Goal: Transaction & Acquisition: Purchase product/service

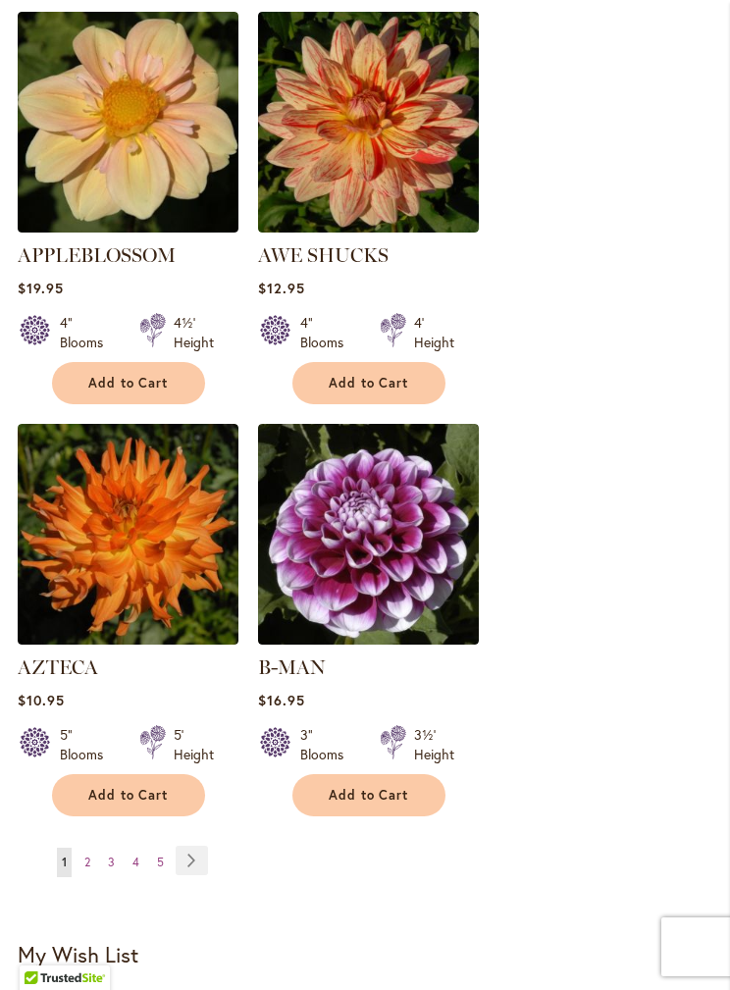
scroll to position [3391, 0]
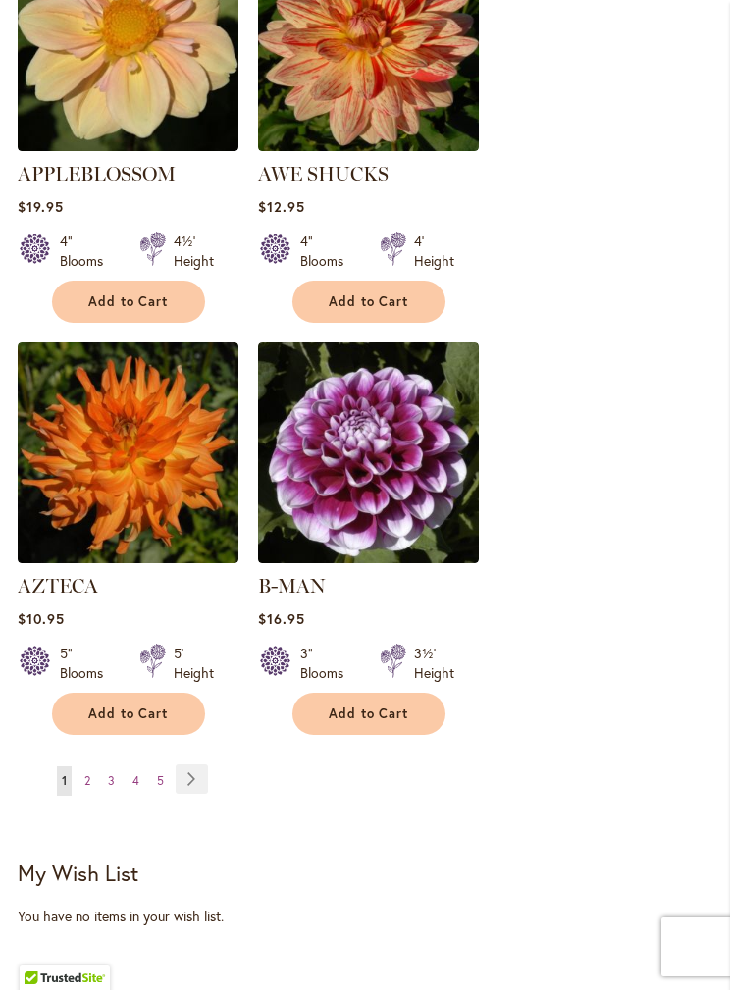
click at [91, 766] on link "Page 2" at bounding box center [87, 780] width 16 height 29
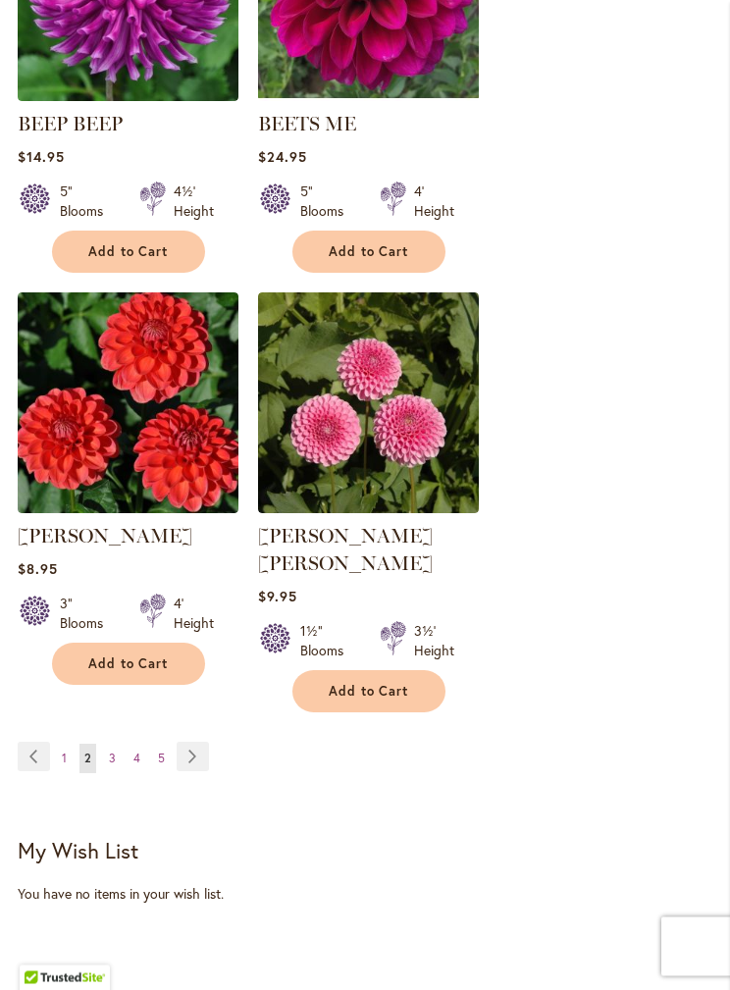
scroll to position [3450, 0]
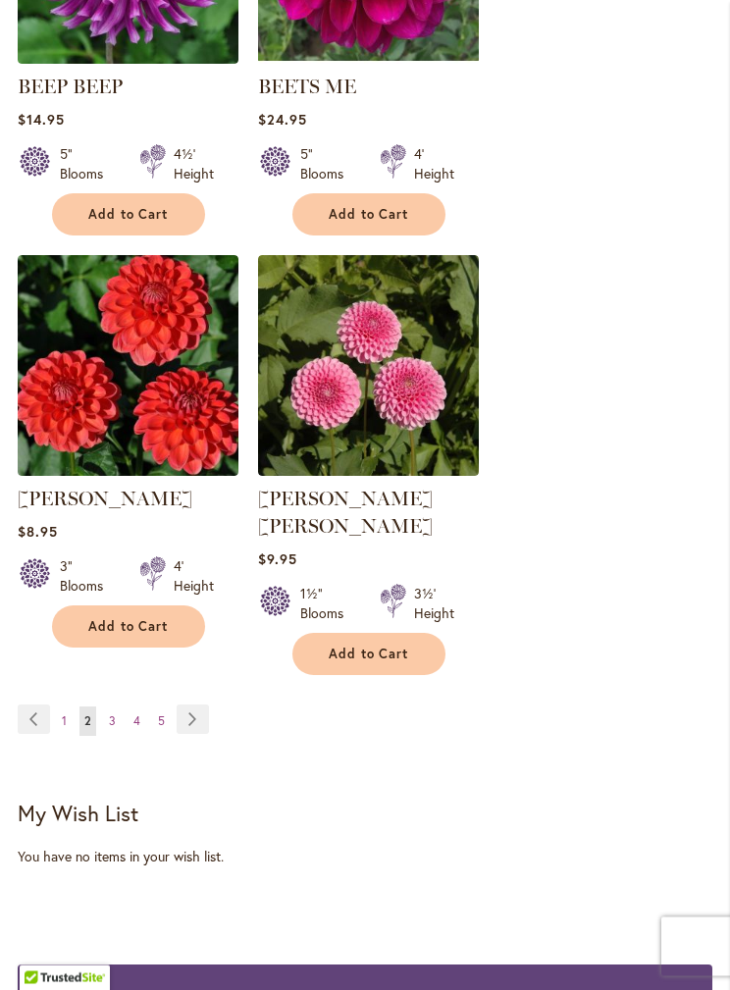
click at [114, 714] on span "3" at bounding box center [112, 721] width 7 height 15
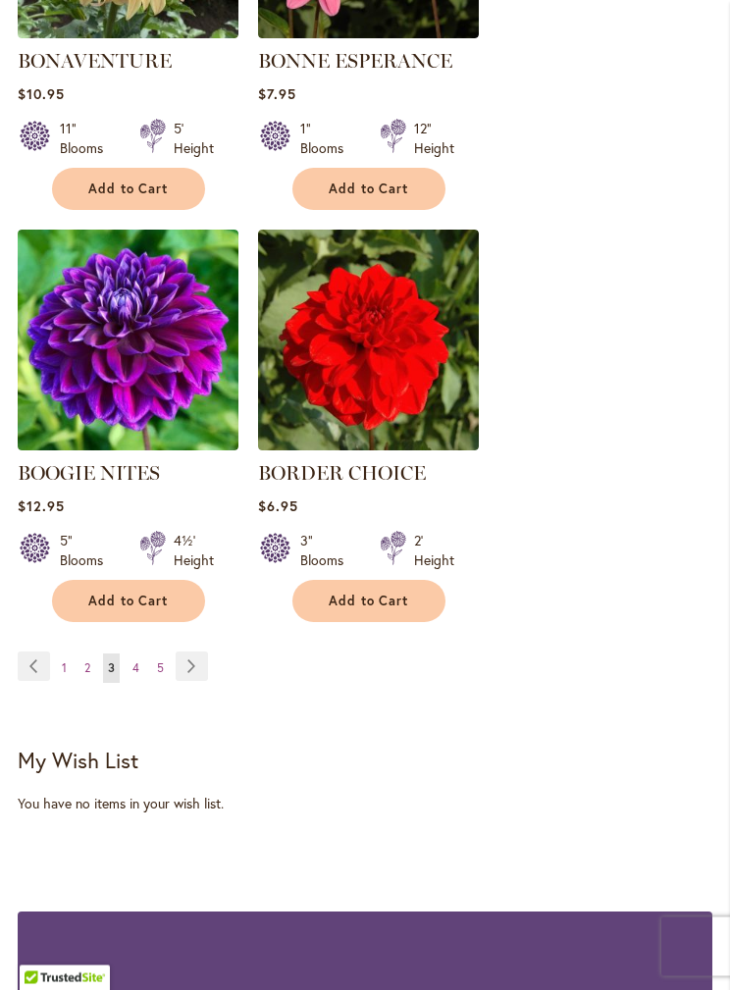
scroll to position [3477, 0]
click at [144, 652] on ul "Page Previous Page 1 Page 2 You're currently reading page 3 Page 4 Page 5 Page …" at bounding box center [117, 667] width 198 height 31
click at [135, 678] on link "Page 4" at bounding box center [136, 668] width 17 height 29
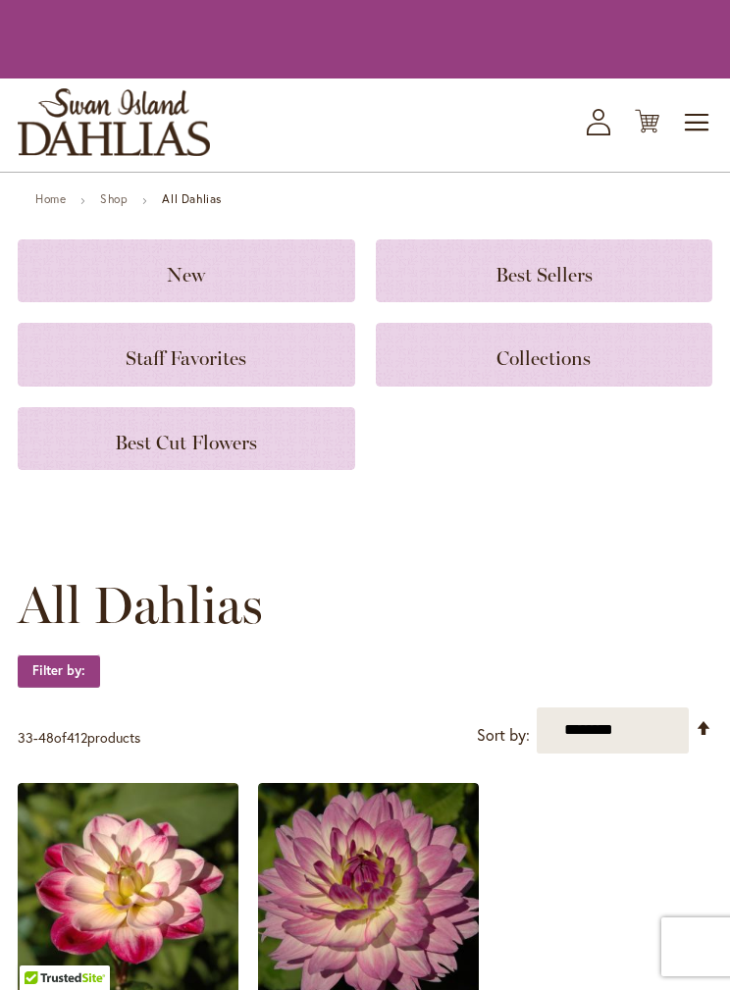
scroll to position [3555, 0]
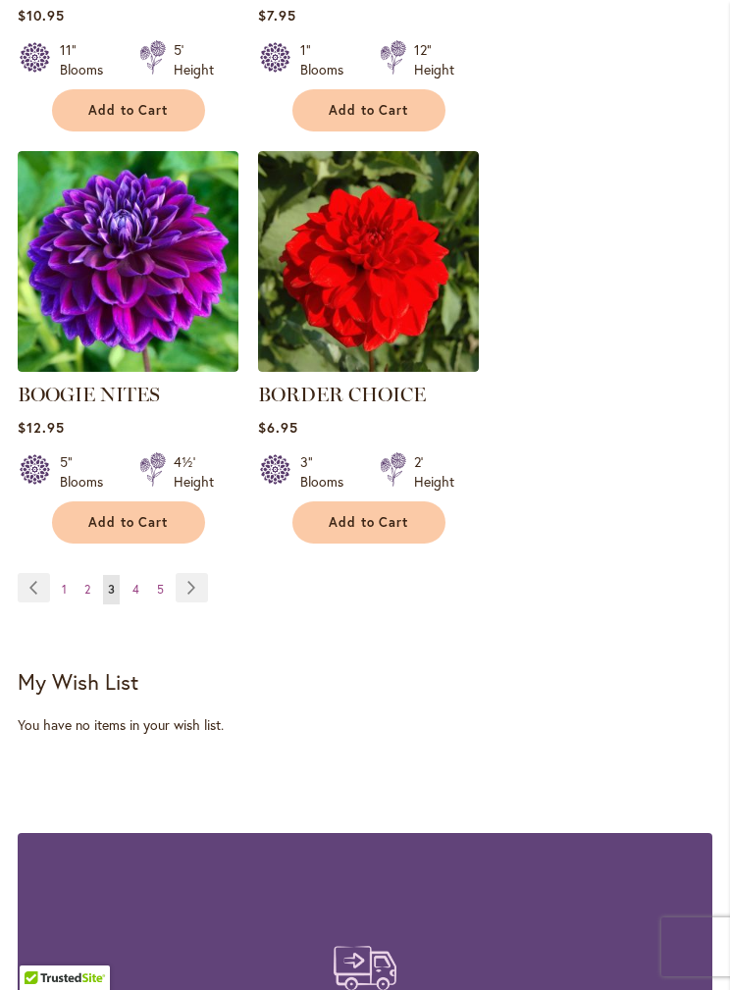
click at [146, 267] on img at bounding box center [128, 261] width 221 height 221
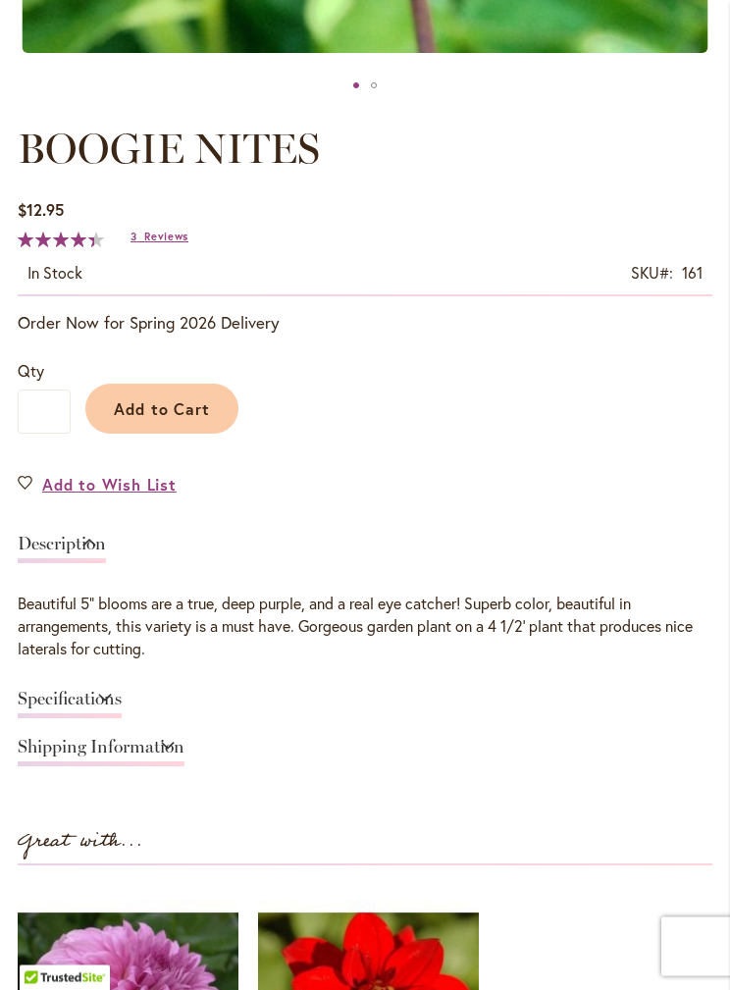
scroll to position [929, 0]
click at [122, 693] on link "Specifications" at bounding box center [70, 704] width 104 height 28
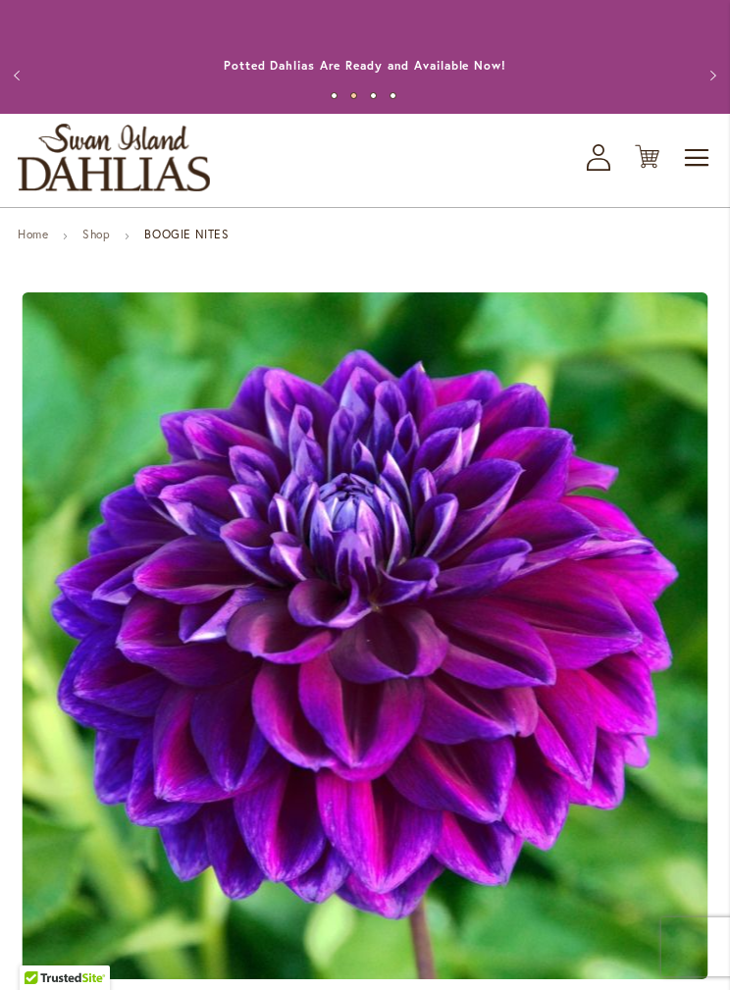
scroll to position [0, 0]
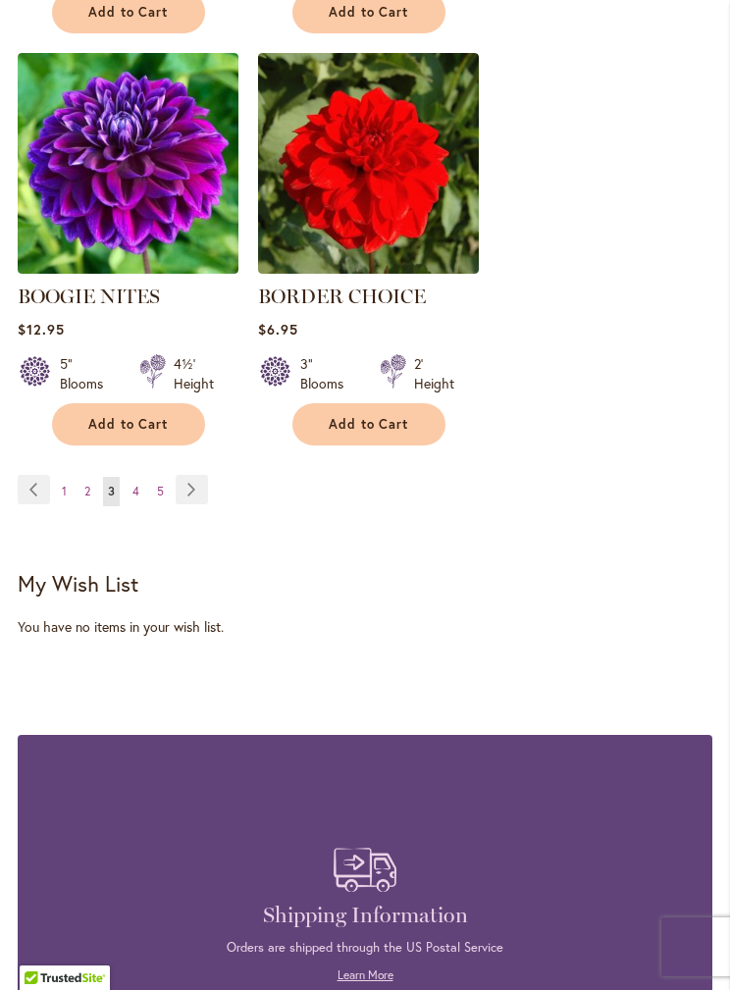
scroll to position [3725, 0]
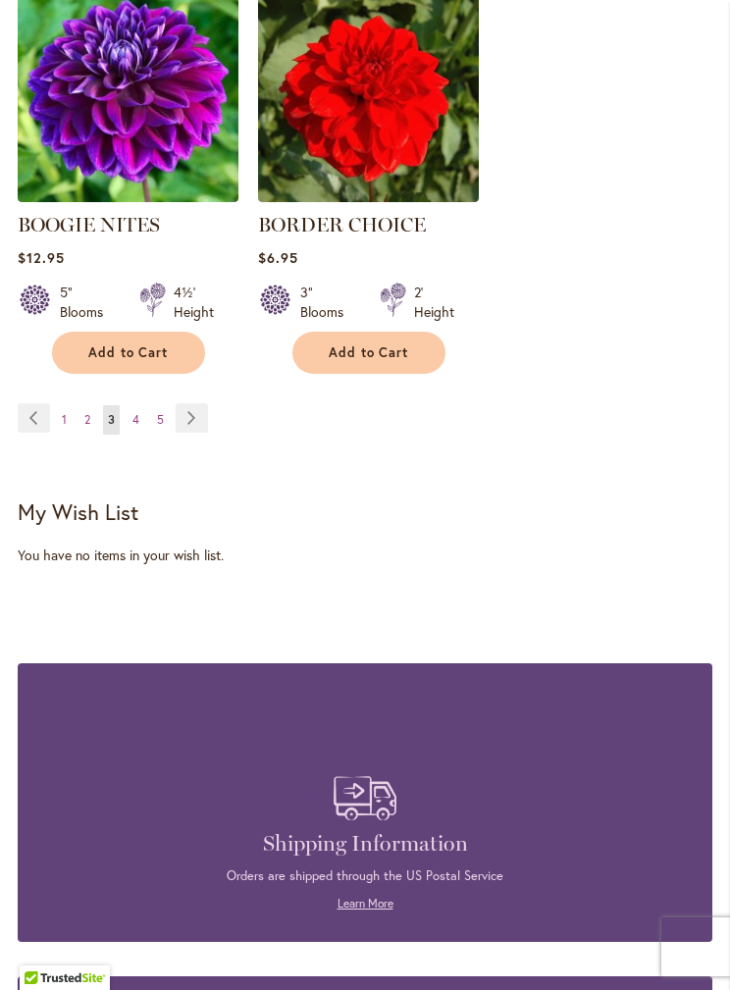
click at [136, 412] on span "4" at bounding box center [135, 419] width 7 height 15
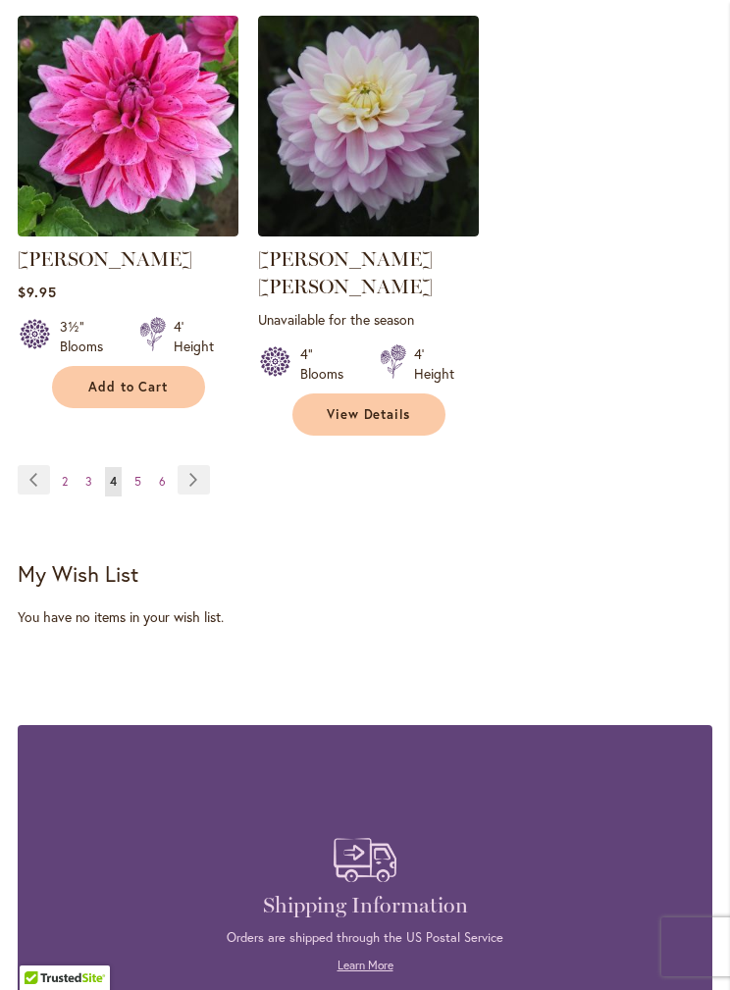
scroll to position [3721, 0]
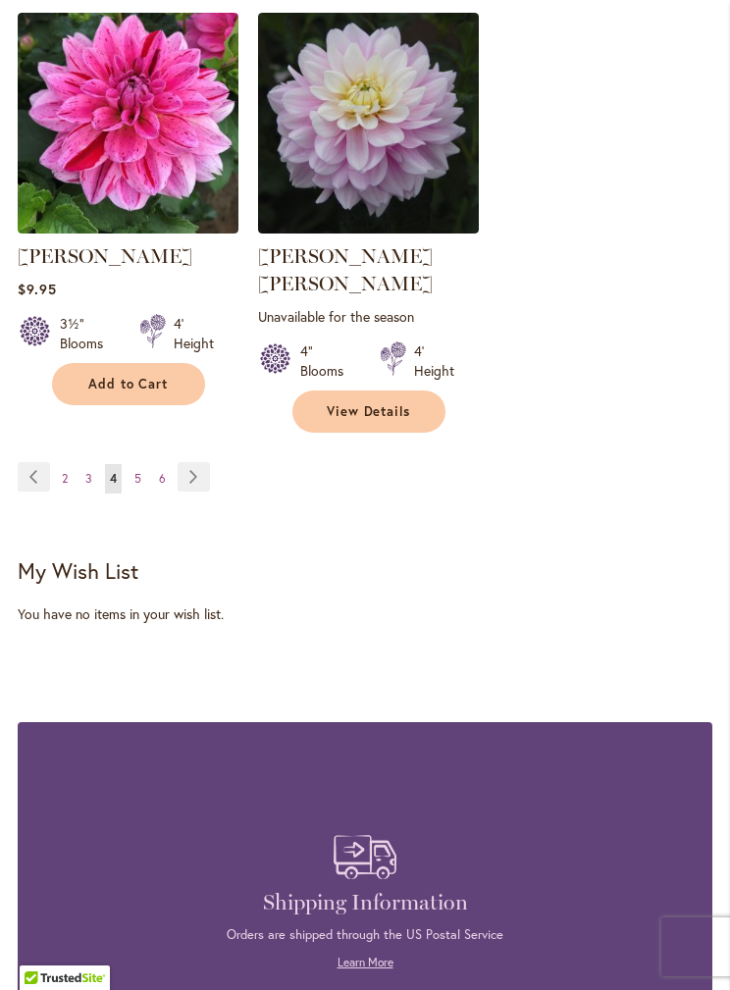
click at [145, 464] on link "Page 5" at bounding box center [138, 478] width 17 height 29
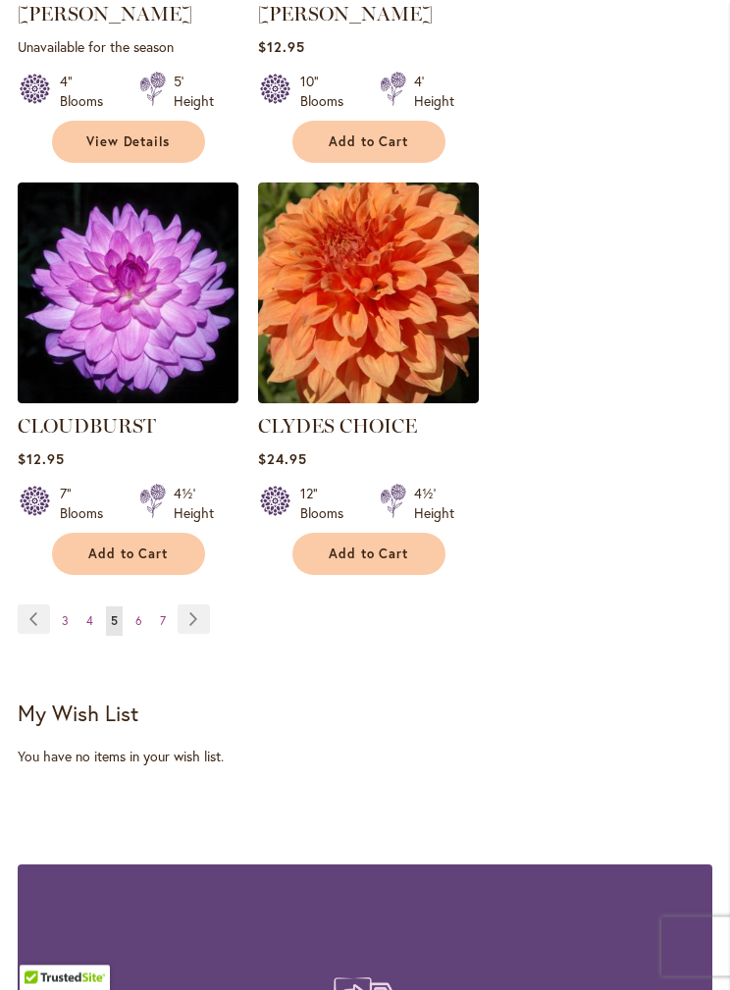
scroll to position [3602, 0]
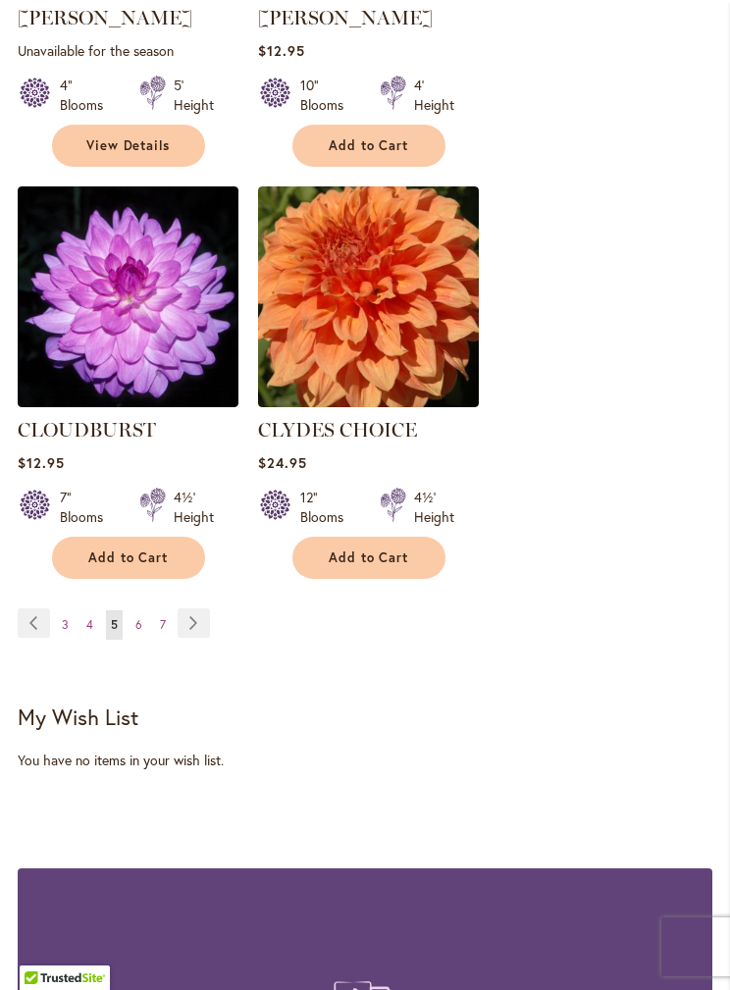
click at [140, 610] on link "Page 6" at bounding box center [139, 624] width 17 height 29
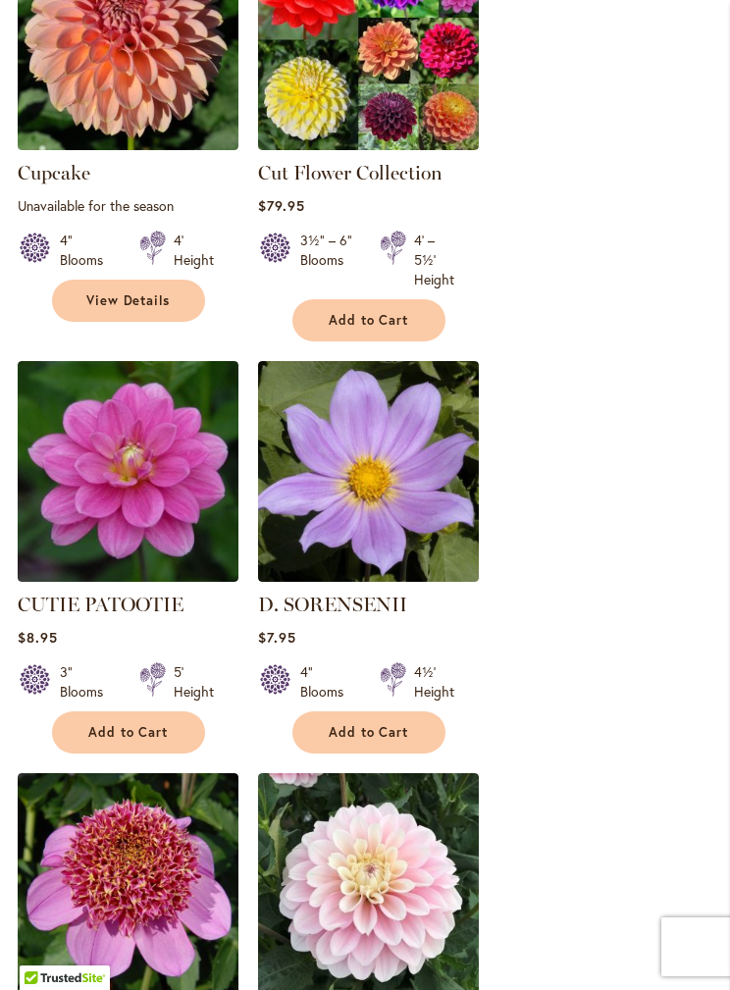
scroll to position [2621, 0]
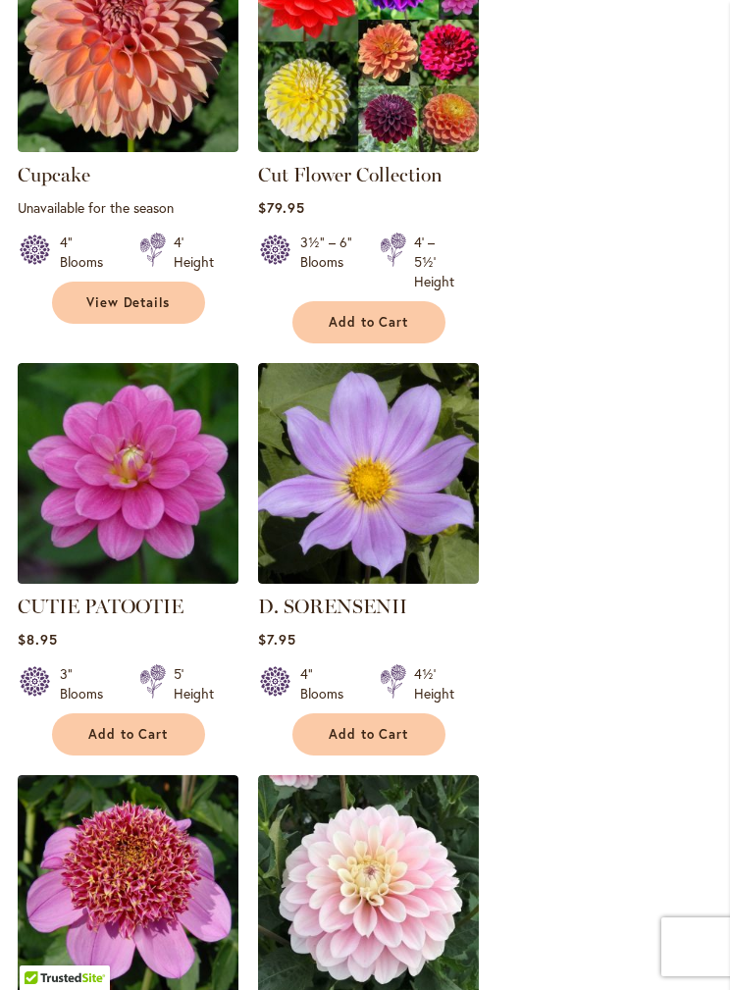
click at [177, 449] on img at bounding box center [128, 473] width 221 height 221
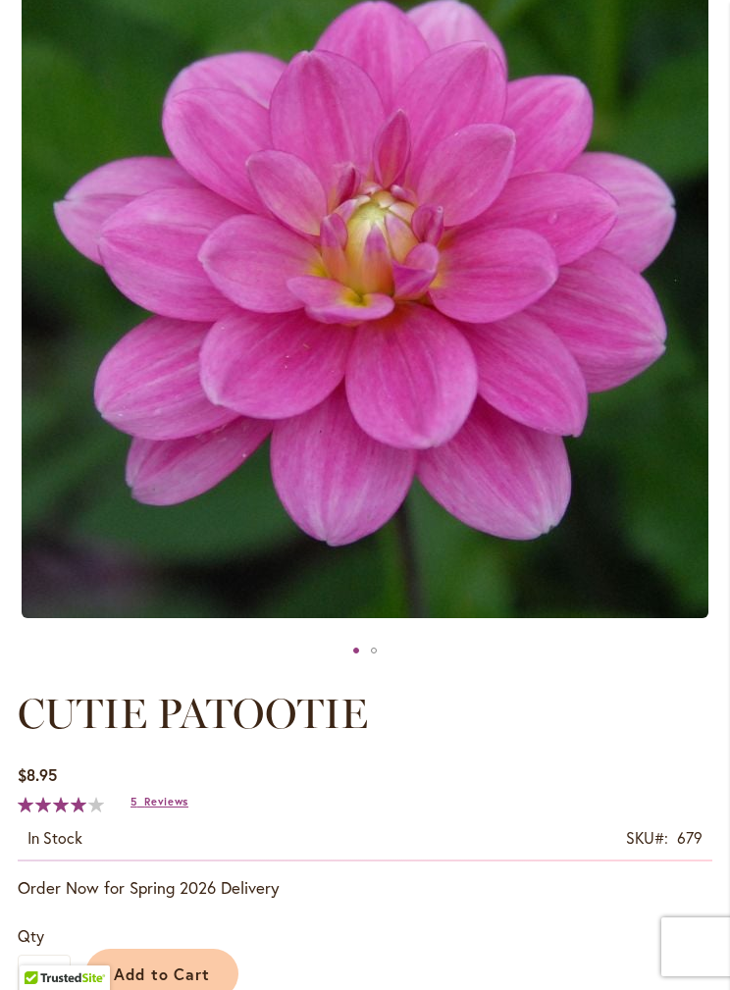
scroll to position [304, 0]
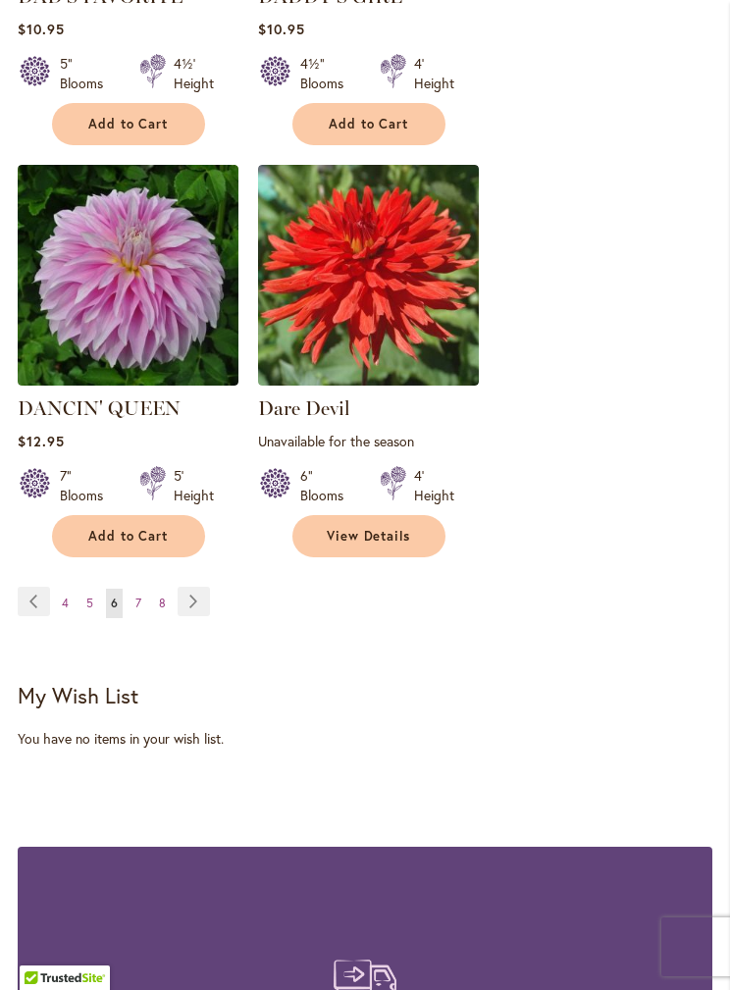
scroll to position [3643, 0]
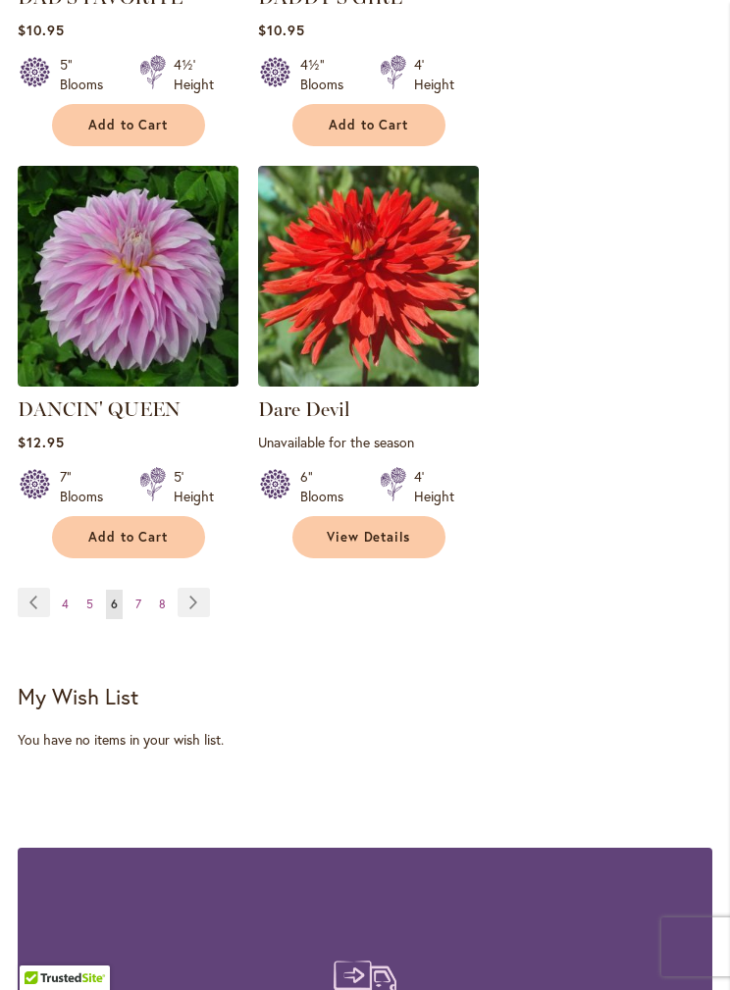
click at [141, 590] on link "Page 7" at bounding box center [139, 604] width 16 height 29
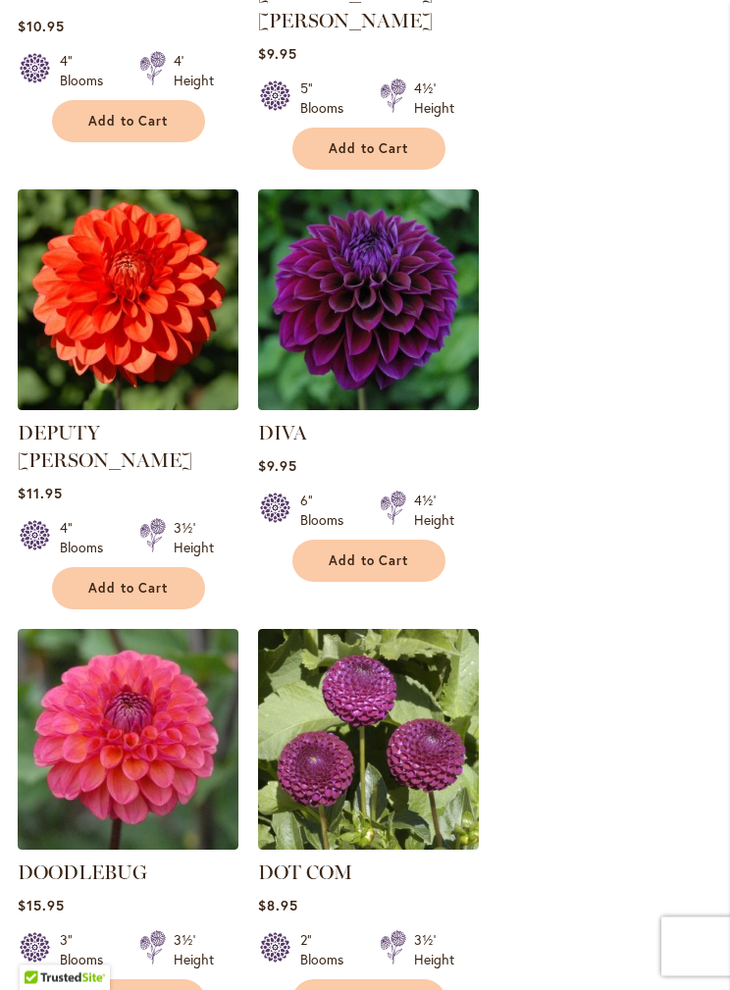
scroll to position [1484, 0]
click at [437, 324] on img at bounding box center [368, 299] width 221 height 221
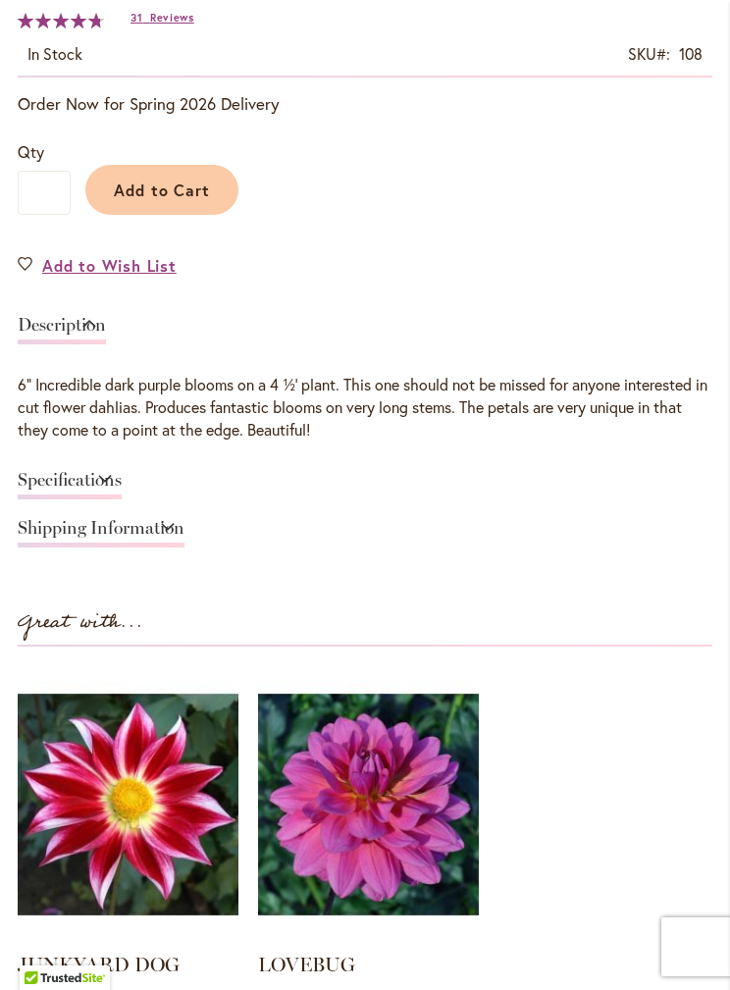
scroll to position [1209, 0]
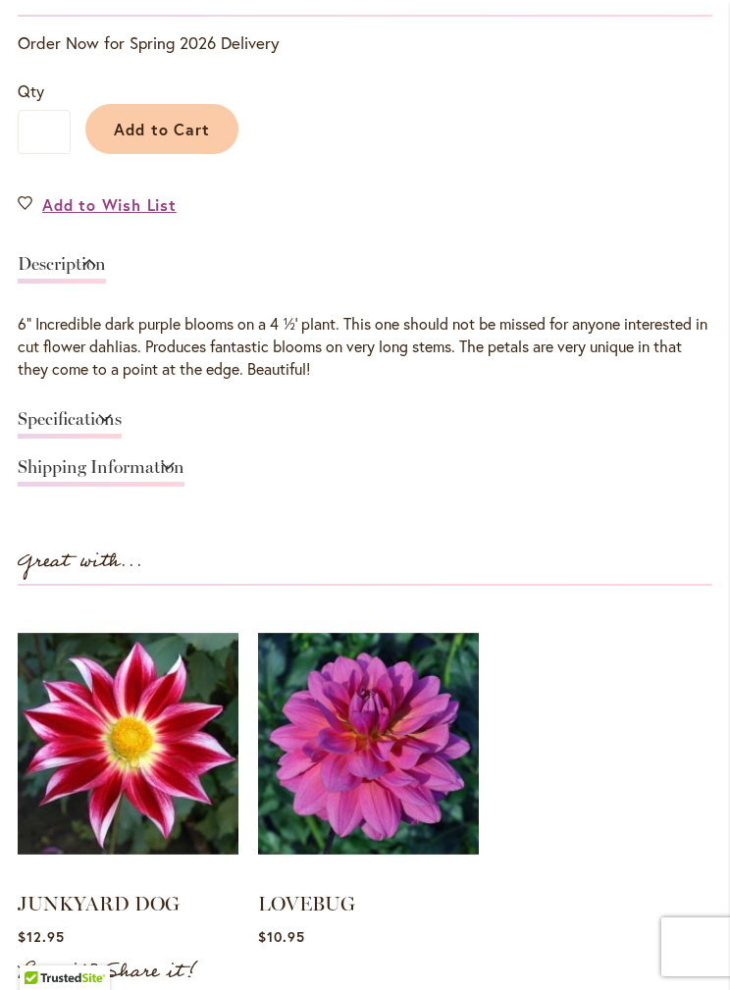
click at [122, 416] on link "Specifications" at bounding box center [70, 424] width 104 height 28
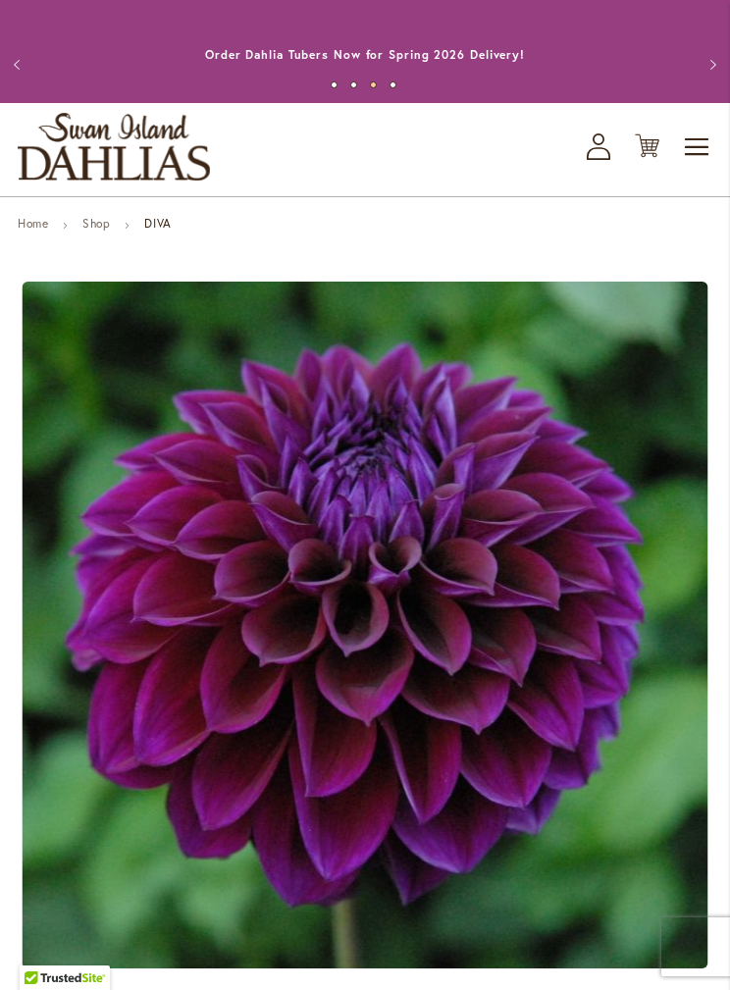
scroll to position [0, 0]
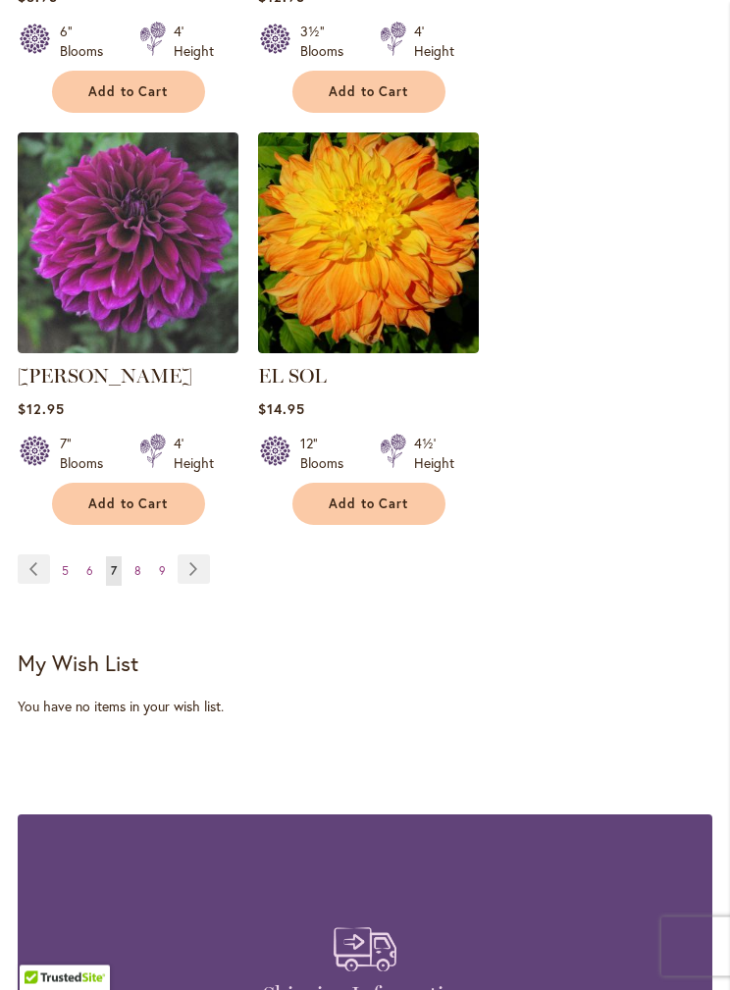
scroll to position [3629, 0]
click at [143, 556] on link "Page 8" at bounding box center [138, 570] width 17 height 29
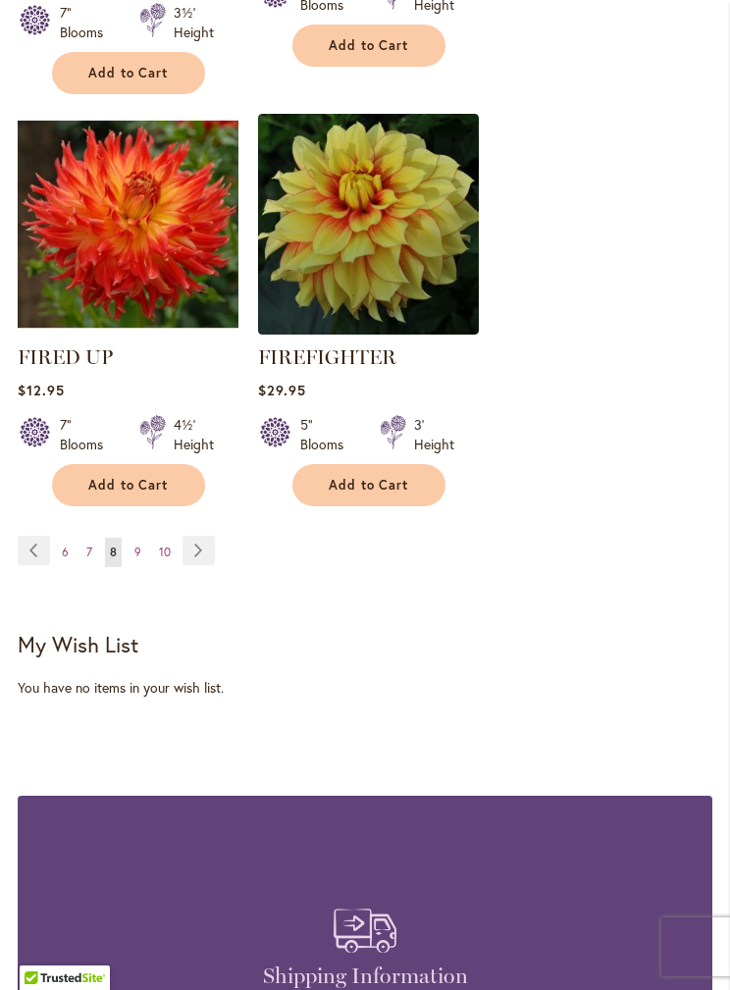
scroll to position [3694, 0]
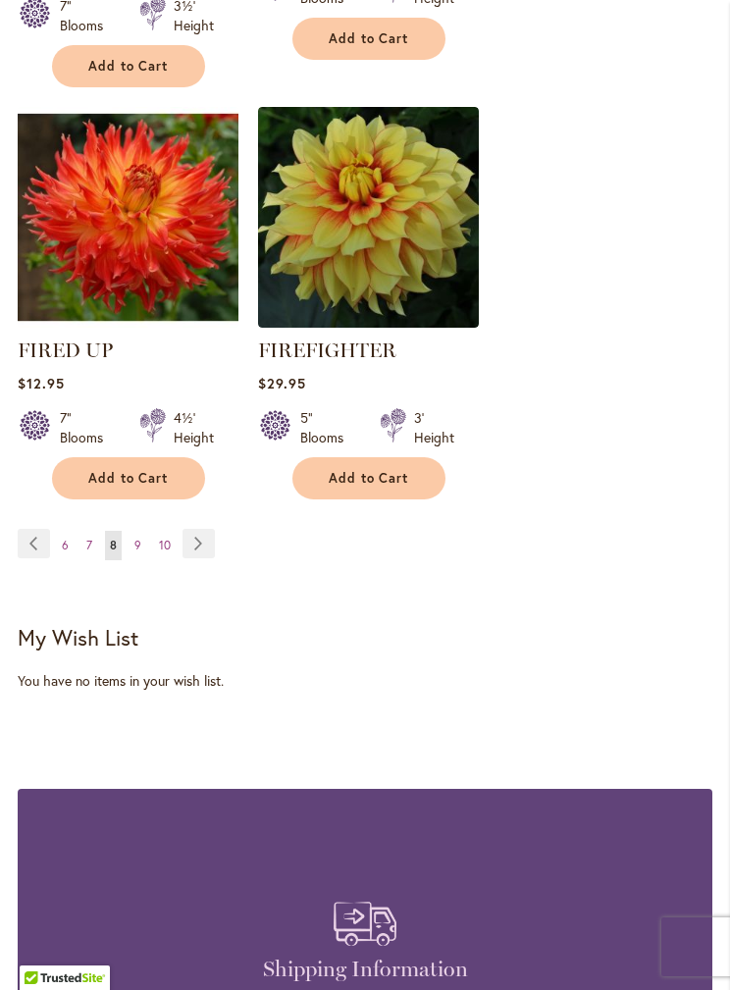
click at [137, 539] on span "9" at bounding box center [137, 545] width 7 height 15
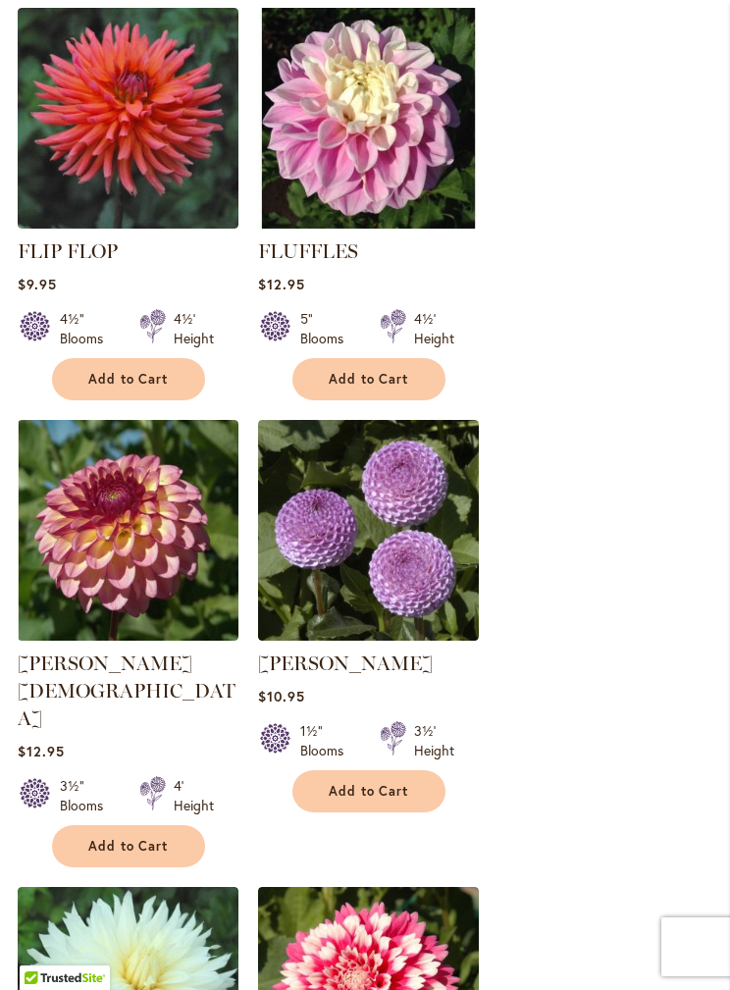
scroll to position [1944, 0]
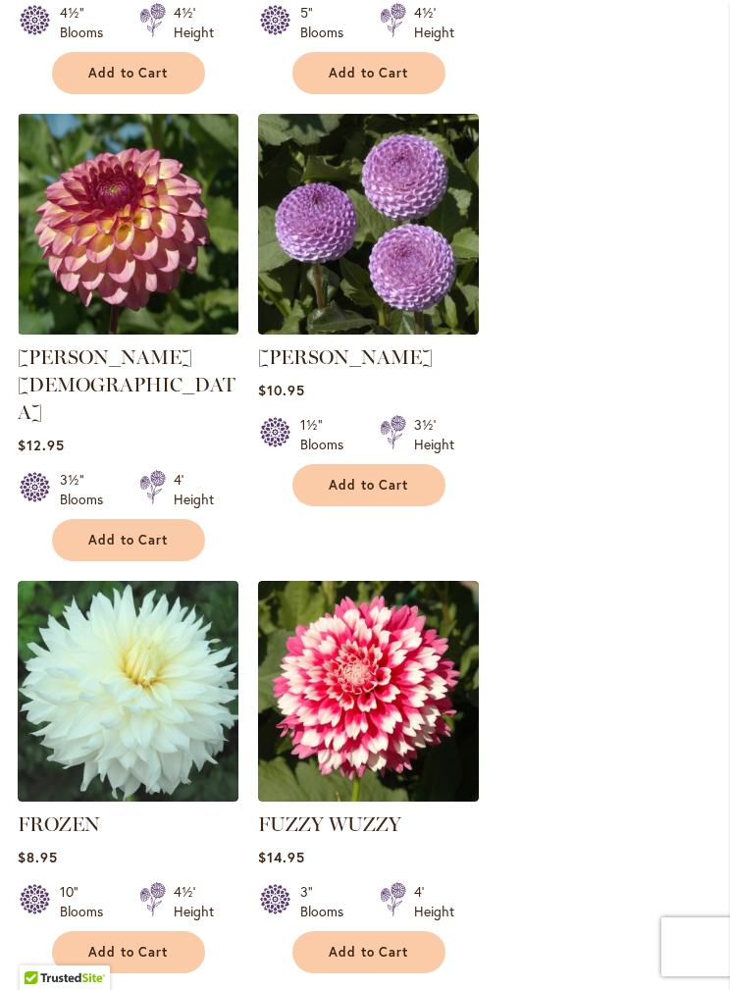
click at [432, 278] on img at bounding box center [368, 224] width 221 height 221
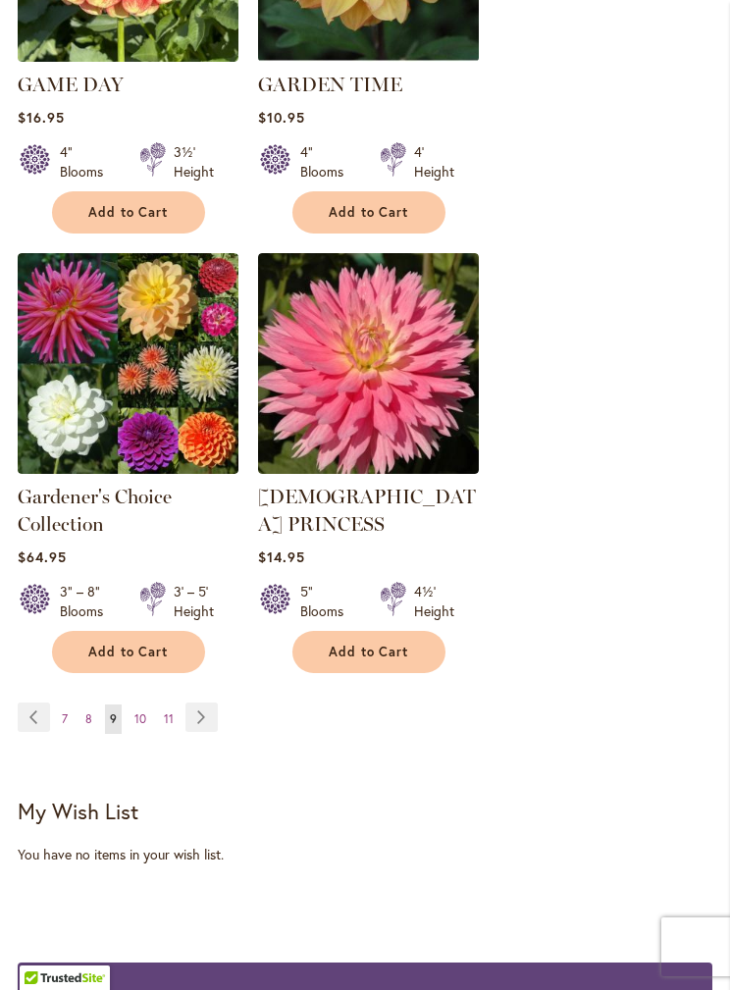
scroll to position [3594, 0]
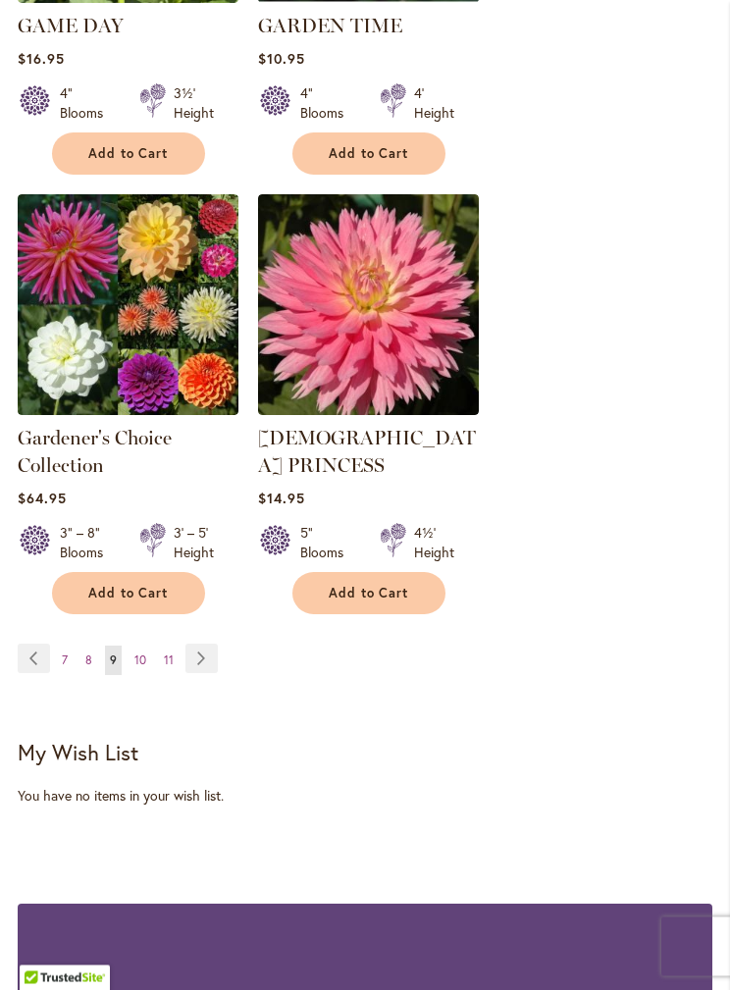
click at [139, 654] on span "10" at bounding box center [140, 661] width 12 height 15
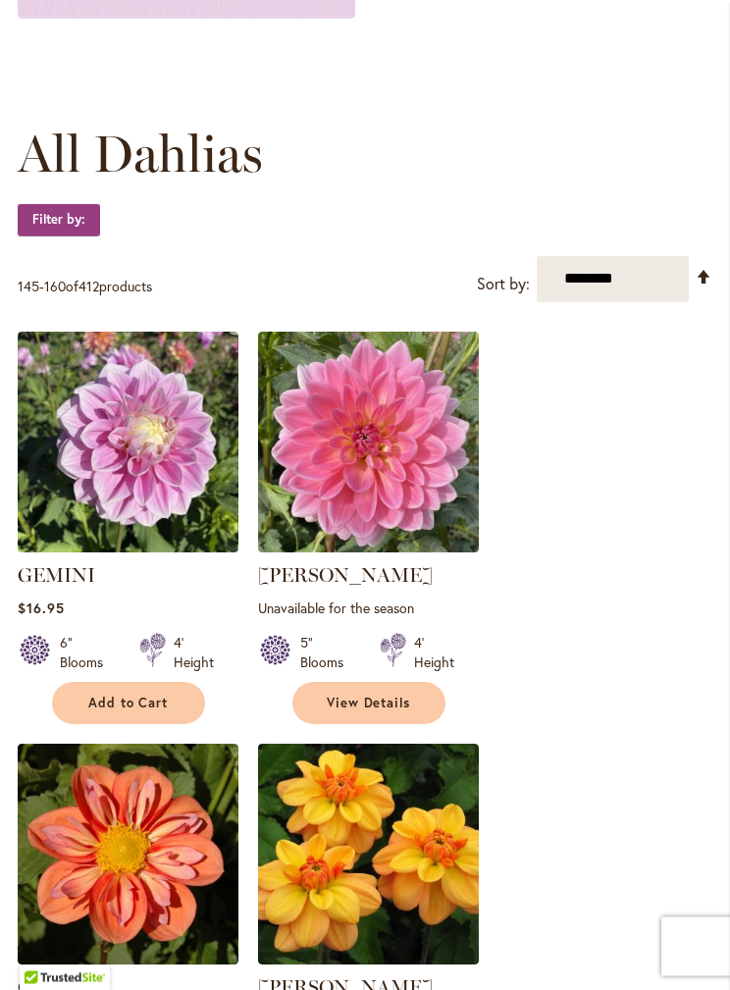
scroll to position [490, 0]
click at [139, 444] on img at bounding box center [128, 442] width 221 height 221
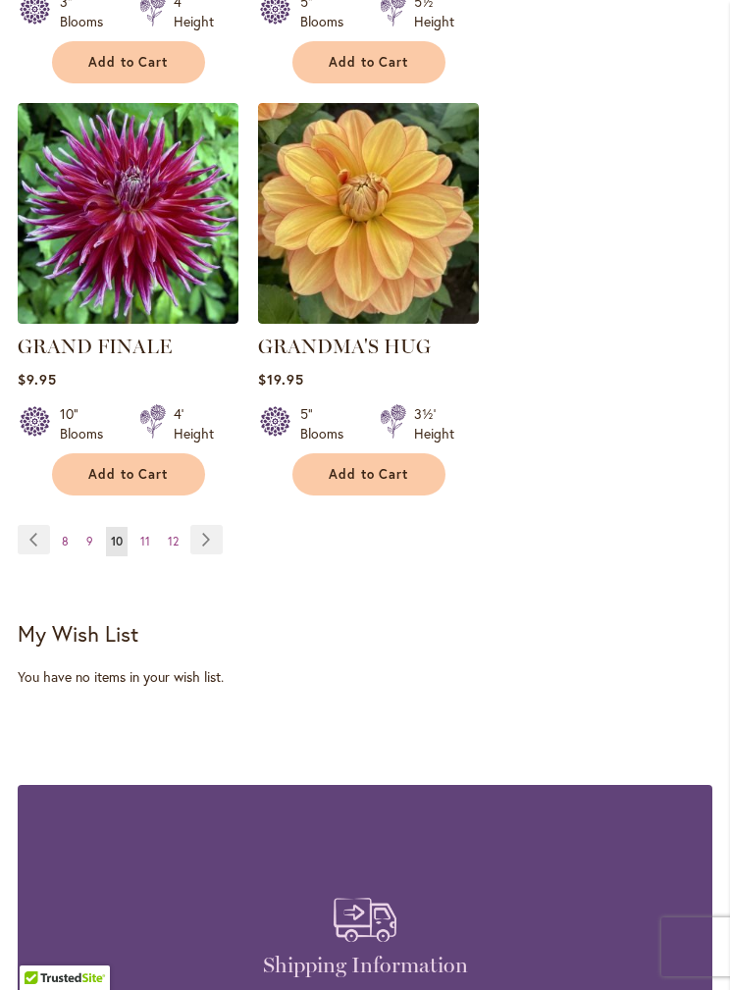
scroll to position [3767, 0]
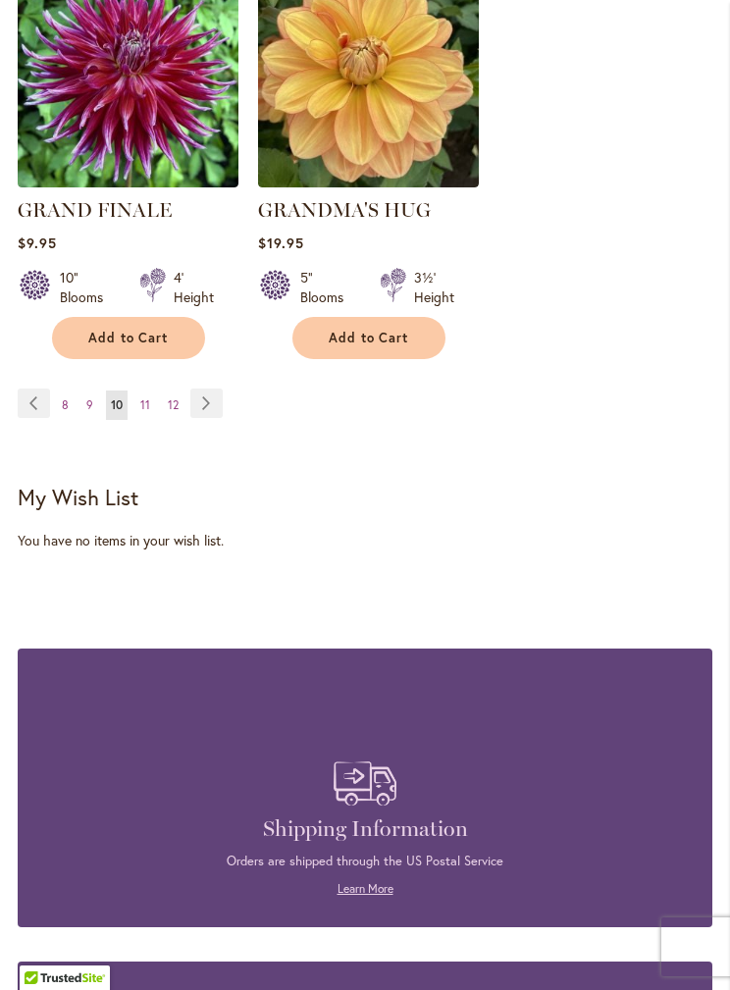
click at [149, 397] on span "11" at bounding box center [145, 404] width 10 height 15
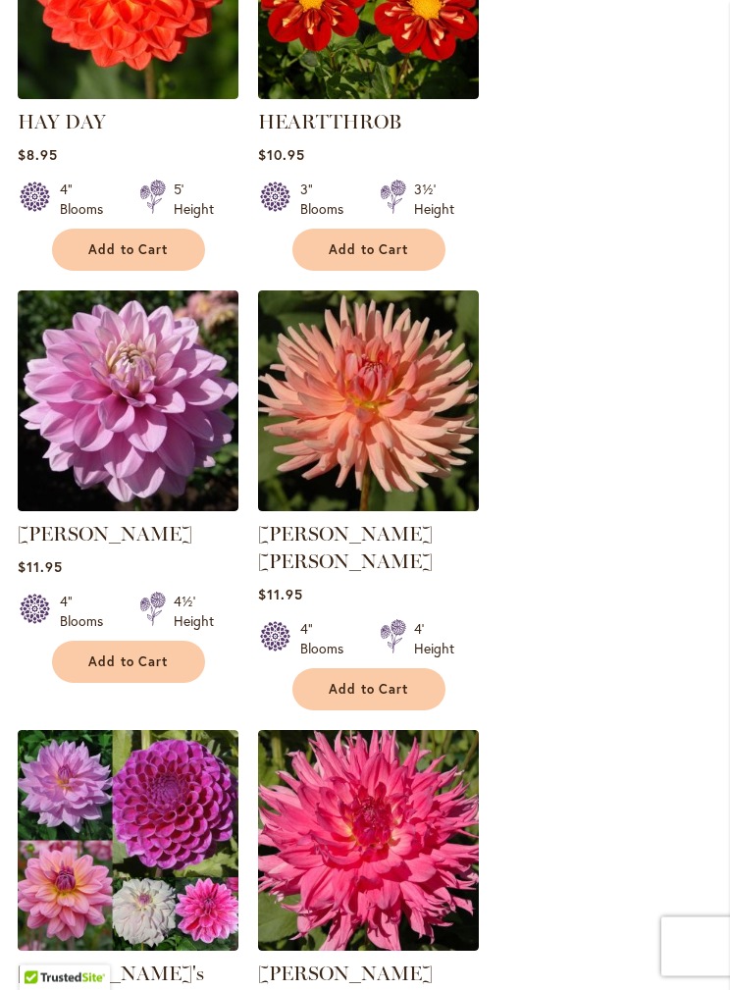
scroll to position [2208, 0]
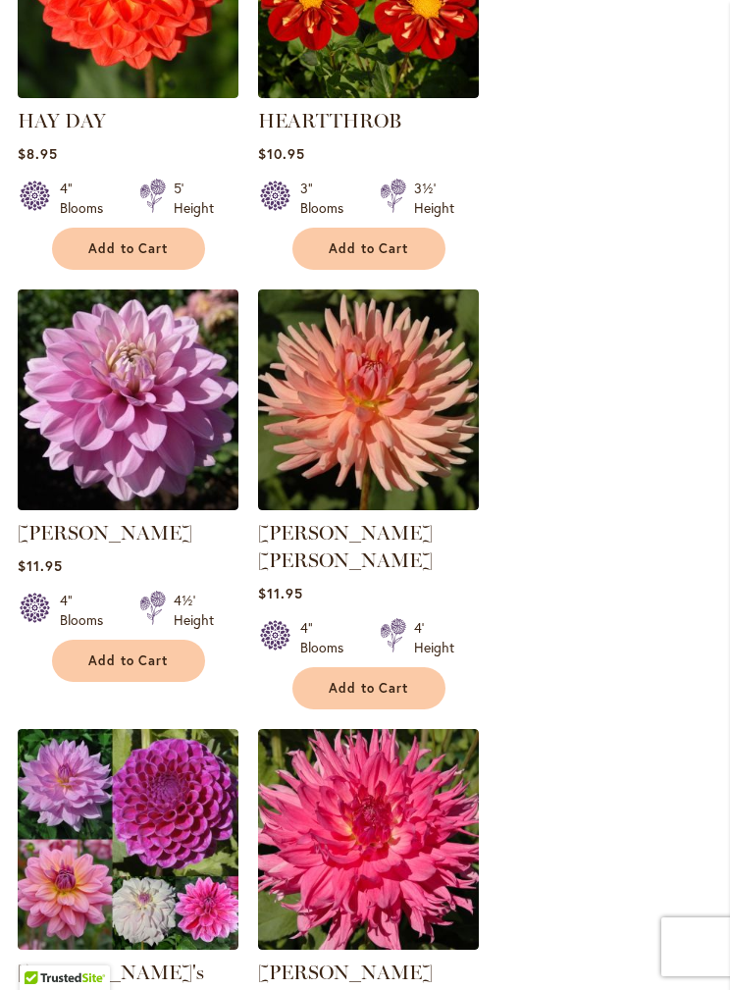
click at [175, 467] on img at bounding box center [128, 399] width 221 height 221
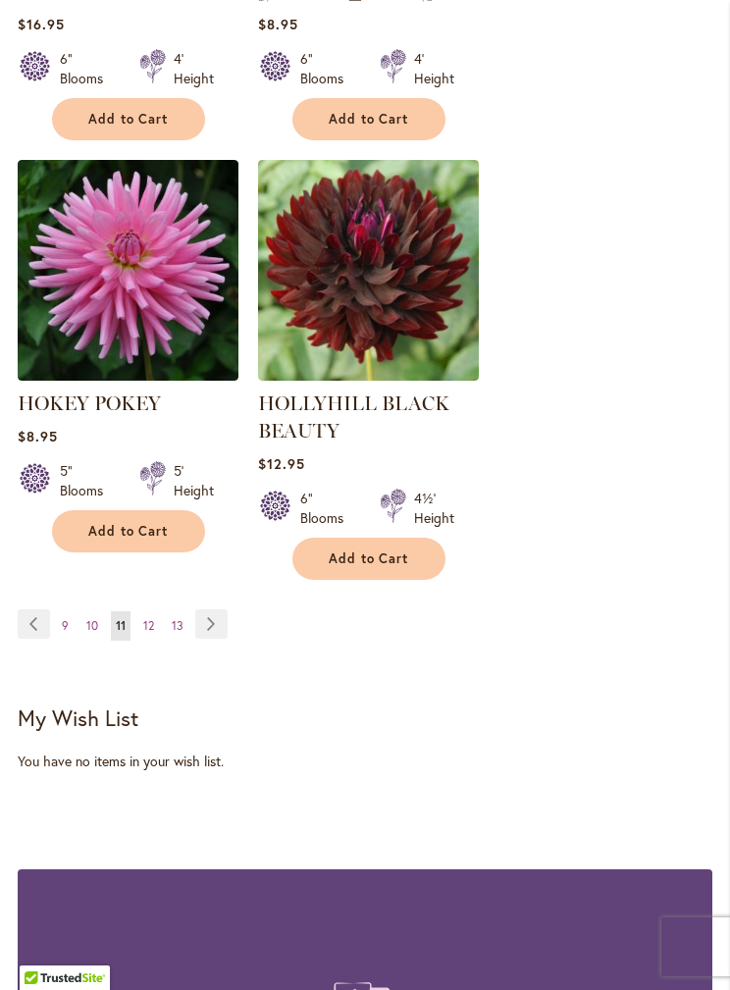
scroll to position [3674, 0]
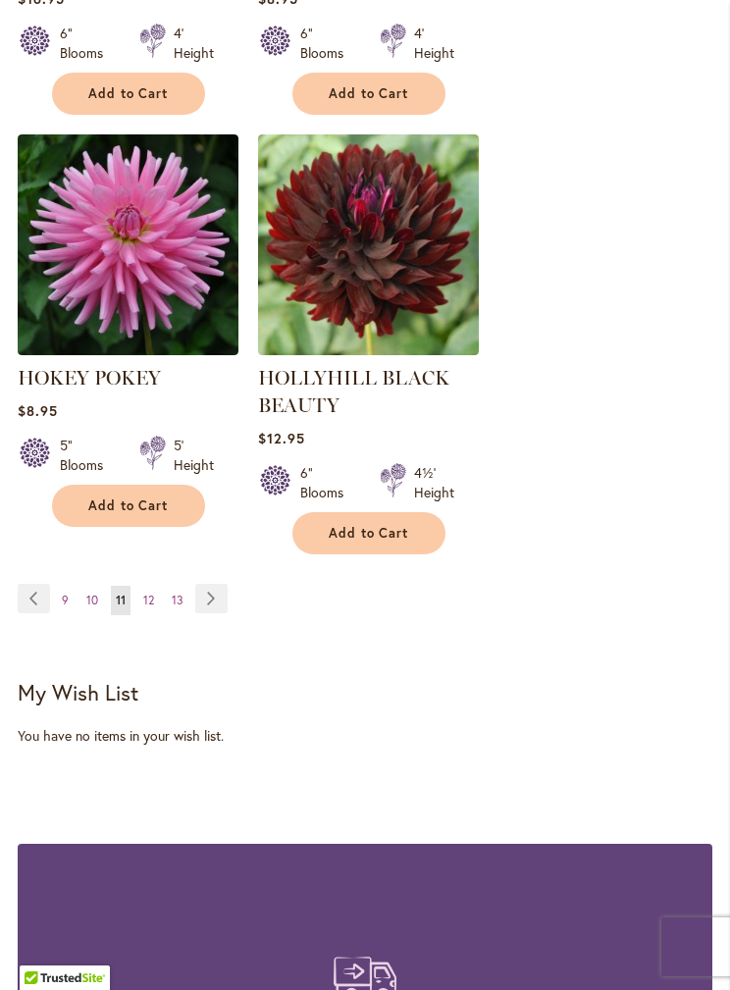
click at [147, 593] on span "12" at bounding box center [148, 600] width 11 height 15
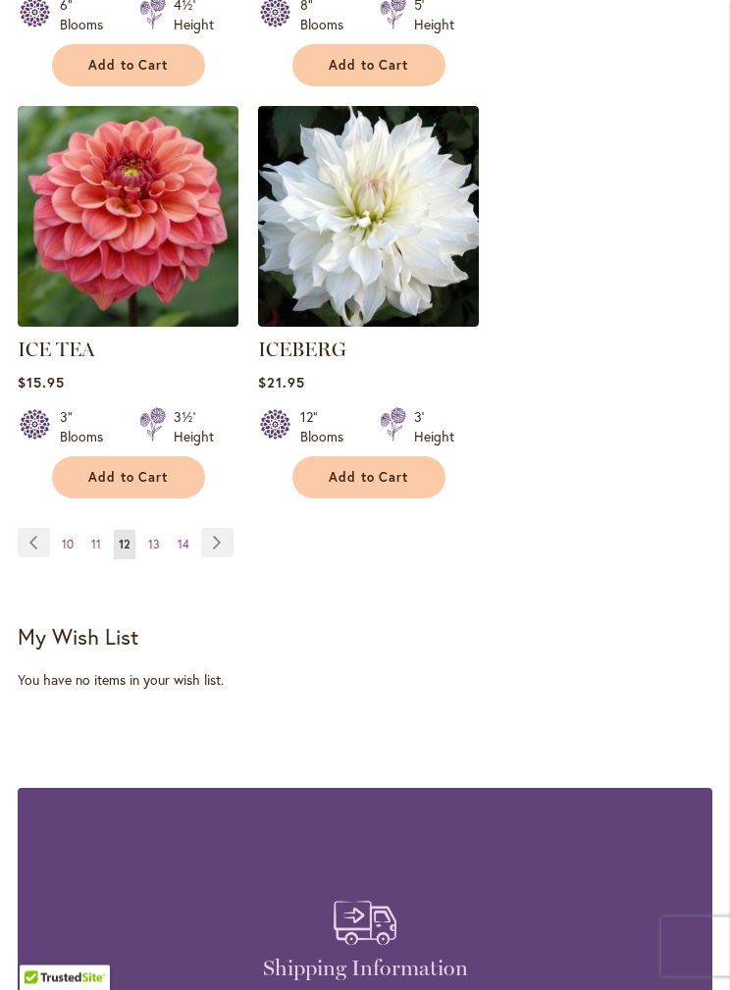
scroll to position [3628, 0]
click at [168, 230] on img at bounding box center [128, 216] width 221 height 221
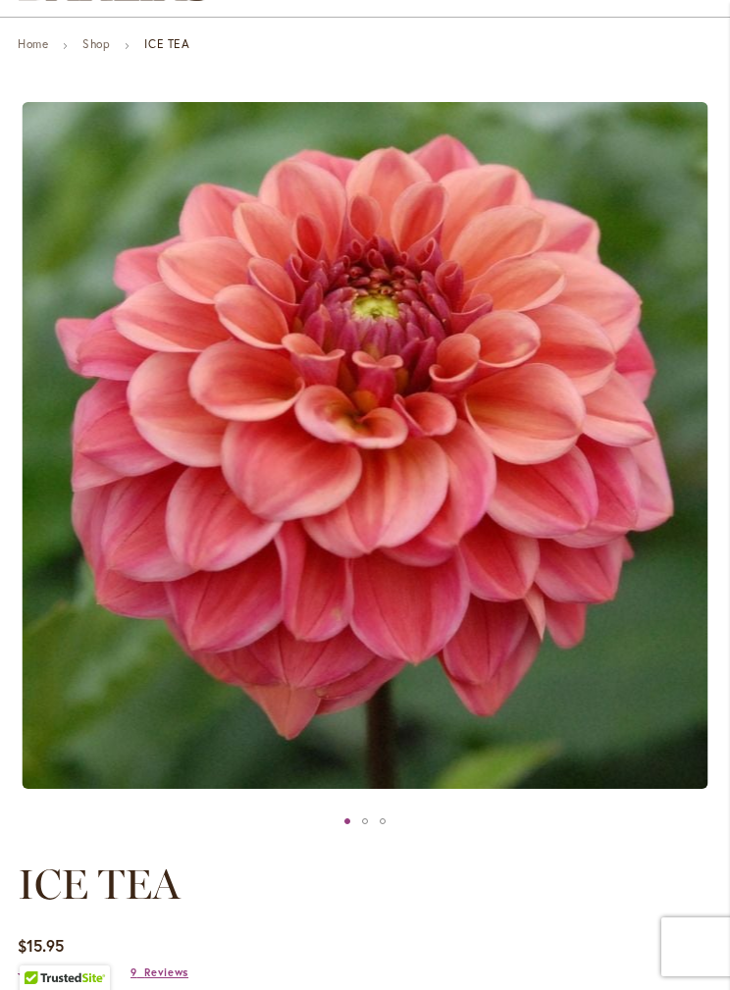
scroll to position [192, 0]
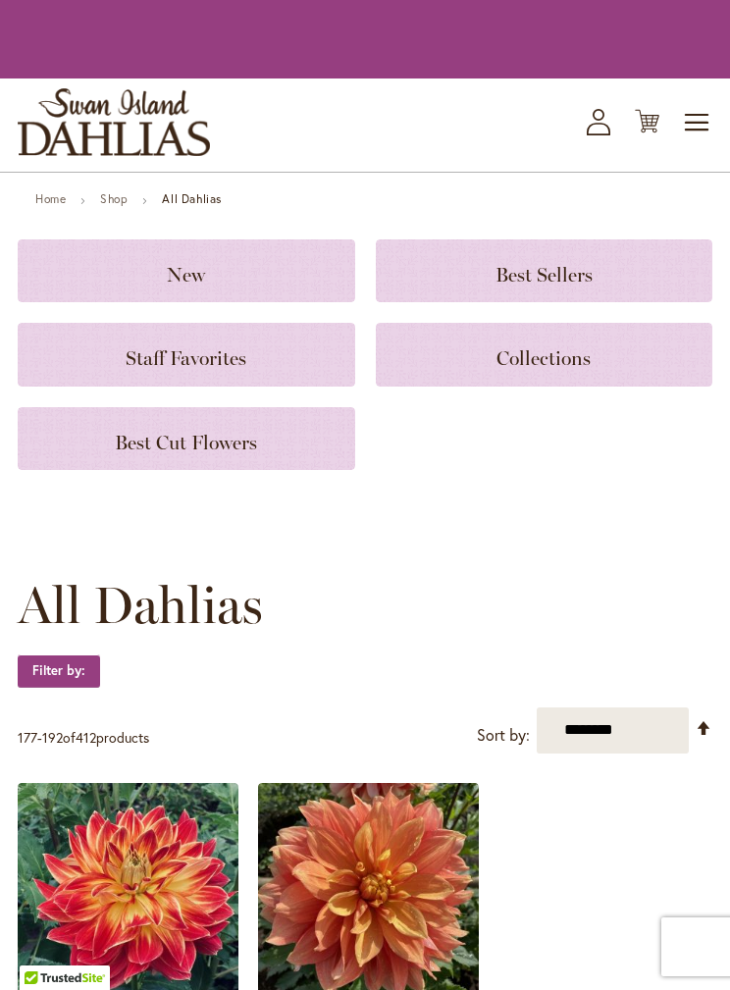
scroll to position [3706, 0]
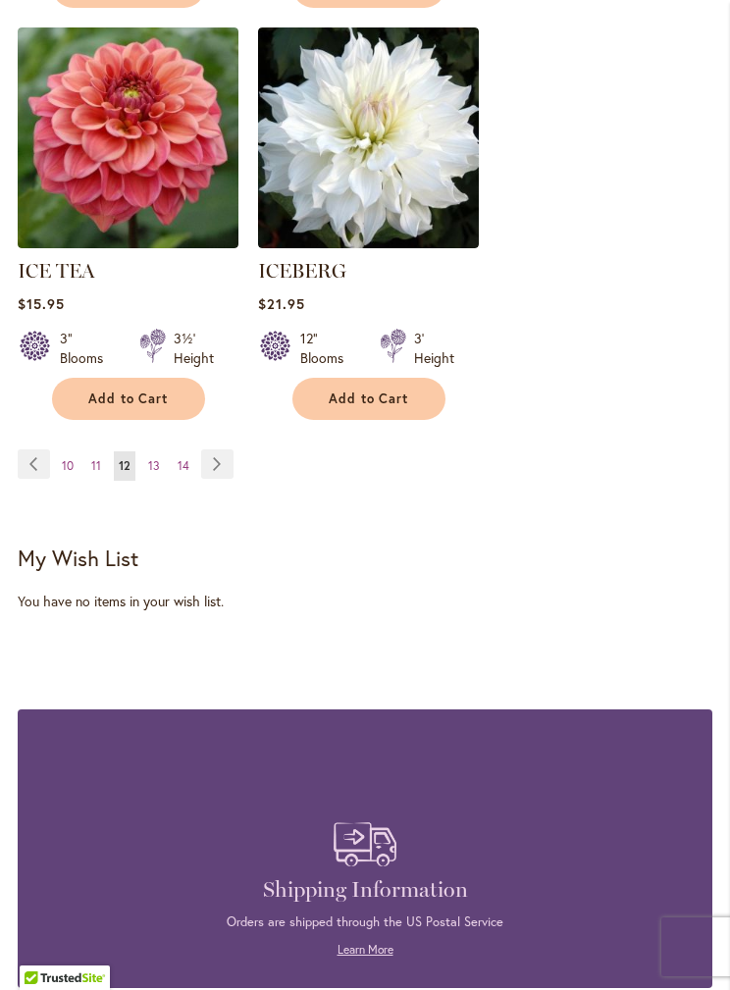
click at [162, 451] on link "Page 13" at bounding box center [154, 465] width 22 height 29
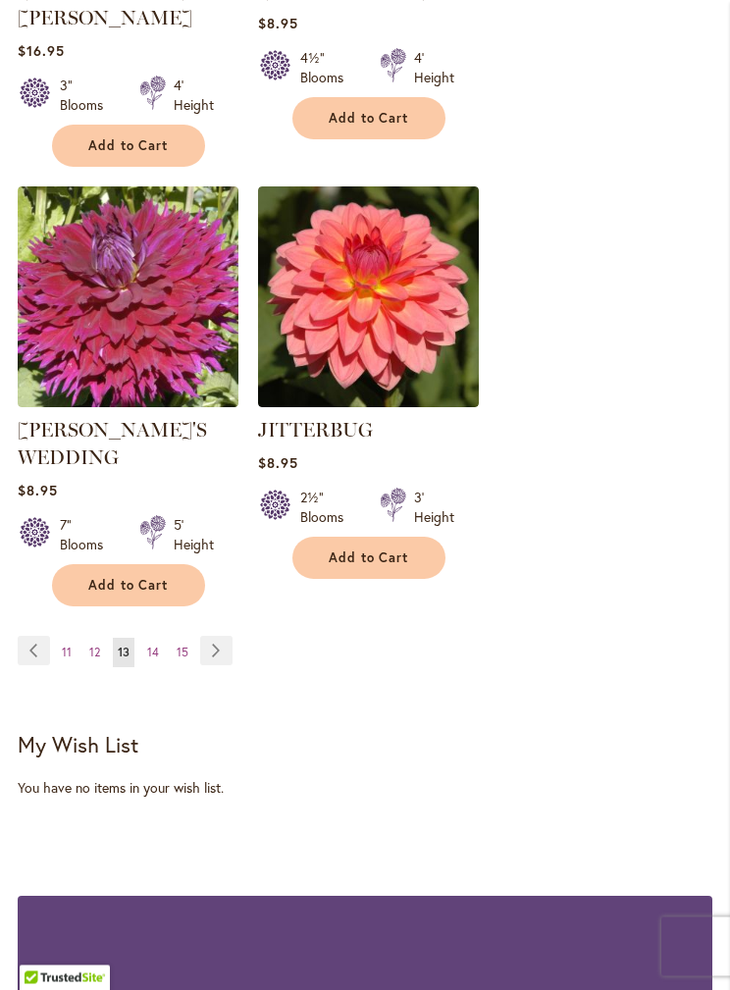
scroll to position [3595, 0]
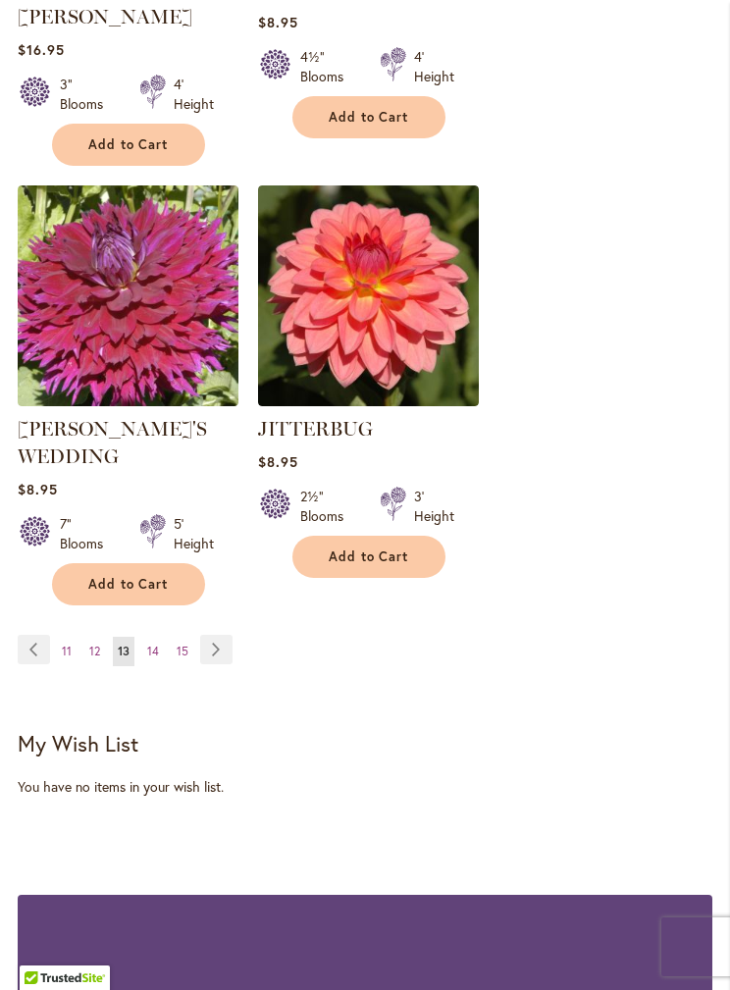
click at [150, 644] on span "14" at bounding box center [153, 651] width 12 height 15
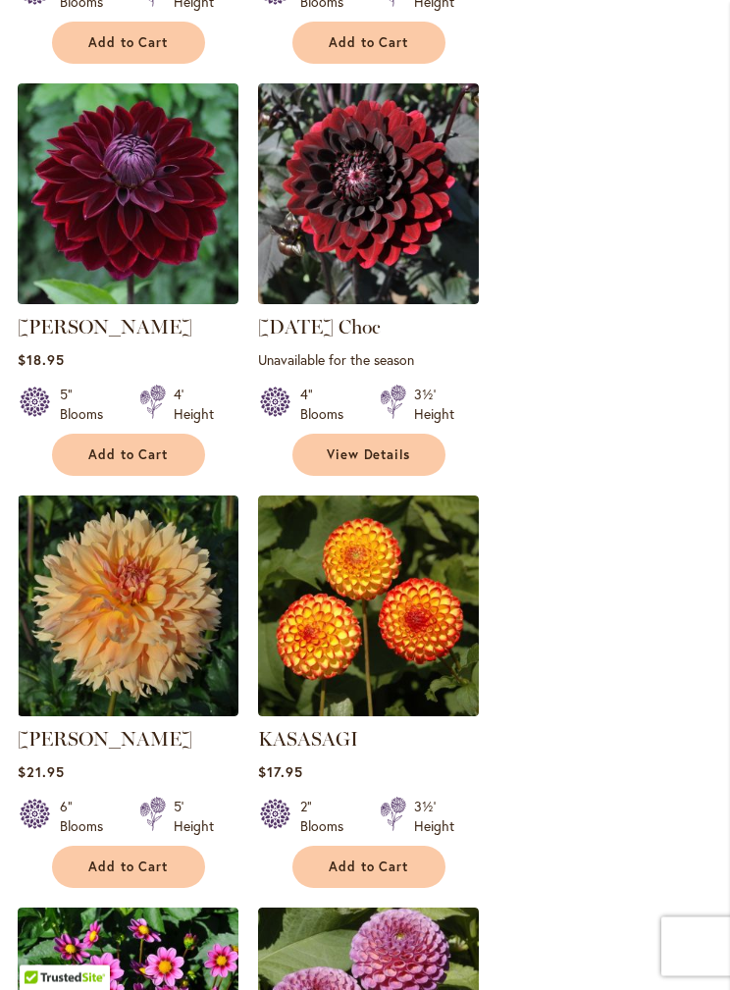
scroll to position [1663, 0]
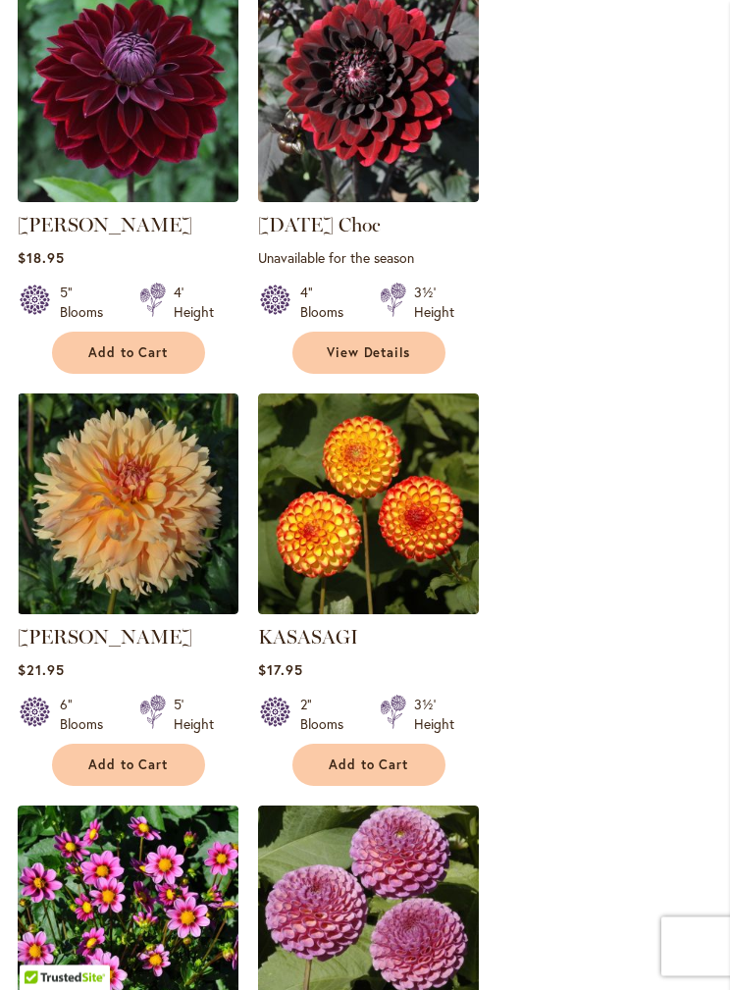
click at [162, 138] on img at bounding box center [128, 92] width 221 height 221
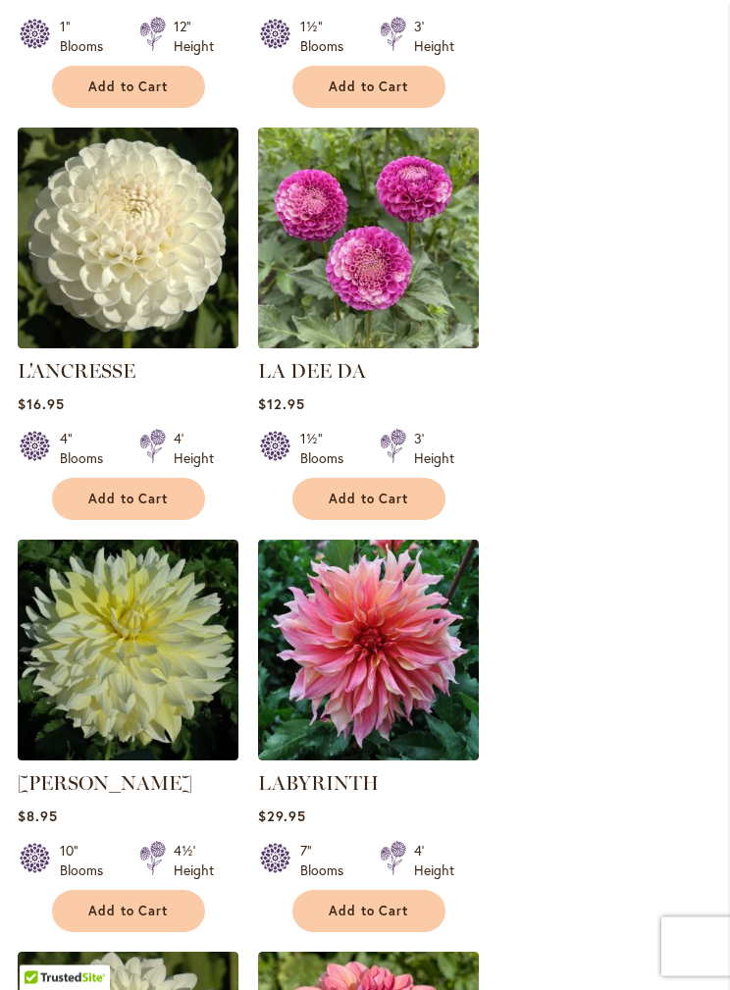
scroll to position [2786, 0]
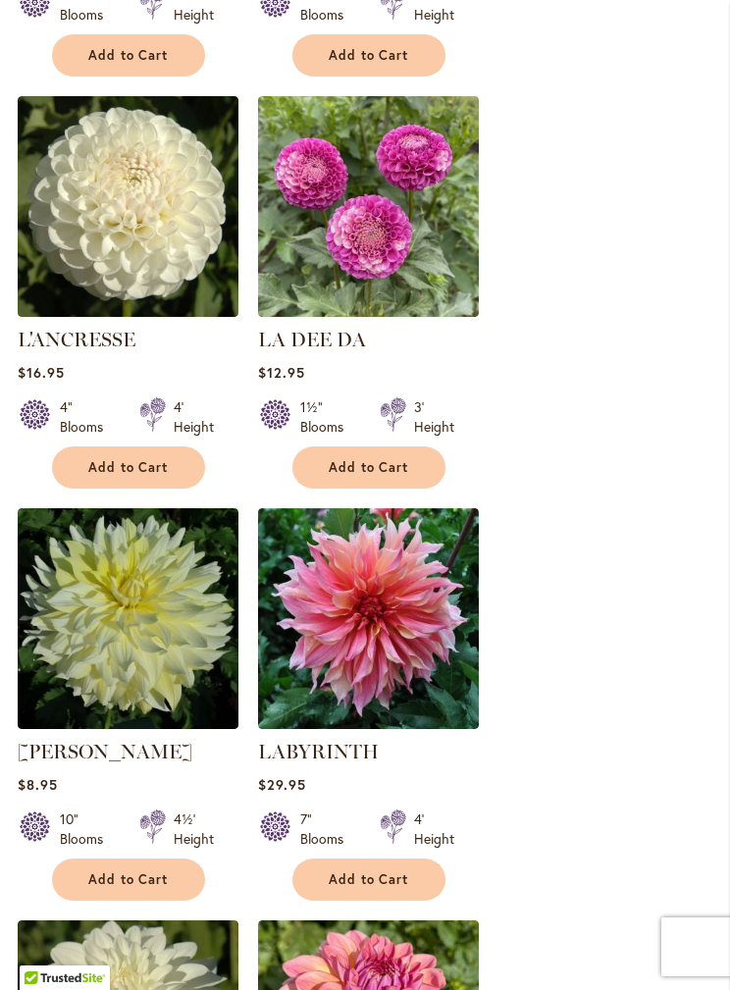
click at [424, 247] on img at bounding box center [368, 206] width 221 height 221
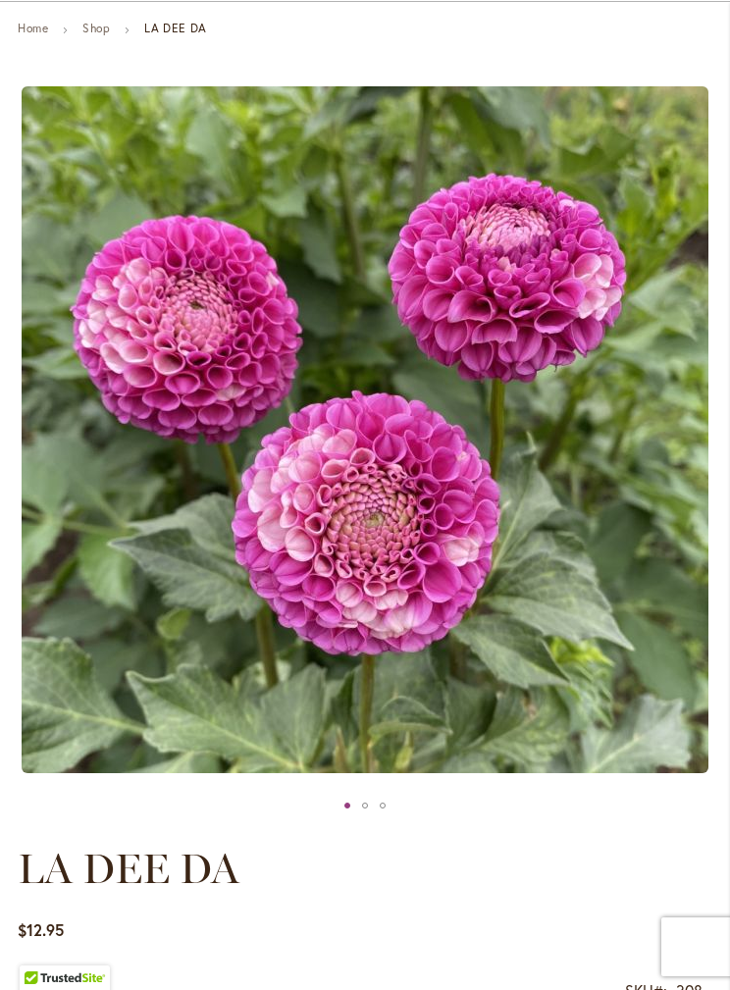
scroll to position [244, 0]
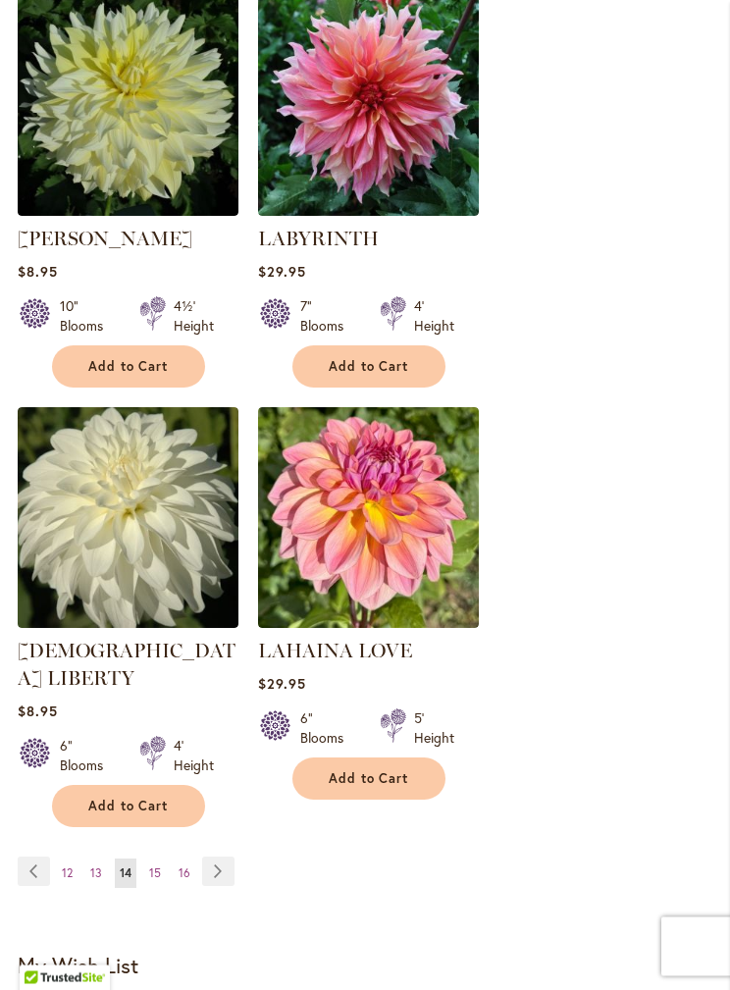
scroll to position [3502, 0]
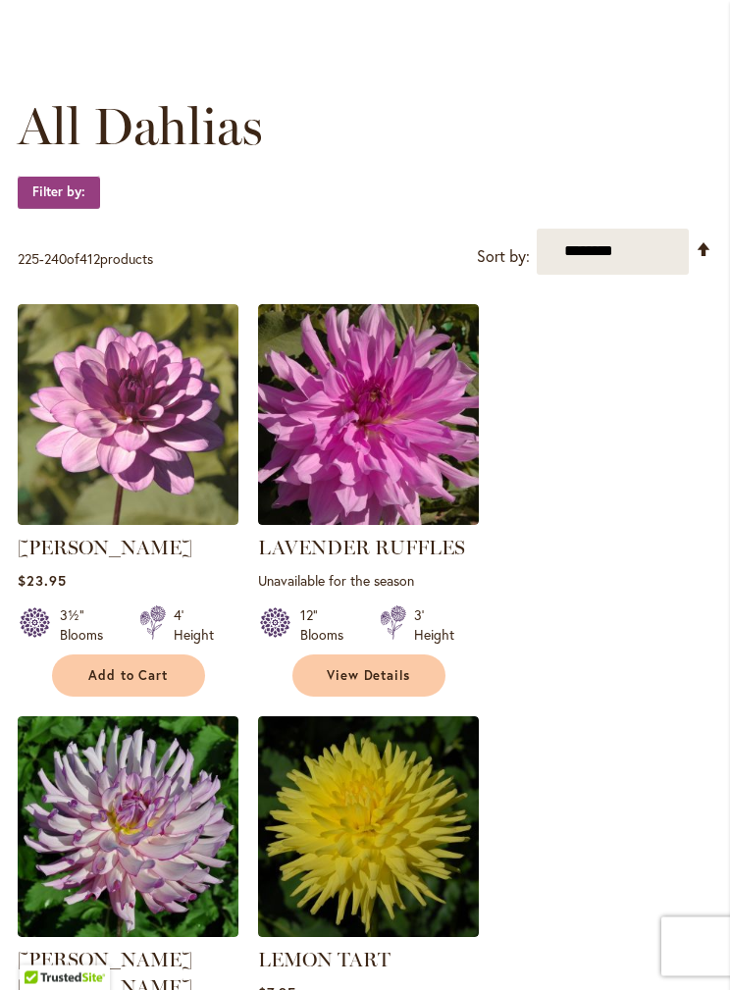
scroll to position [556, 0]
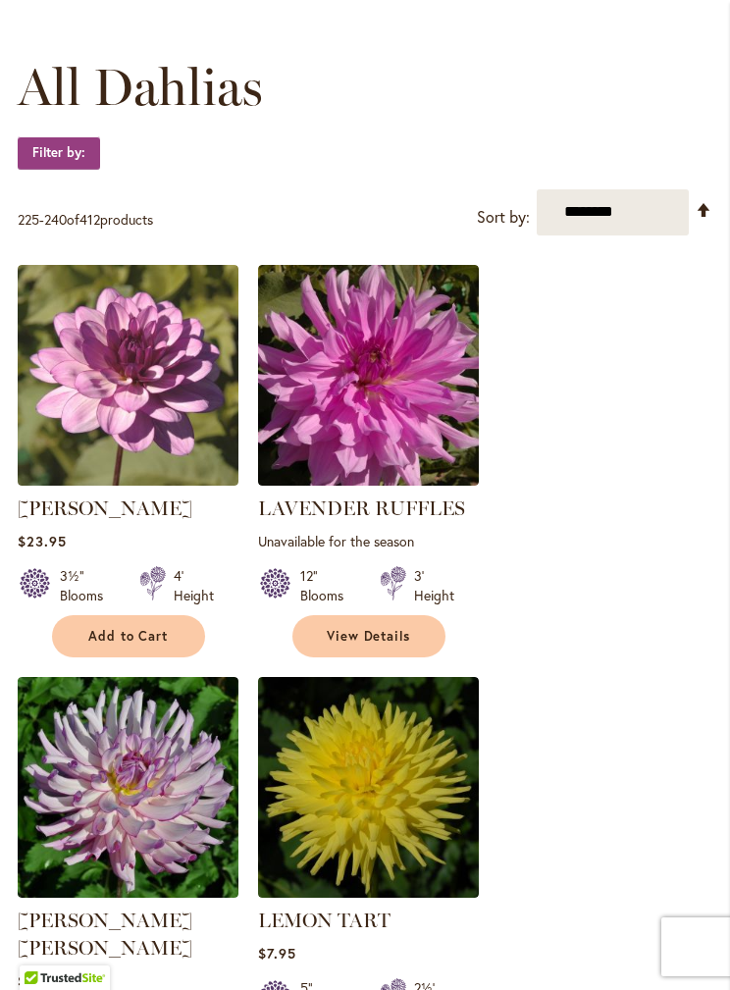
click at [165, 368] on img at bounding box center [128, 375] width 221 height 221
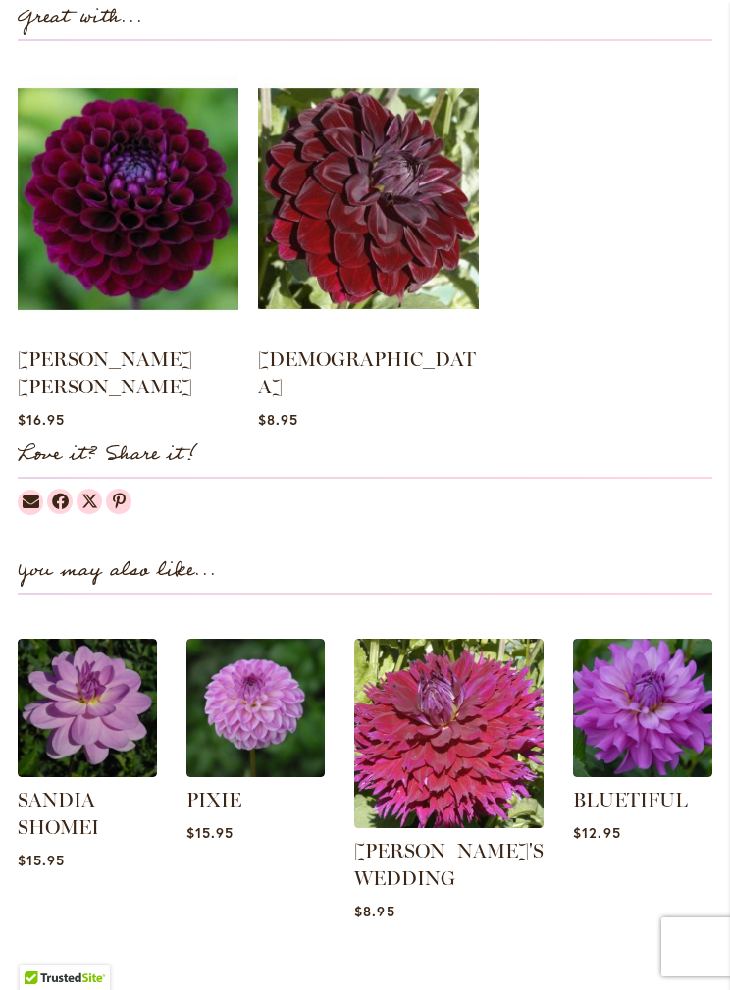
scroll to position [1851, 0]
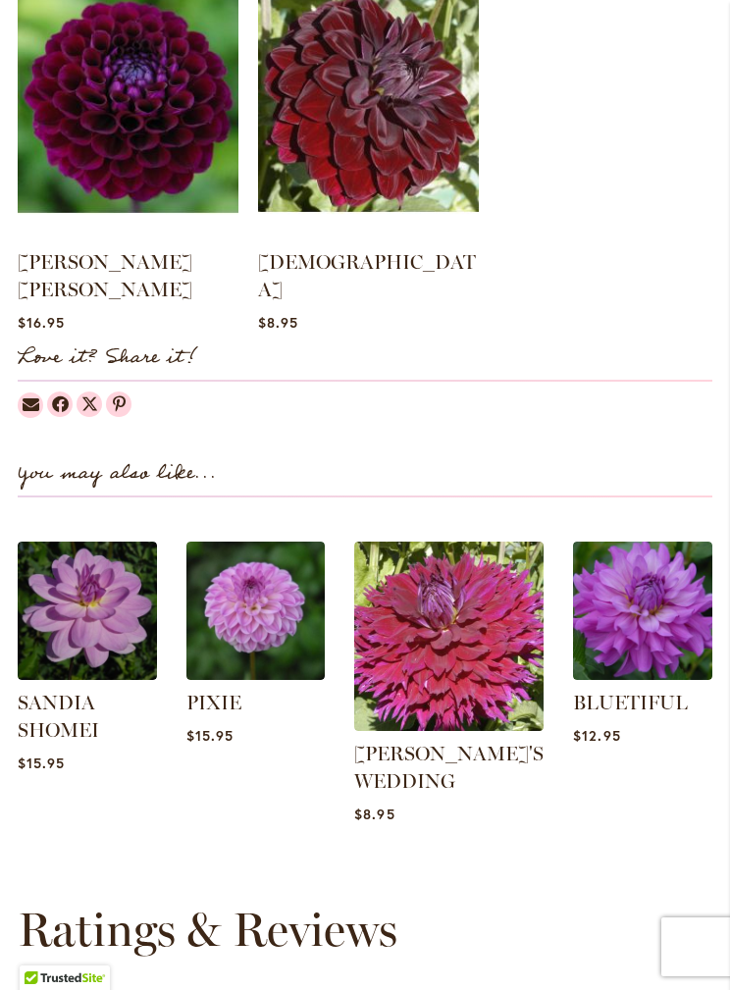
click at [123, 606] on img at bounding box center [87, 611] width 139 height 139
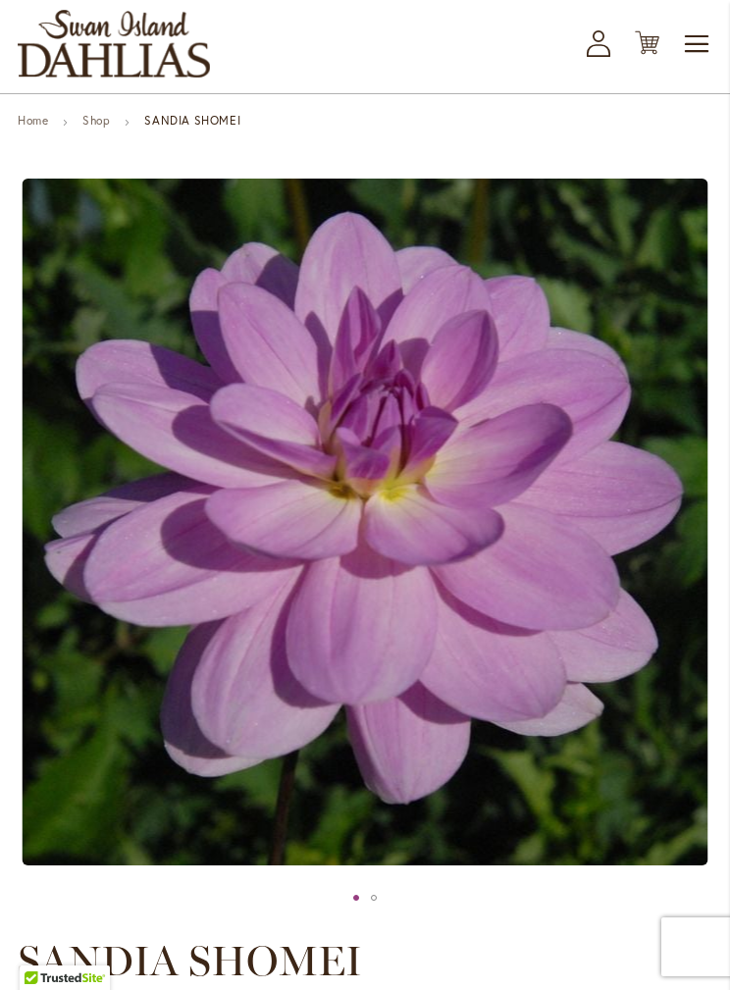
scroll to position [120, 0]
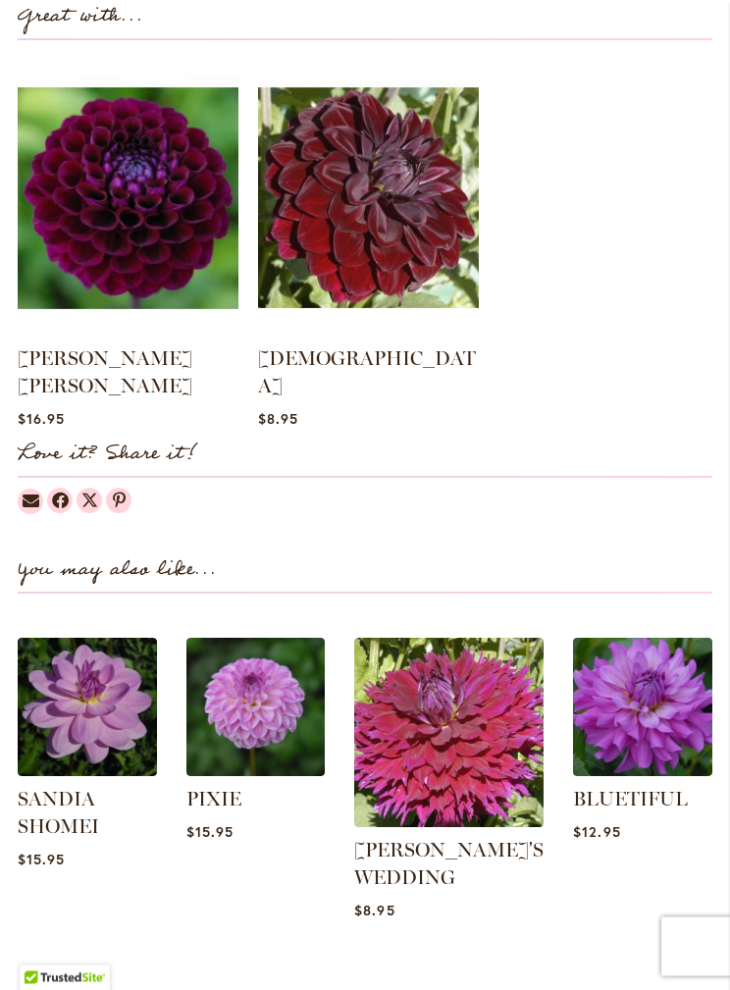
scroll to position [1755, 0]
click at [666, 694] on img at bounding box center [642, 707] width 139 height 139
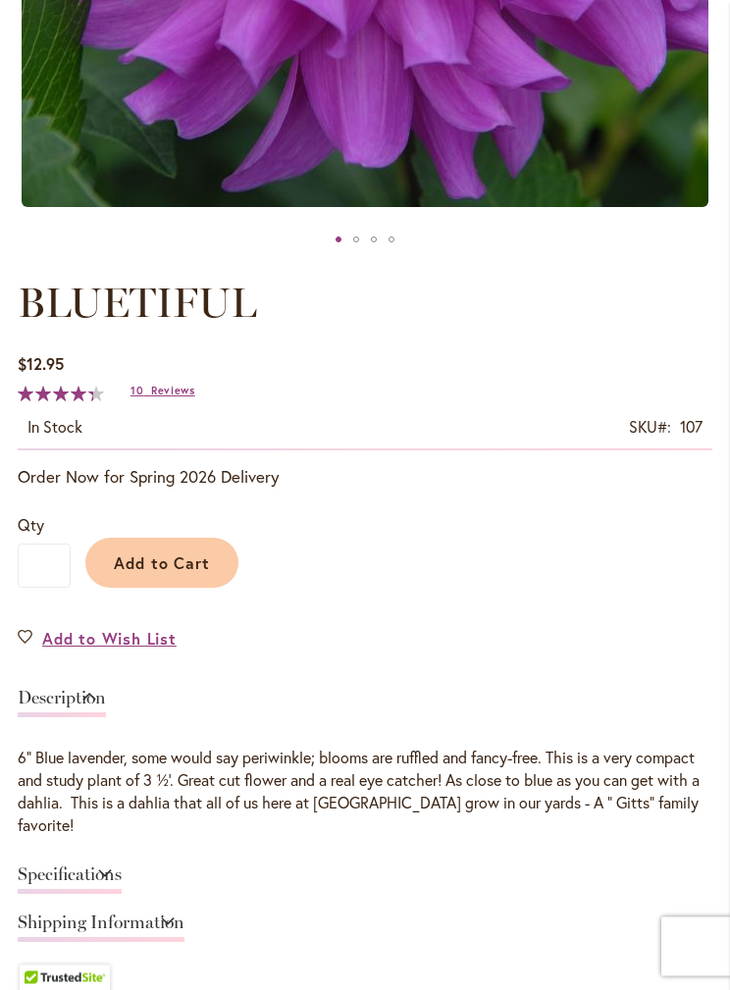
scroll to position [776, 0]
click at [170, 388] on span "Reviews" at bounding box center [173, 390] width 44 height 14
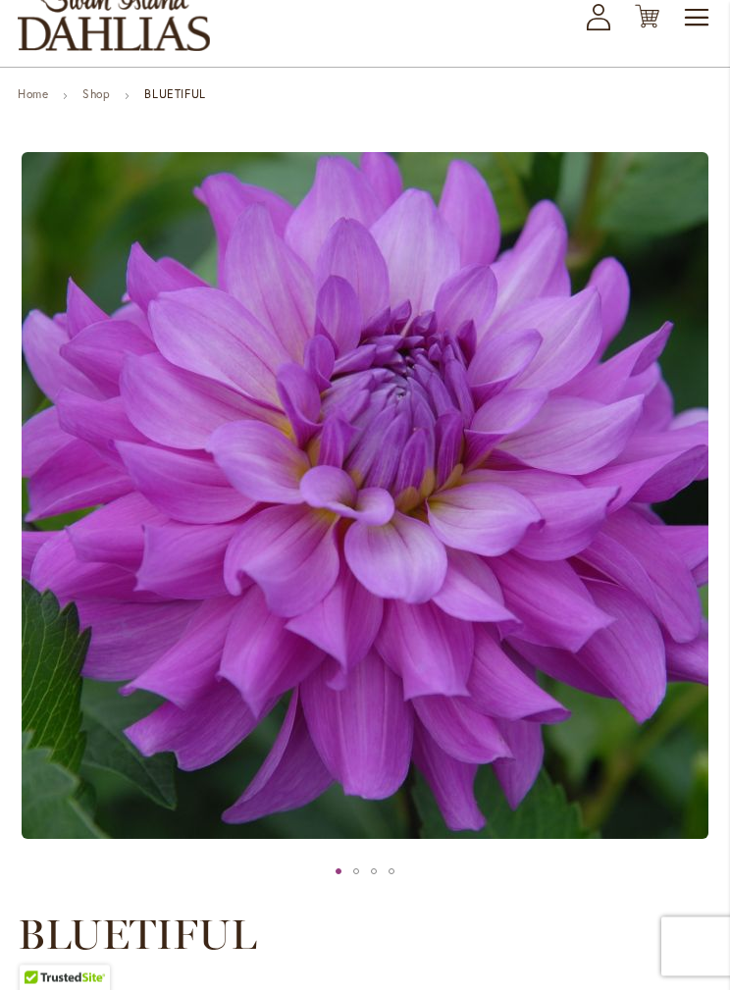
scroll to position [143, 0]
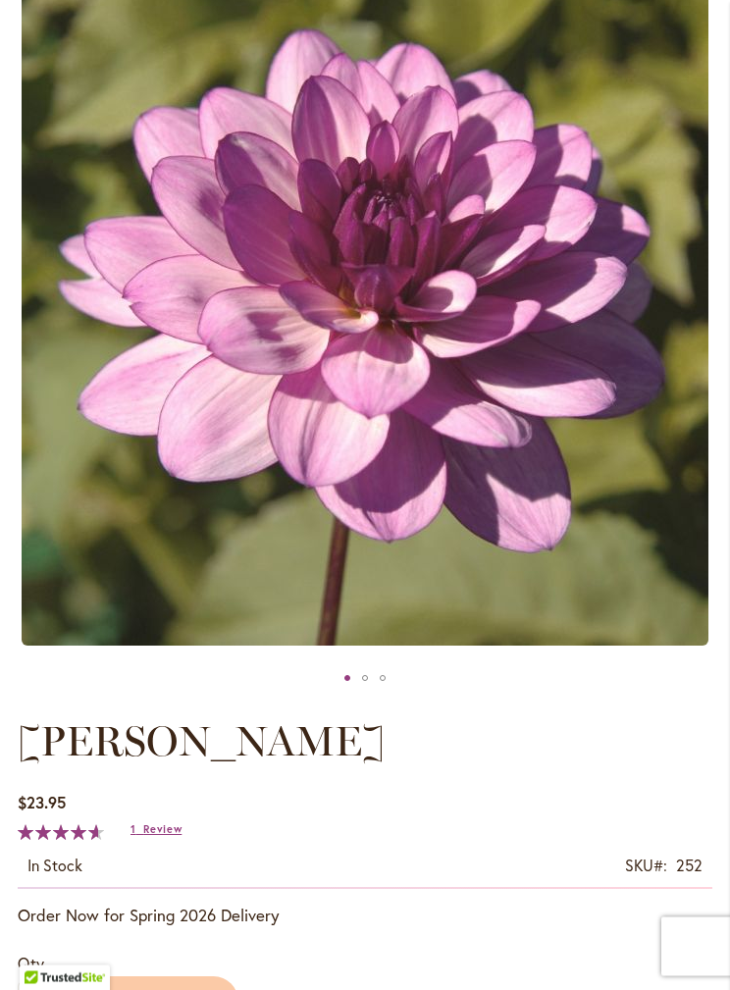
scroll to position [337, 0]
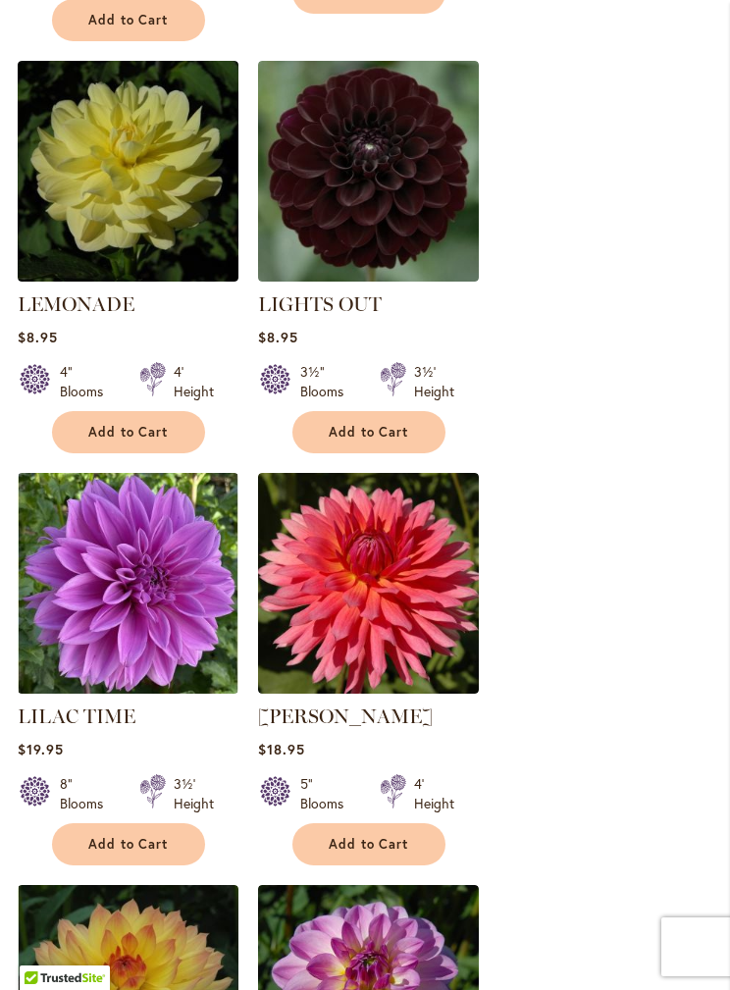
scroll to position [1691, 0]
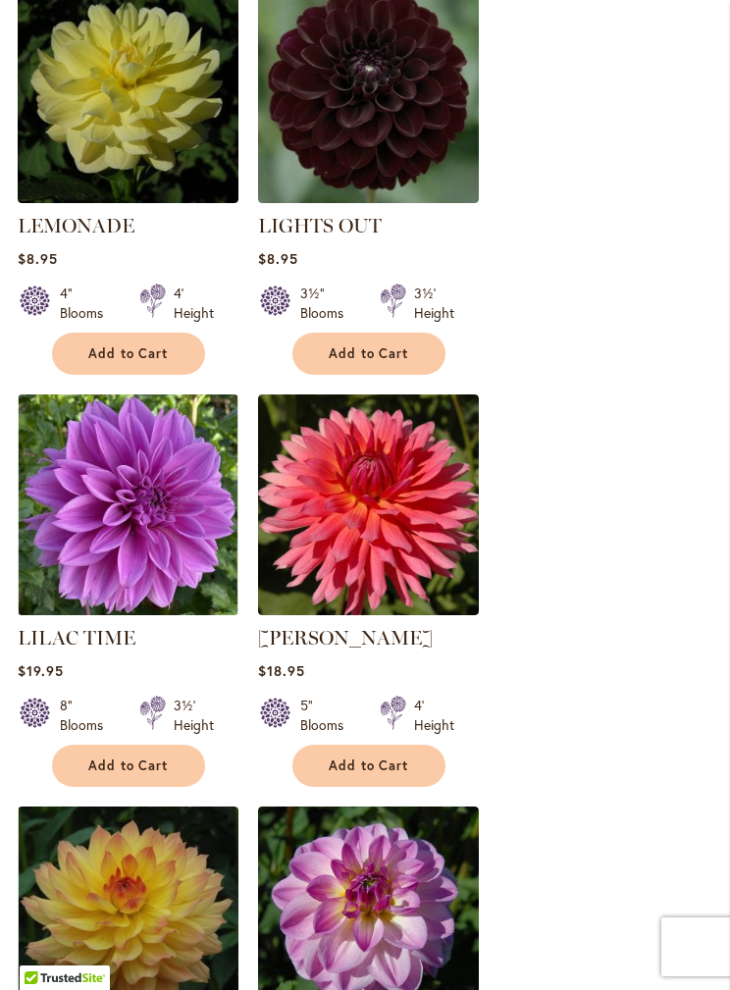
click at [176, 498] on img at bounding box center [128, 504] width 221 height 221
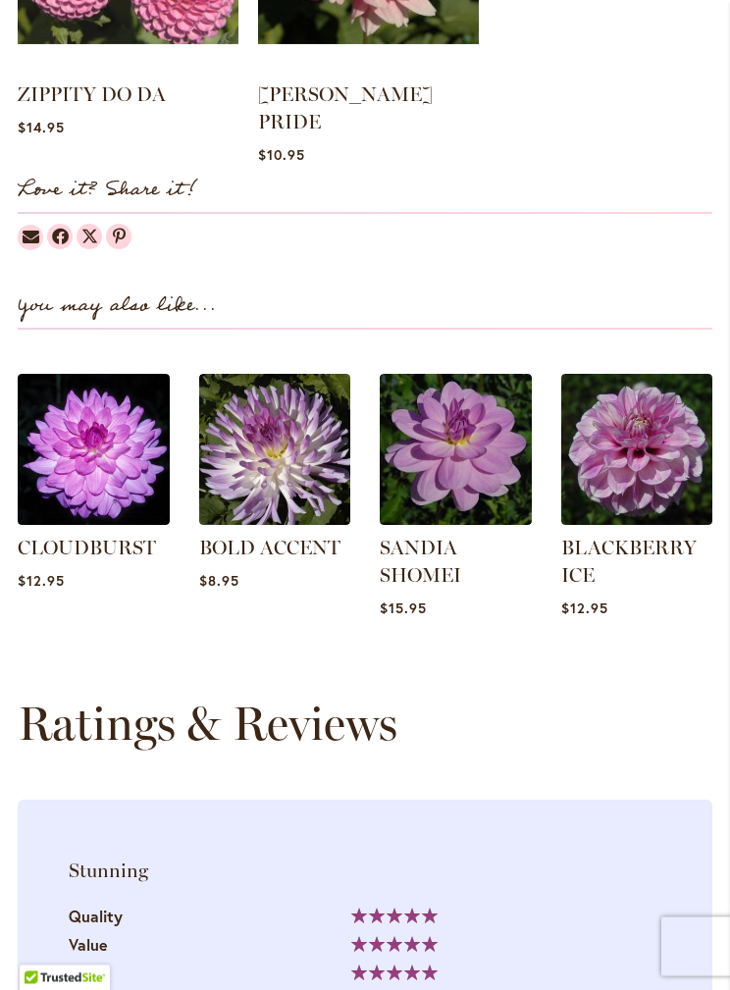
scroll to position [1996, 0]
click at [668, 536] on link "BLACKBERRY ICE" at bounding box center [628, 561] width 135 height 51
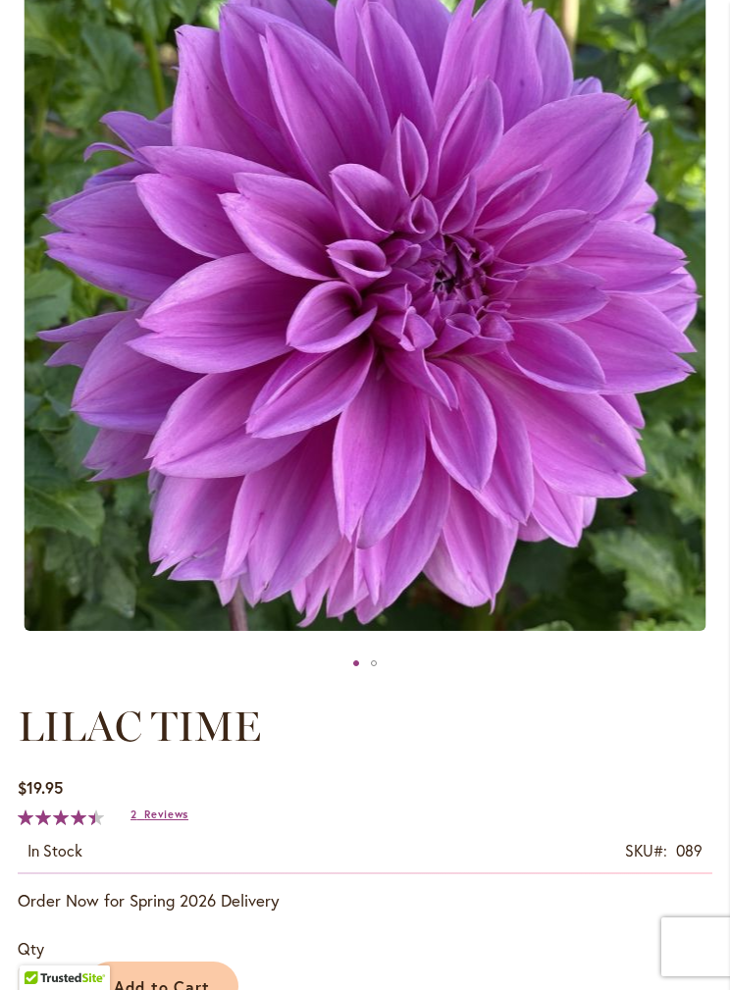
scroll to position [170, 0]
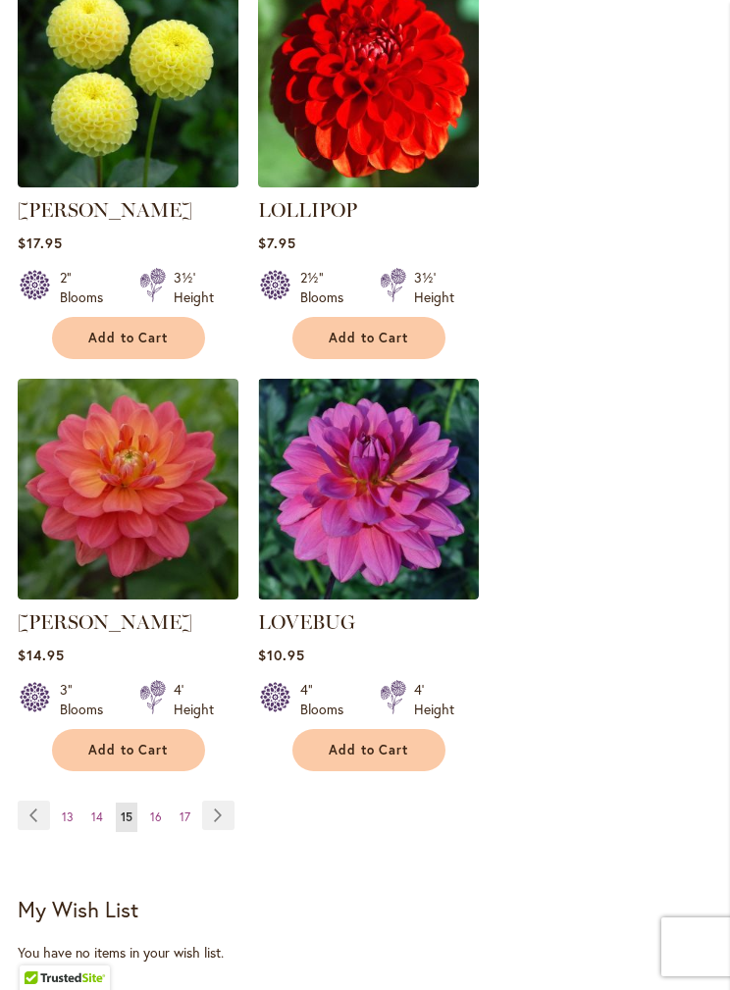
scroll to position [3385, 0]
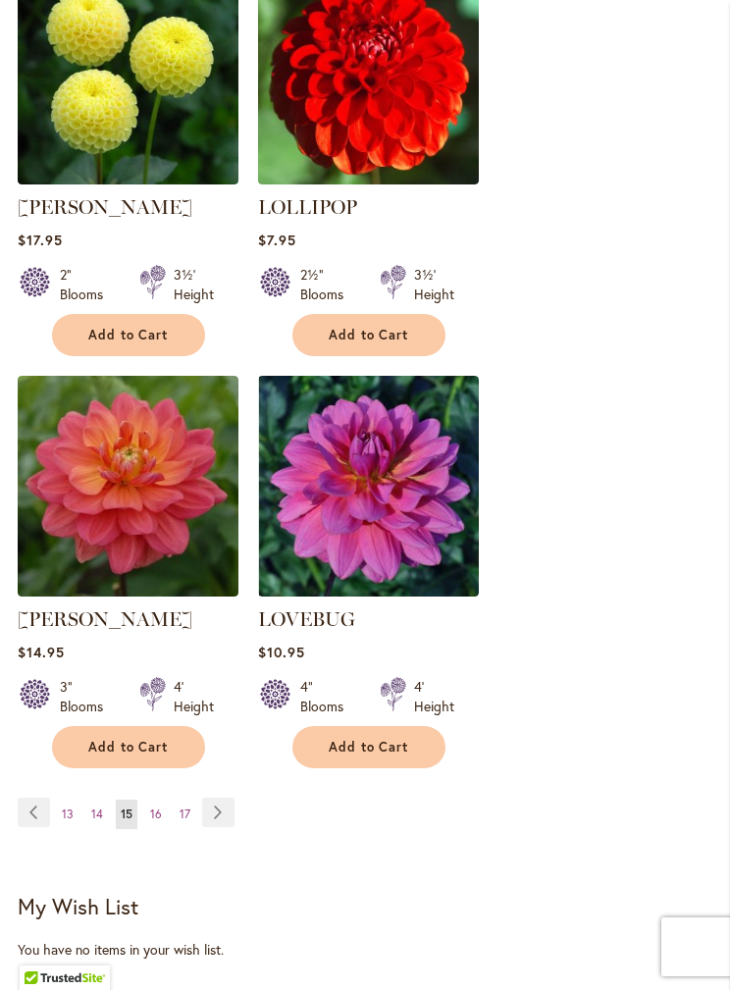
click at [167, 798] on ul "Page Previous Page 13 Page 14 You're currently reading page 15 Page 16 Page 17 …" at bounding box center [130, 813] width 225 height 31
click at [150, 800] on link "Page 16" at bounding box center [156, 814] width 22 height 29
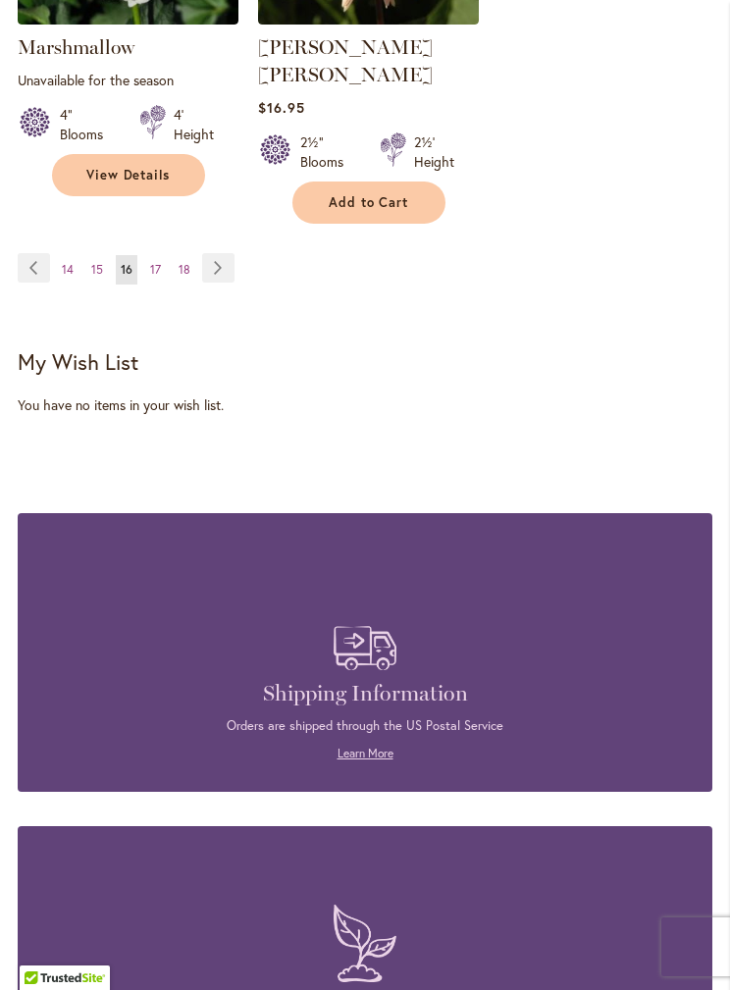
scroll to position [3965, 0]
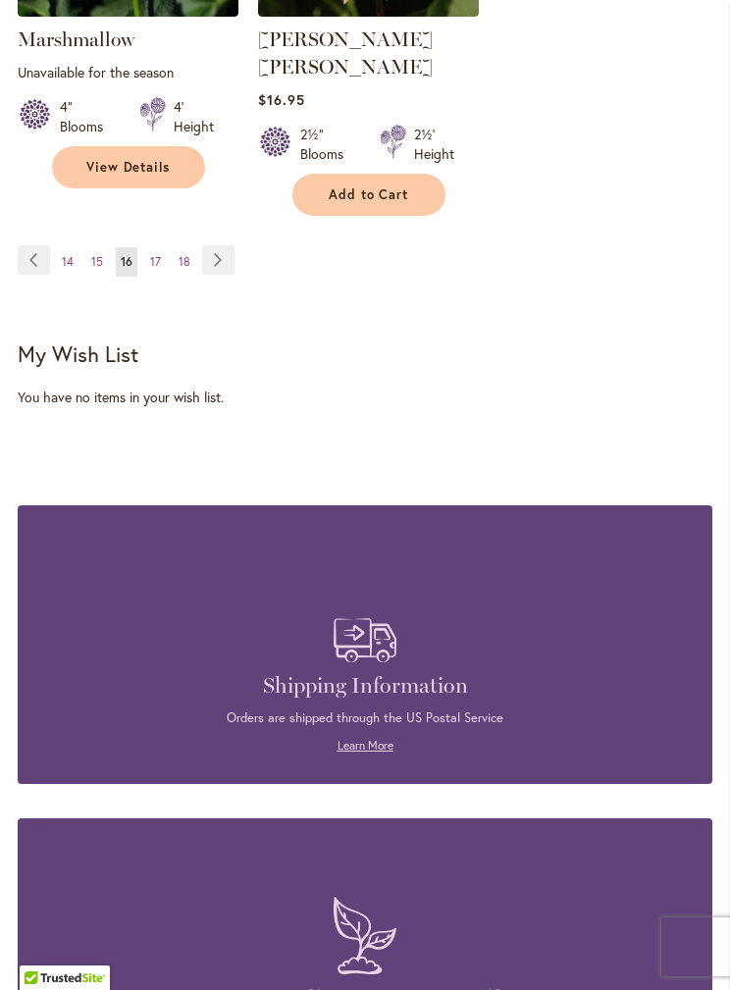
click at [164, 247] on link "Page 17" at bounding box center [155, 261] width 21 height 29
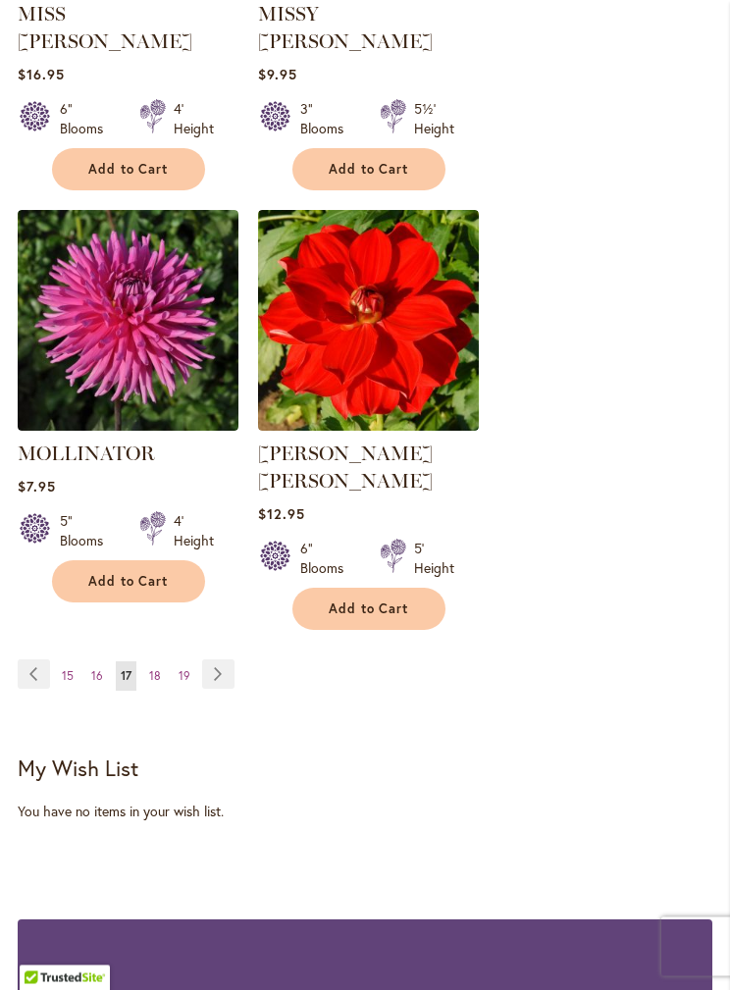
scroll to position [3593, 0]
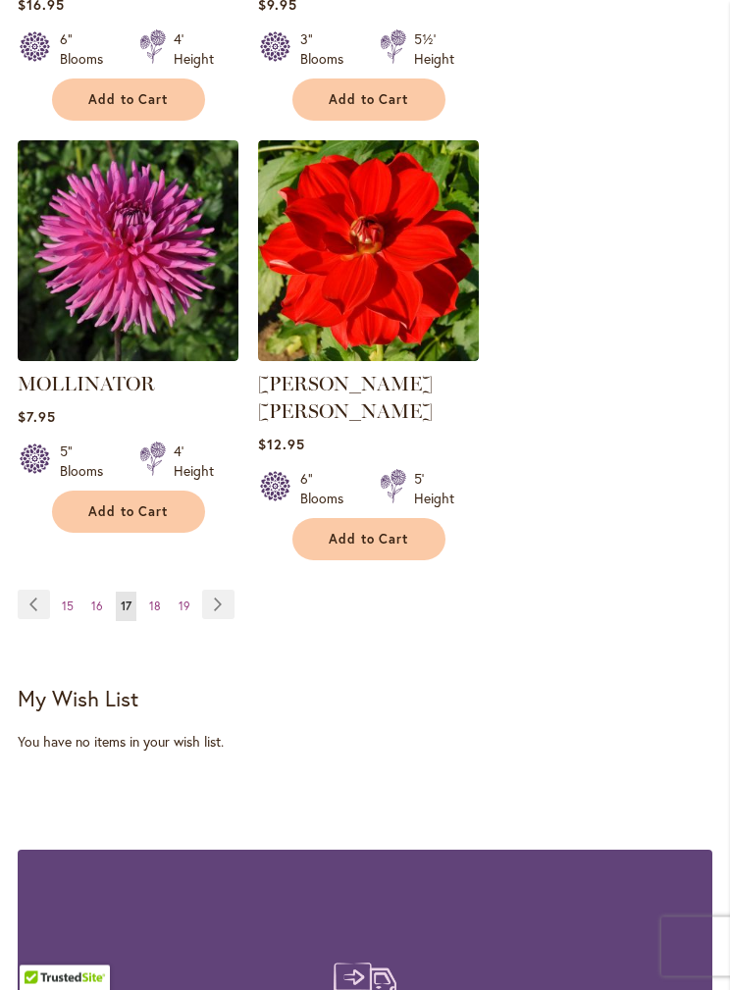
click at [159, 593] on link "Page 18" at bounding box center [155, 607] width 22 height 29
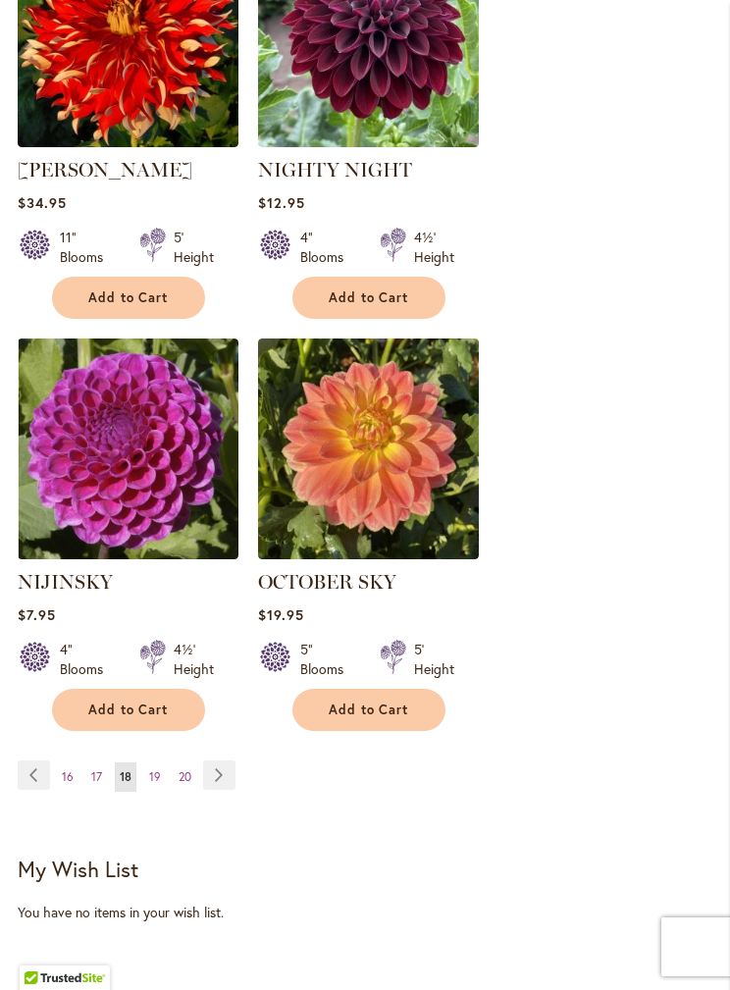
scroll to position [3442, 0]
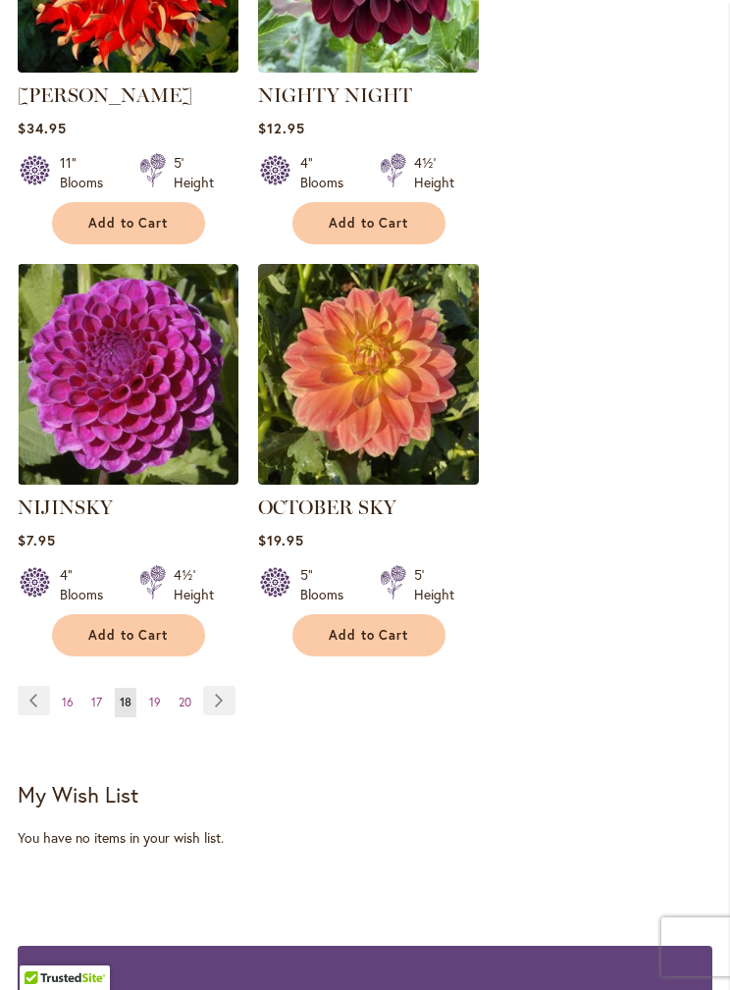
click at [194, 418] on img at bounding box center [128, 374] width 221 height 221
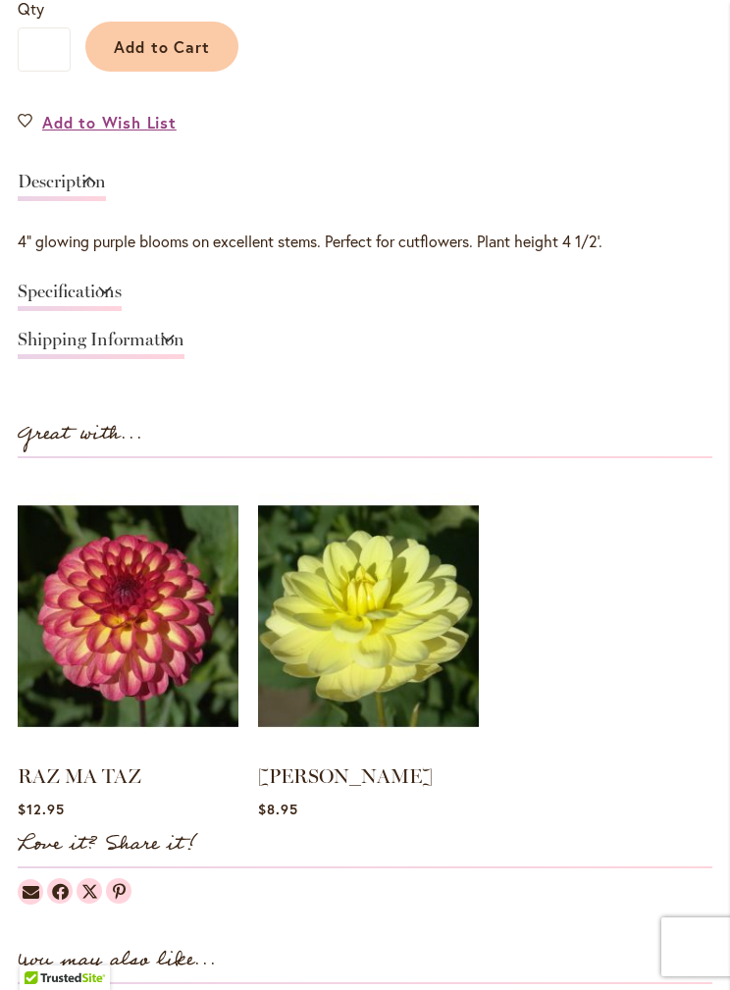
scroll to position [1279, 0]
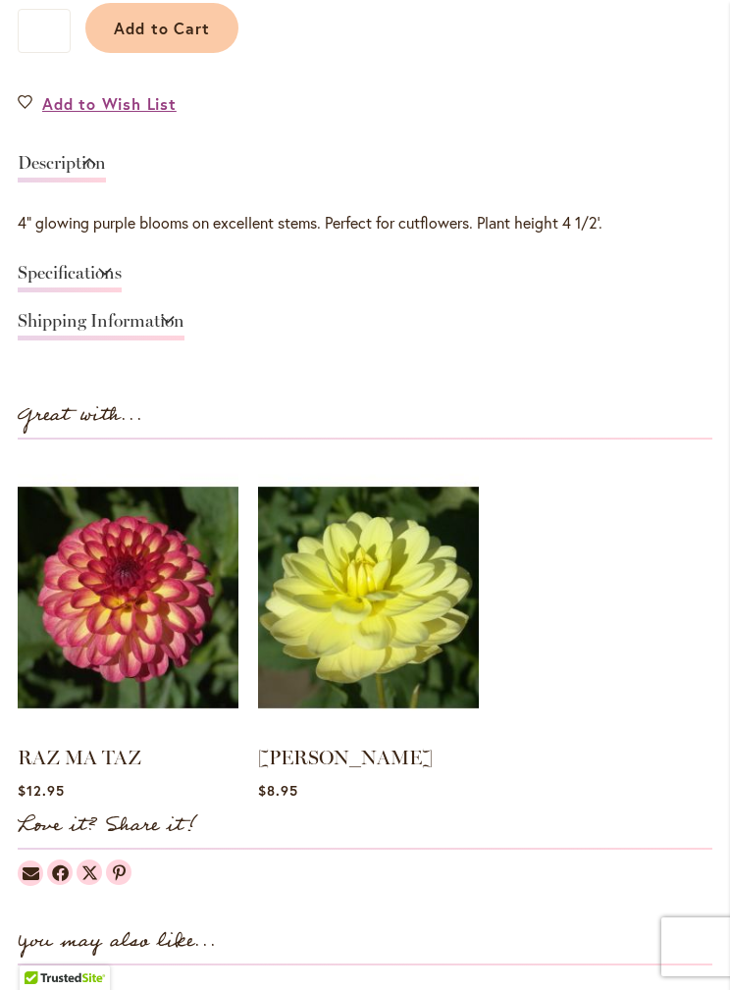
click at [122, 274] on link "Specifications" at bounding box center [70, 278] width 104 height 28
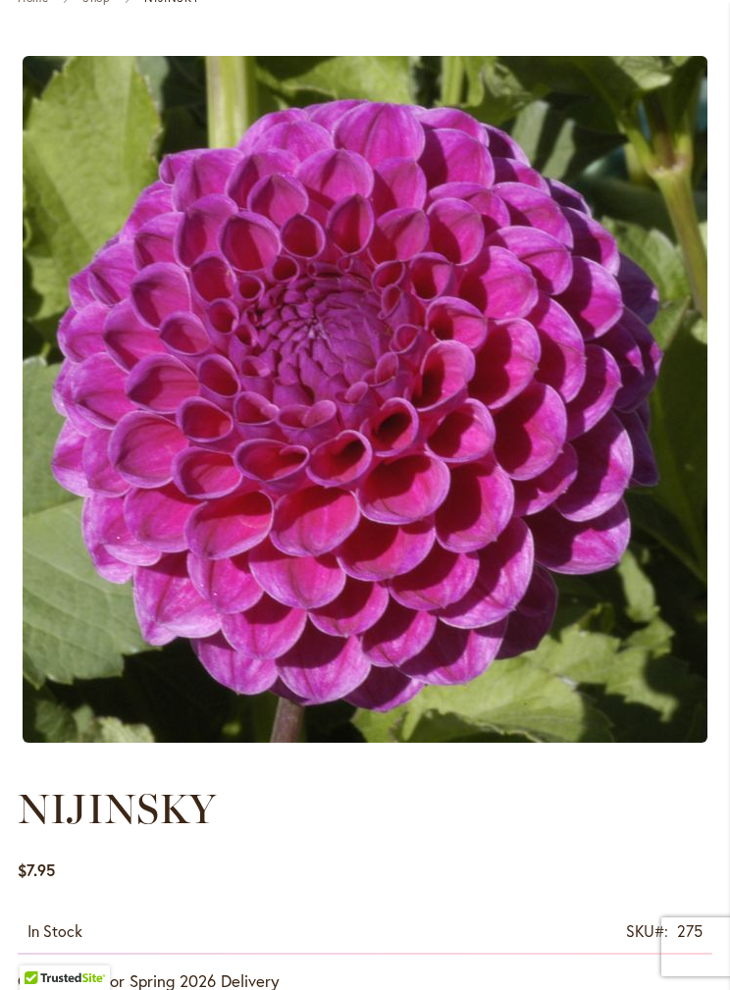
scroll to position [0, 0]
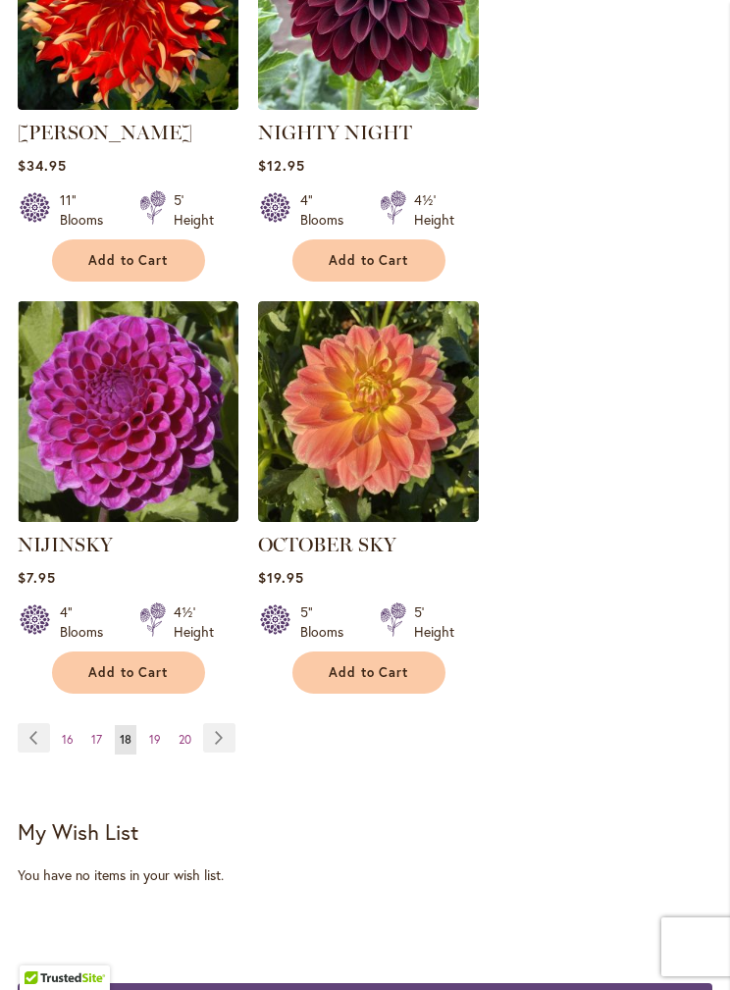
scroll to position [3403, 0]
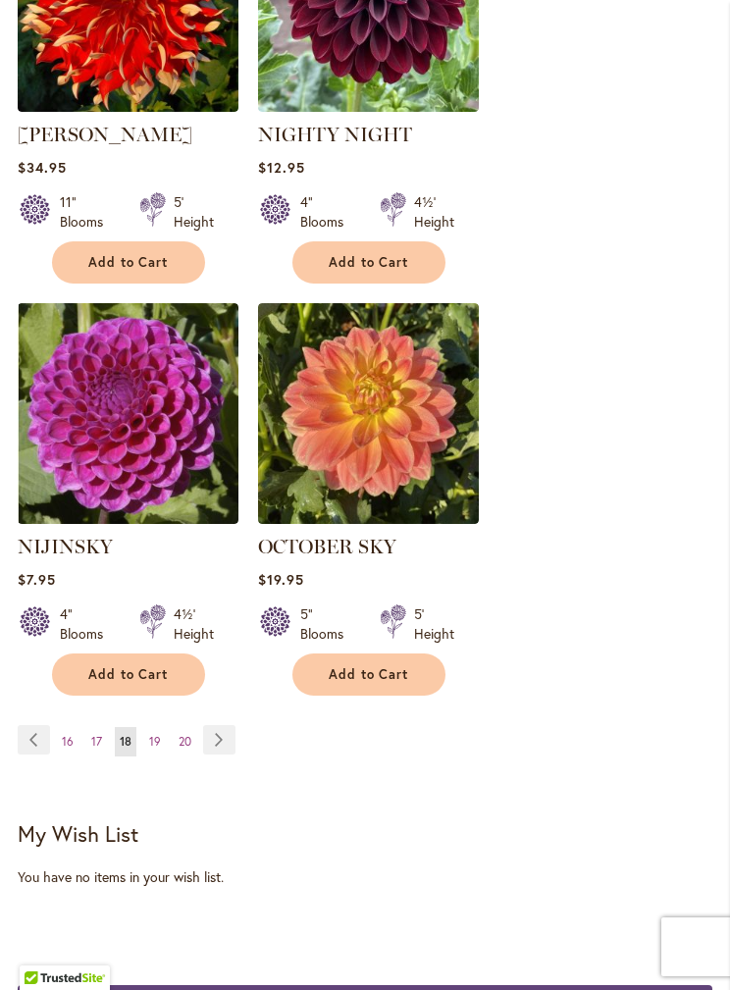
click at [160, 733] on link "Page 19" at bounding box center [155, 741] width 22 height 29
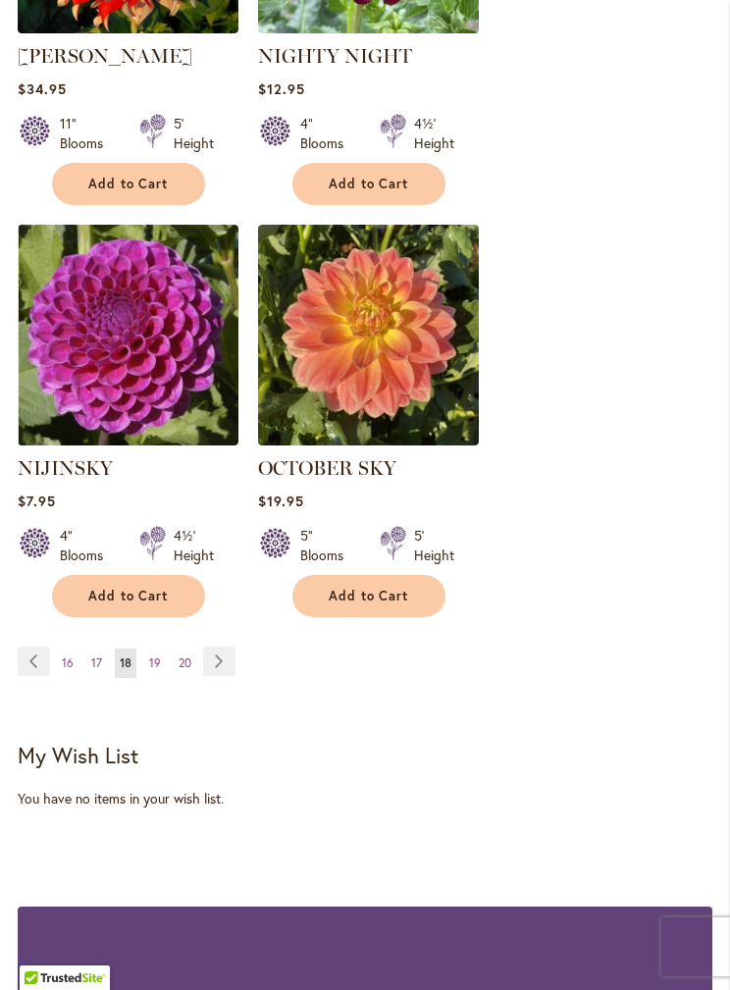
scroll to position [3489, 0]
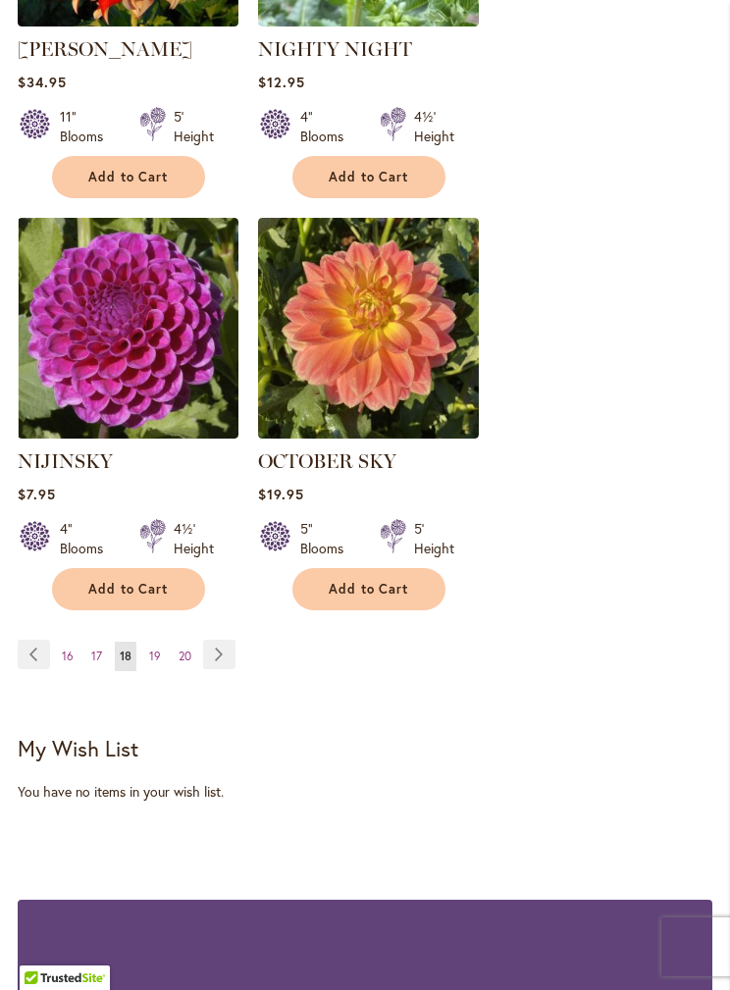
click at [413, 351] on img at bounding box center [368, 328] width 221 height 221
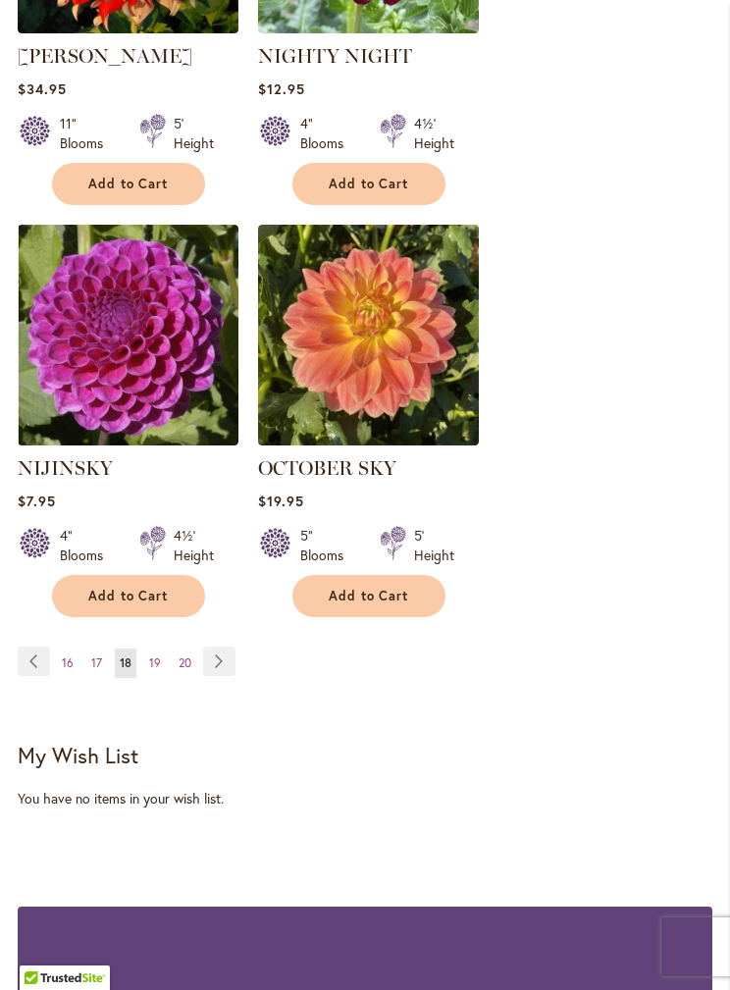
scroll to position [3492, 0]
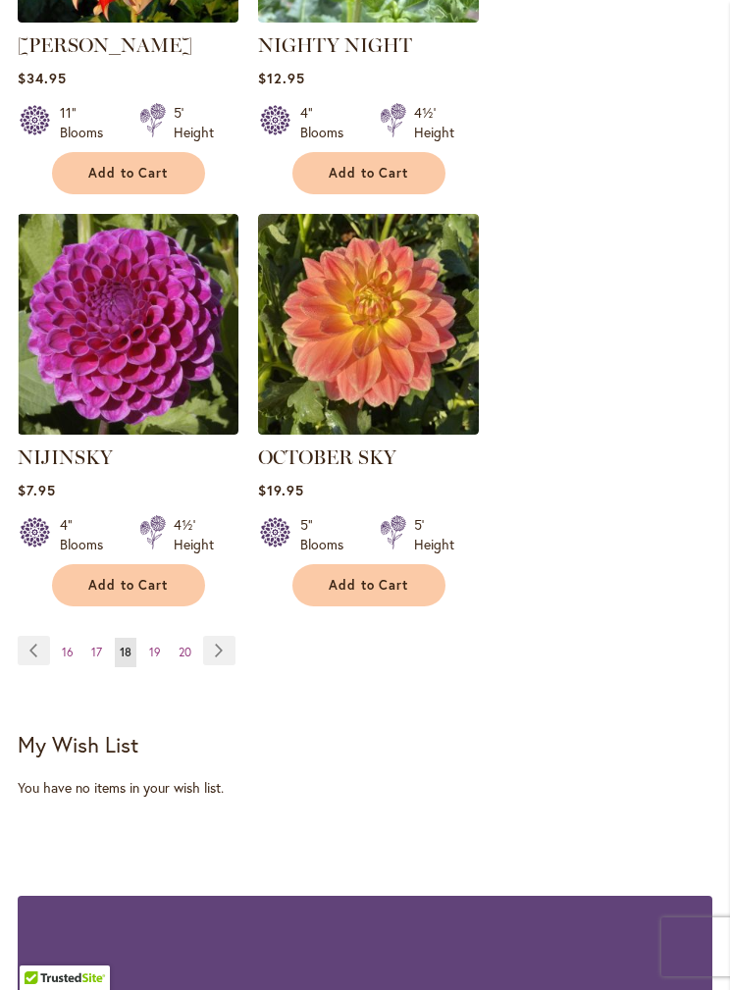
click at [164, 638] on link "Page 19" at bounding box center [155, 652] width 22 height 29
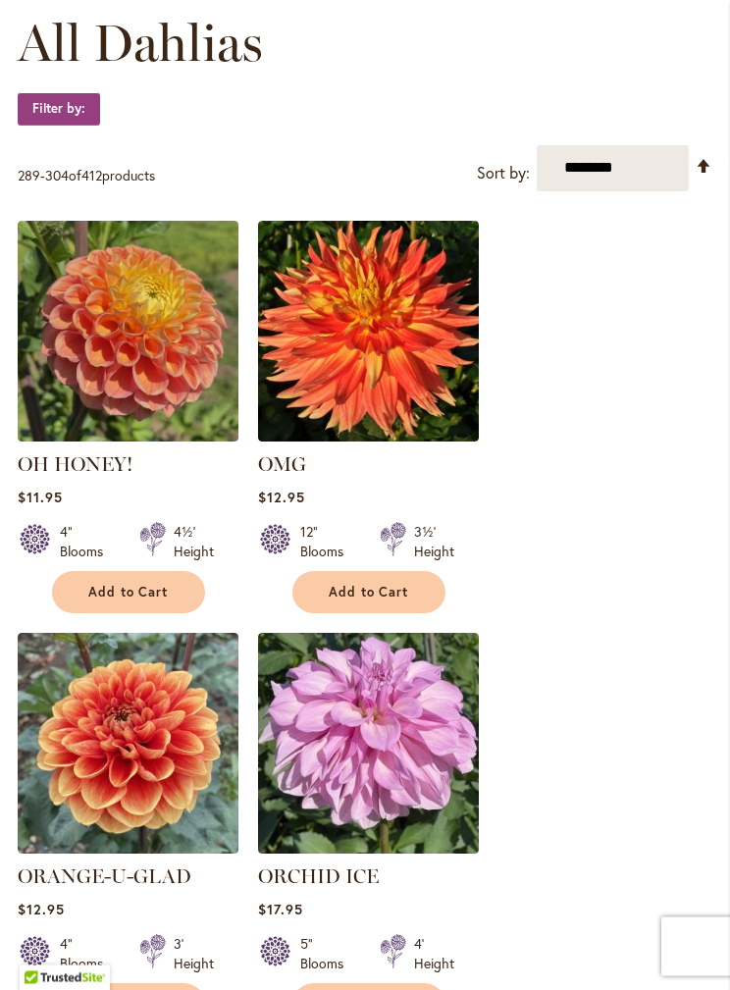
scroll to position [601, 0]
click at [164, 377] on img at bounding box center [128, 331] width 221 height 221
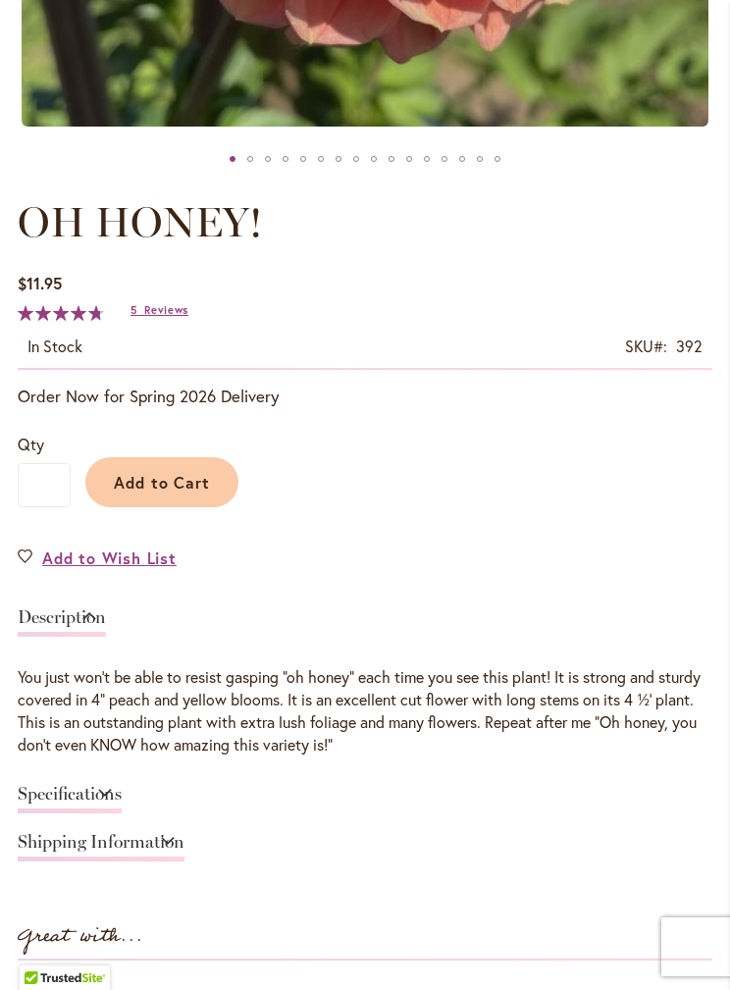
scroll to position [949, 0]
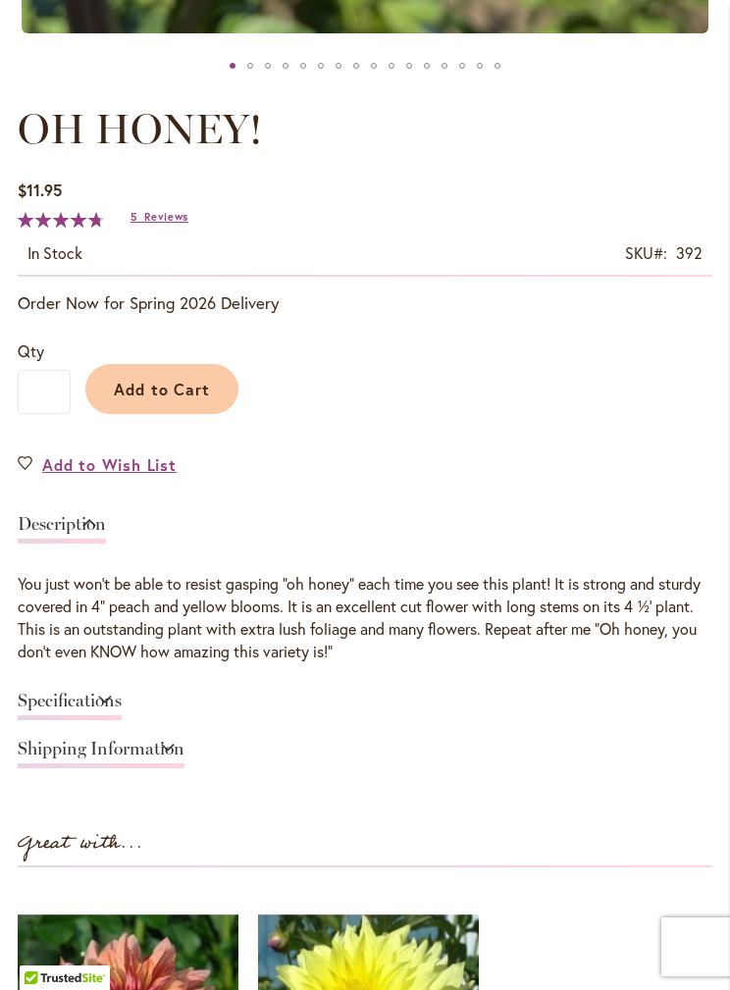
click at [122, 703] on link "Specifications" at bounding box center [70, 706] width 104 height 28
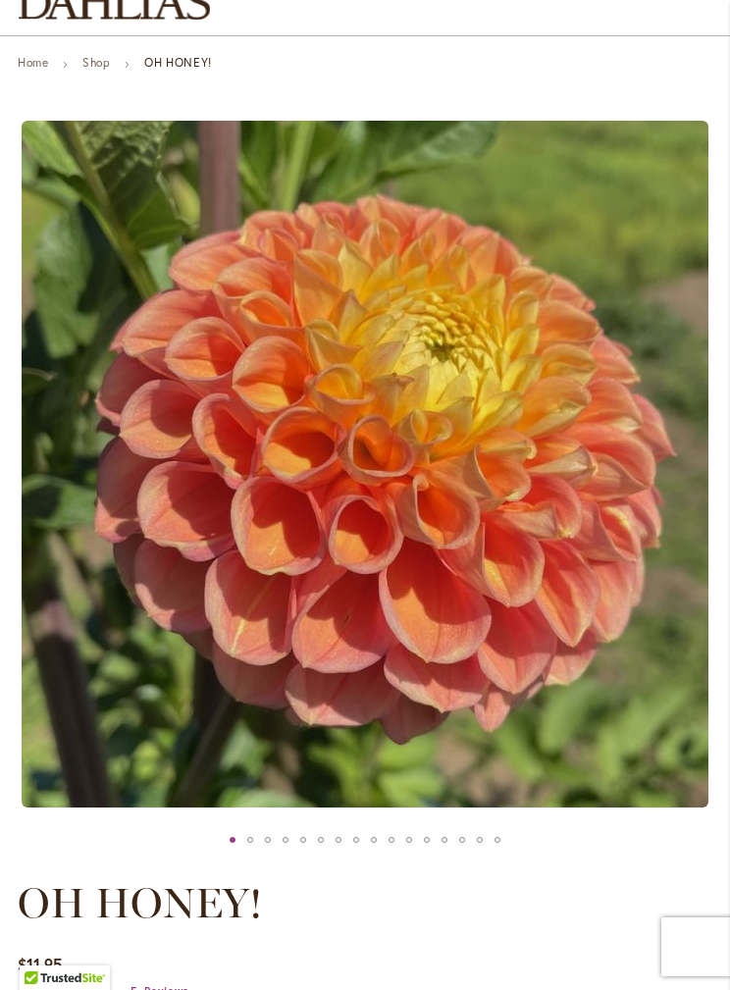
scroll to position [197, 0]
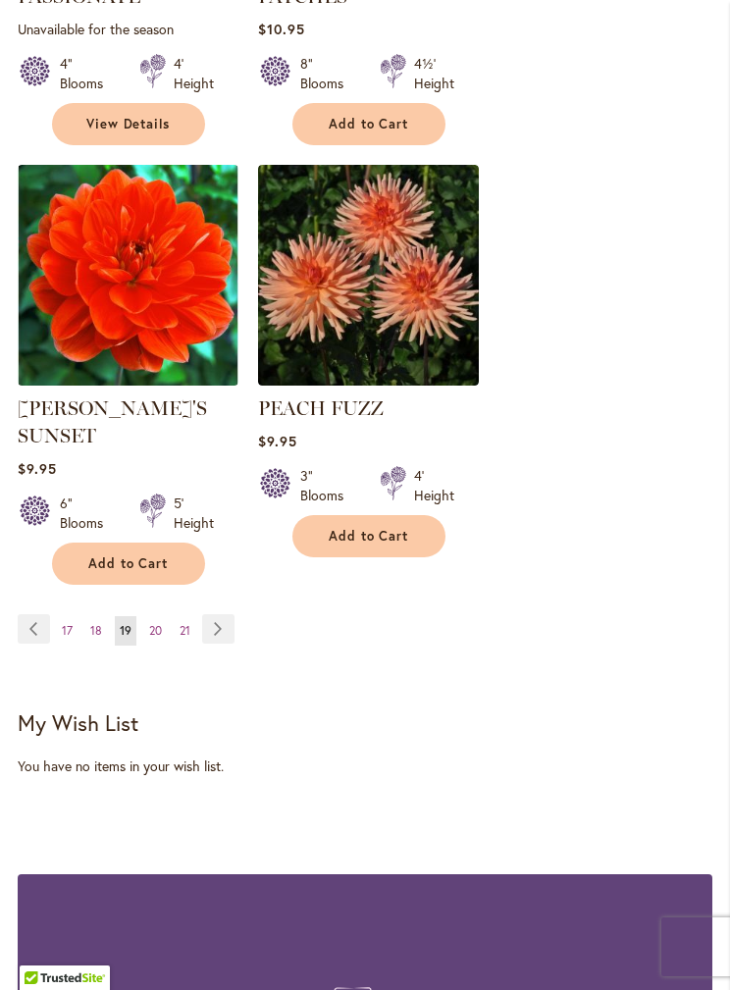
scroll to position [3569, 0]
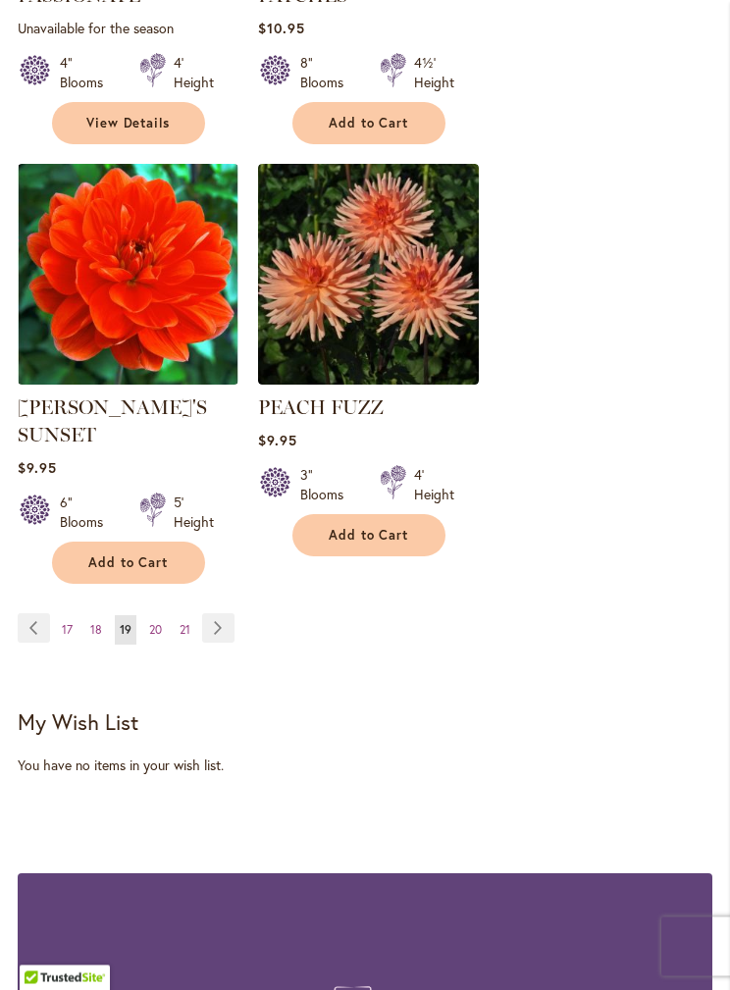
click at [156, 623] on span "20" at bounding box center [155, 630] width 13 height 15
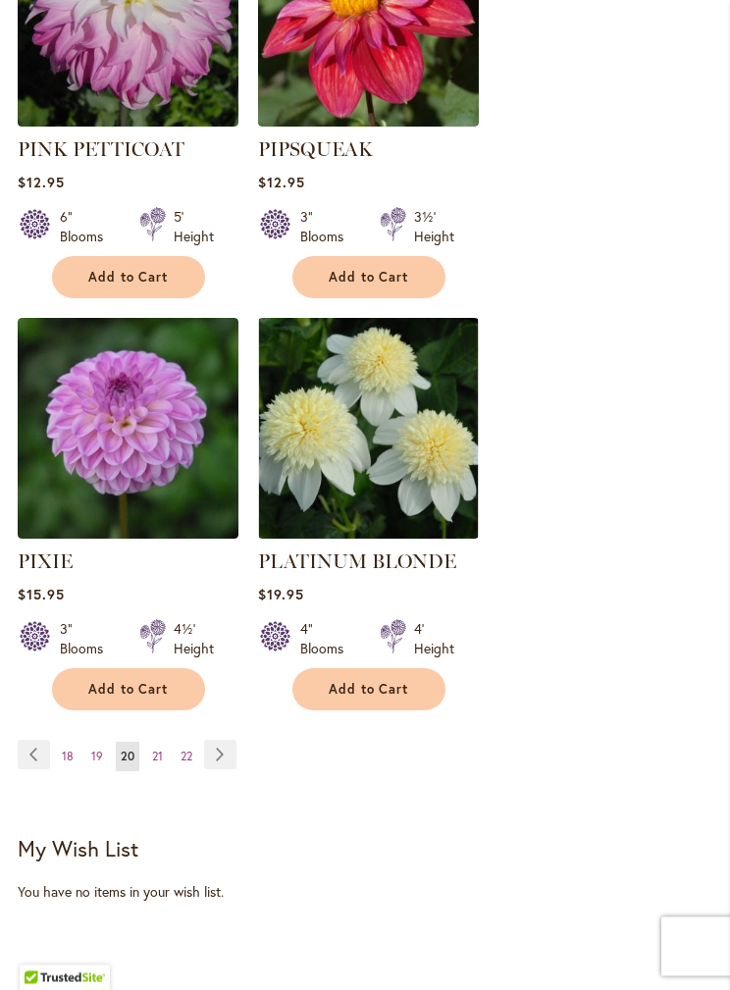
scroll to position [3471, 0]
click at [164, 742] on link "Page 21" at bounding box center [157, 756] width 21 height 29
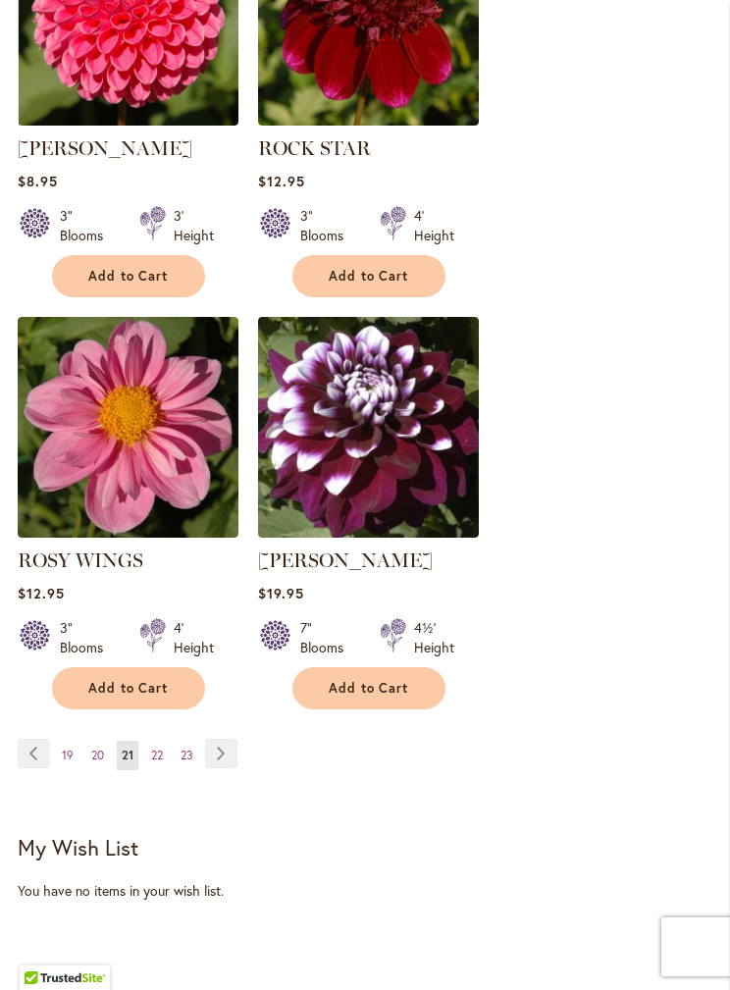
scroll to position [3498, 0]
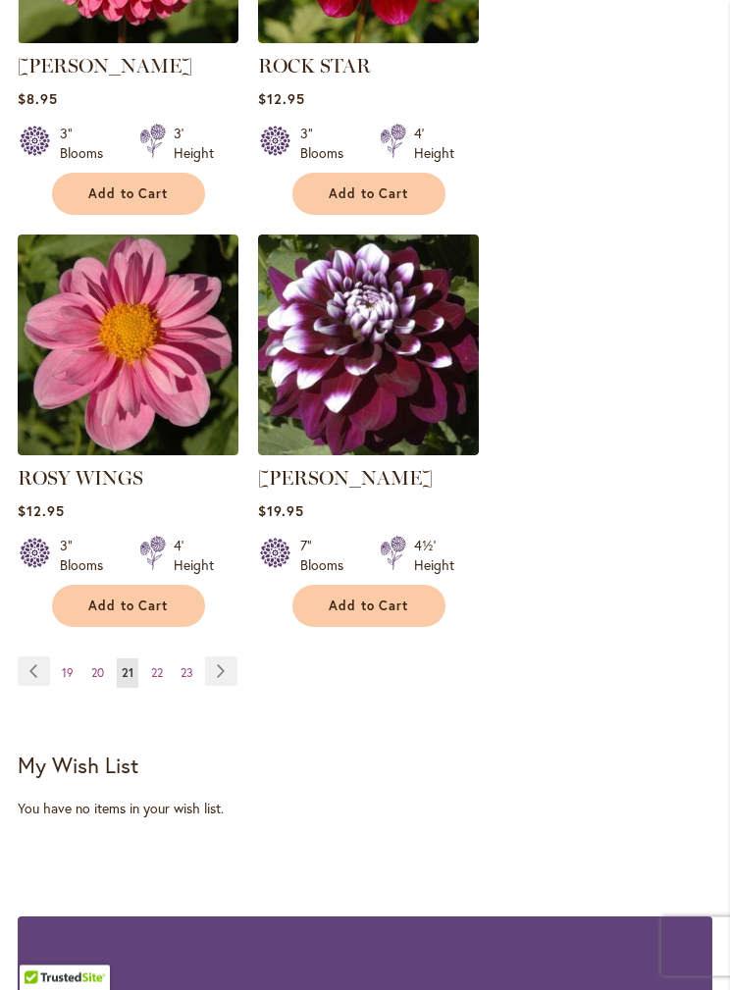
click at [160, 666] on span "22" at bounding box center [157, 673] width 12 height 15
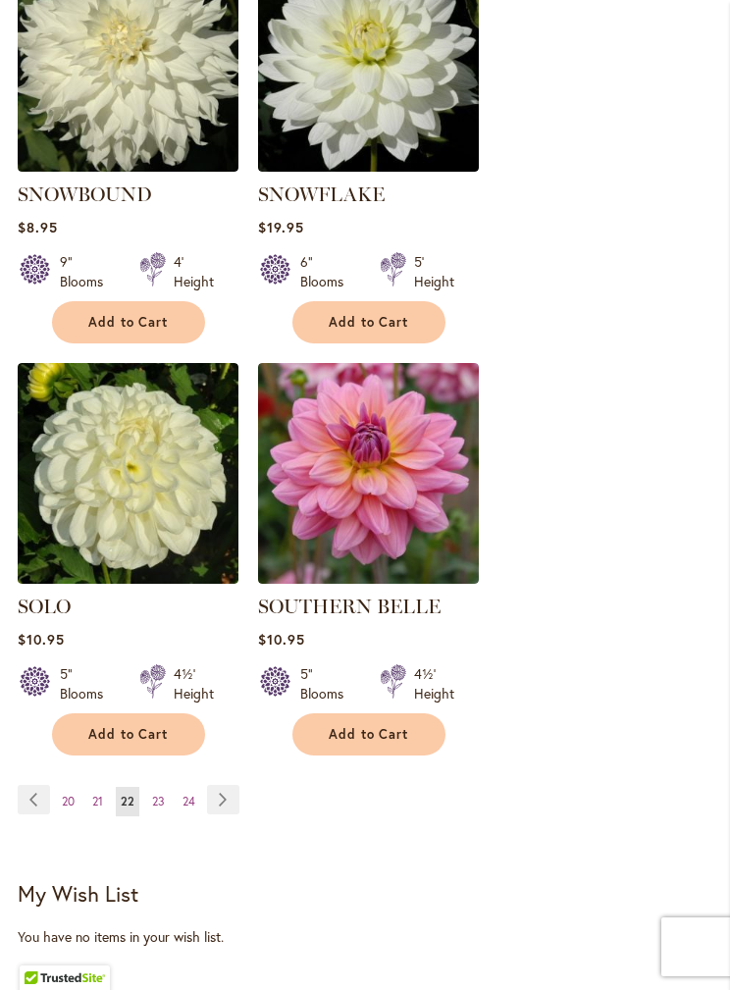
scroll to position [3378, 0]
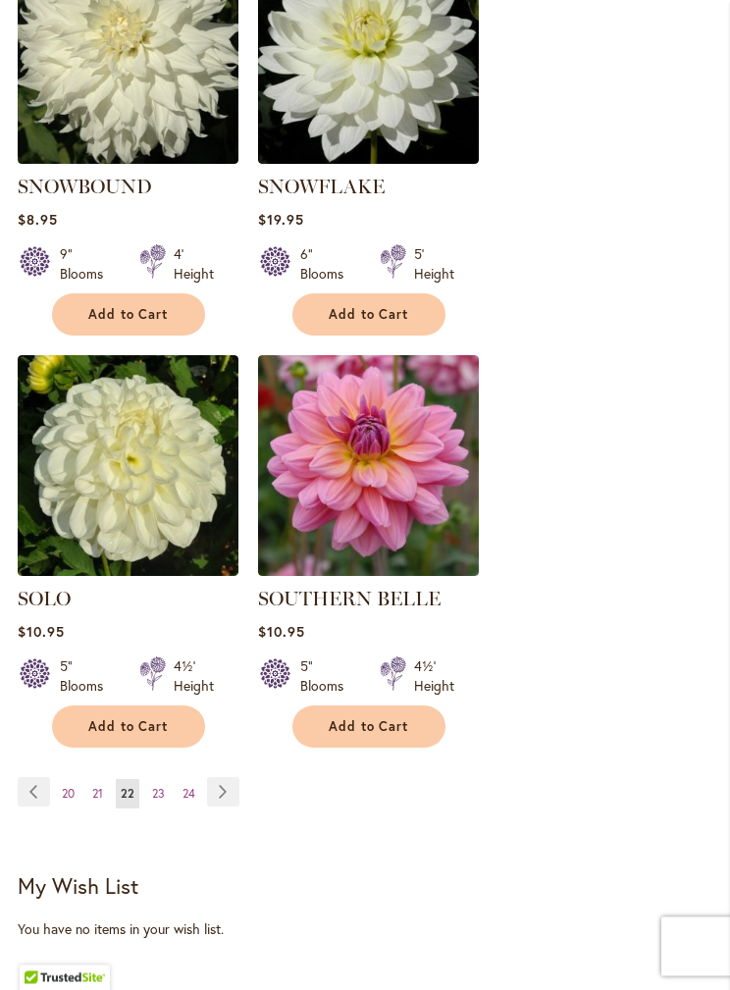
click at [178, 780] on link "Page 24" at bounding box center [189, 794] width 23 height 29
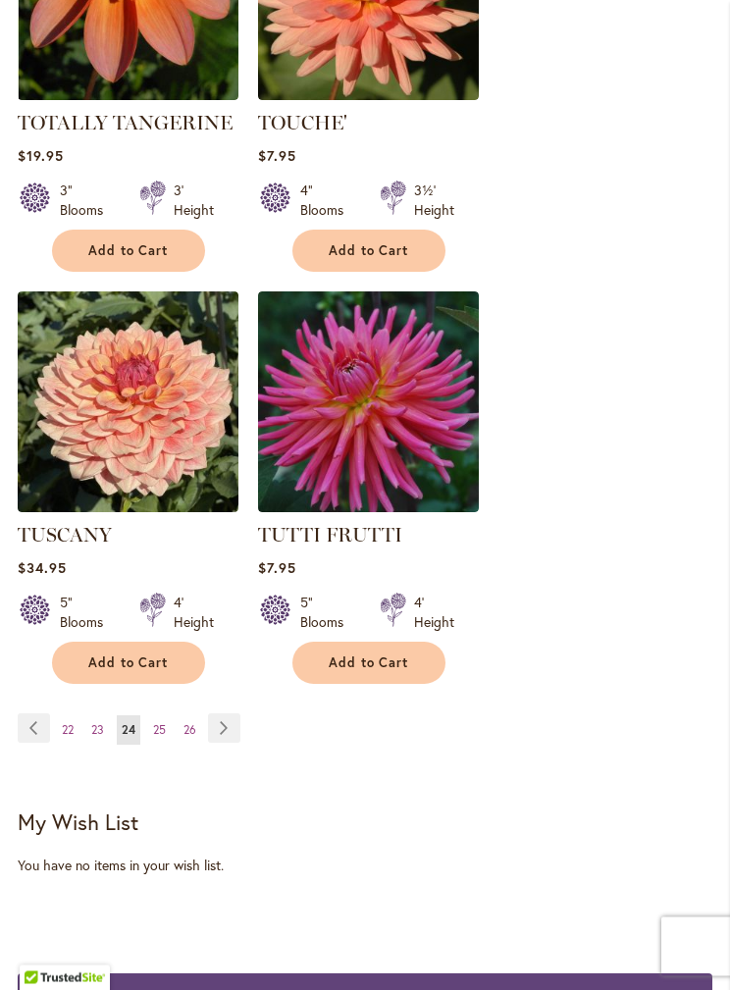
scroll to position [3442, 0]
click at [164, 722] on span "25" at bounding box center [159, 729] width 13 height 15
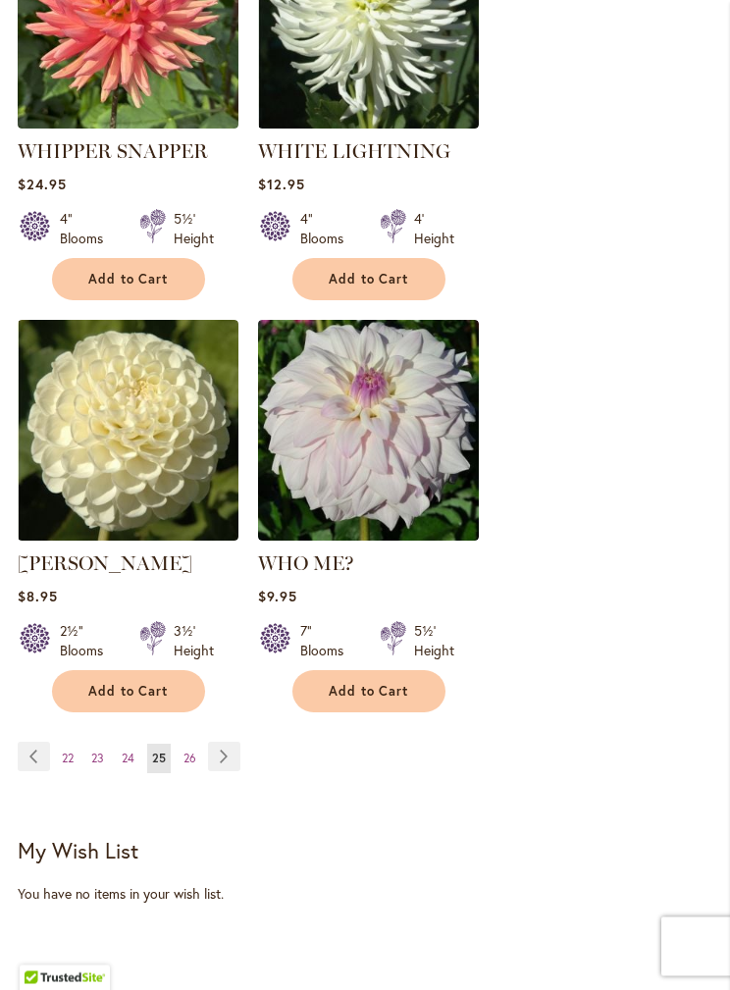
scroll to position [3460, 0]
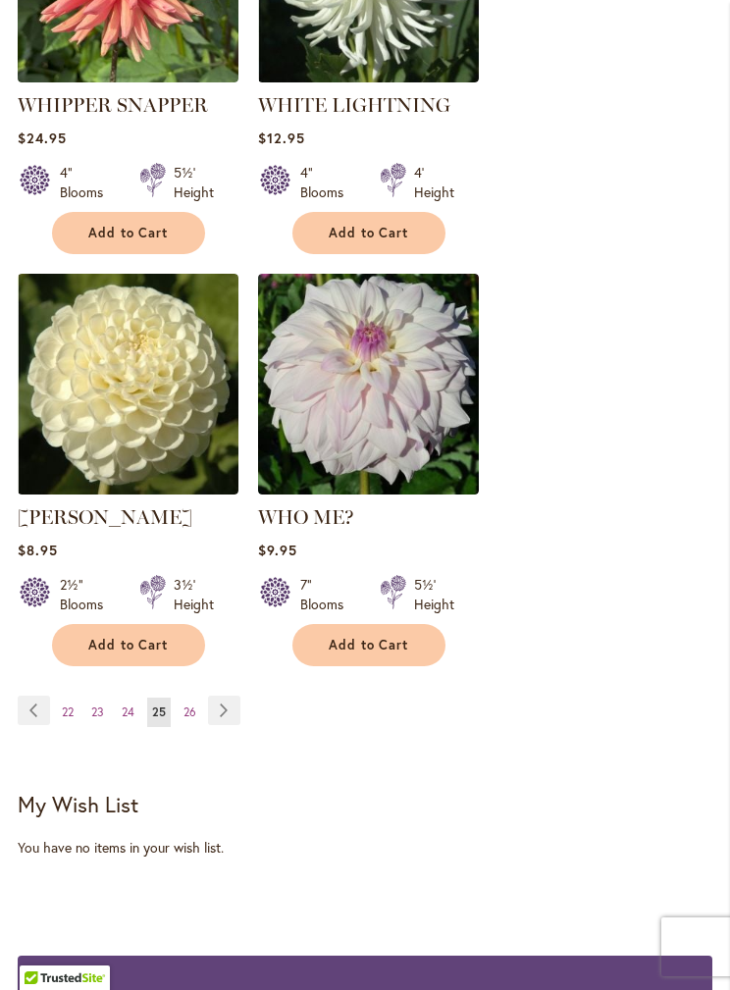
click at [107, 698] on link "Page 23" at bounding box center [97, 712] width 23 height 29
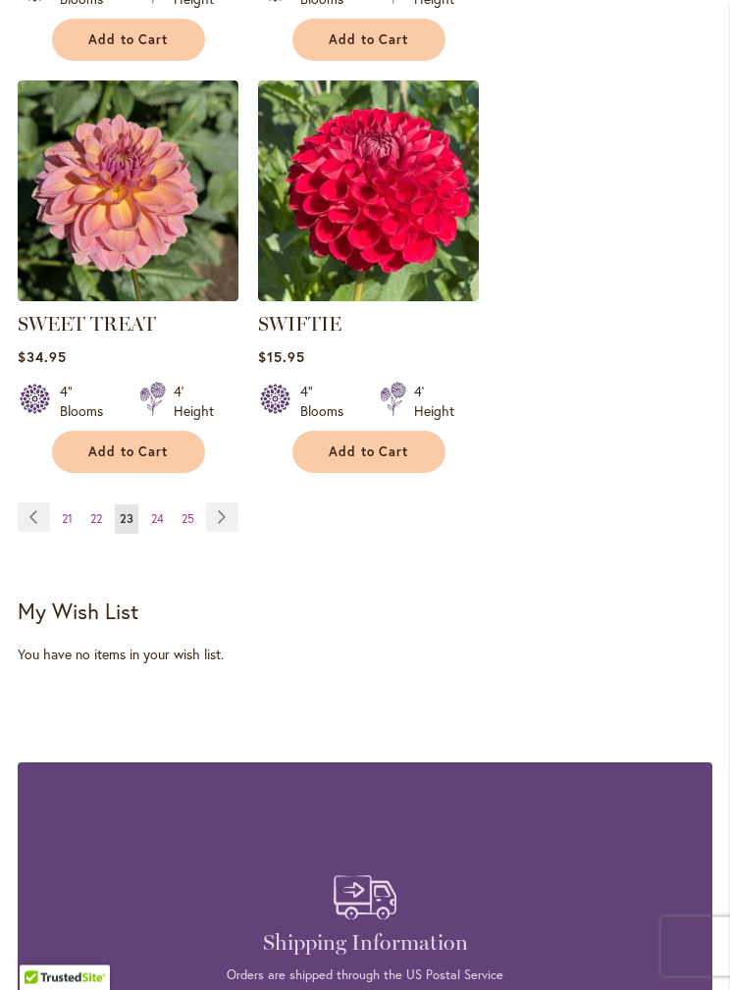
scroll to position [3653, 0]
click at [190, 515] on span "25" at bounding box center [188, 518] width 13 height 15
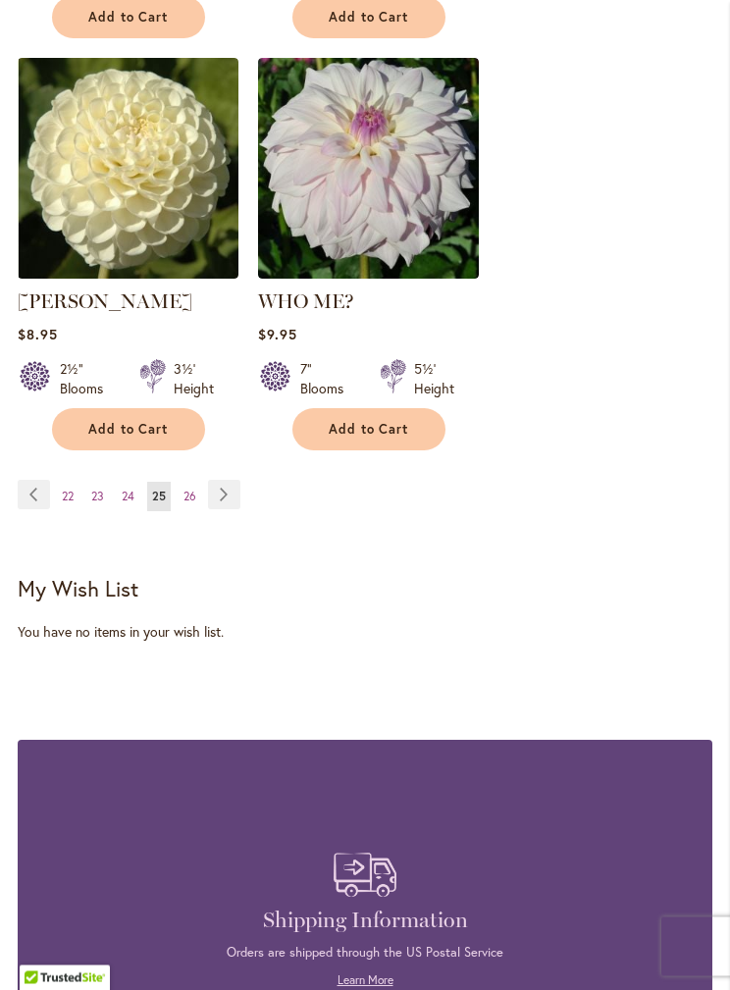
scroll to position [3676, 0]
click at [184, 489] on span "26" at bounding box center [190, 496] width 13 height 15
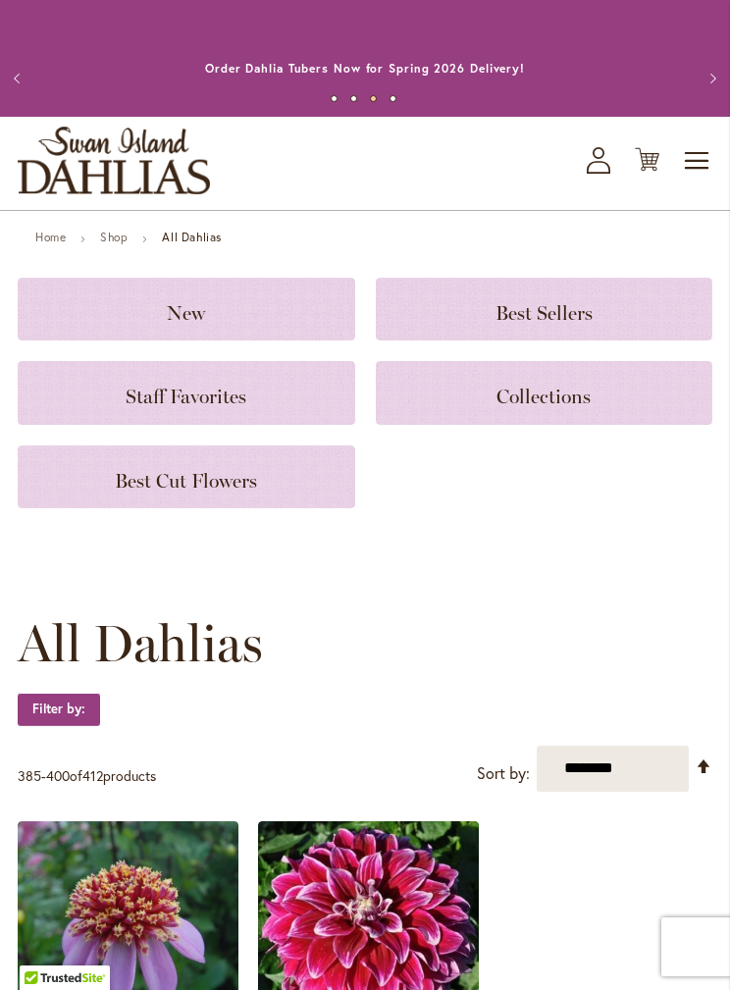
click at [10, 76] on button "Previous" at bounding box center [19, 78] width 39 height 39
click at [11, 78] on button "Previous" at bounding box center [19, 78] width 39 height 39
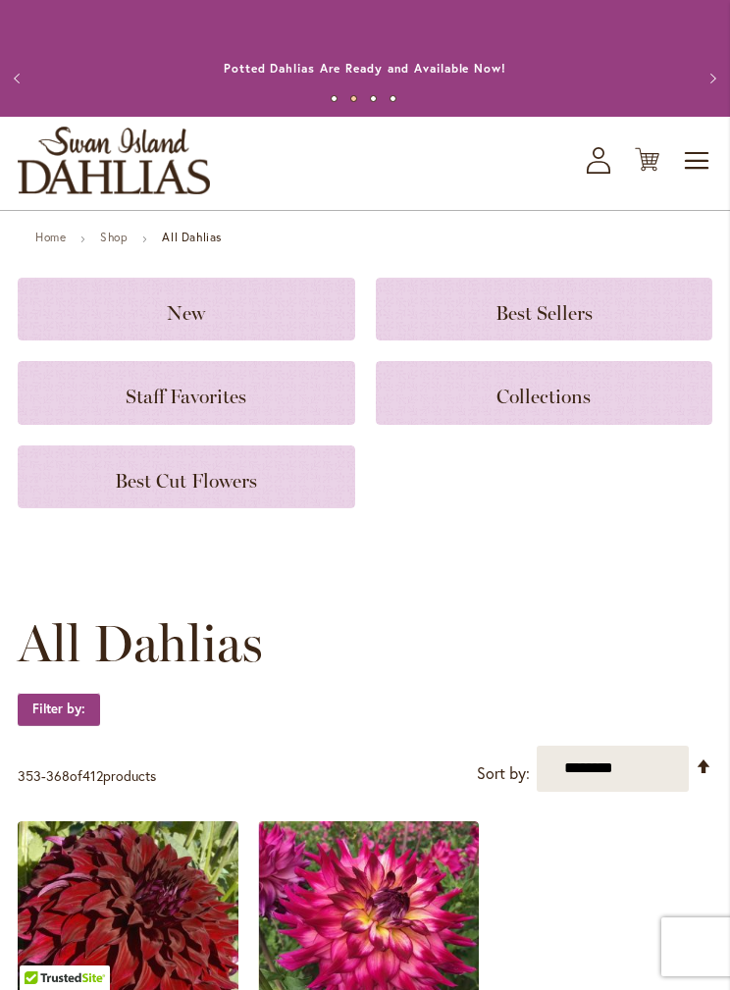
click at [711, 148] on span "Toggle Nav" at bounding box center [697, 160] width 29 height 39
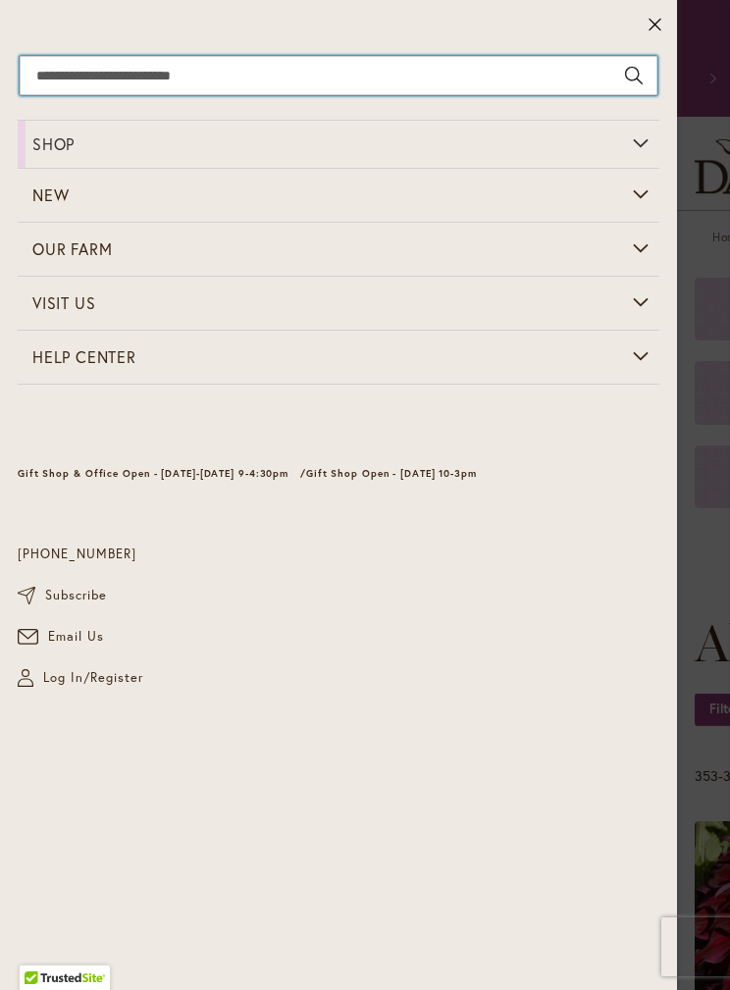
click at [404, 73] on input "Search" at bounding box center [339, 75] width 638 height 39
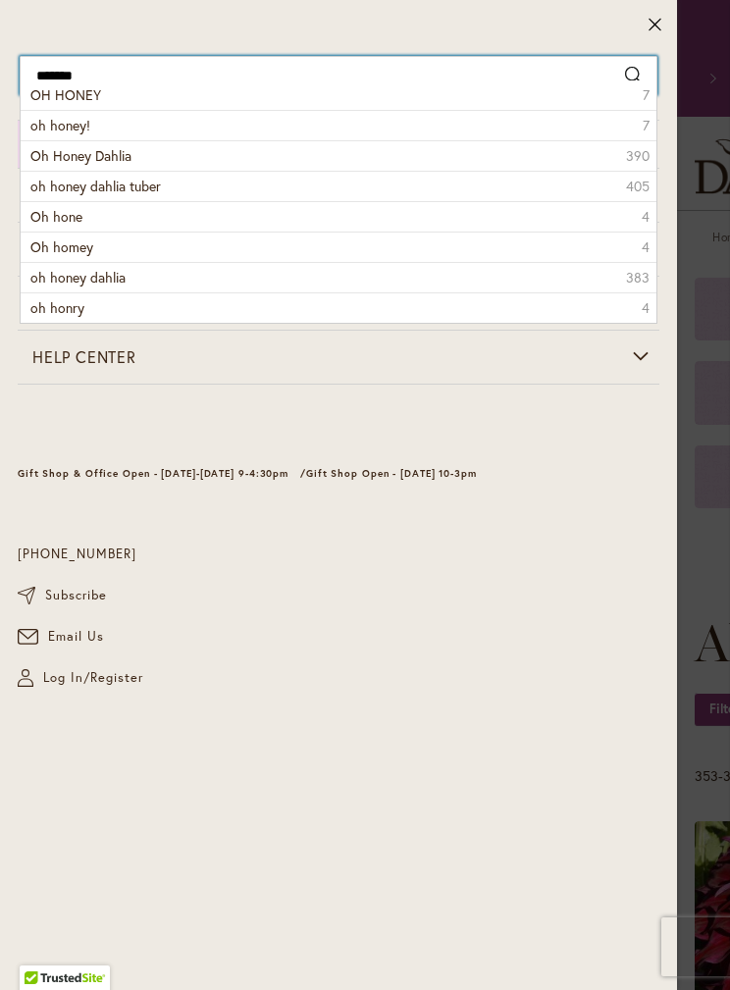
type input "********"
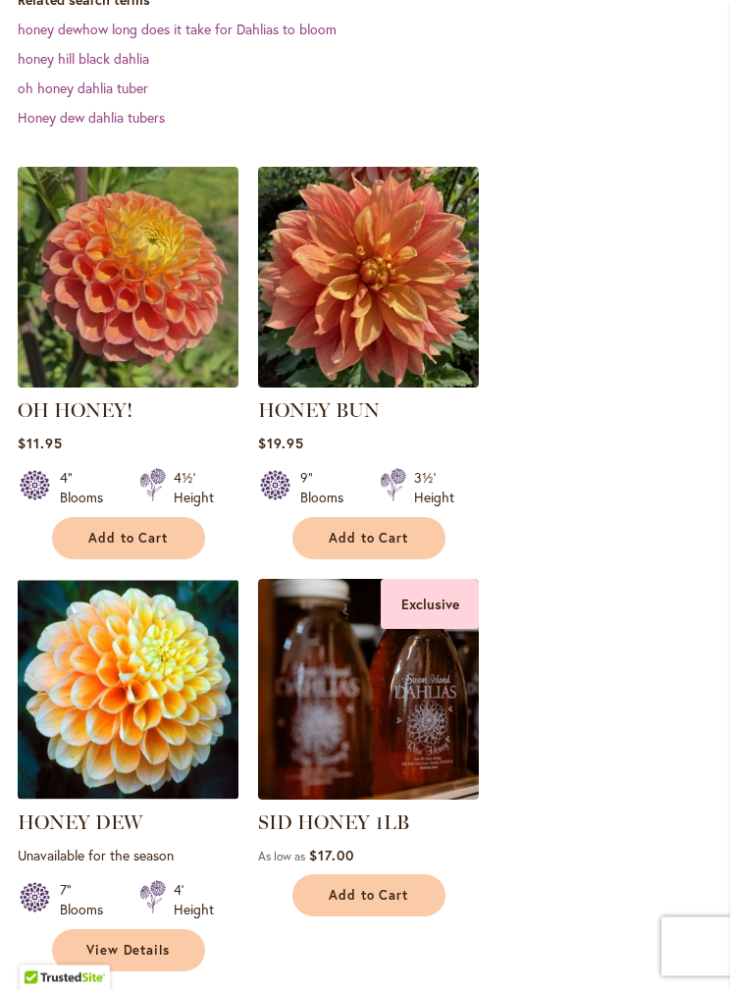
scroll to position [524, 0]
click at [137, 346] on img at bounding box center [128, 277] width 221 height 221
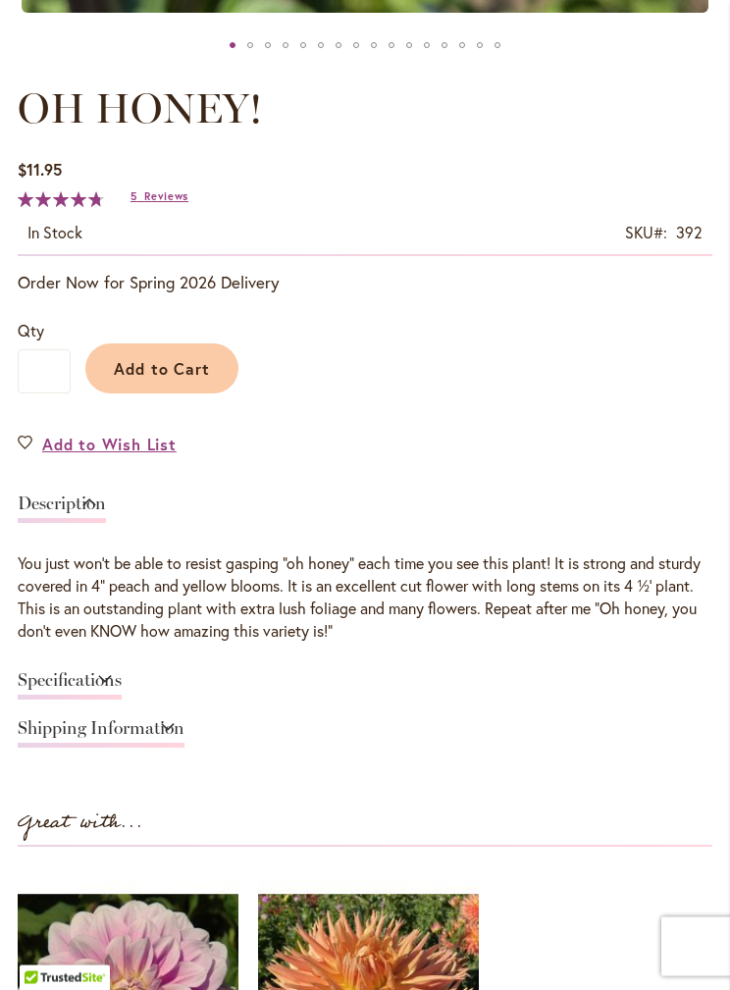
scroll to position [1054, 0]
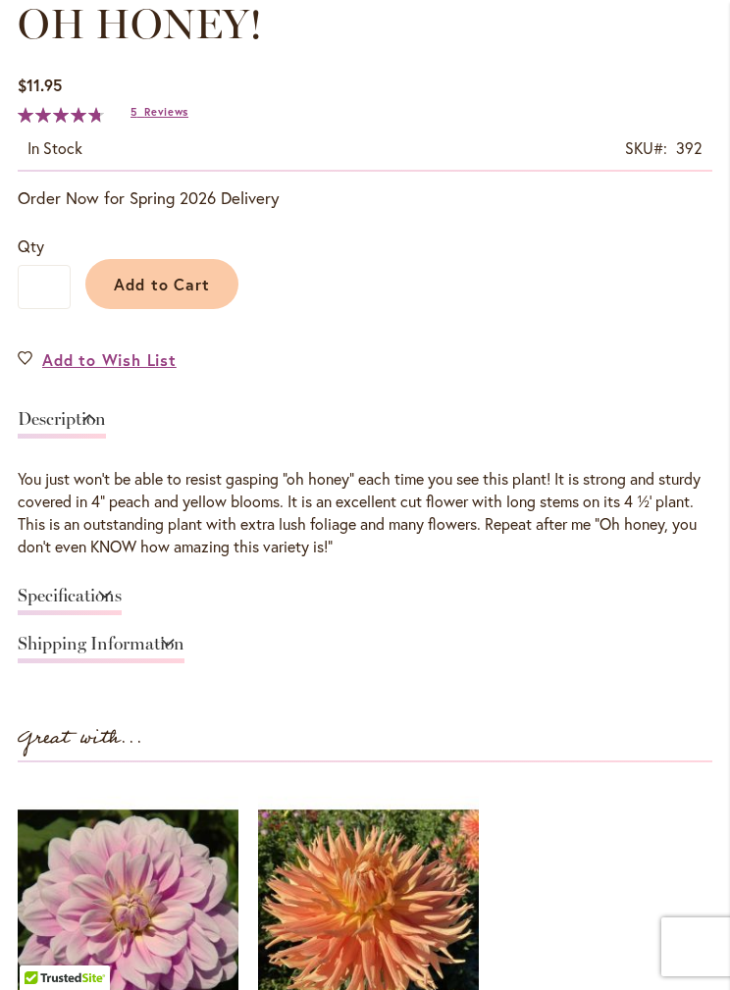
click at [122, 591] on link "Specifications" at bounding box center [70, 601] width 104 height 28
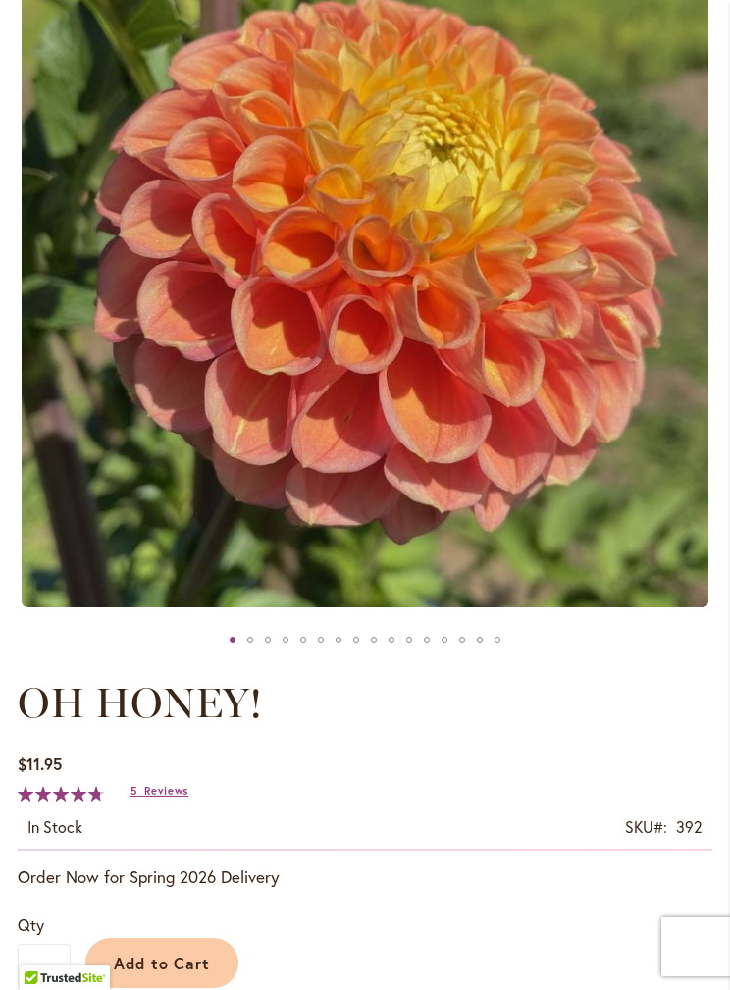
scroll to position [374, 0]
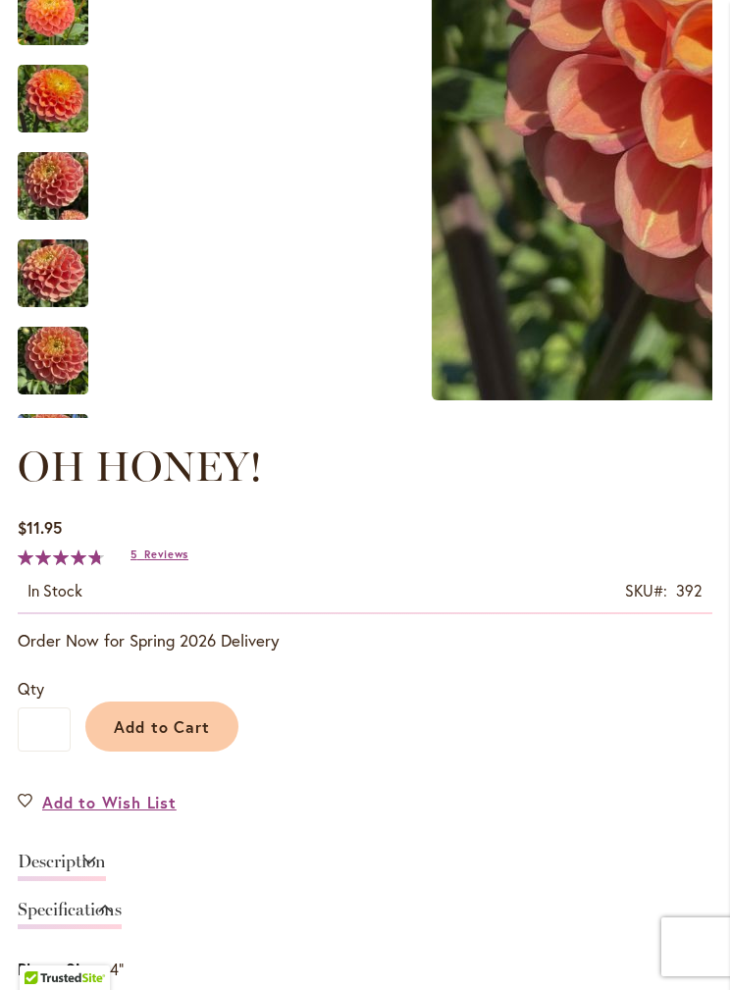
scroll to position [0, 0]
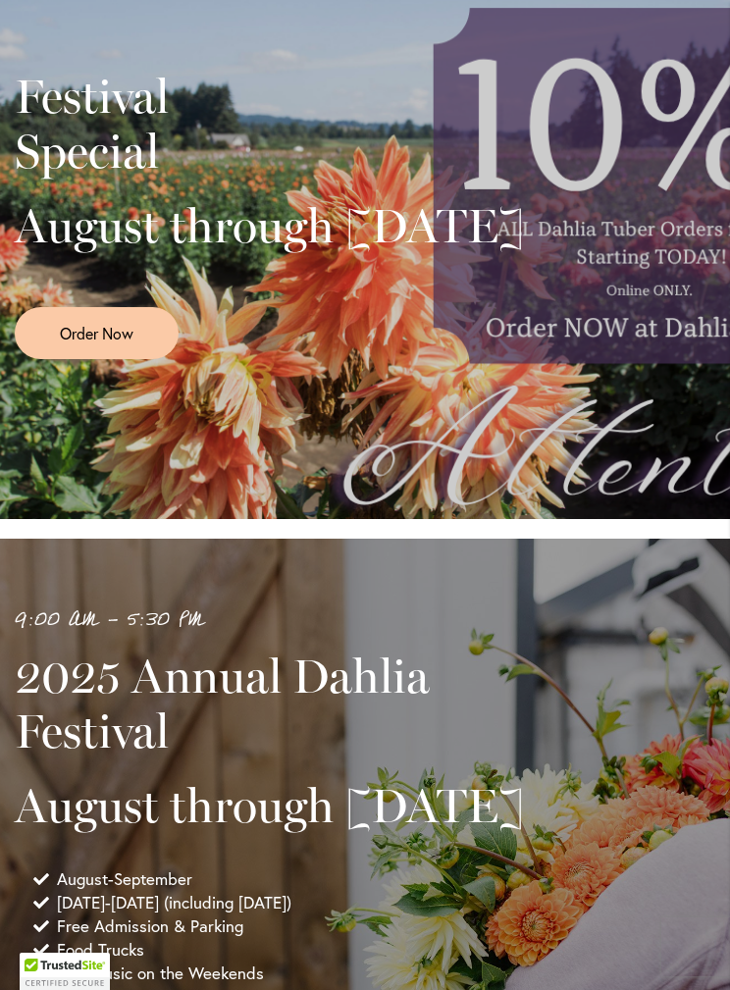
scroll to position [500, 0]
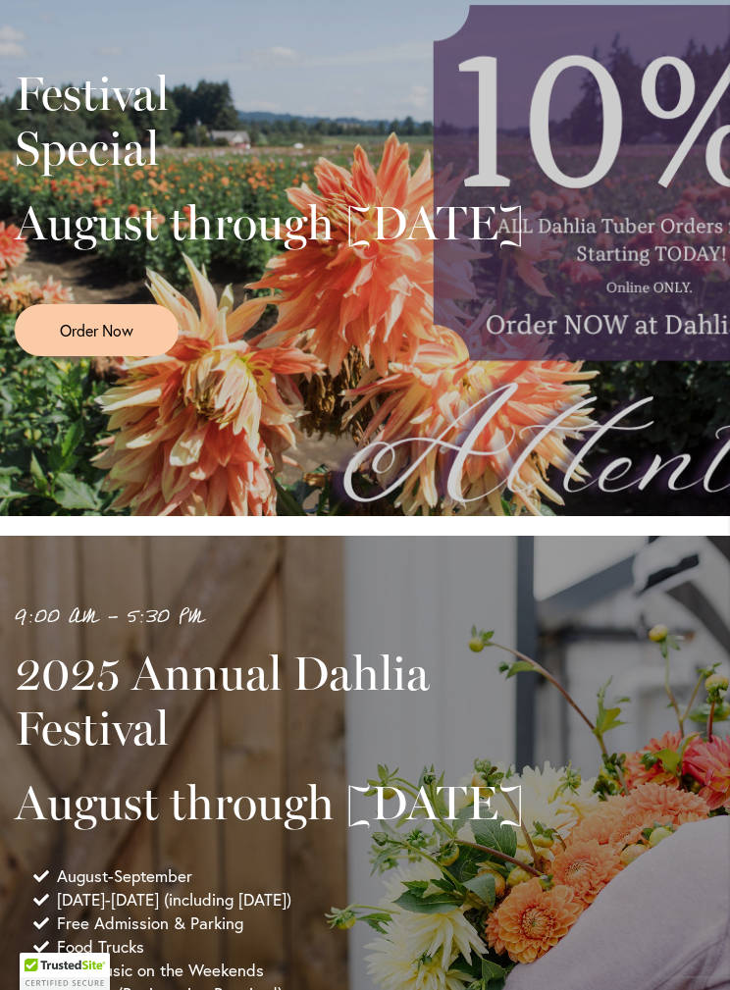
click at [130, 341] on span "Order Now" at bounding box center [97, 330] width 74 height 23
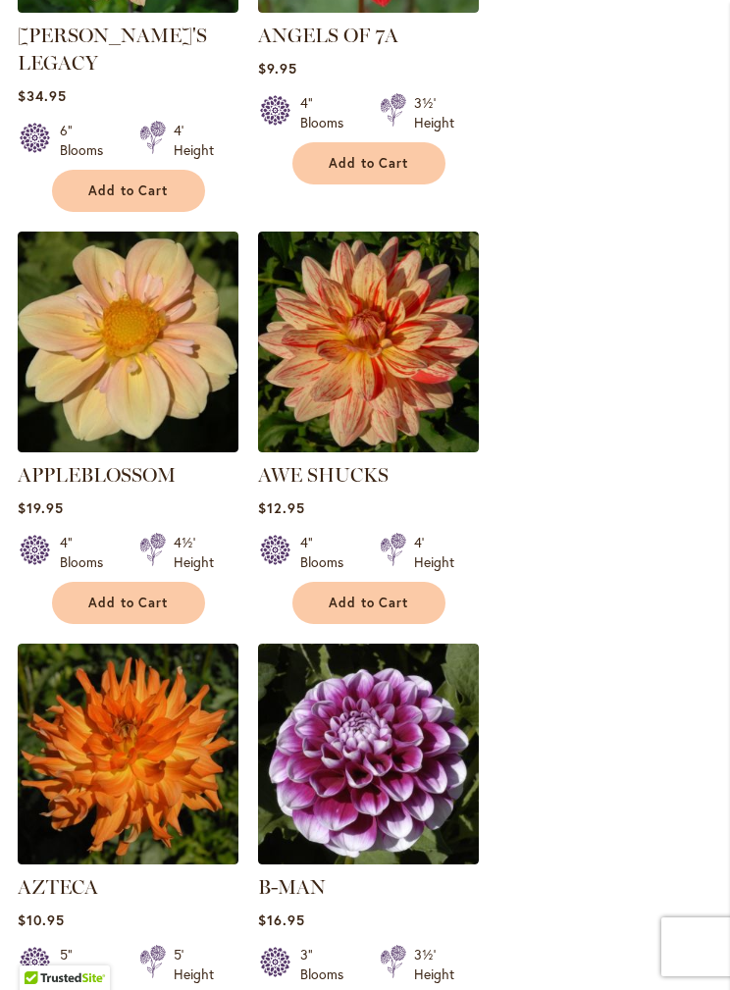
scroll to position [2944, 0]
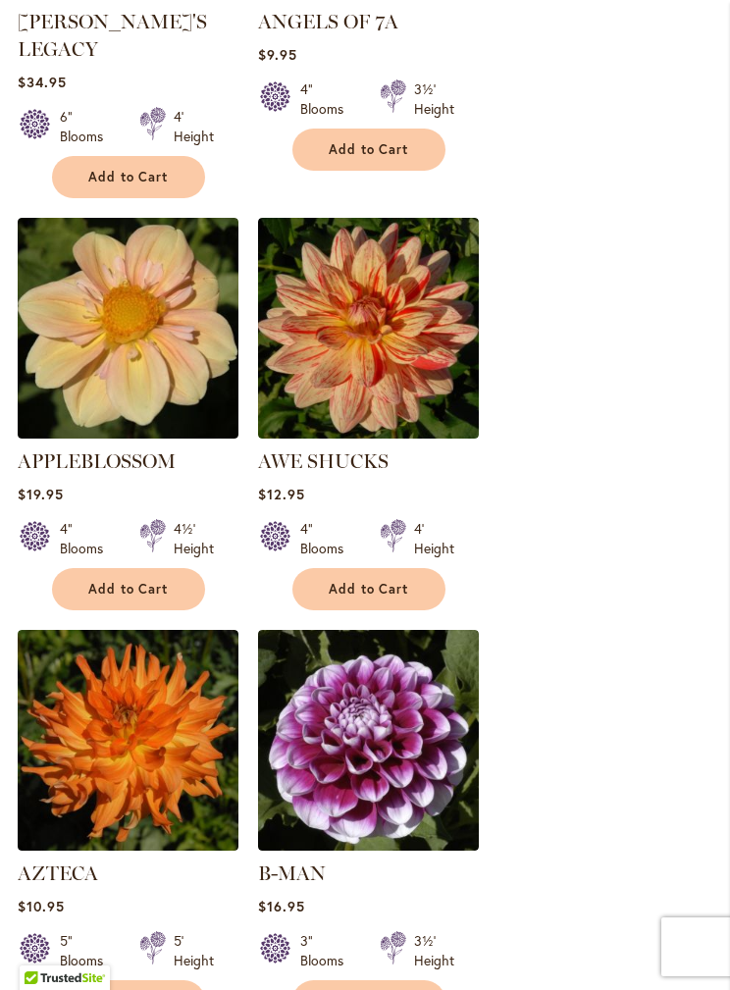
click at [163, 331] on img at bounding box center [128, 328] width 221 height 221
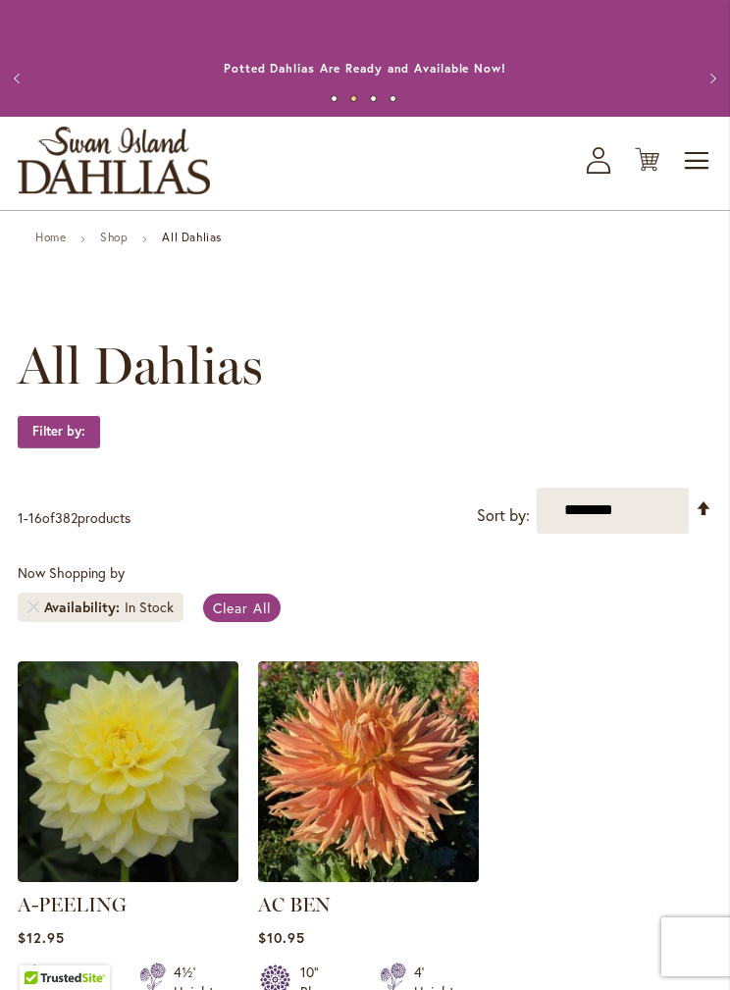
click at [22, 74] on button "Previous" at bounding box center [19, 78] width 39 height 39
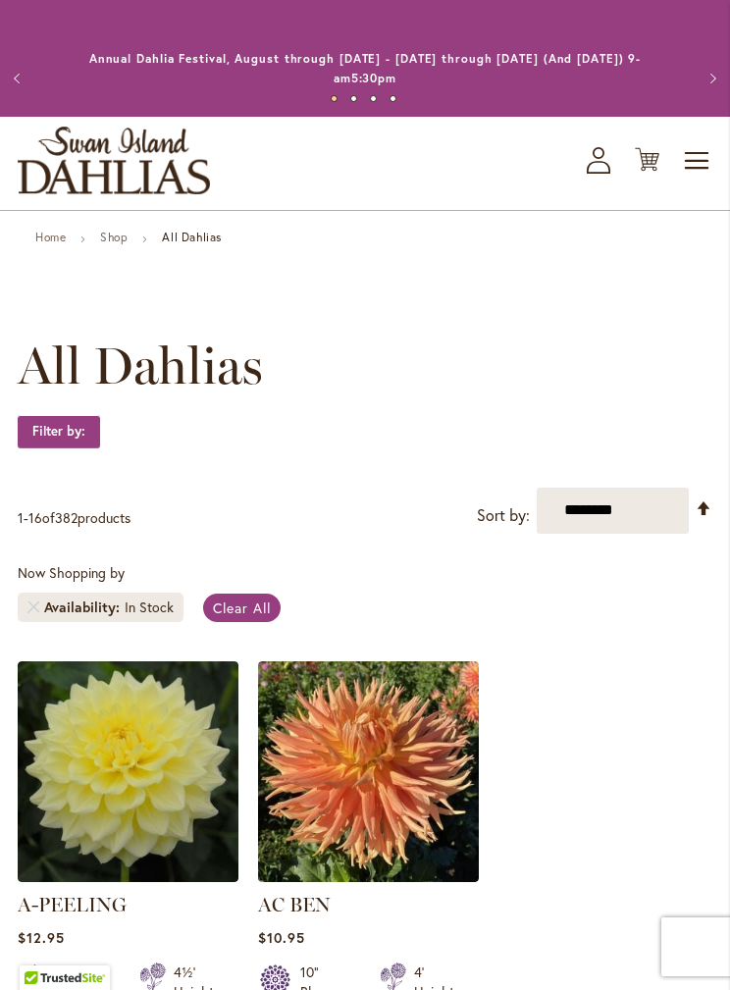
click at [19, 78] on button "Previous" at bounding box center [19, 78] width 39 height 39
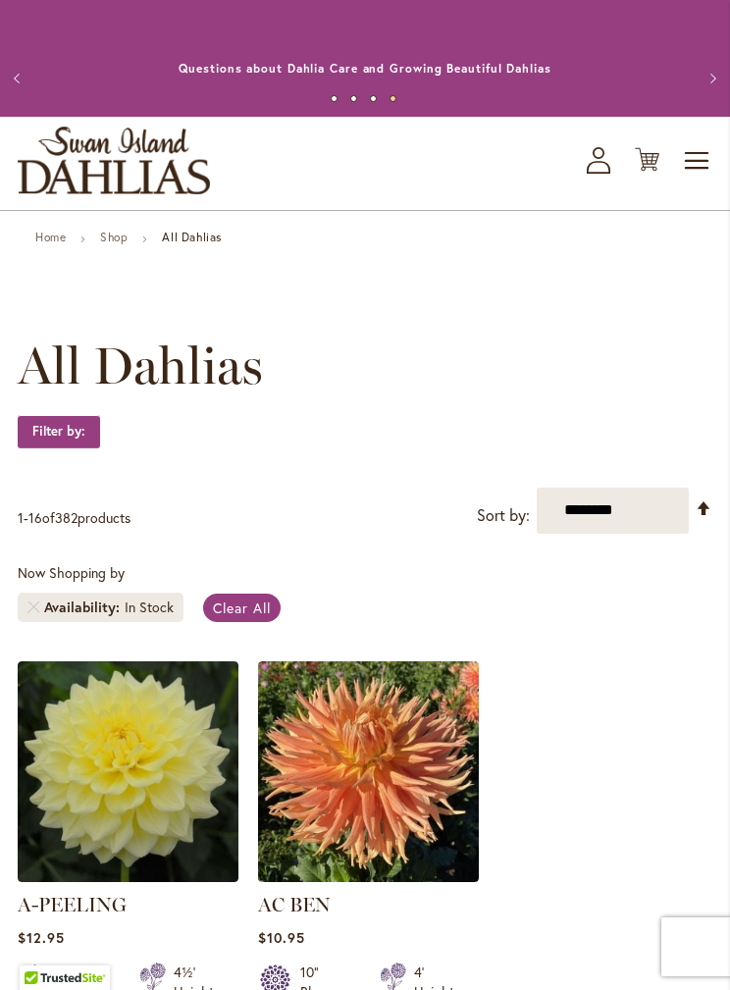
click at [30, 79] on button "Previous" at bounding box center [19, 78] width 39 height 39
click at [39, 77] on button "Previous" at bounding box center [19, 78] width 39 height 39
click at [29, 73] on button "Previous" at bounding box center [19, 78] width 39 height 39
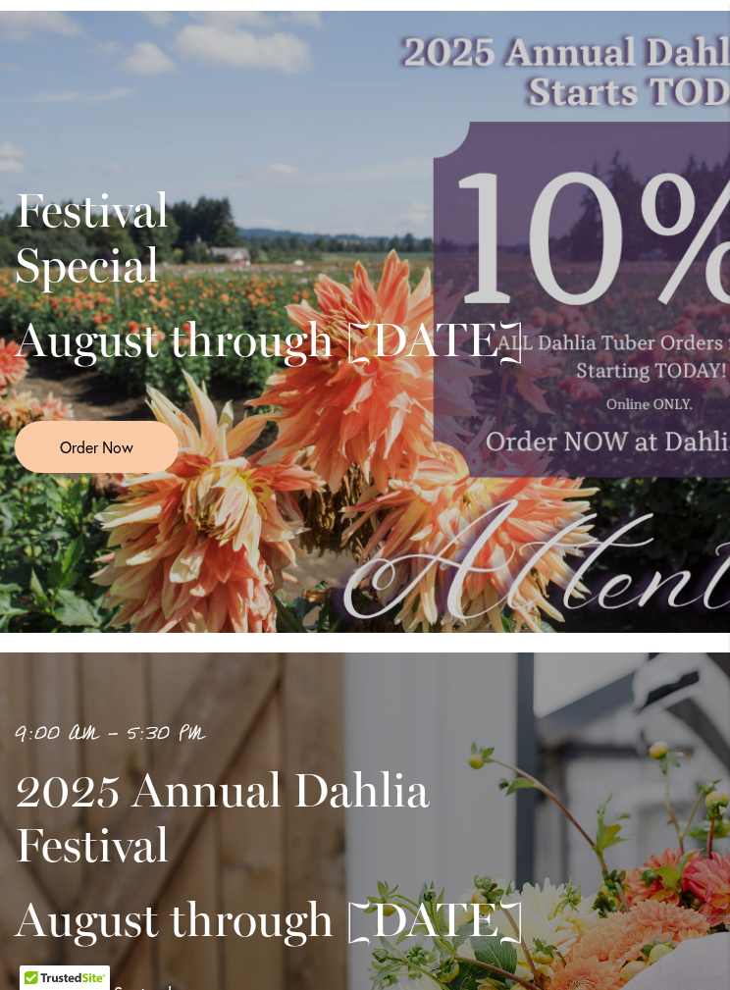
scroll to position [97, 0]
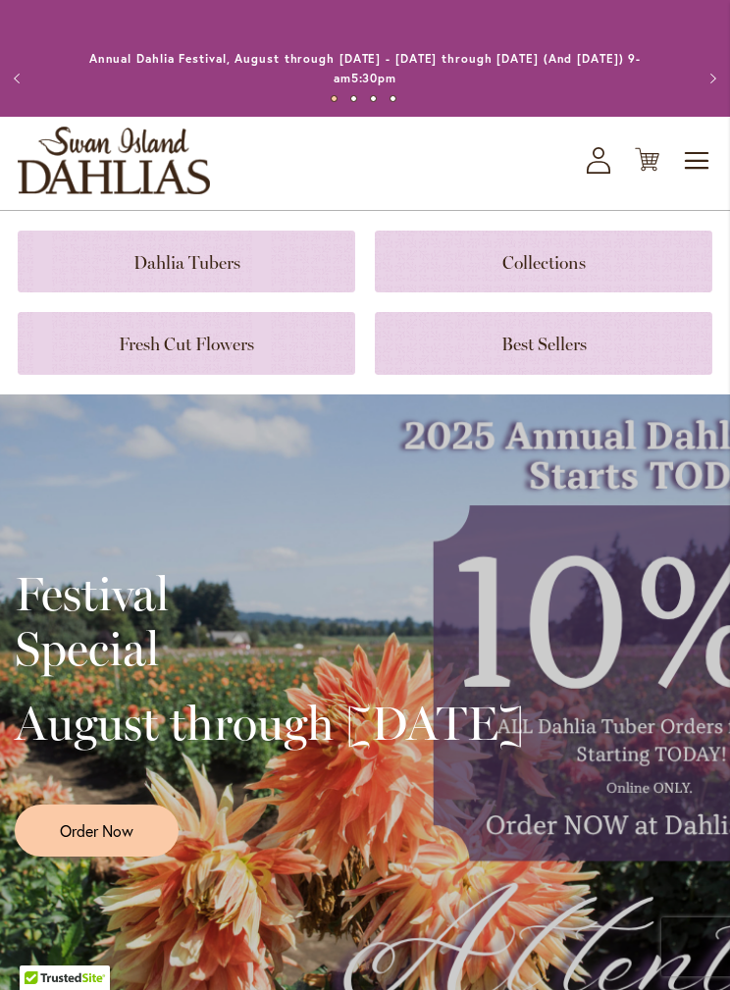
click at [14, 67] on button "Previous" at bounding box center [19, 78] width 39 height 39
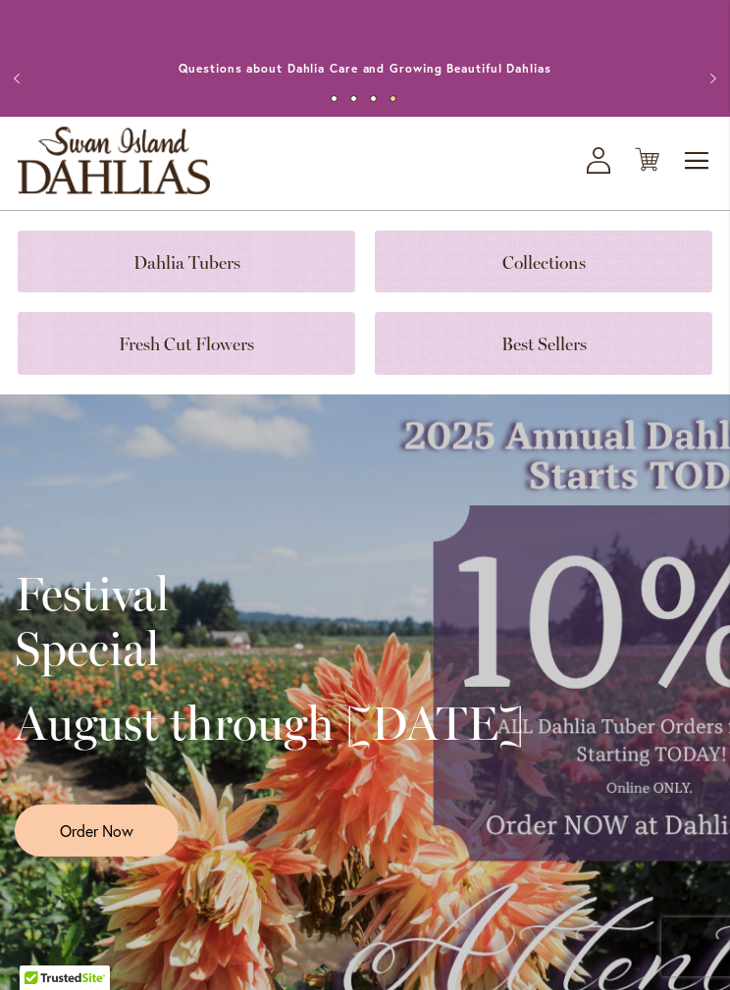
click at [21, 71] on button "Previous" at bounding box center [19, 78] width 39 height 39
click at [9, 78] on button "Previous" at bounding box center [19, 78] width 39 height 39
click at [9, 82] on button "Previous" at bounding box center [19, 78] width 39 height 39
click at [14, 71] on button "Previous" at bounding box center [19, 78] width 39 height 39
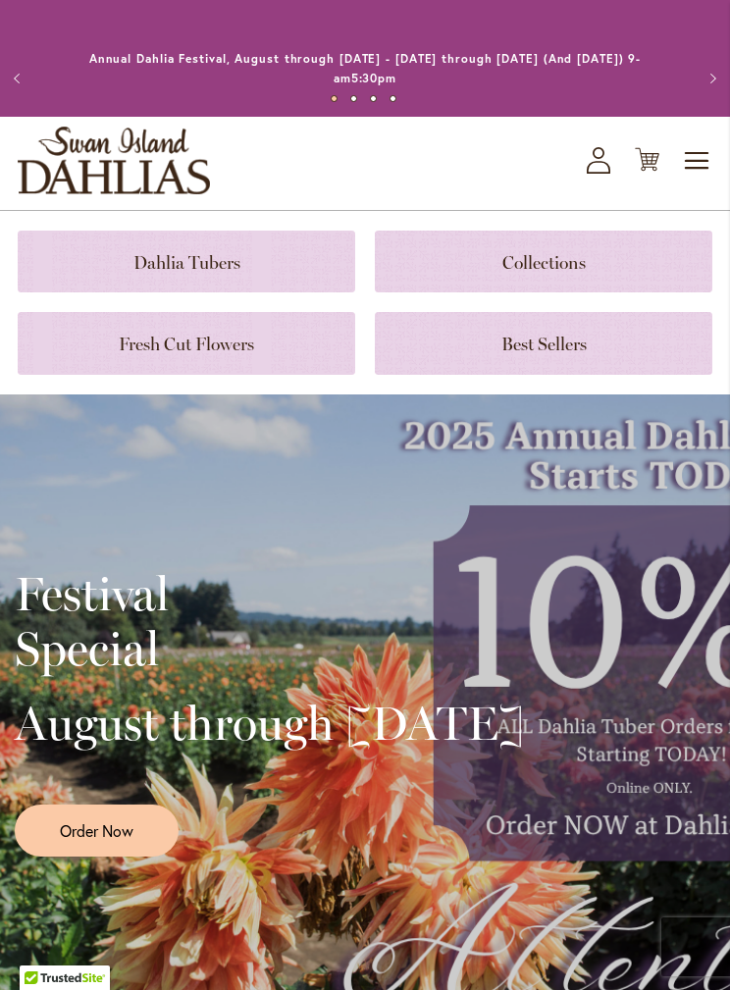
click at [16, 80] on button "Previous" at bounding box center [19, 78] width 39 height 39
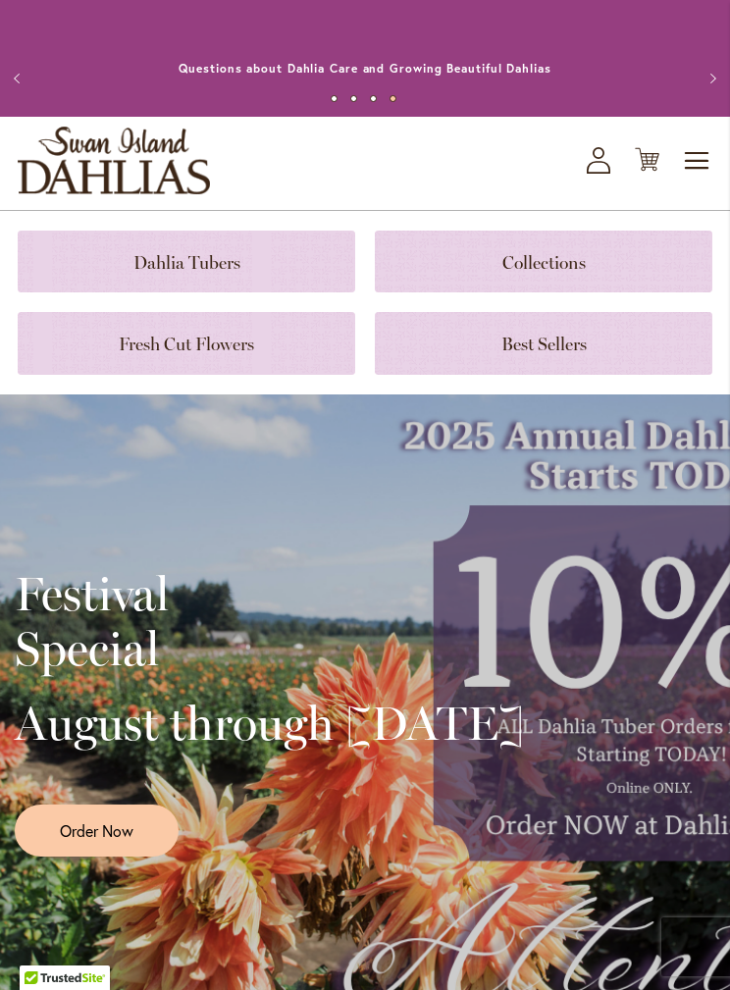
click at [21, 74] on button "Previous" at bounding box center [19, 78] width 39 height 39
click at [723, 79] on button "Next" at bounding box center [710, 78] width 39 height 39
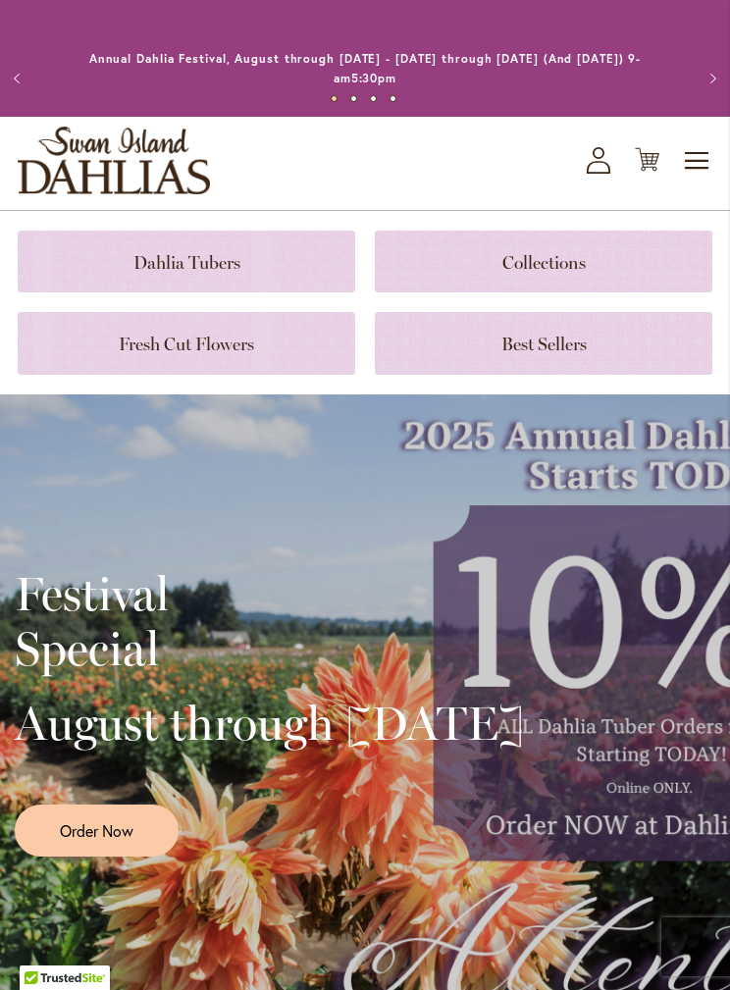
click at [710, 79] on button "Next" at bounding box center [710, 78] width 39 height 39
click at [291, 289] on link at bounding box center [187, 262] width 338 height 62
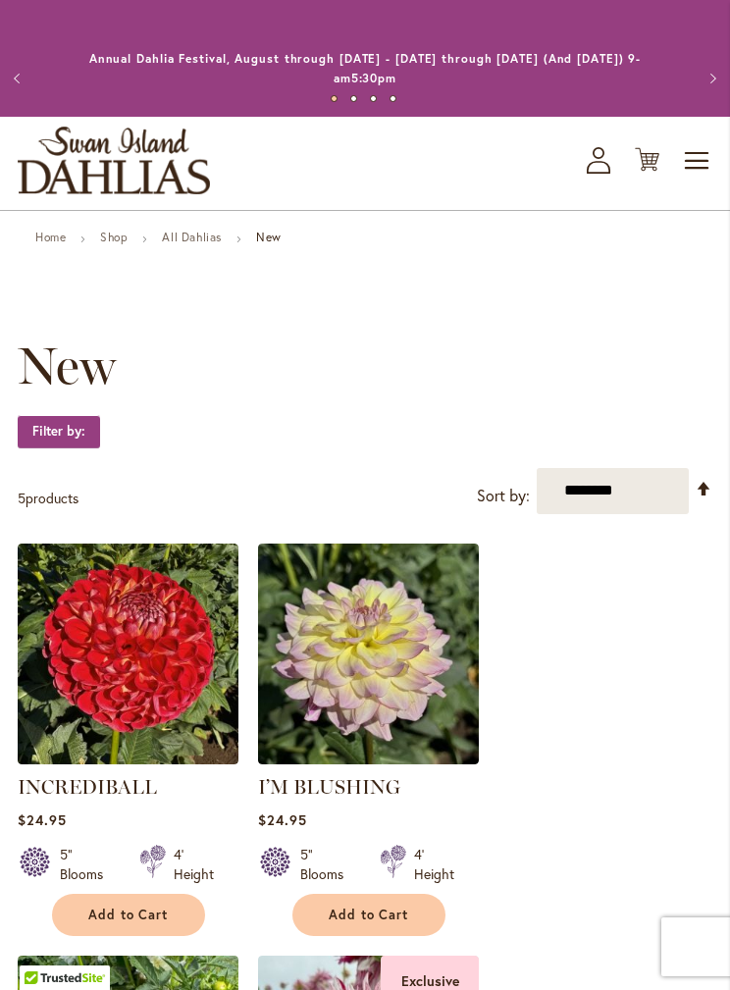
click at [20, 68] on button "Previous" at bounding box center [19, 78] width 39 height 39
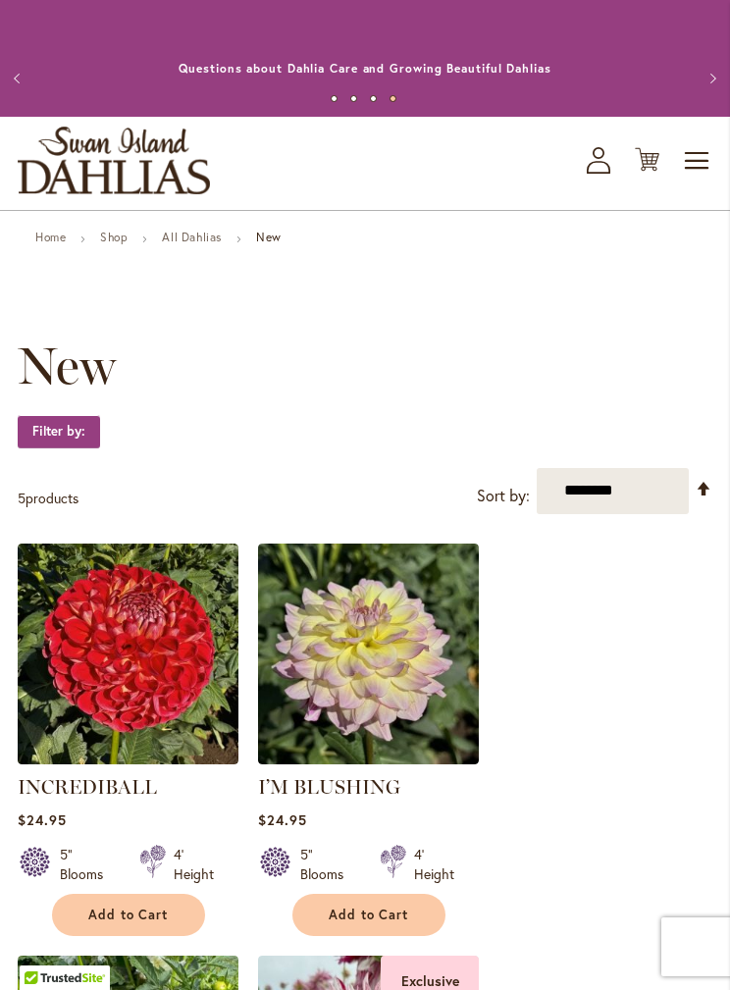
click at [16, 69] on button "Previous" at bounding box center [19, 78] width 39 height 39
click at [19, 76] on button "Previous" at bounding box center [19, 78] width 39 height 39
click at [694, 168] on span "Toggle Nav" at bounding box center [697, 160] width 29 height 39
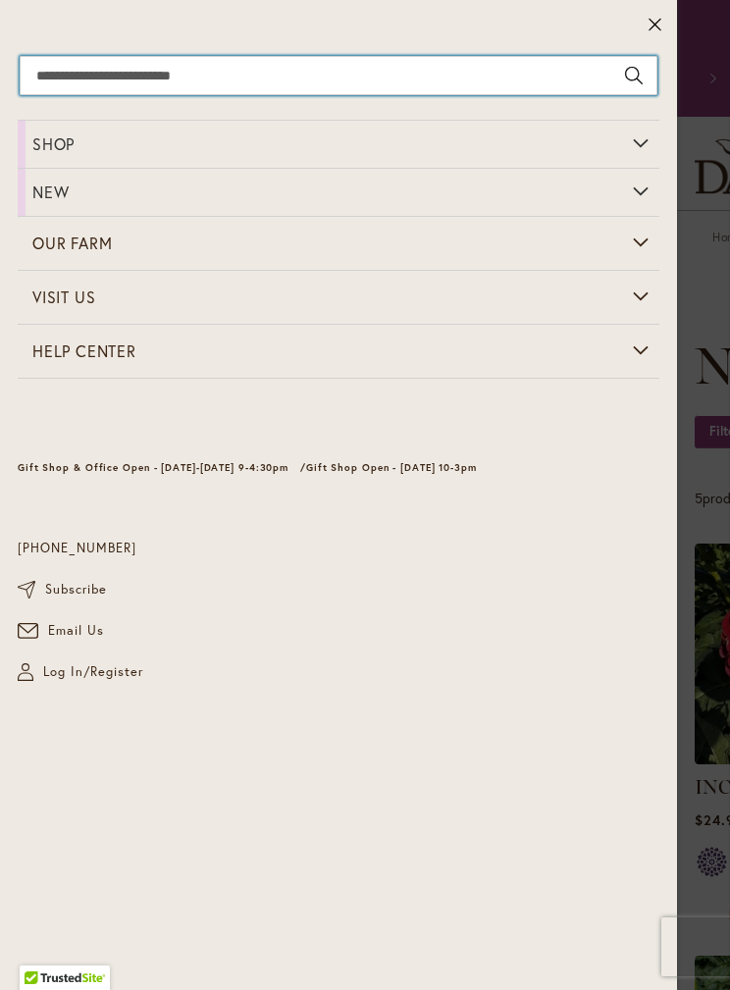
click at [416, 85] on input "Search" at bounding box center [339, 75] width 638 height 39
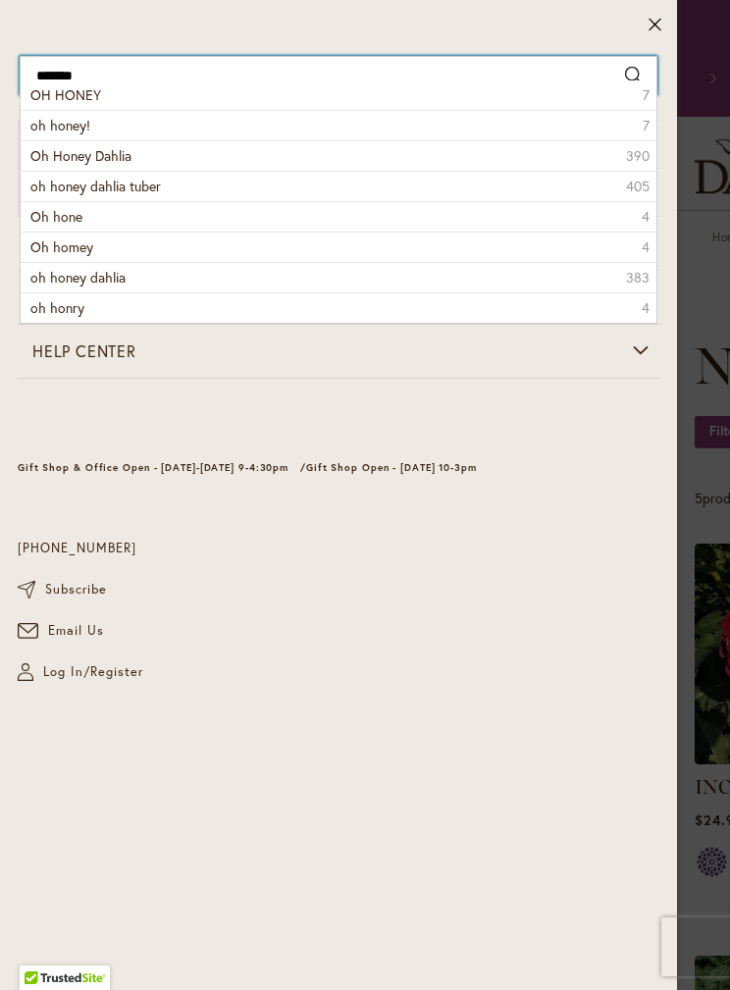
type input "********"
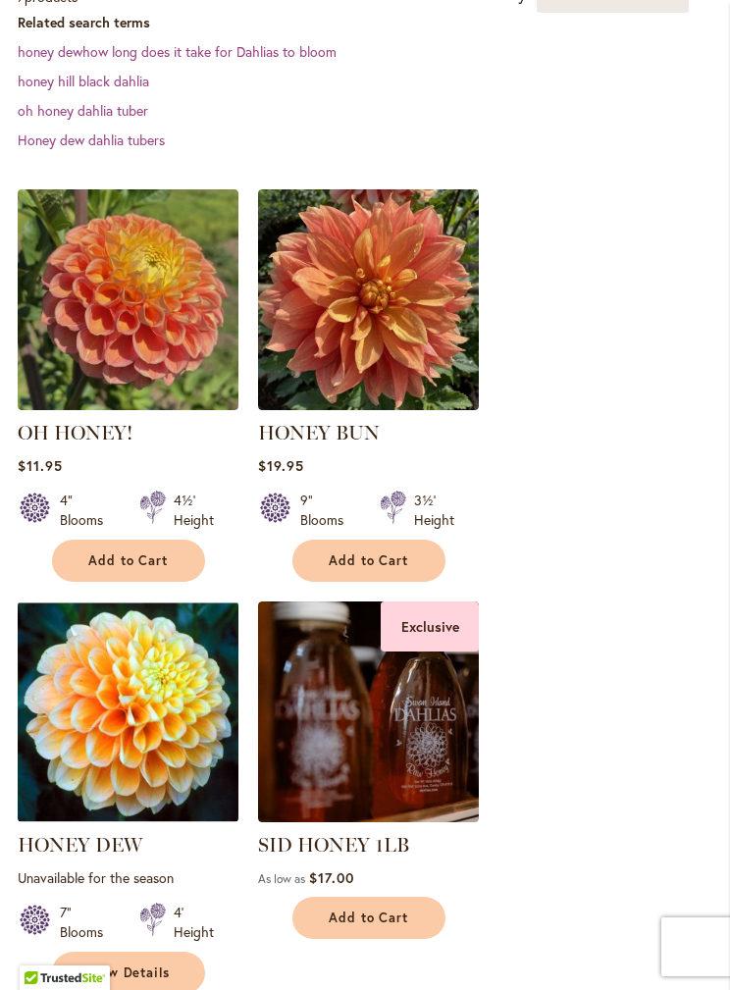
scroll to position [497, 0]
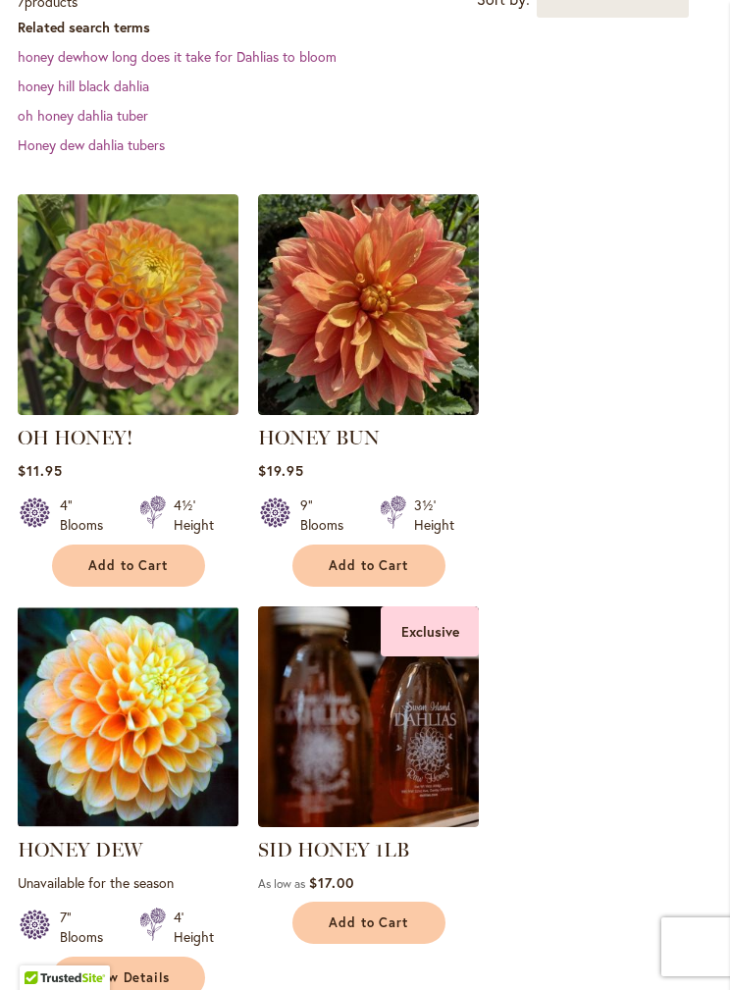
click at [149, 563] on span "Add to Cart" at bounding box center [128, 565] width 80 height 17
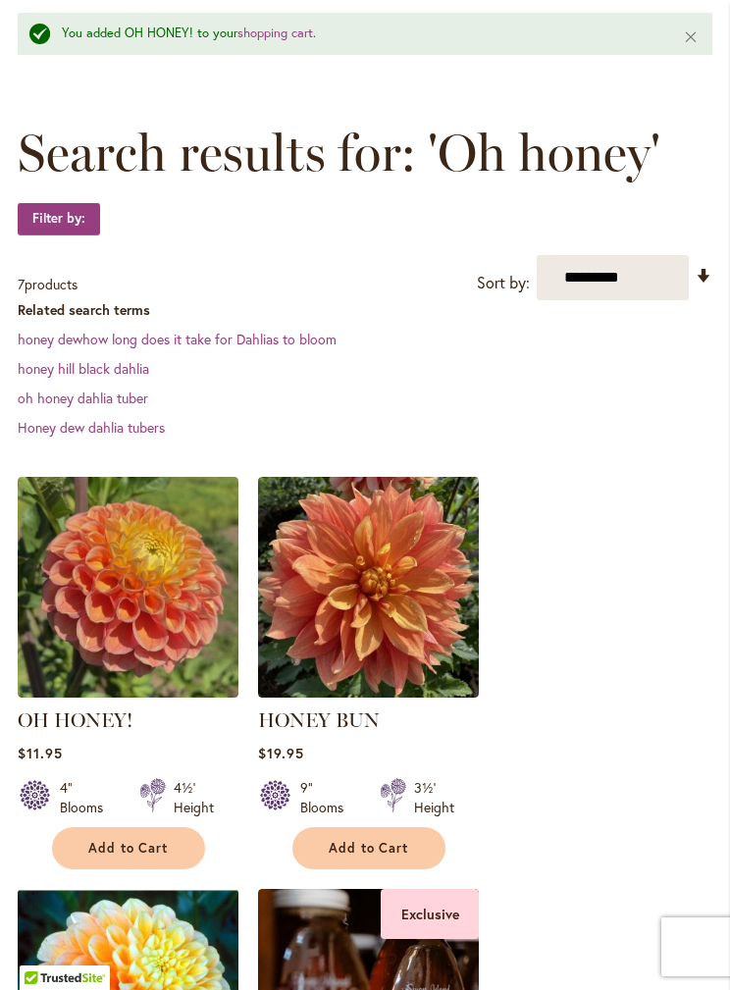
scroll to position [208, 0]
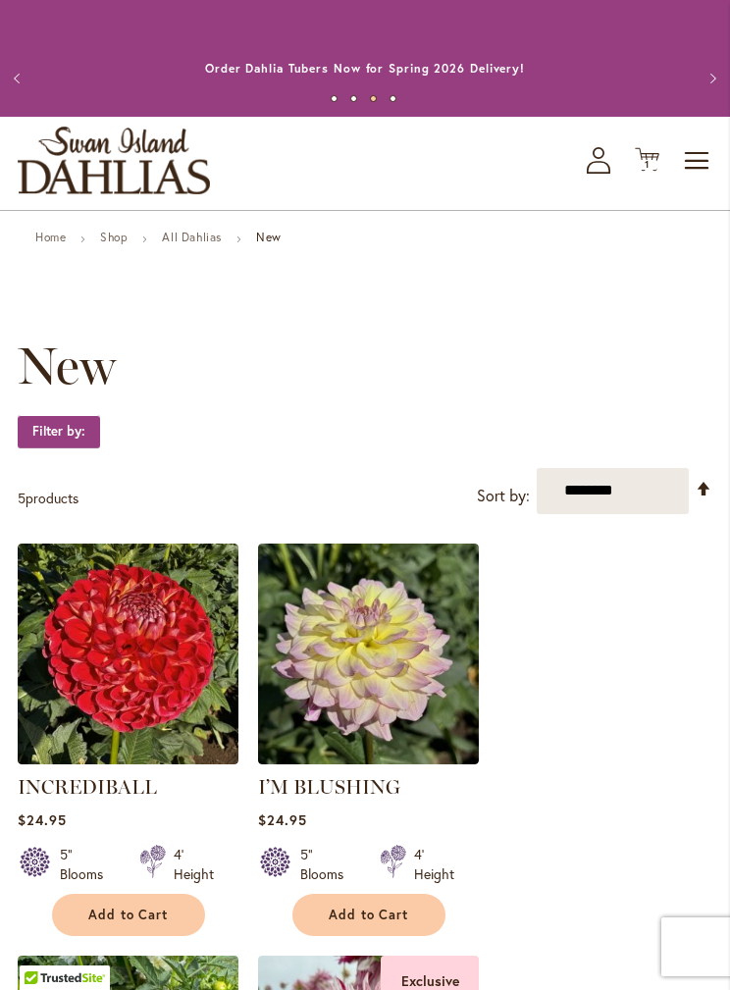
click at [710, 82] on button "Next" at bounding box center [710, 78] width 39 height 39
click at [709, 72] on button "Next" at bounding box center [710, 78] width 39 height 39
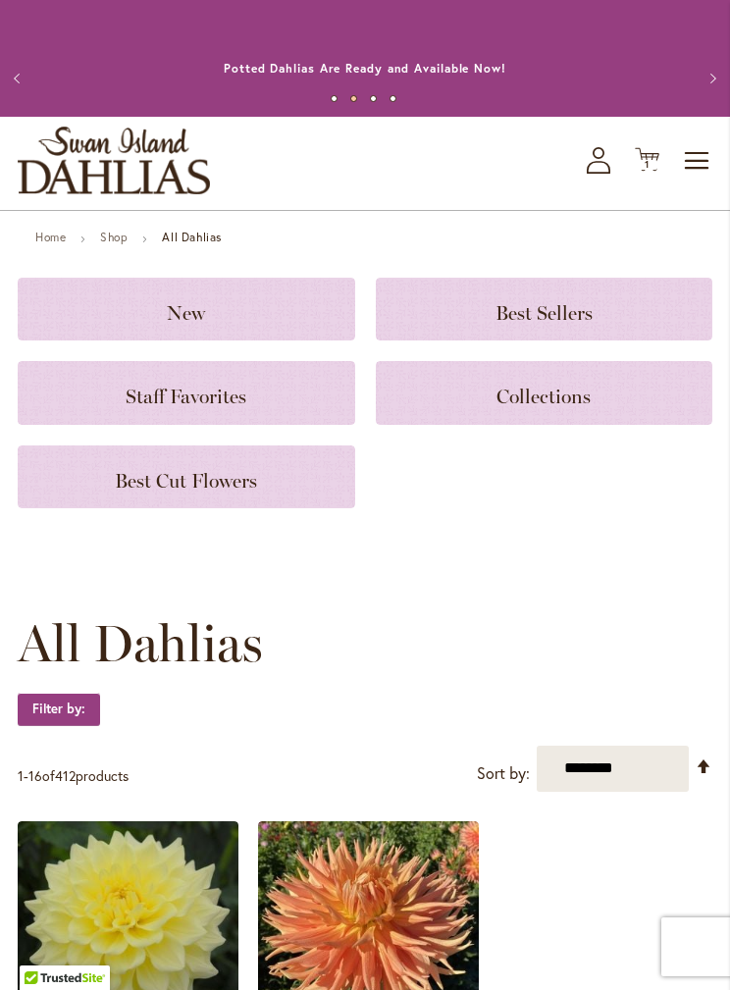
click at [120, 241] on link "Shop" at bounding box center [113, 237] width 27 height 15
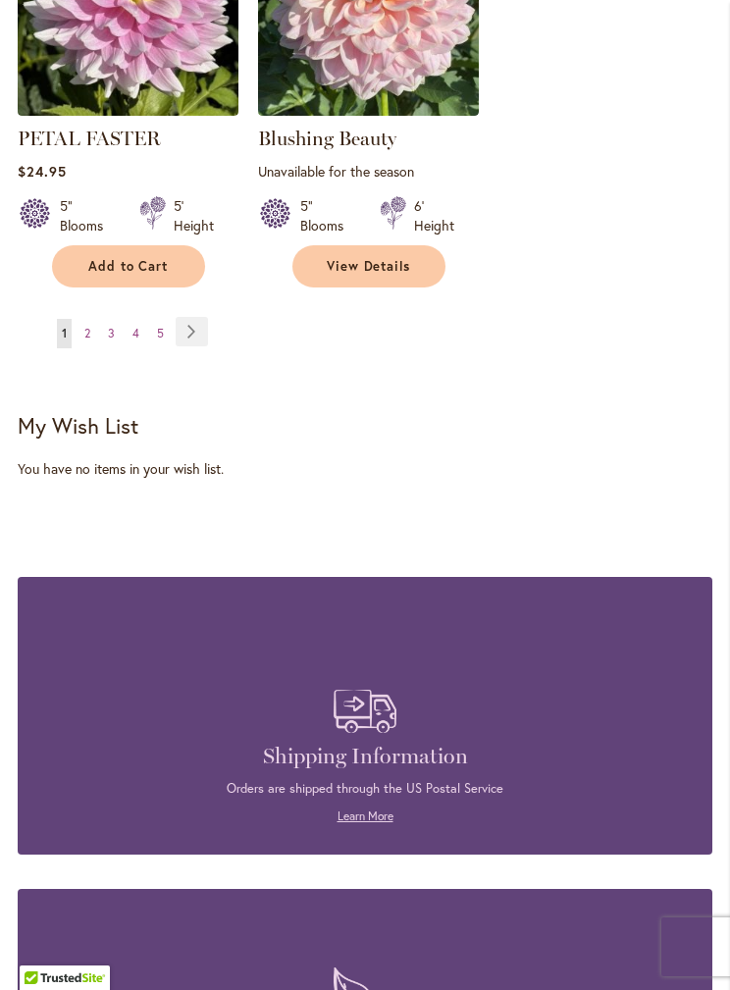
scroll to position [3535, 0]
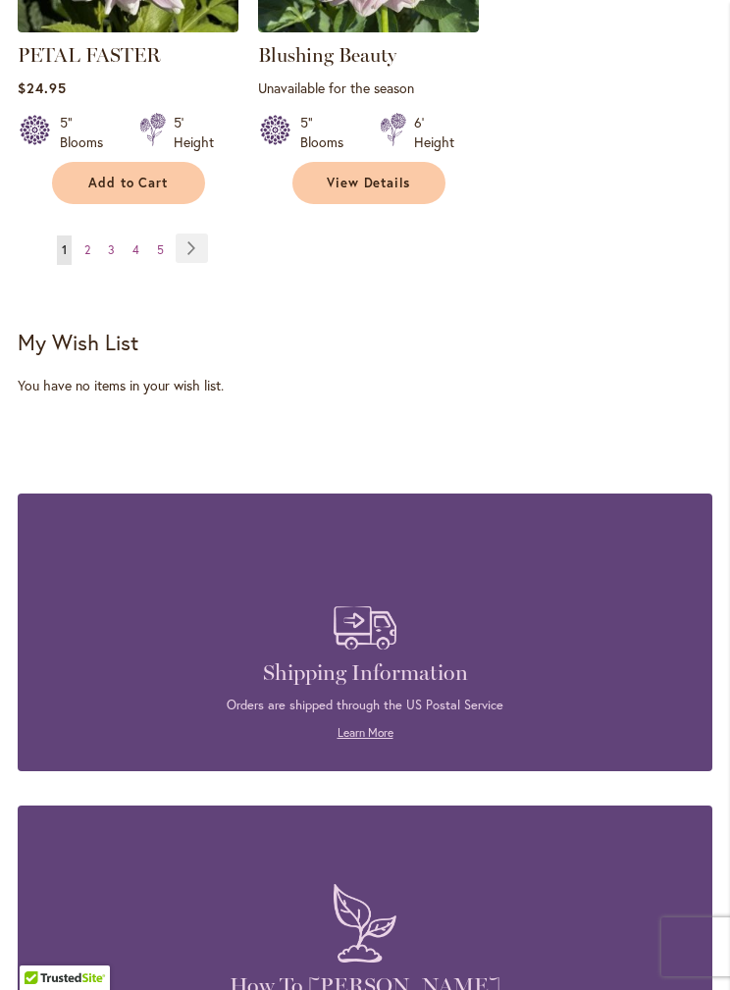
click at [189, 251] on link "Page Next" at bounding box center [192, 248] width 32 height 29
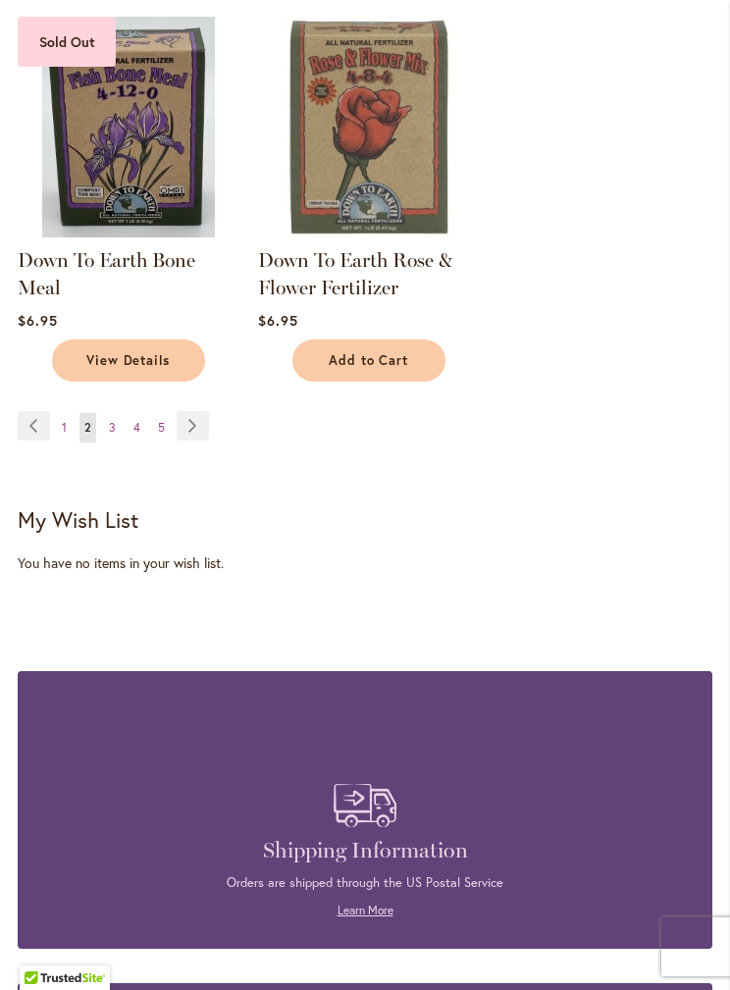
scroll to position [3251, 0]
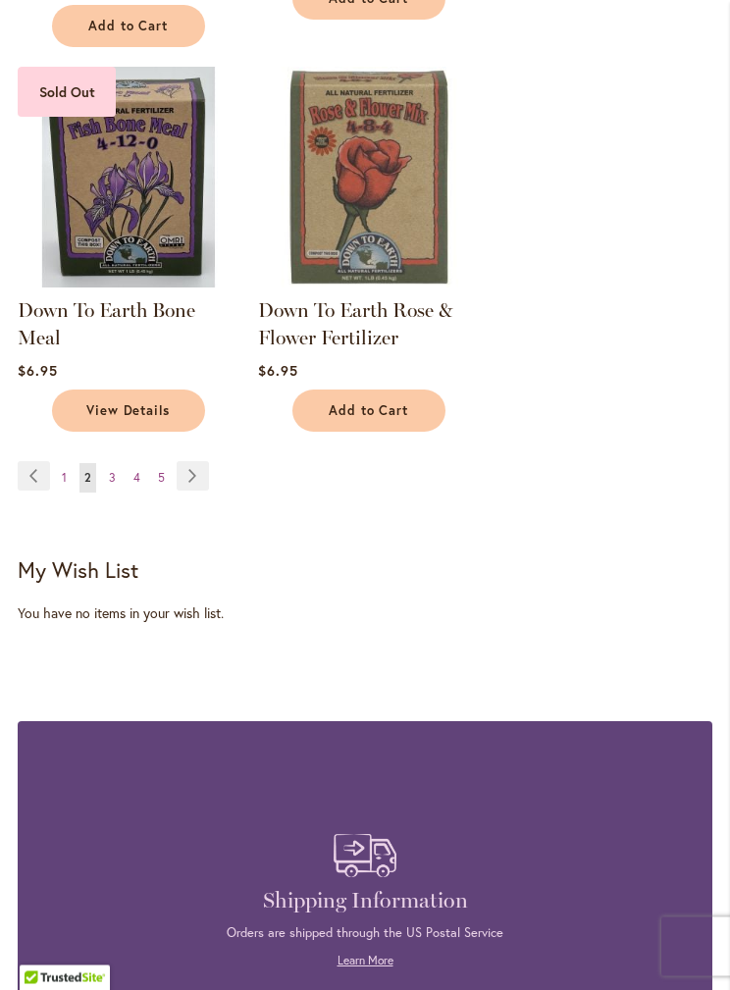
click at [186, 479] on link "Page Next" at bounding box center [193, 476] width 32 height 29
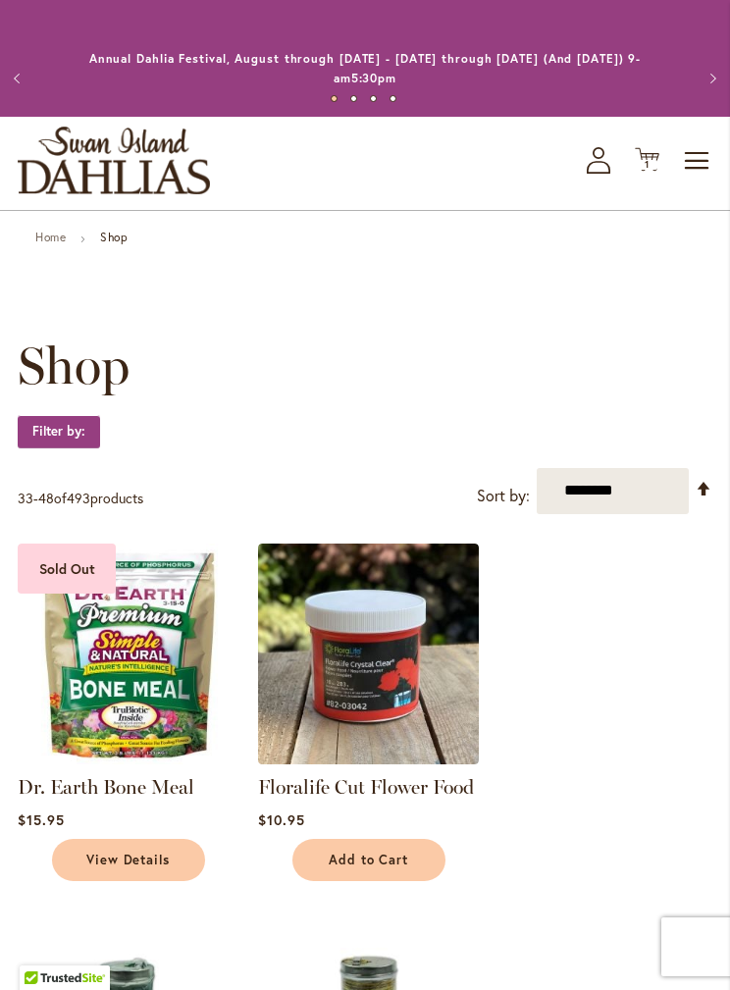
click at [648, 159] on span "1" at bounding box center [647, 164] width 5 height 13
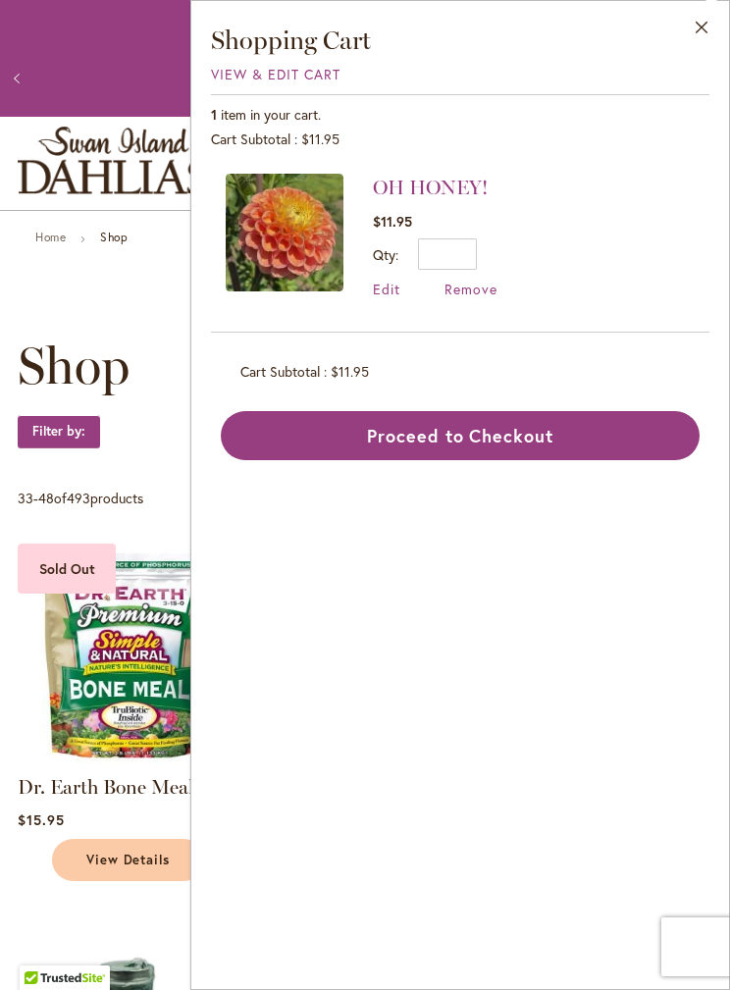
click at [441, 184] on link "OH HONEY!" at bounding box center [430, 188] width 115 height 24
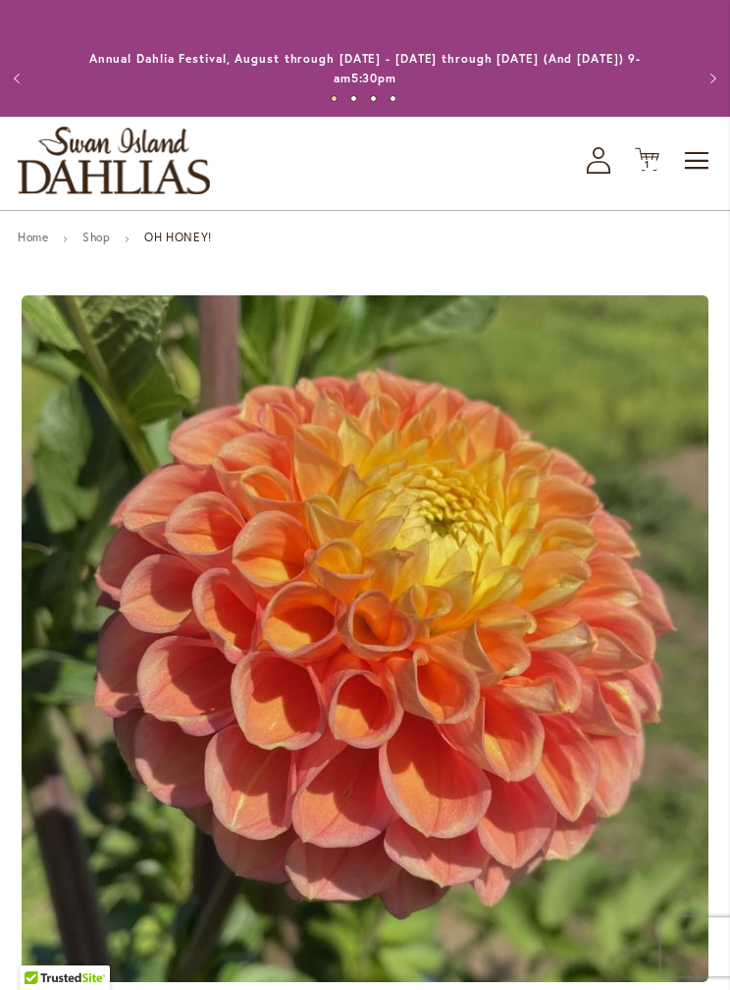
click at [710, 144] on span "Toggle Nav" at bounding box center [697, 160] width 29 height 39
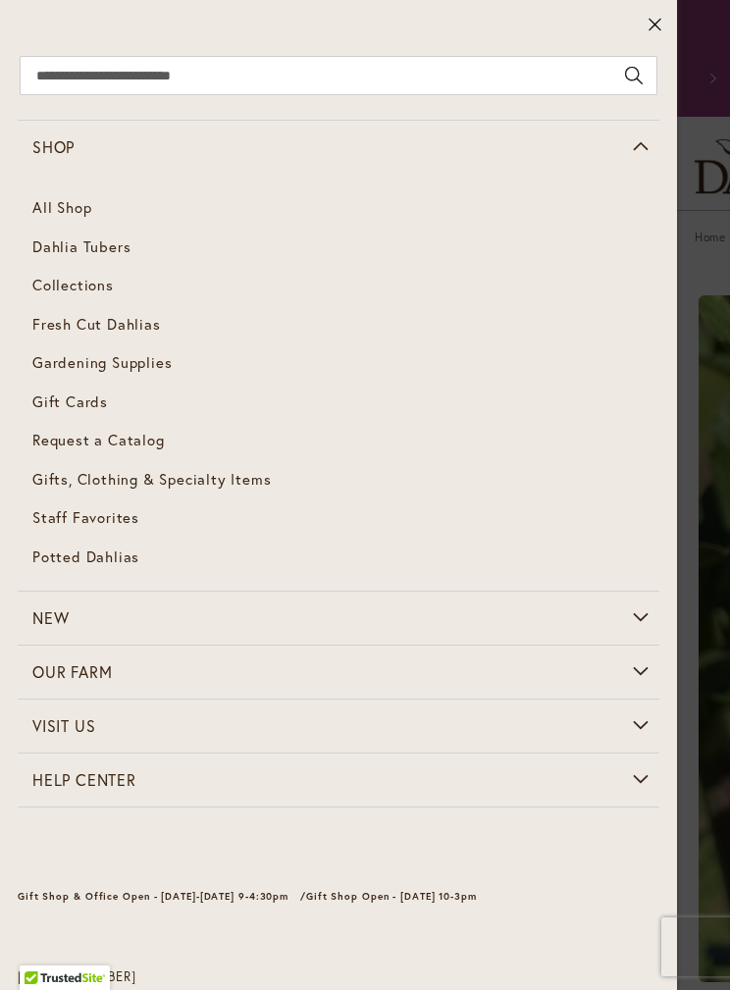
click at [117, 245] on span "Dahlia Tubers" at bounding box center [81, 246] width 98 height 20
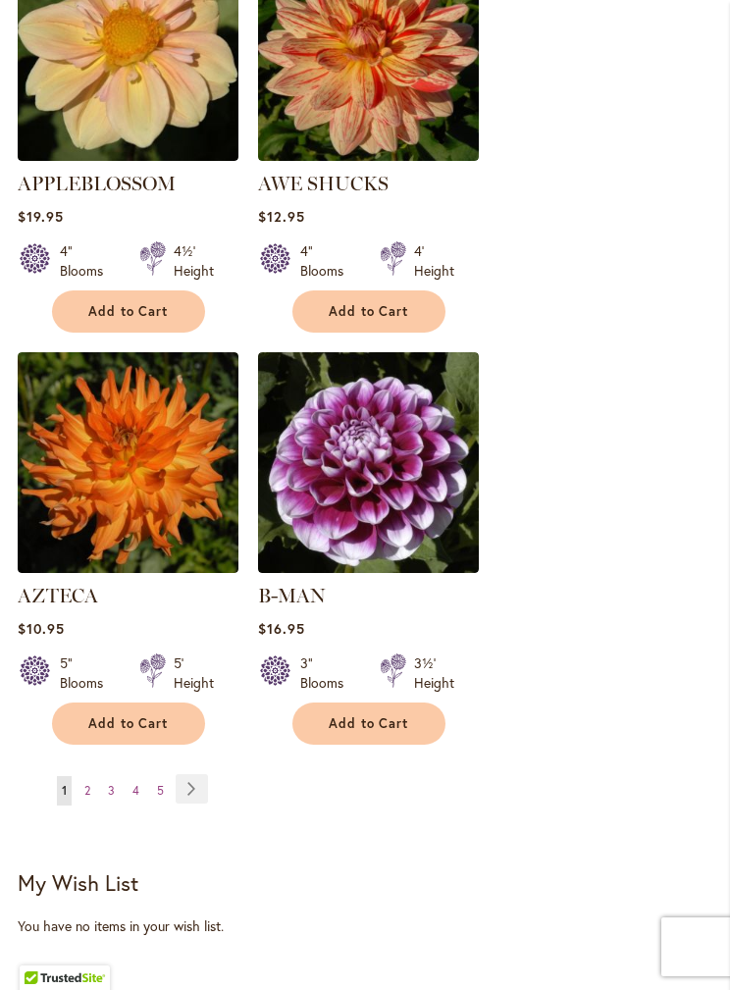
scroll to position [3484, 0]
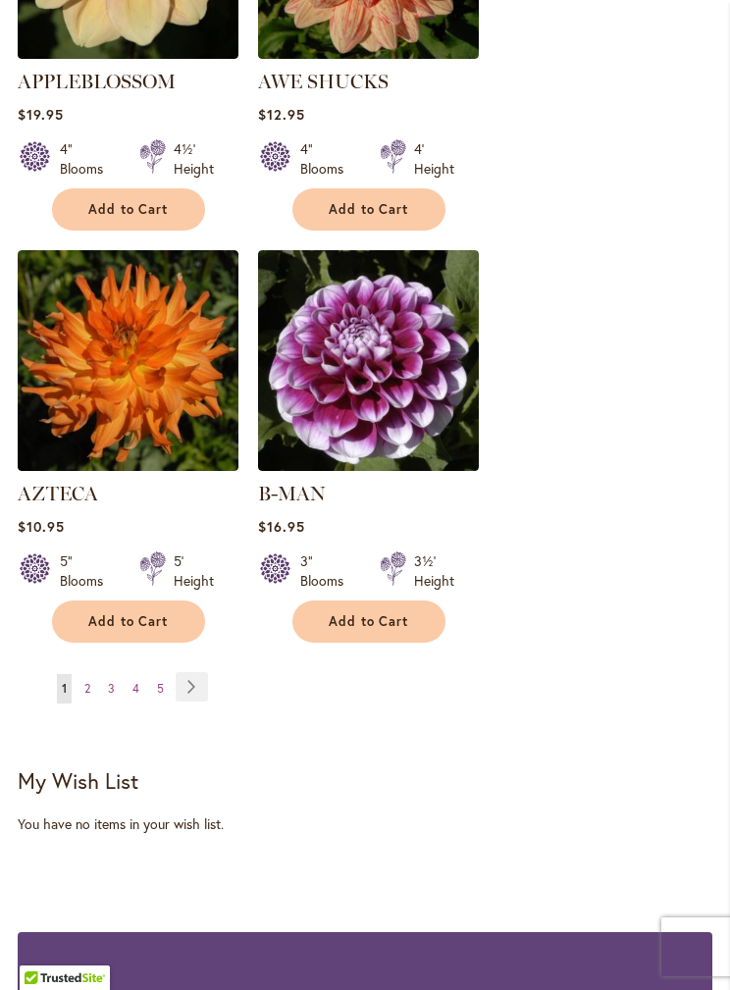
click at [163, 674] on link "Page 5" at bounding box center [160, 688] width 17 height 29
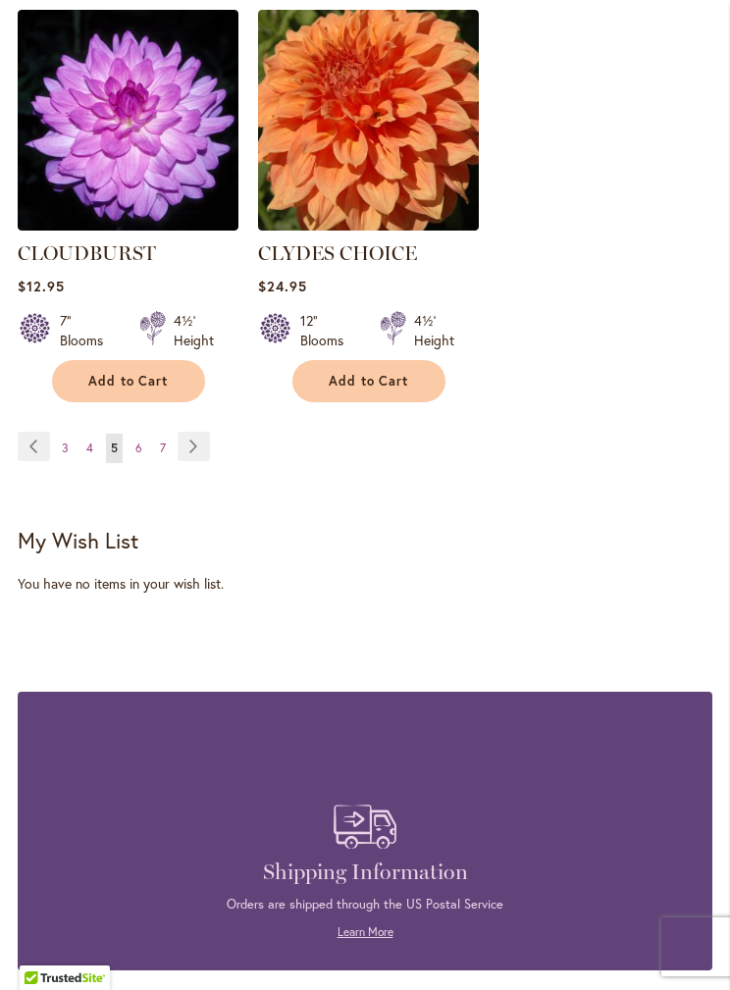
scroll to position [3770, 0]
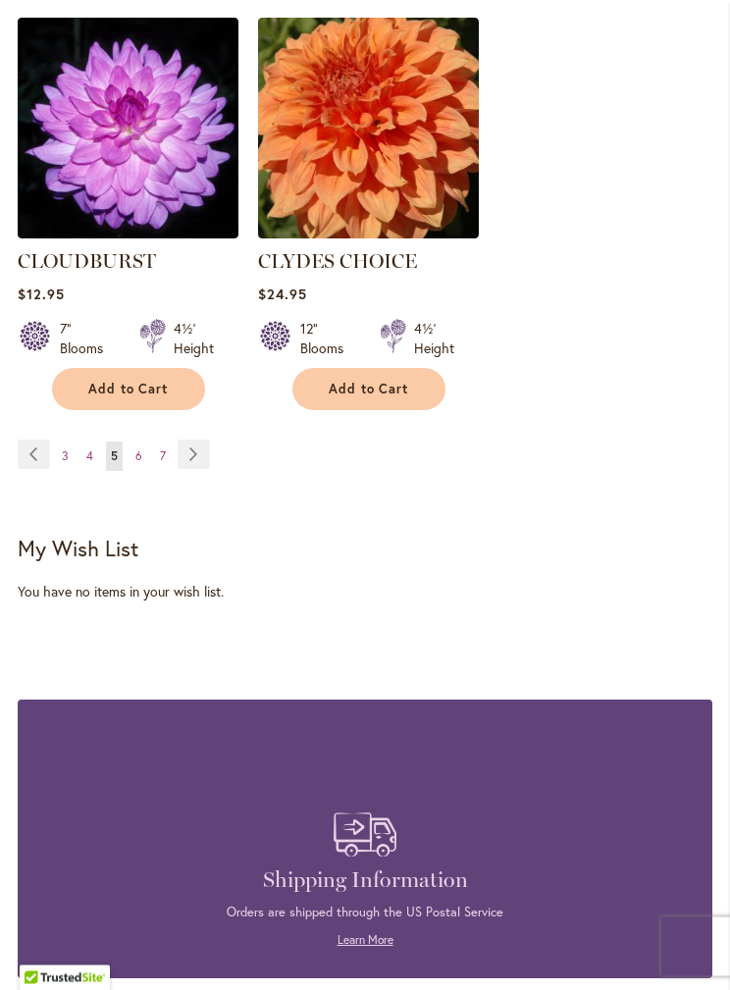
click at [183, 441] on link "Page Next" at bounding box center [194, 455] width 32 height 29
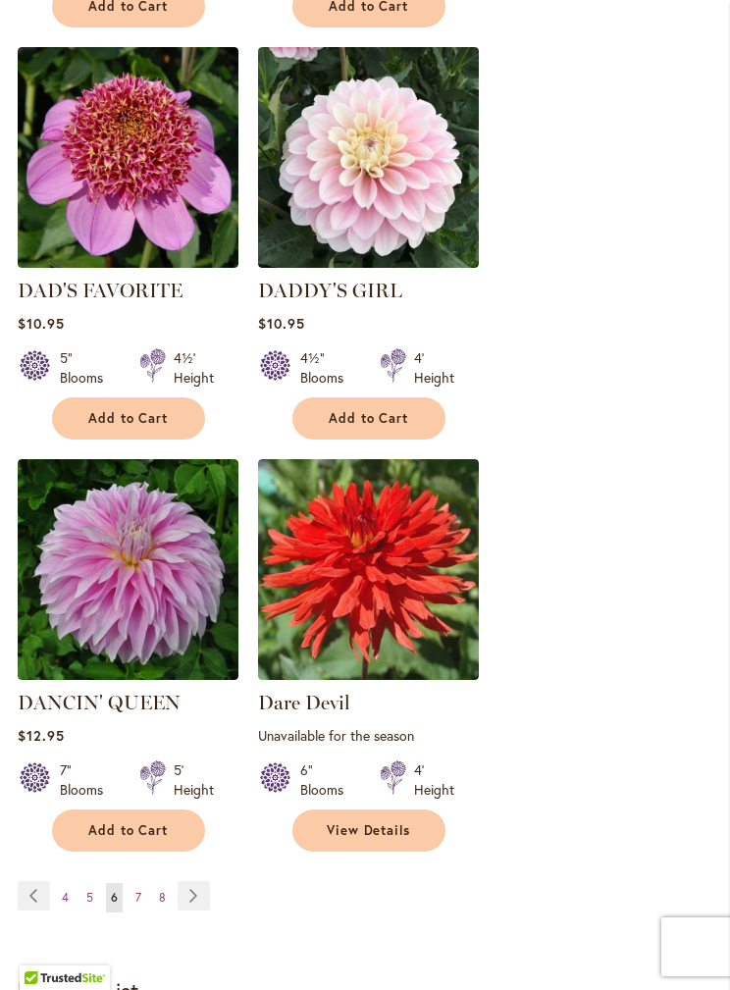
scroll to position [3351, 0]
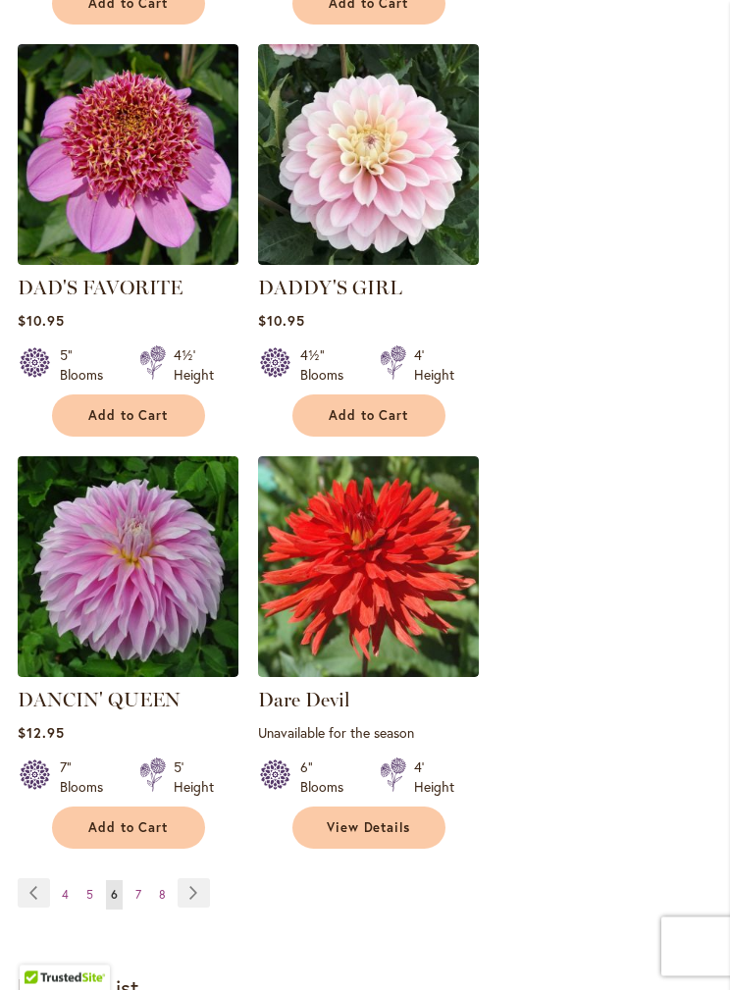
click at [155, 881] on link "Page 8" at bounding box center [162, 895] width 17 height 29
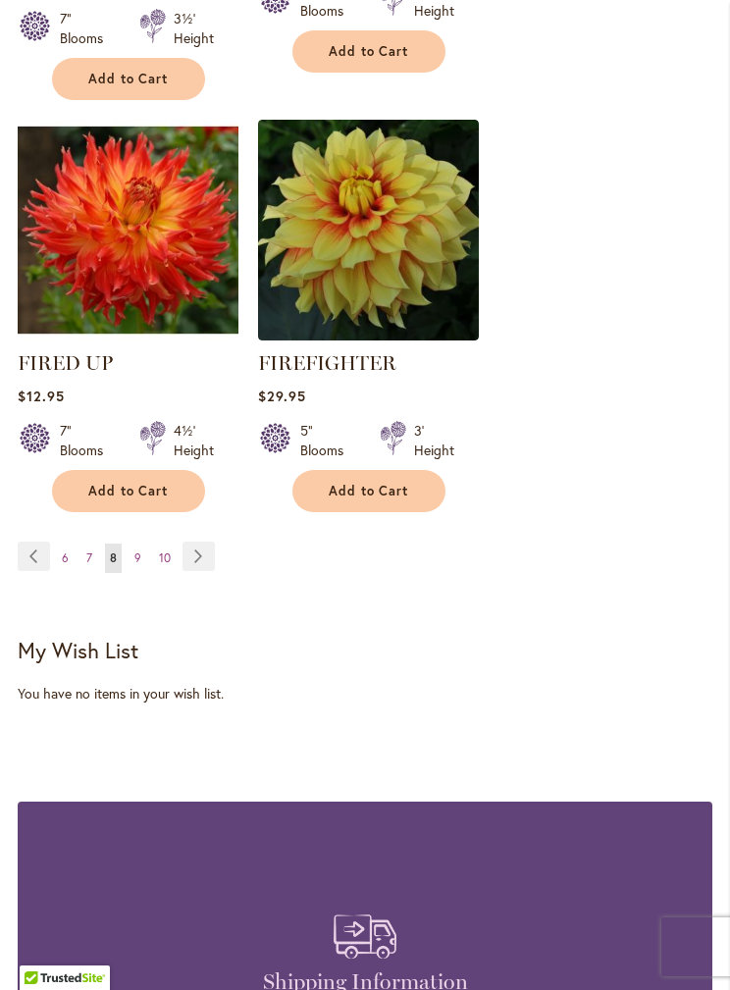
scroll to position [3739, 0]
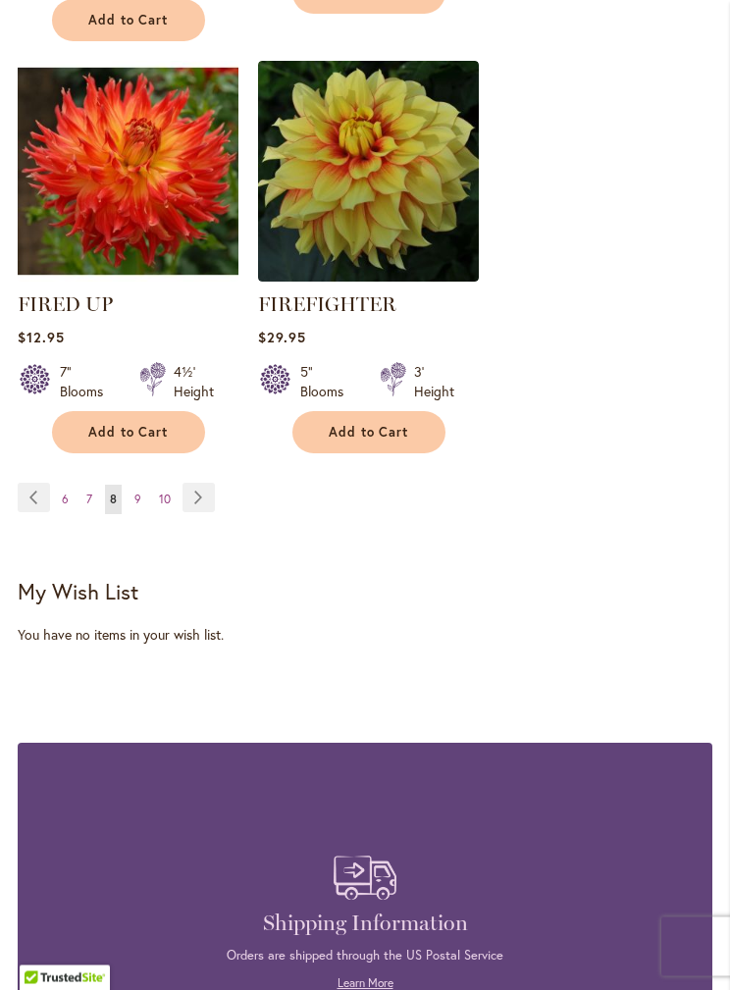
click at [164, 493] on span "10" at bounding box center [165, 500] width 12 height 15
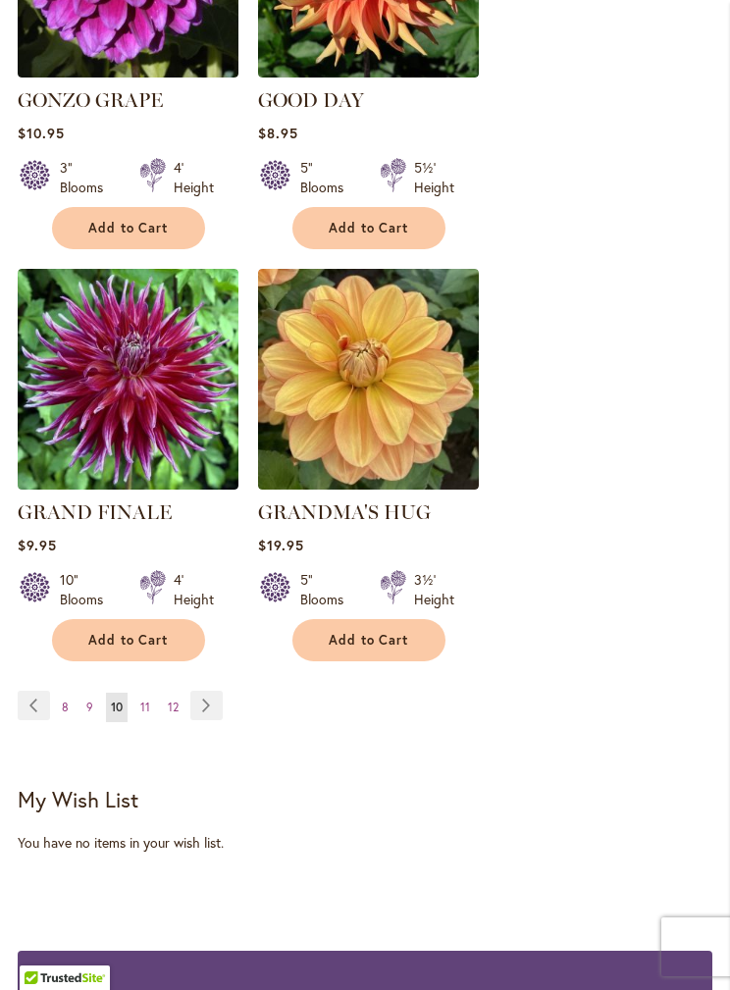
scroll to position [3504, 0]
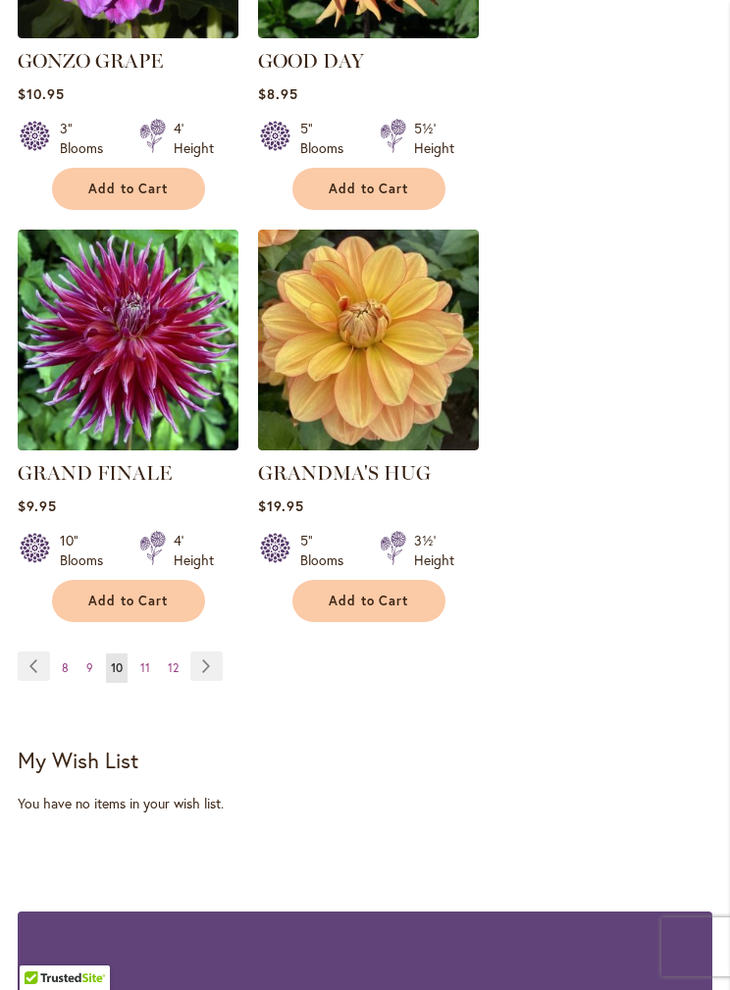
click at [87, 660] on span "9" at bounding box center [89, 667] width 7 height 15
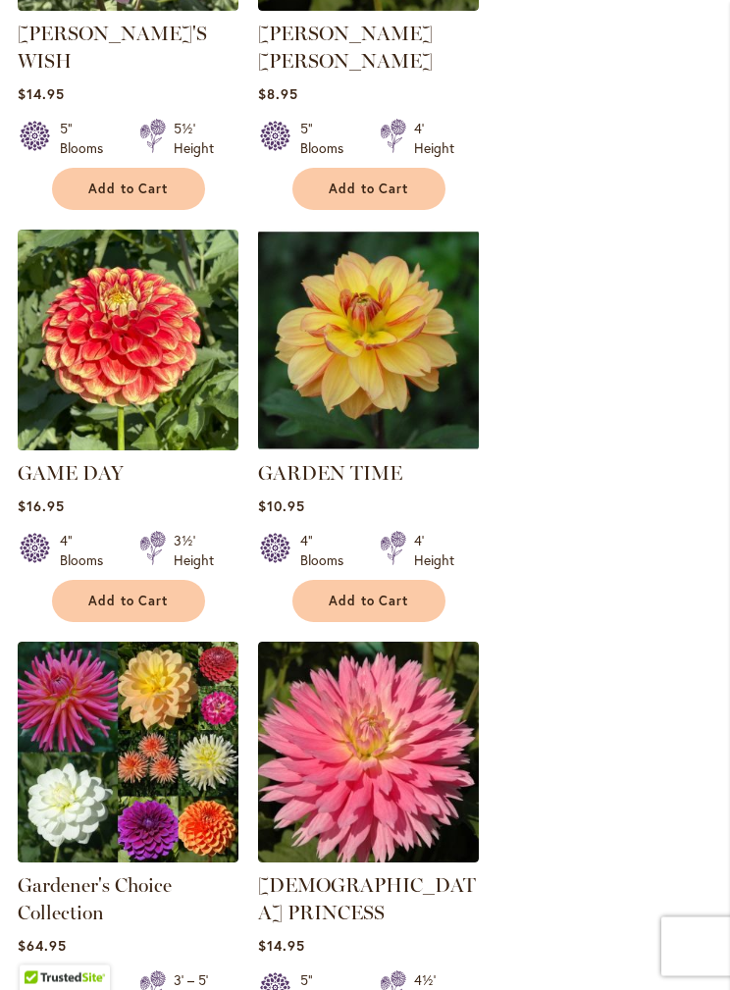
scroll to position [3147, 0]
click at [418, 277] on img at bounding box center [368, 340] width 221 height 221
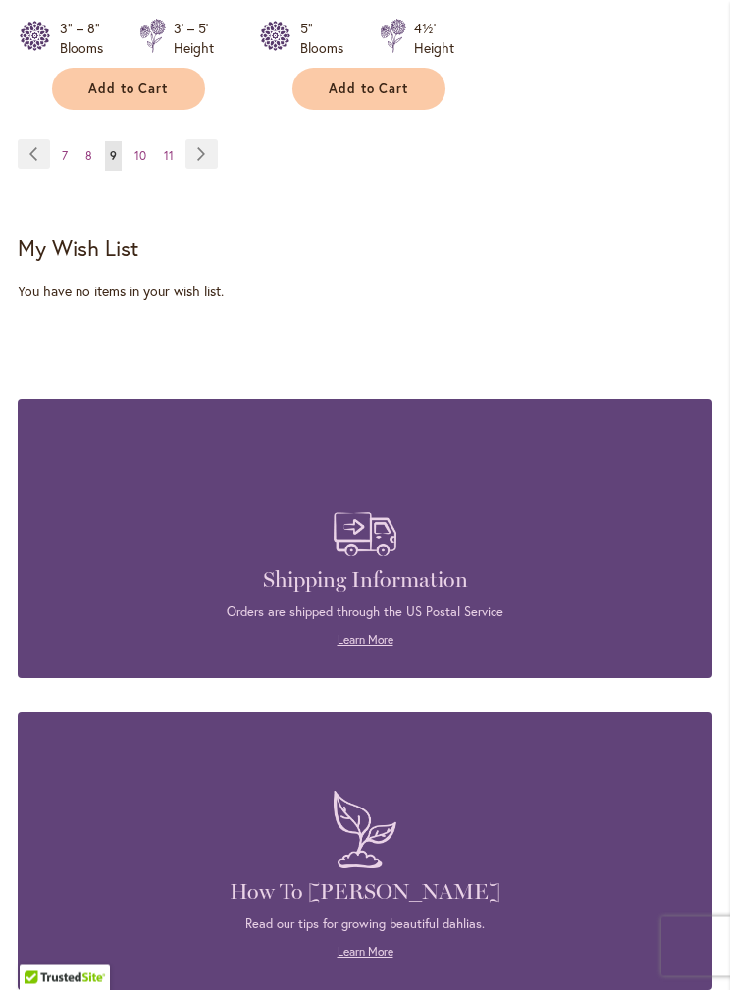
scroll to position [4100, 0]
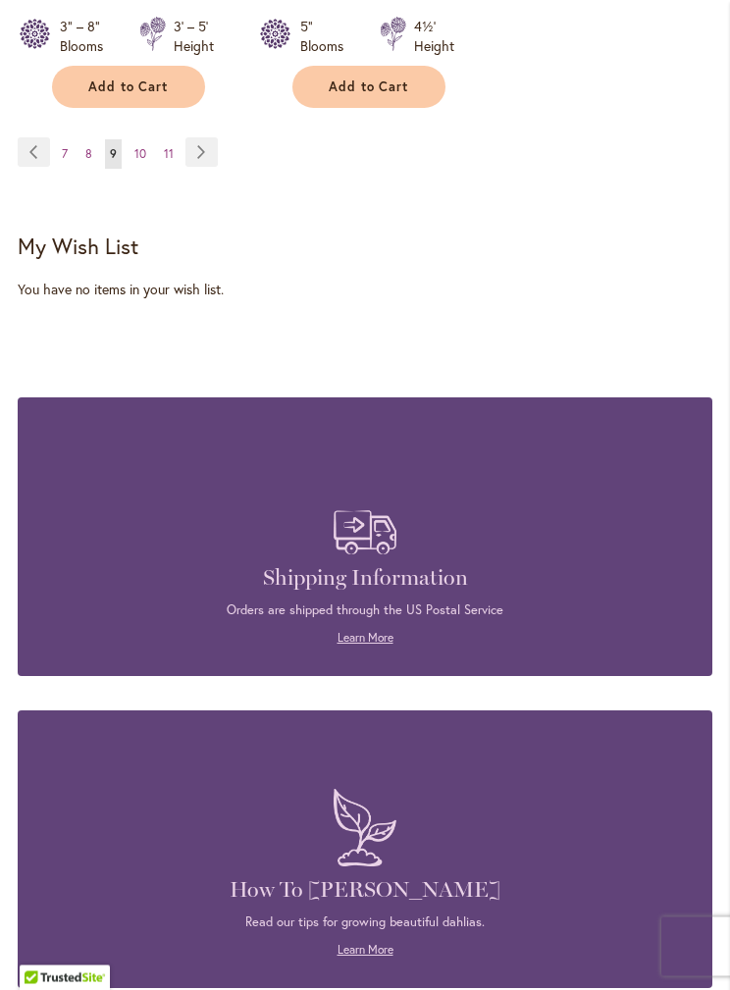
click at [88, 140] on link "Page 8" at bounding box center [88, 154] width 17 height 29
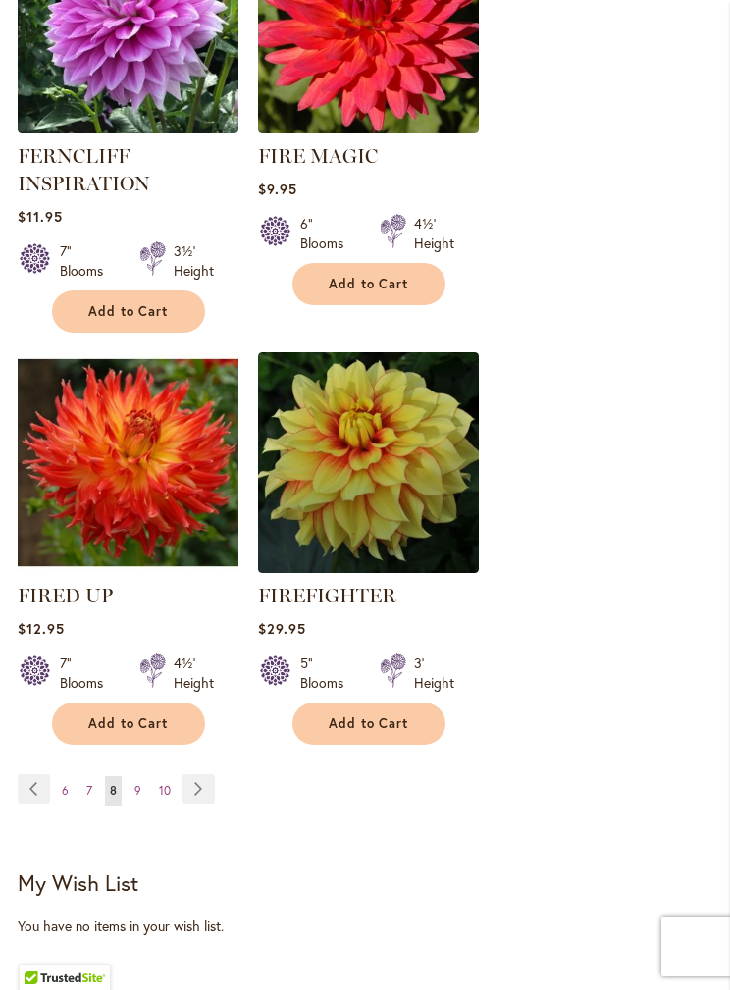
scroll to position [3576, 0]
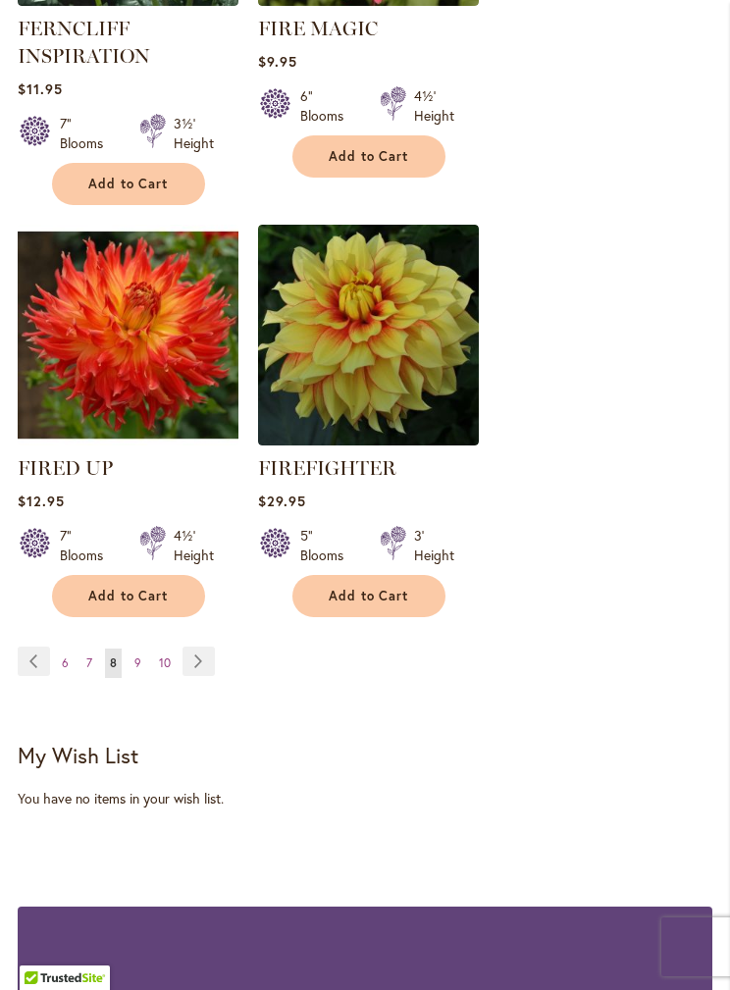
click at [186, 673] on link "Page Next" at bounding box center [199, 661] width 32 height 29
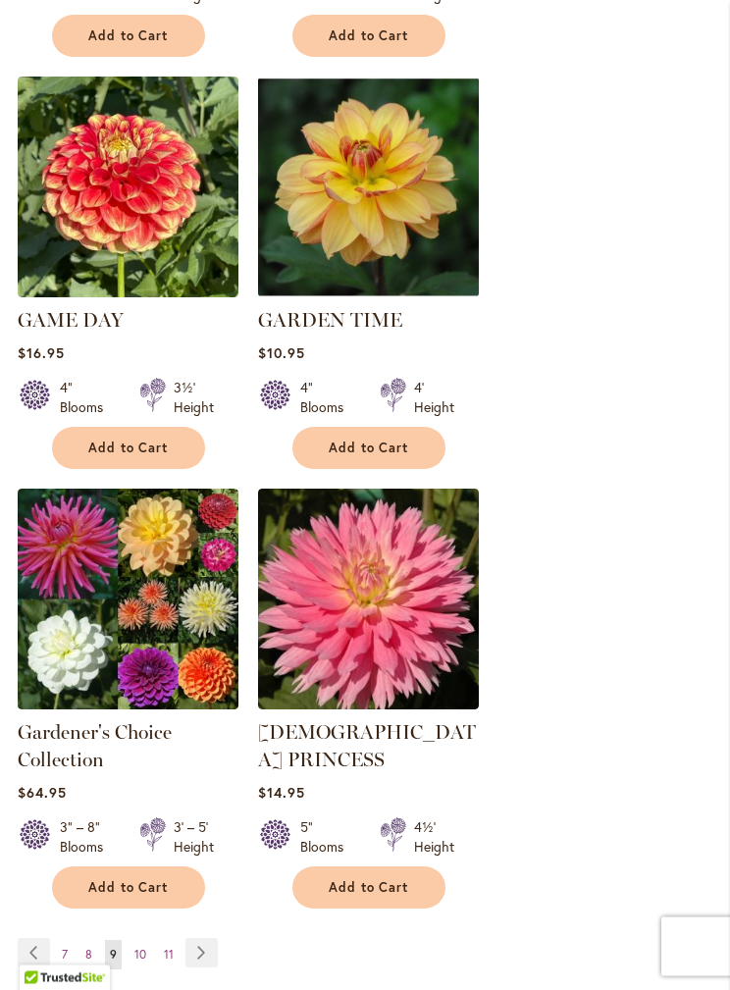
scroll to position [3300, 0]
click at [168, 947] on span "11" at bounding box center [169, 954] width 10 height 15
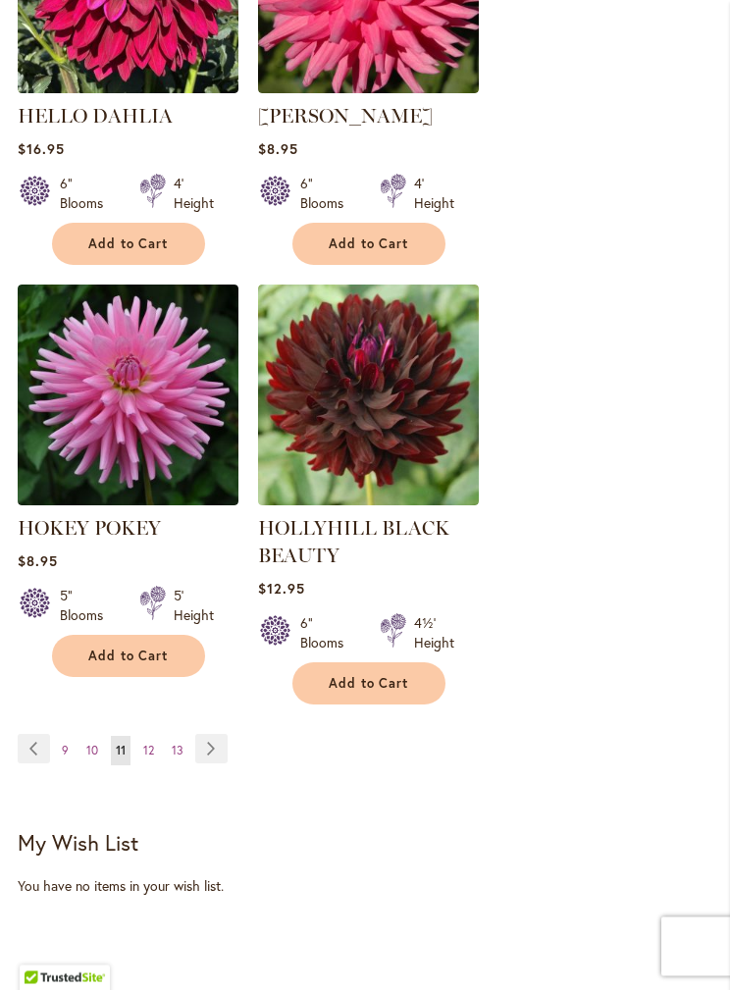
scroll to position [3524, 0]
click at [170, 736] on link "Page 13" at bounding box center [178, 750] width 22 height 29
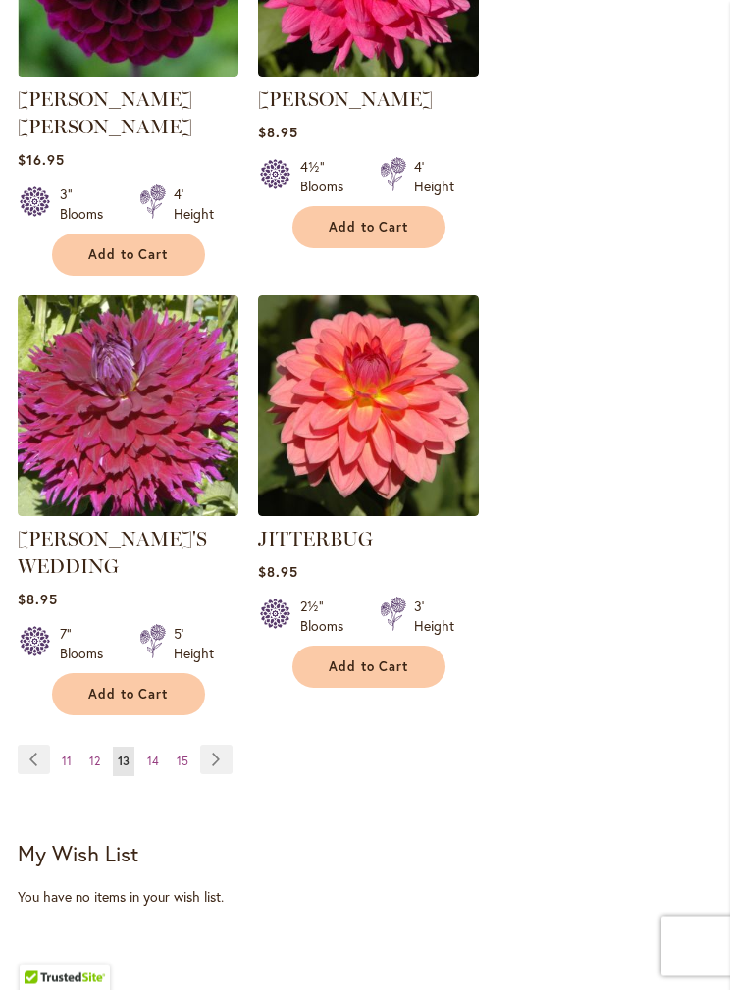
scroll to position [3486, 0]
click at [183, 754] on span "15" at bounding box center [183, 761] width 12 height 15
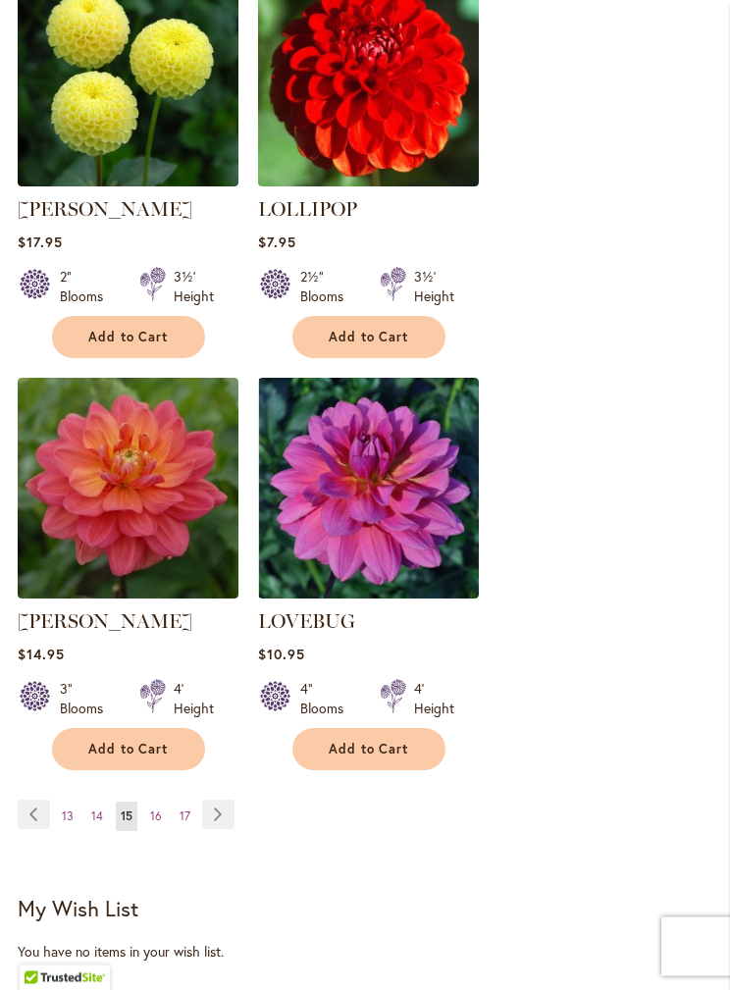
scroll to position [3384, 0]
click at [157, 809] on span "16" at bounding box center [156, 816] width 12 height 15
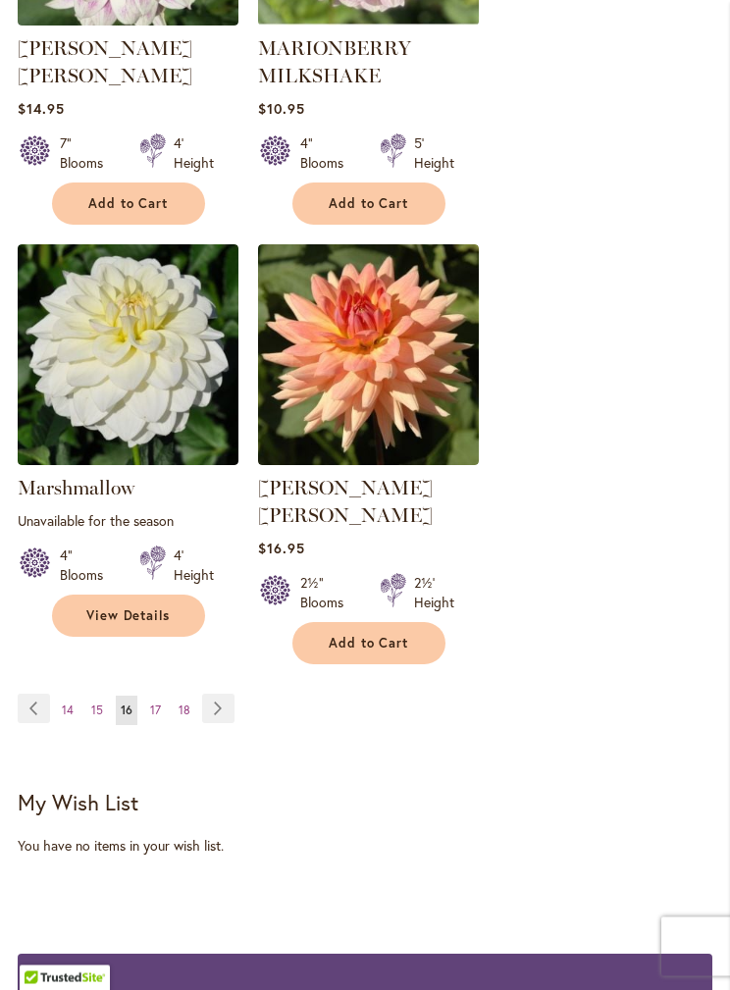
scroll to position [3577, 0]
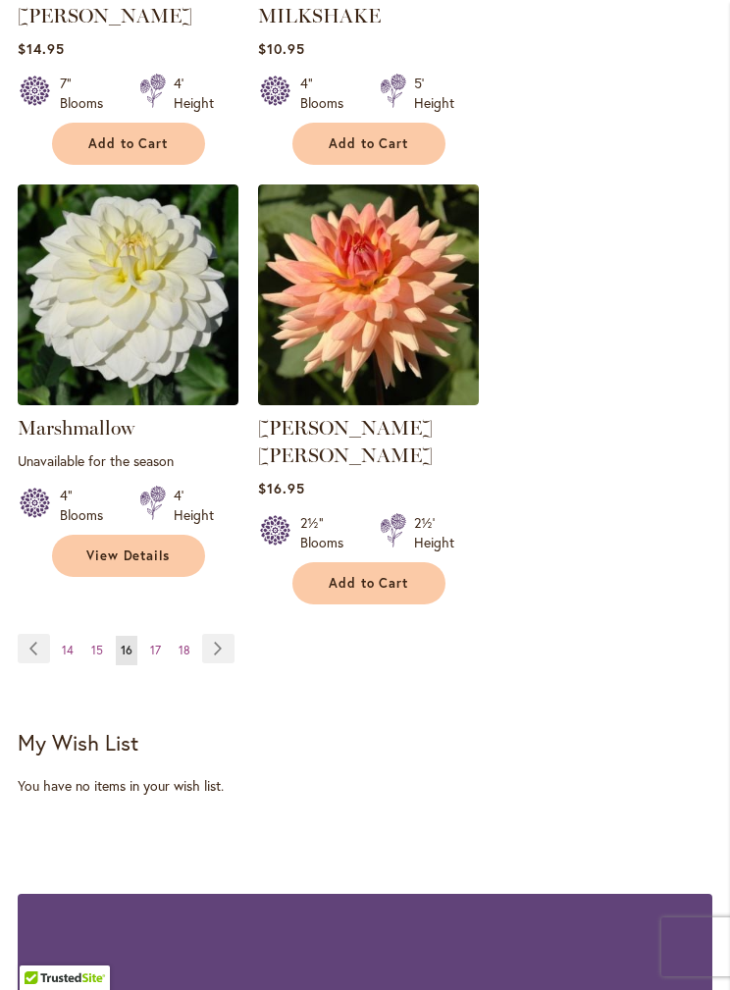
click at [190, 636] on link "Page 18" at bounding box center [185, 650] width 22 height 29
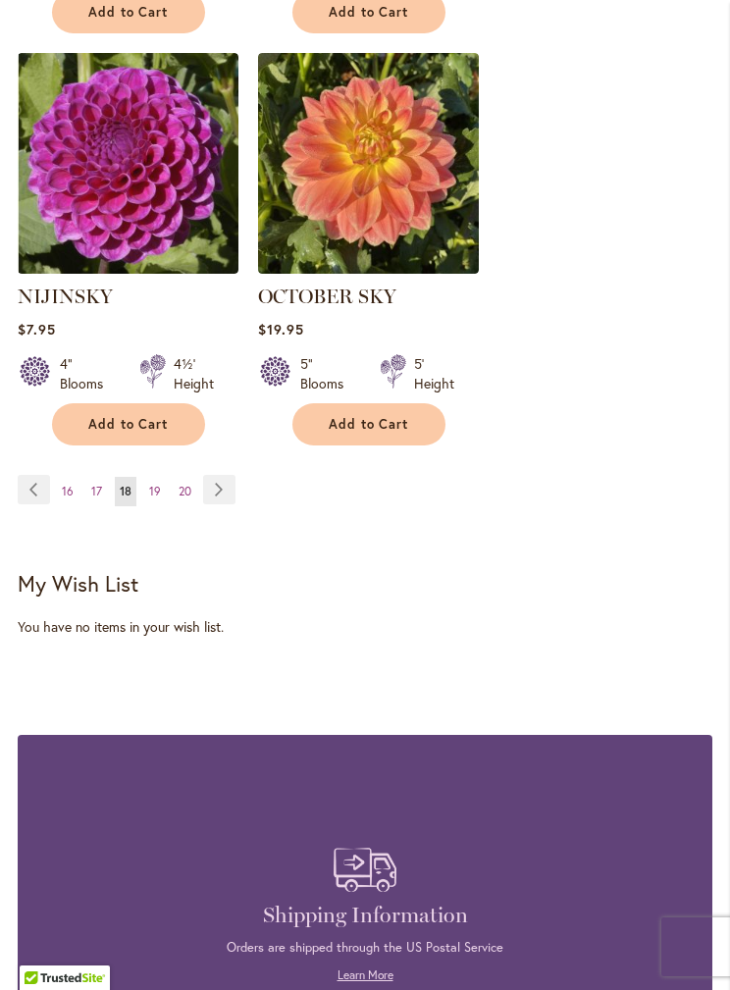
scroll to position [3648, 0]
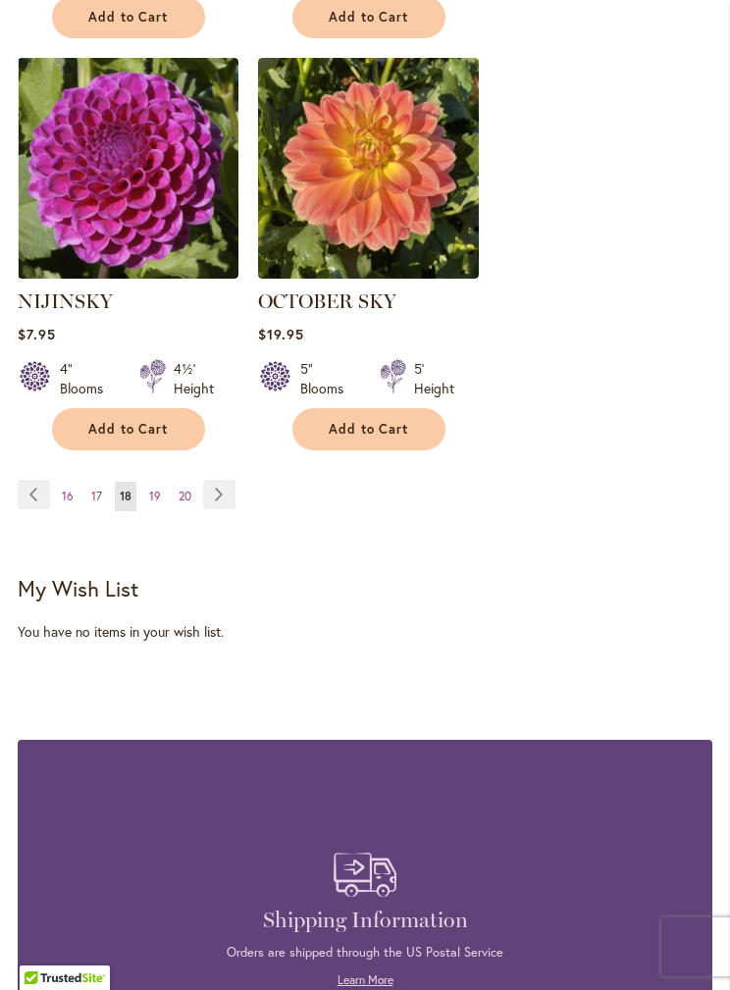
click at [318, 192] on img at bounding box center [368, 168] width 221 height 221
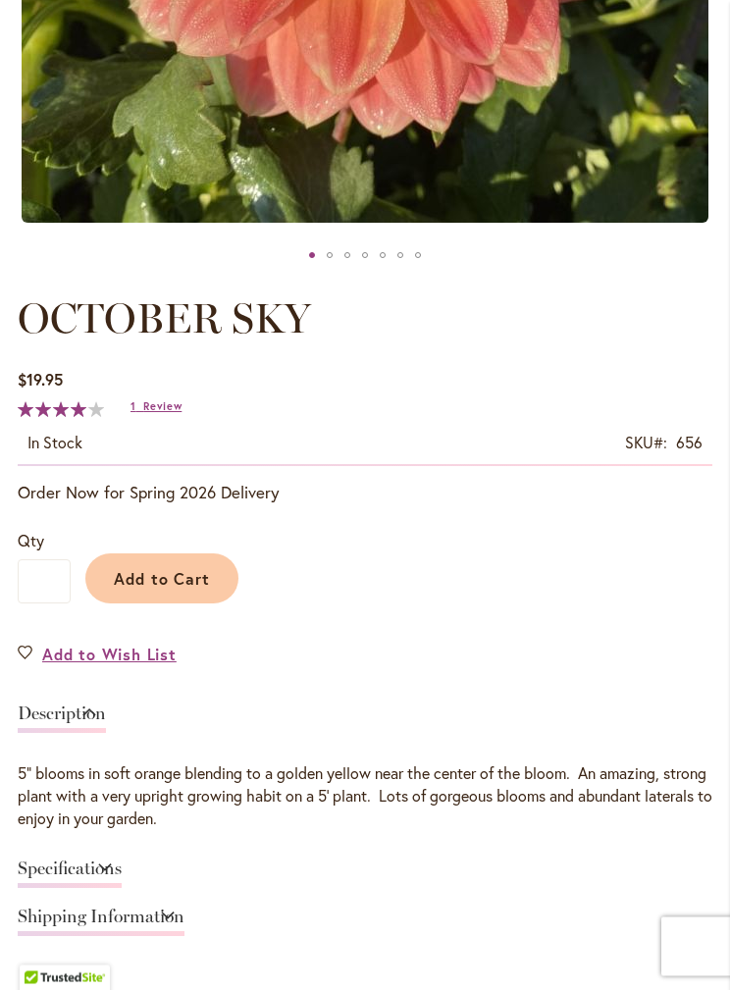
scroll to position [760, 0]
click at [122, 865] on link "Specifications" at bounding box center [70, 874] width 104 height 28
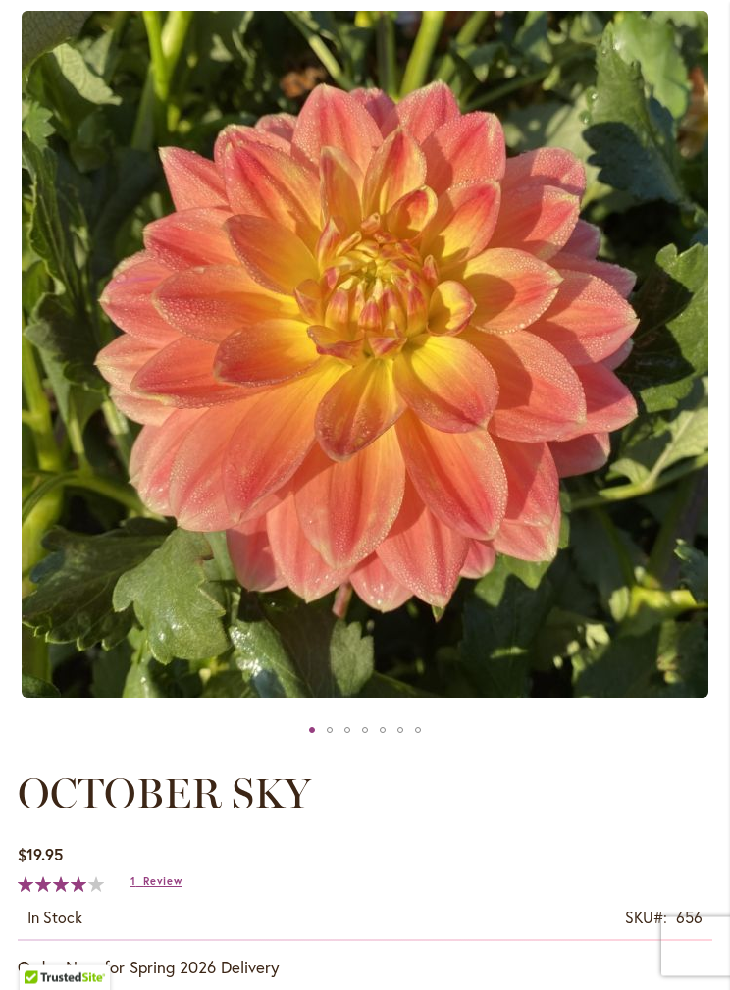
scroll to position [0, 0]
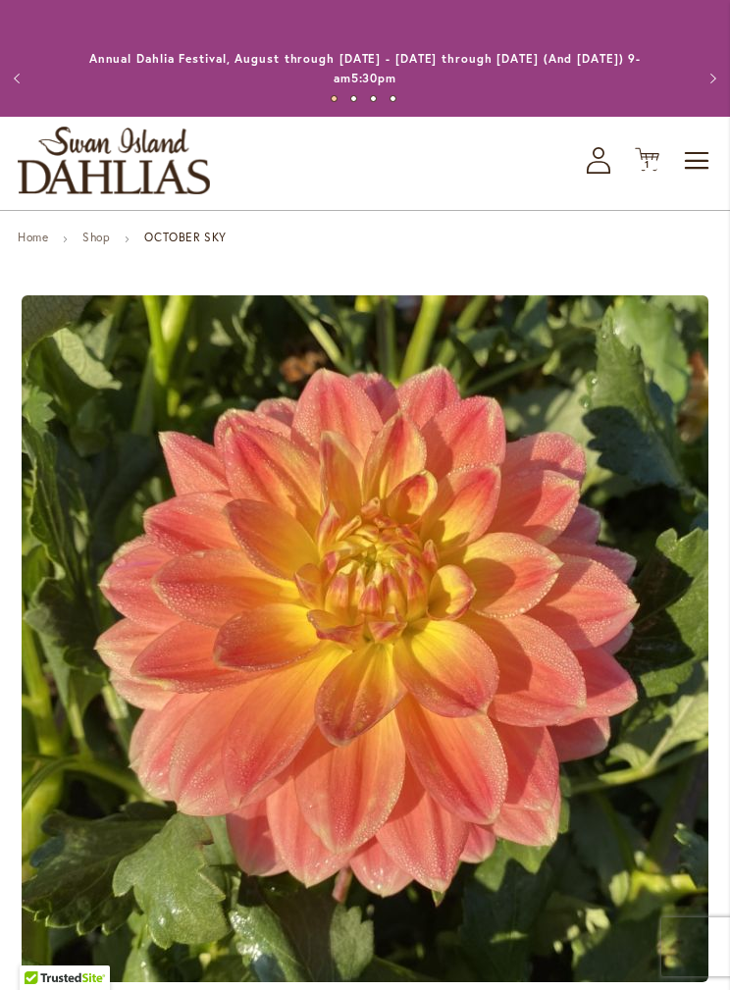
click at [33, 4] on div "Previous Annual Dahlia Festival, August through [DATE] - [DATE] through [DATE] …" at bounding box center [365, 58] width 730 height 117
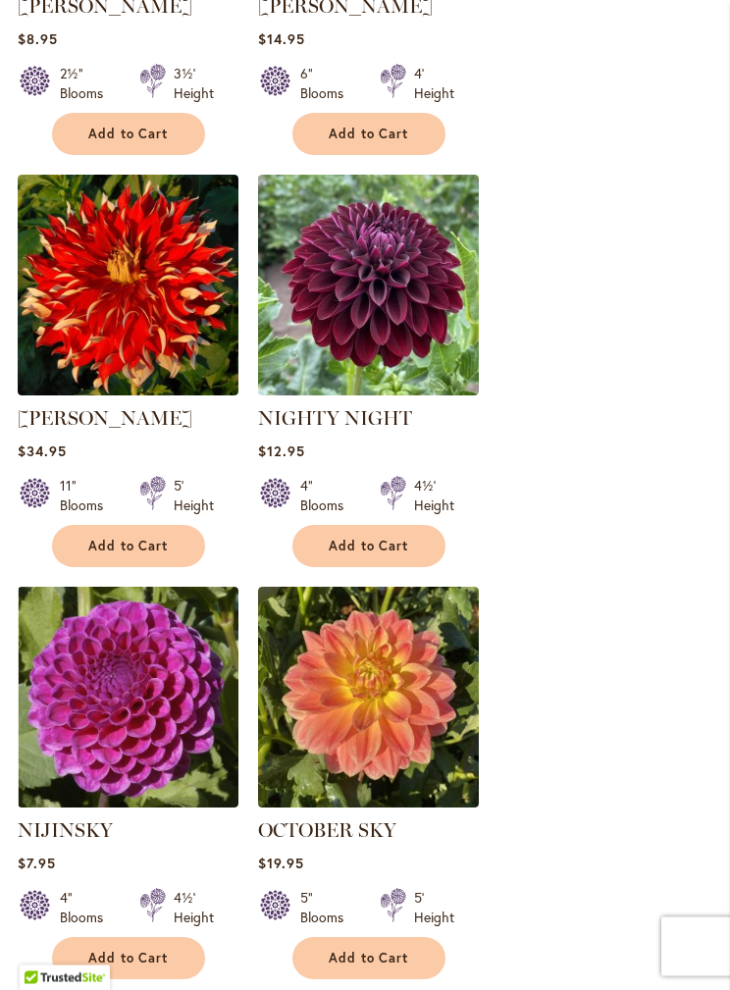
scroll to position [3123, 0]
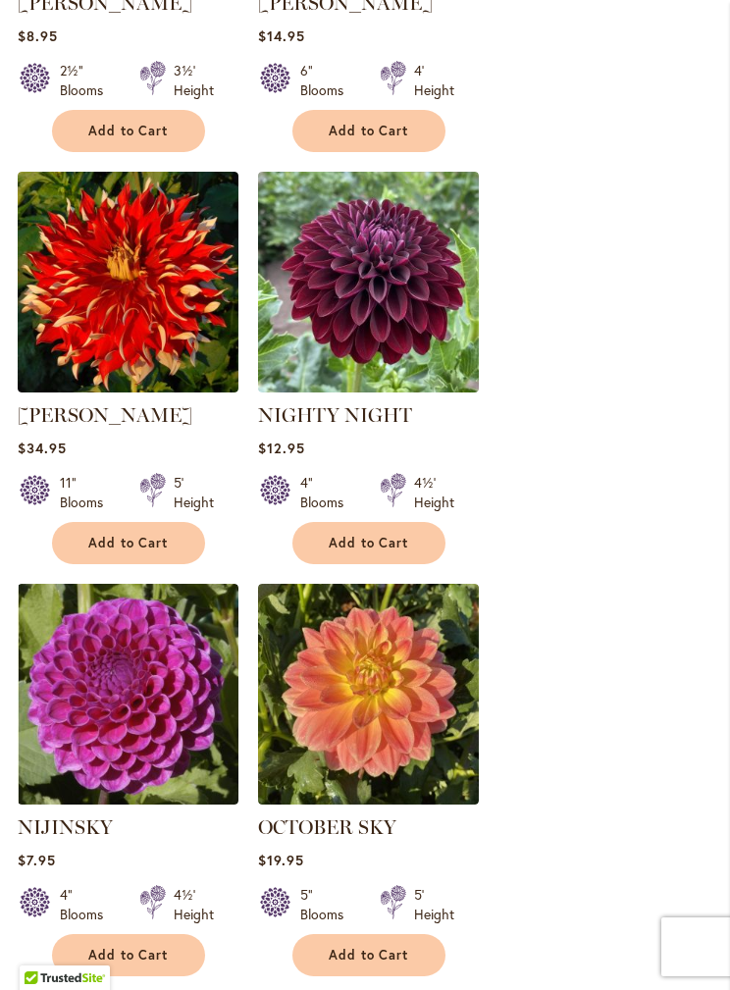
click at [424, 708] on img at bounding box center [368, 694] width 221 height 221
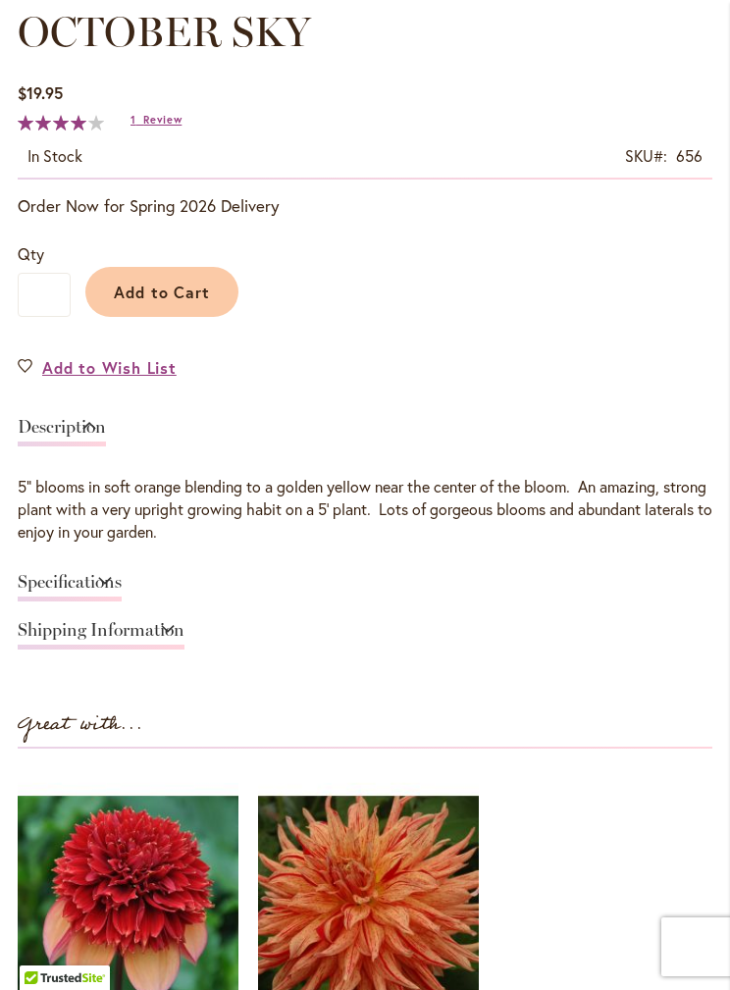
scroll to position [1045, 0]
click at [175, 121] on span "Review" at bounding box center [162, 121] width 38 height 14
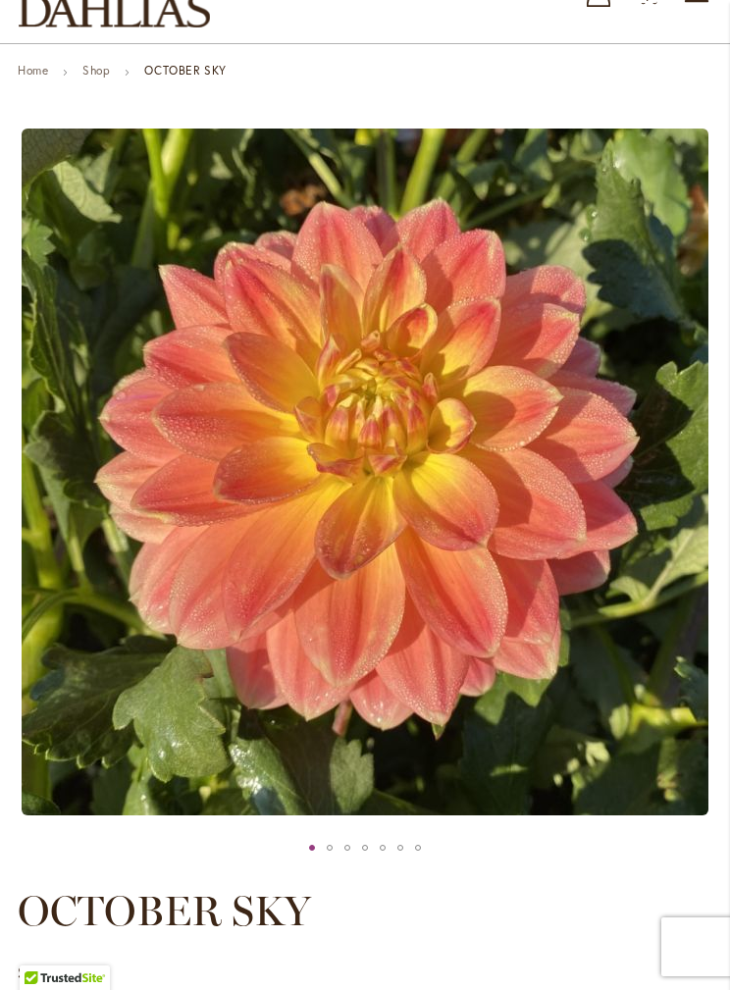
scroll to position [0, 0]
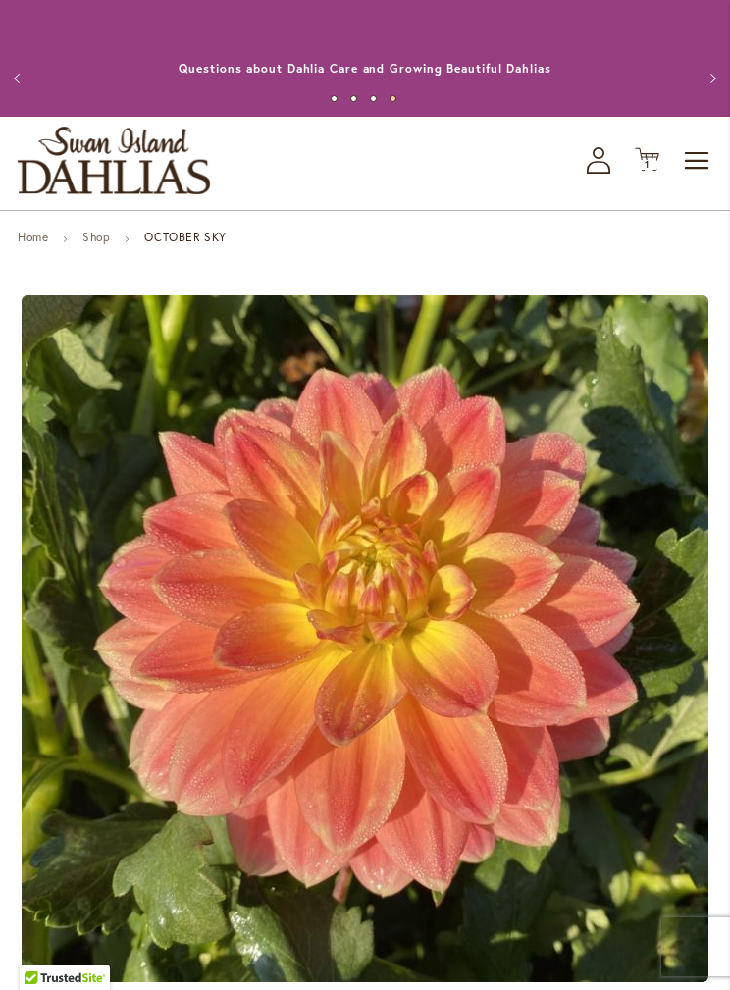
click at [696, 147] on span "Toggle Nav" at bounding box center [697, 160] width 29 height 39
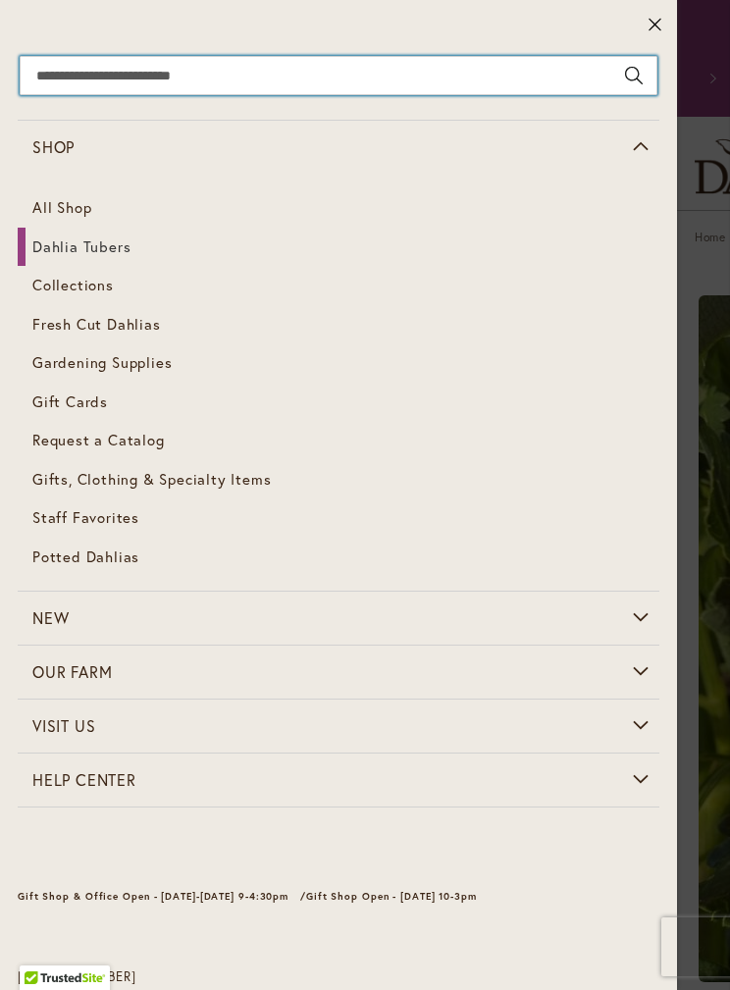
click at [241, 69] on input "Search" at bounding box center [339, 75] width 638 height 39
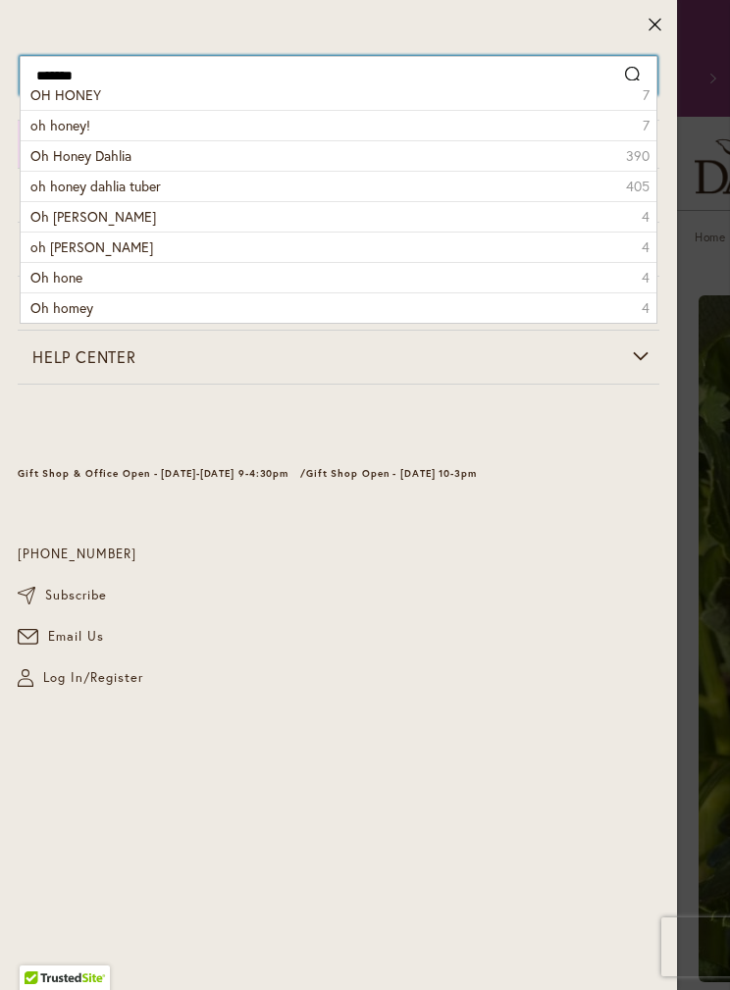
type input "********"
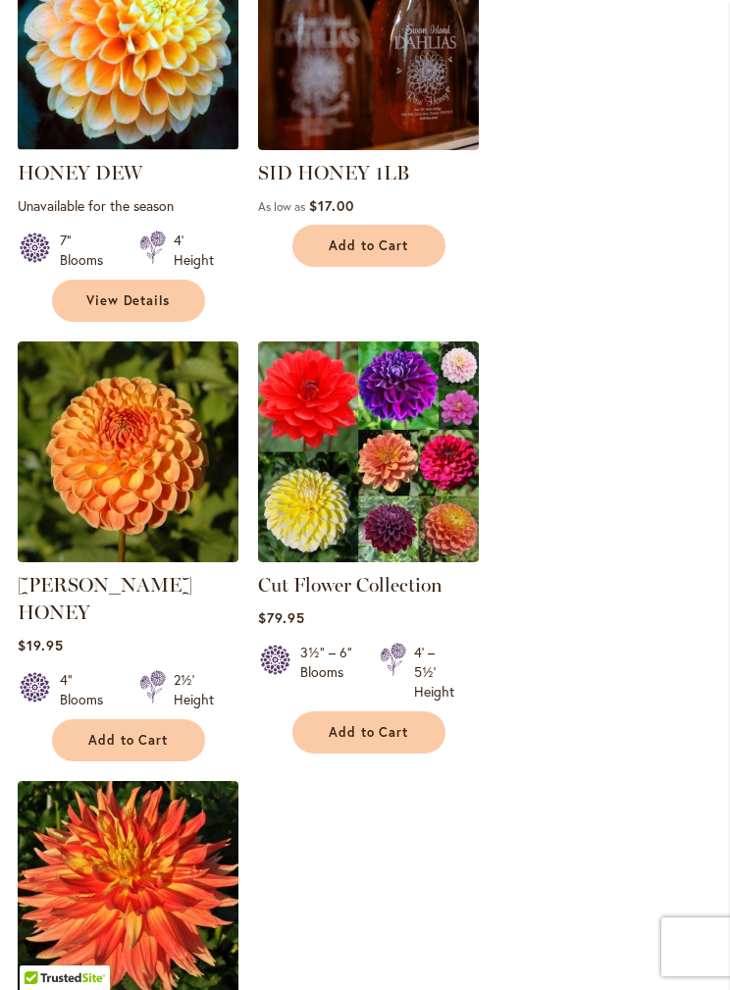
scroll to position [621, 0]
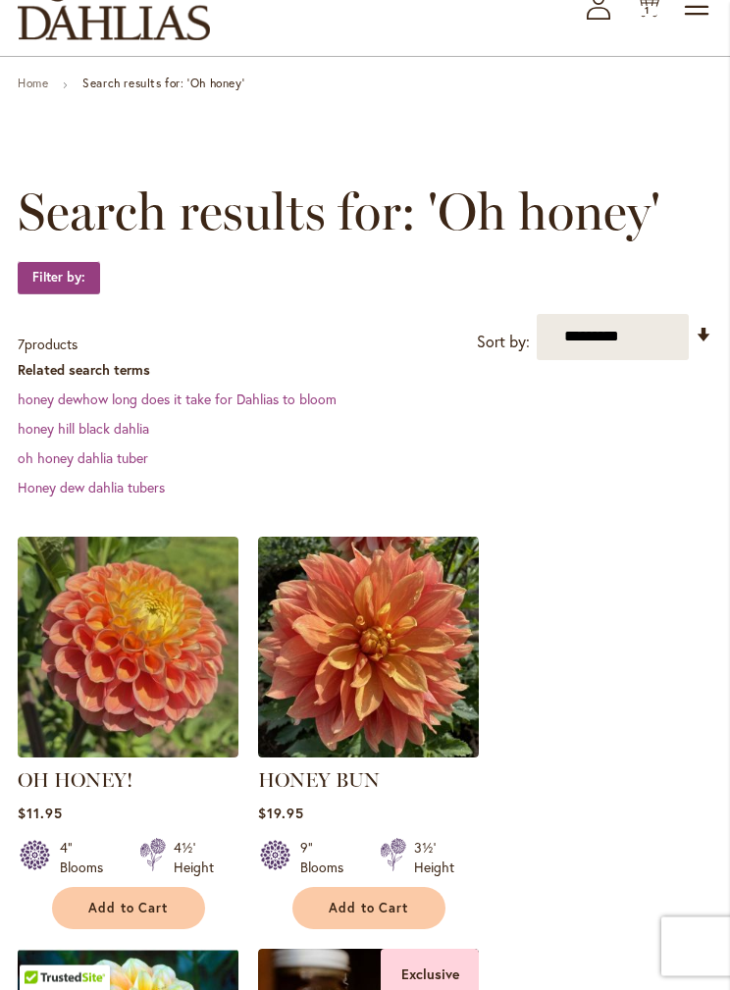
scroll to position [97, 0]
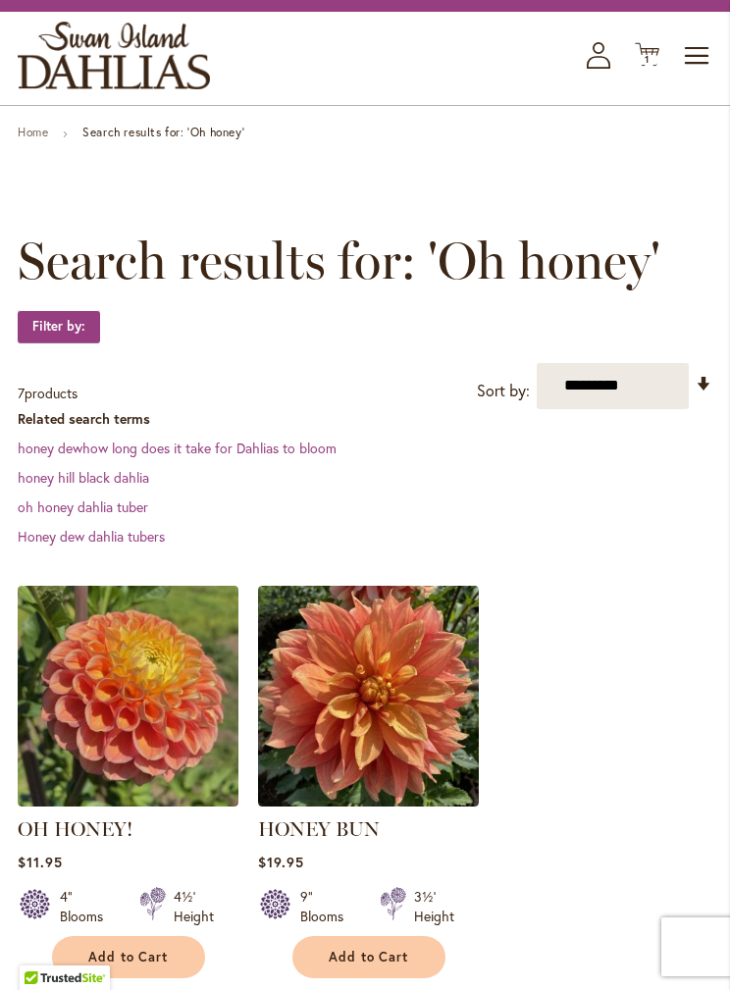
click at [678, 56] on div "Toggle Nav Shop All Shop Dahlia Tubers Collections Fresh Cut Dahlias Gardening …" at bounding box center [365, 58] width 730 height 93
click at [711, 55] on span "Toggle Nav" at bounding box center [697, 55] width 29 height 39
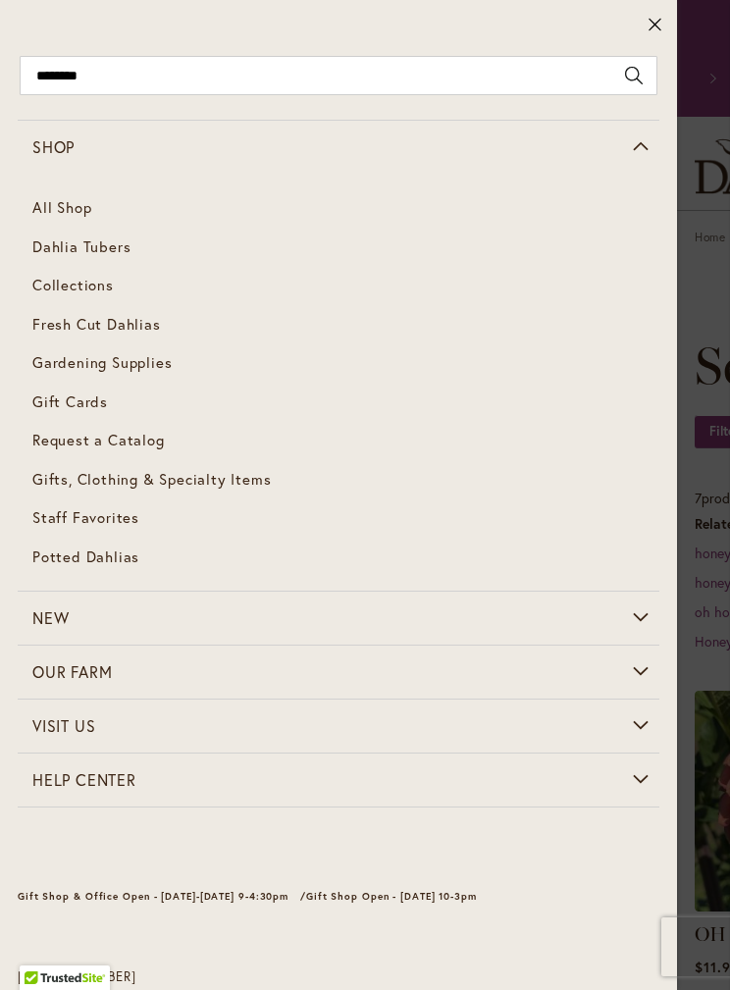
click at [115, 241] on span "Dahlia Tubers" at bounding box center [81, 246] width 98 height 20
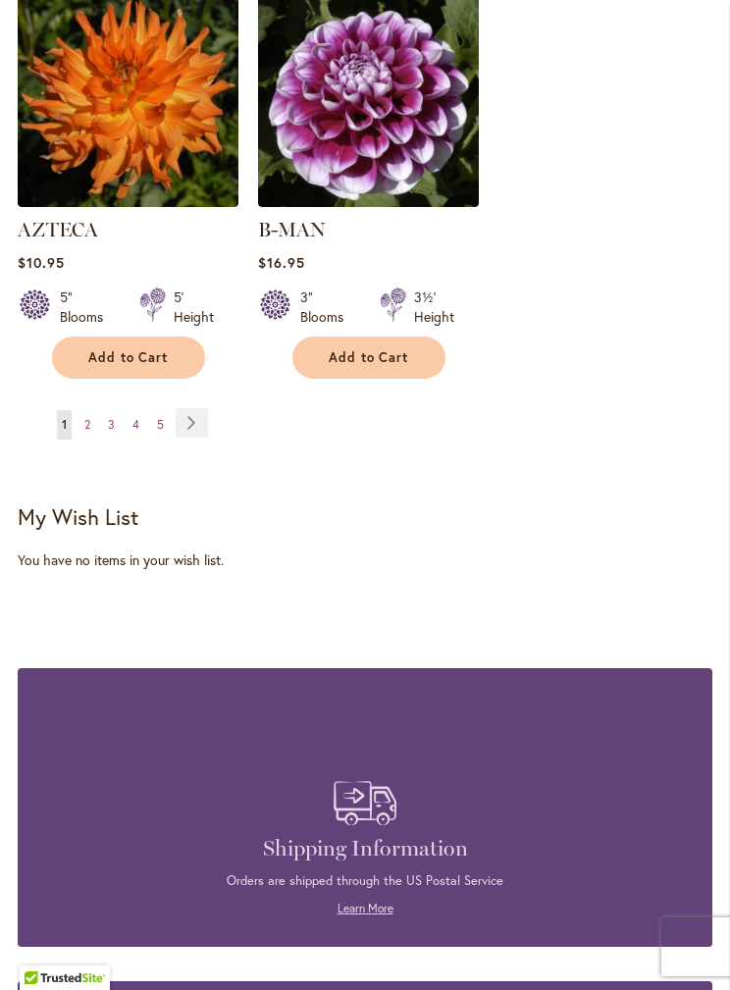
scroll to position [3736, 0]
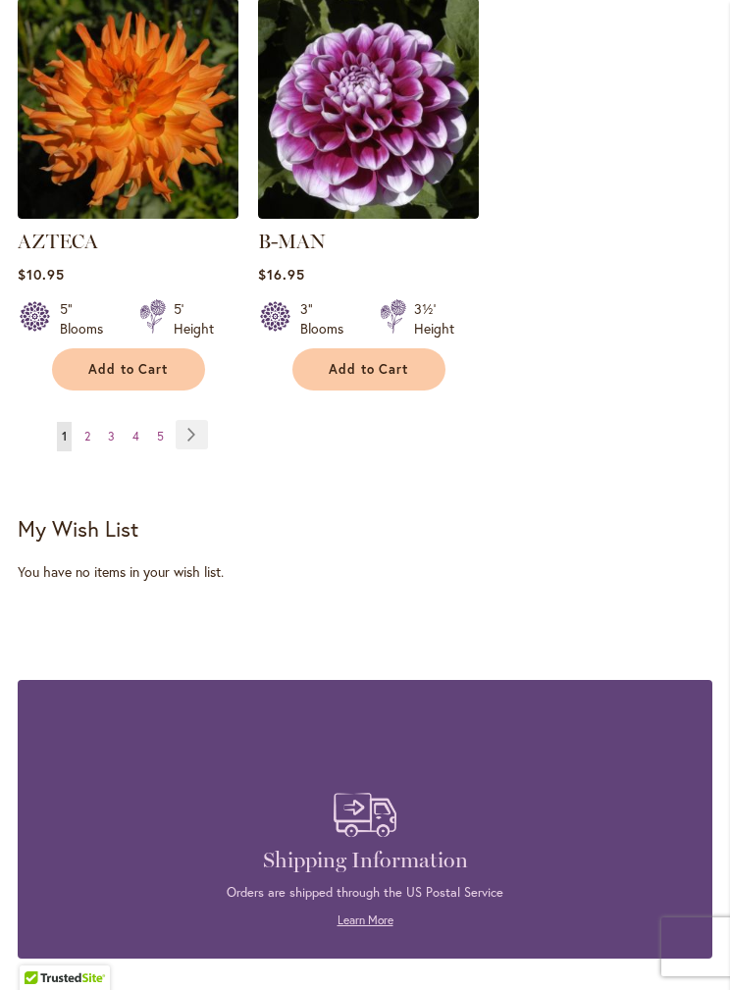
click at [158, 429] on span "5" at bounding box center [160, 436] width 7 height 15
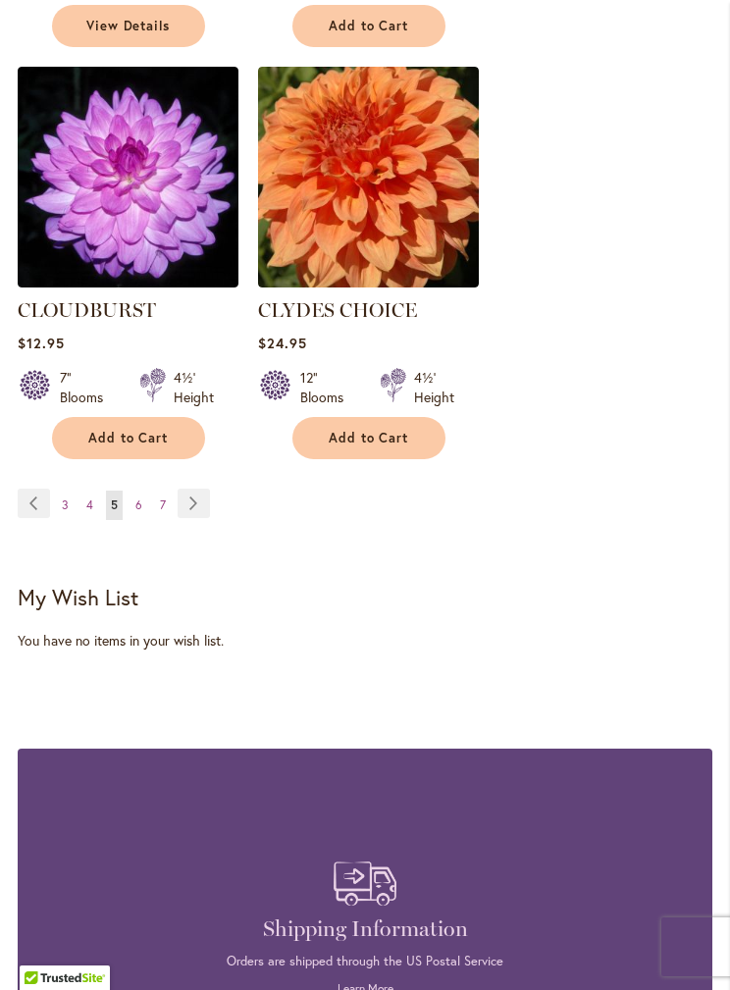
scroll to position [3725, 0]
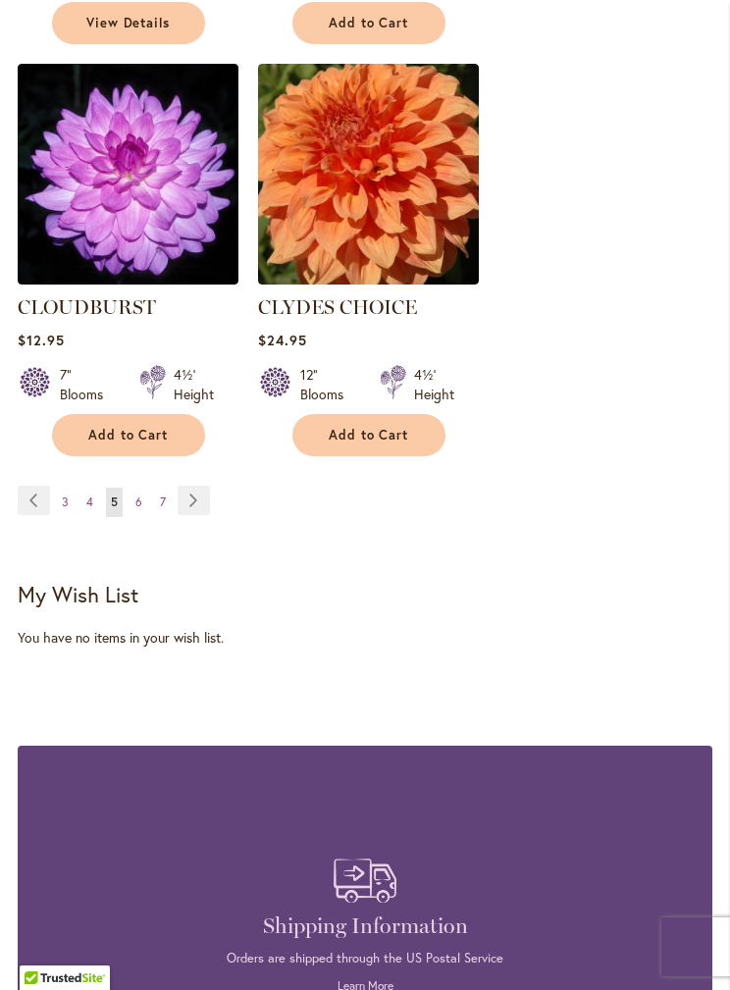
click at [164, 495] on span "7" at bounding box center [163, 502] width 6 height 15
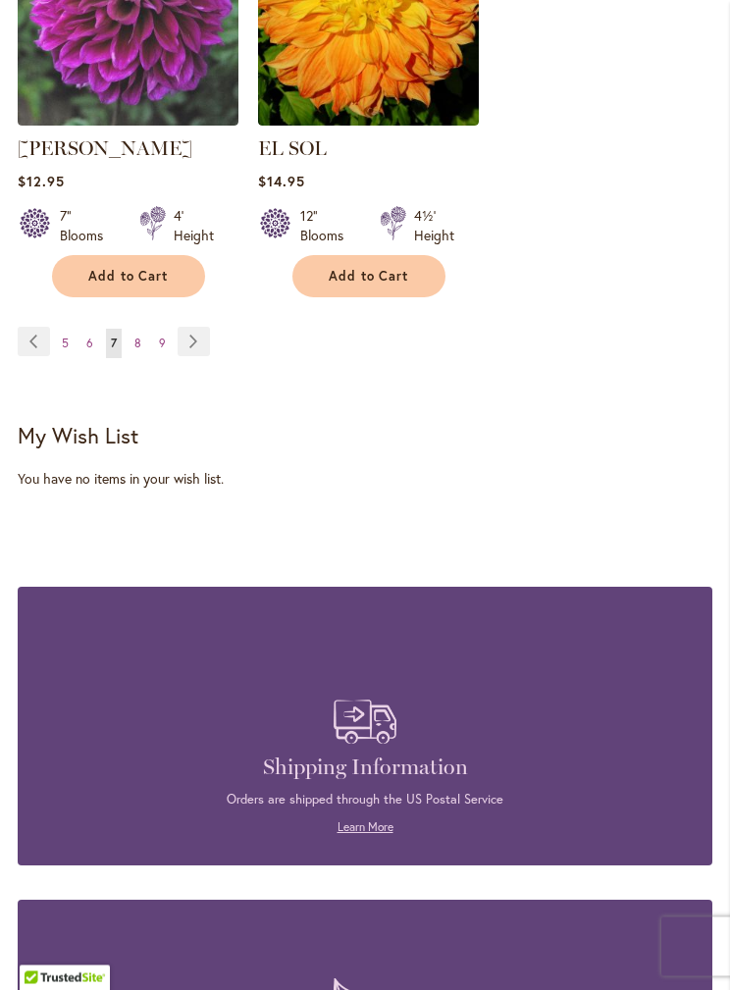
scroll to position [3810, 0]
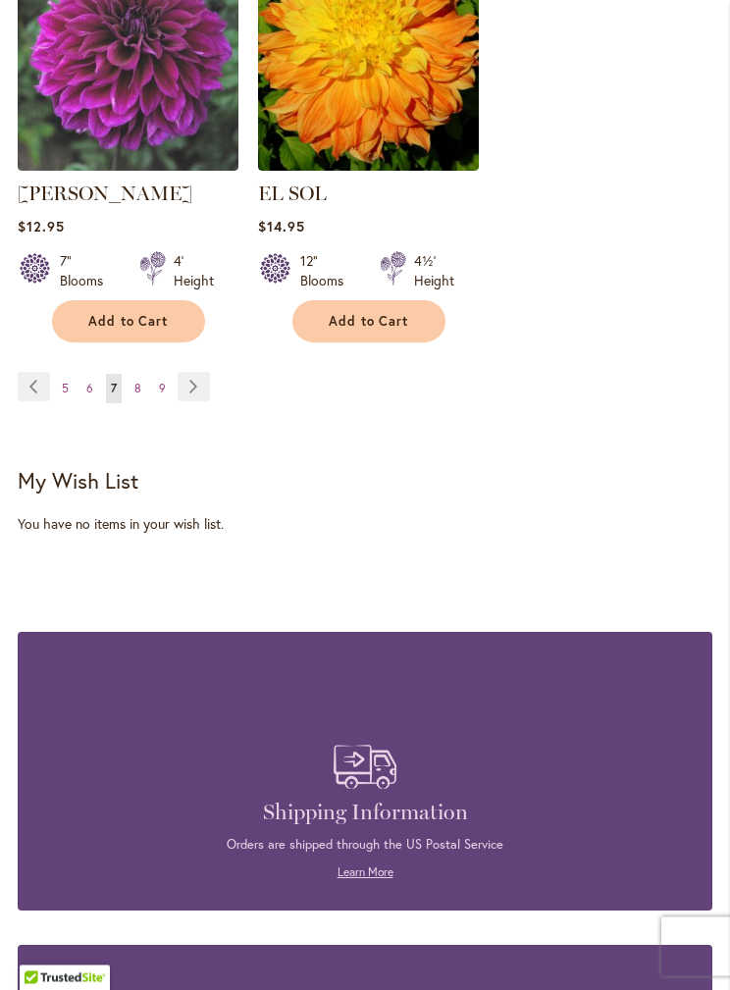
click at [178, 373] on link "Page Next" at bounding box center [194, 387] width 32 height 29
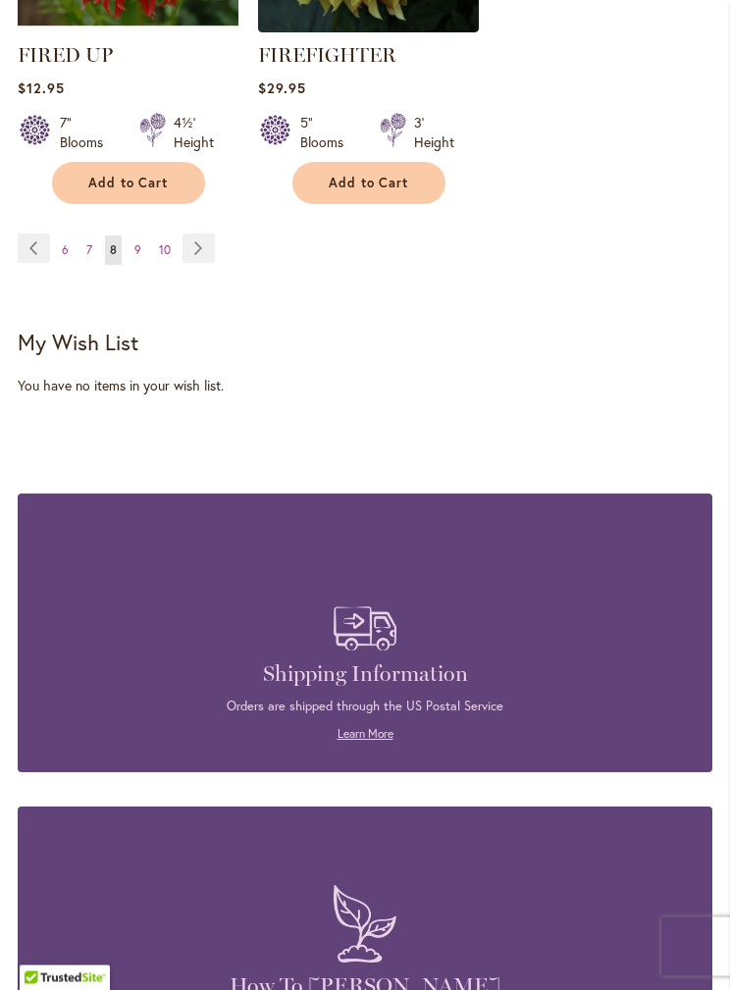
scroll to position [4103, 0]
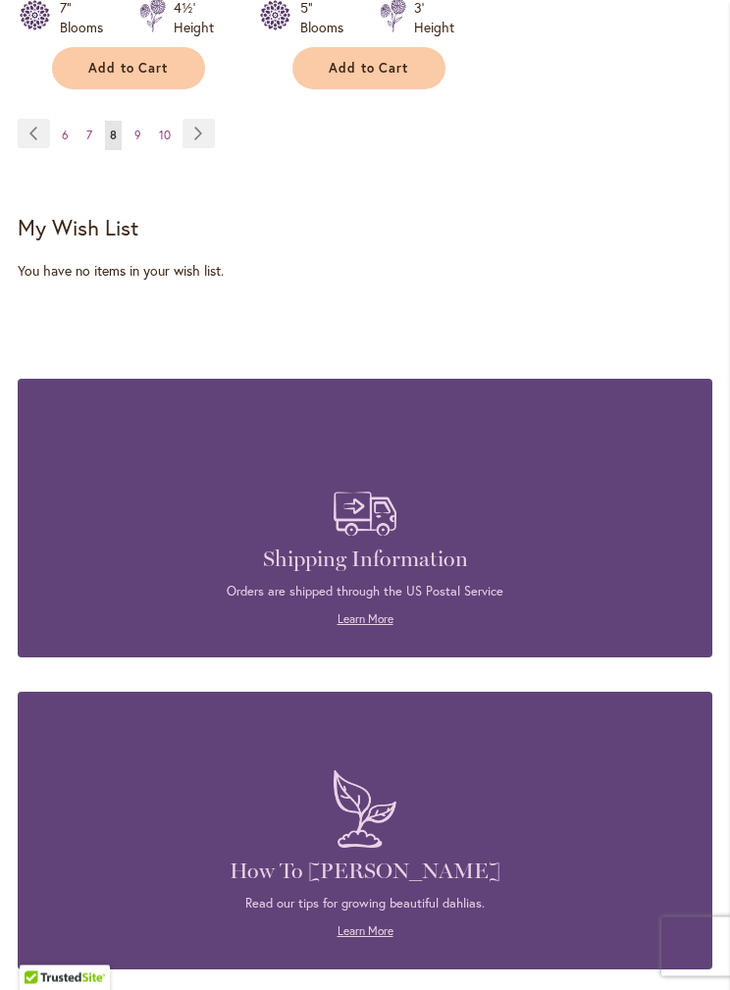
click at [164, 129] on span "10" at bounding box center [165, 136] width 12 height 15
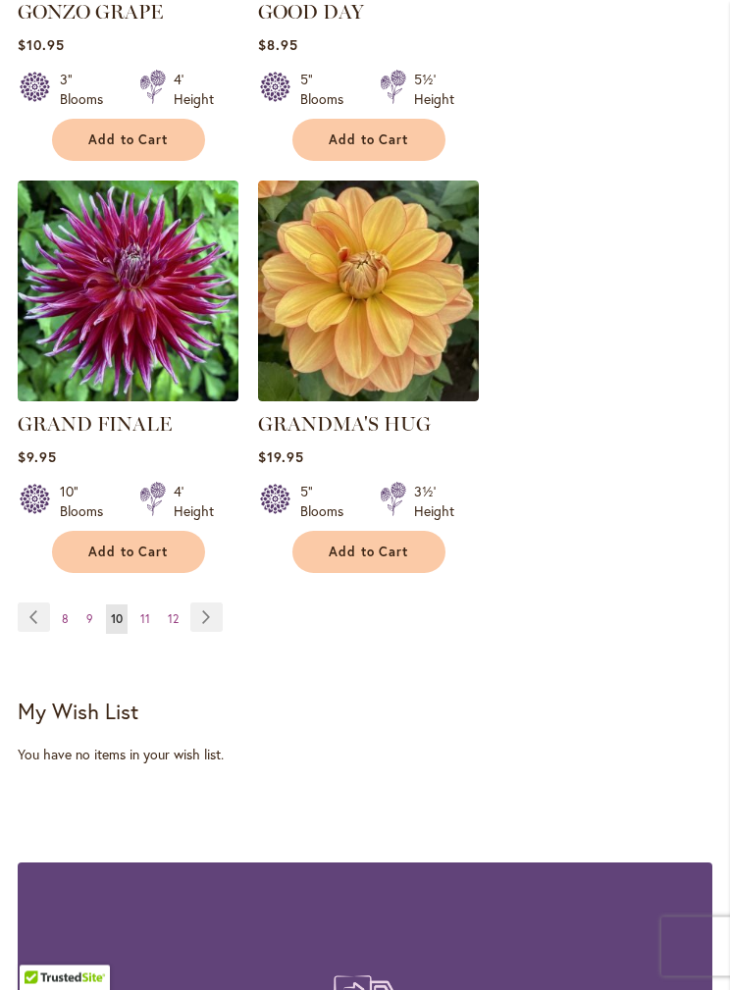
scroll to position [3626, 0]
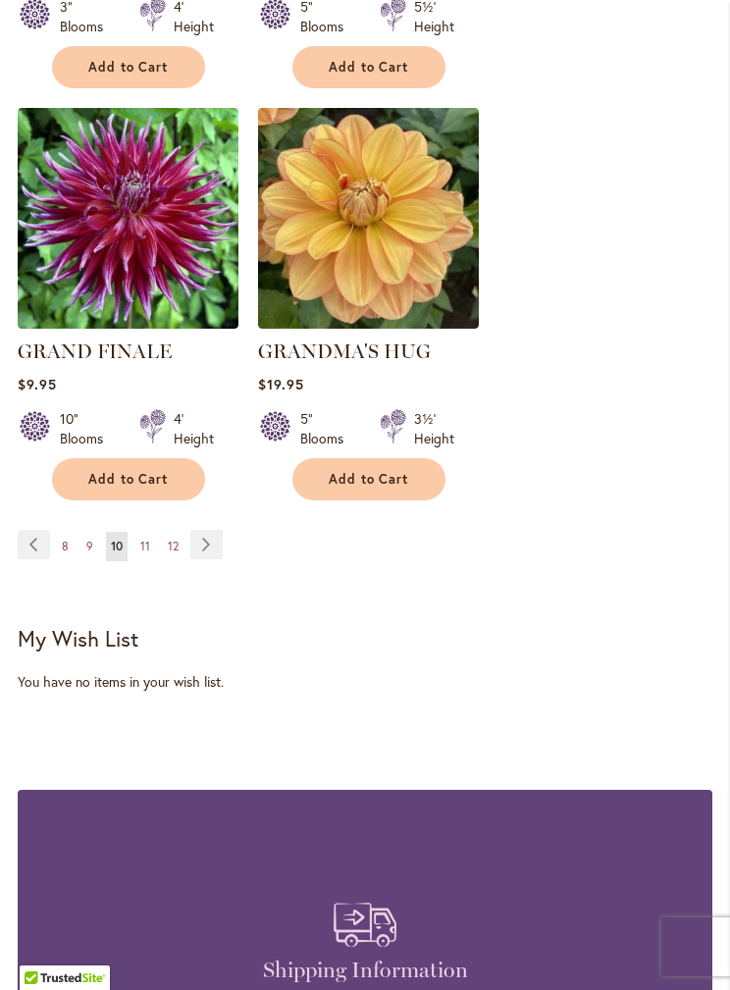
click at [171, 532] on link "Page 12" at bounding box center [173, 546] width 21 height 29
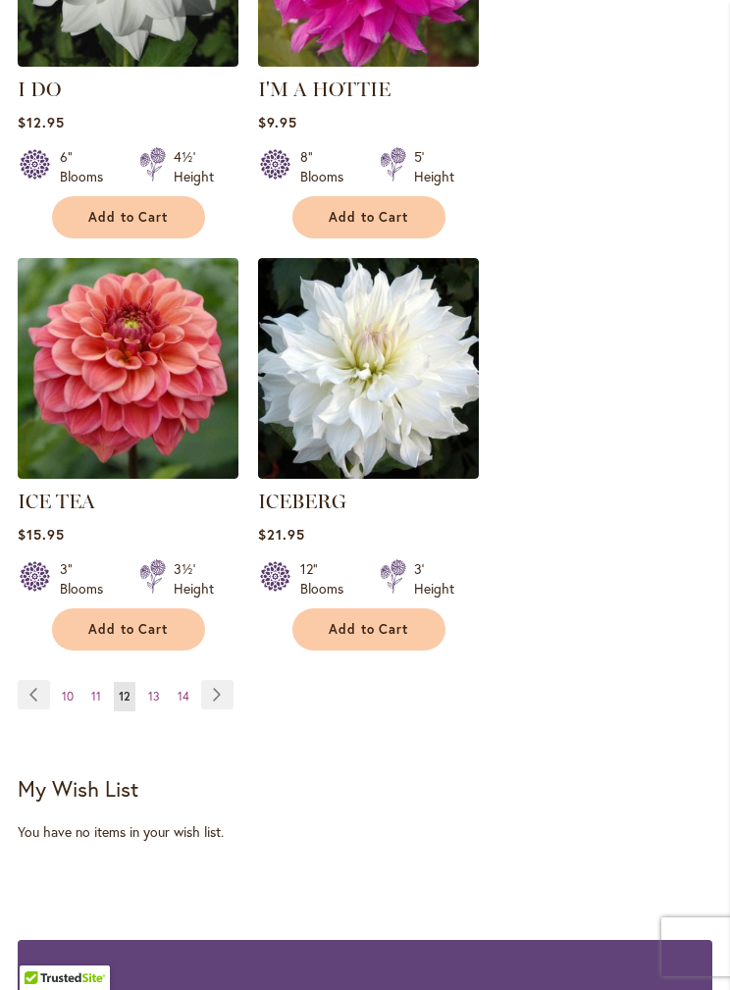
scroll to position [3500, 0]
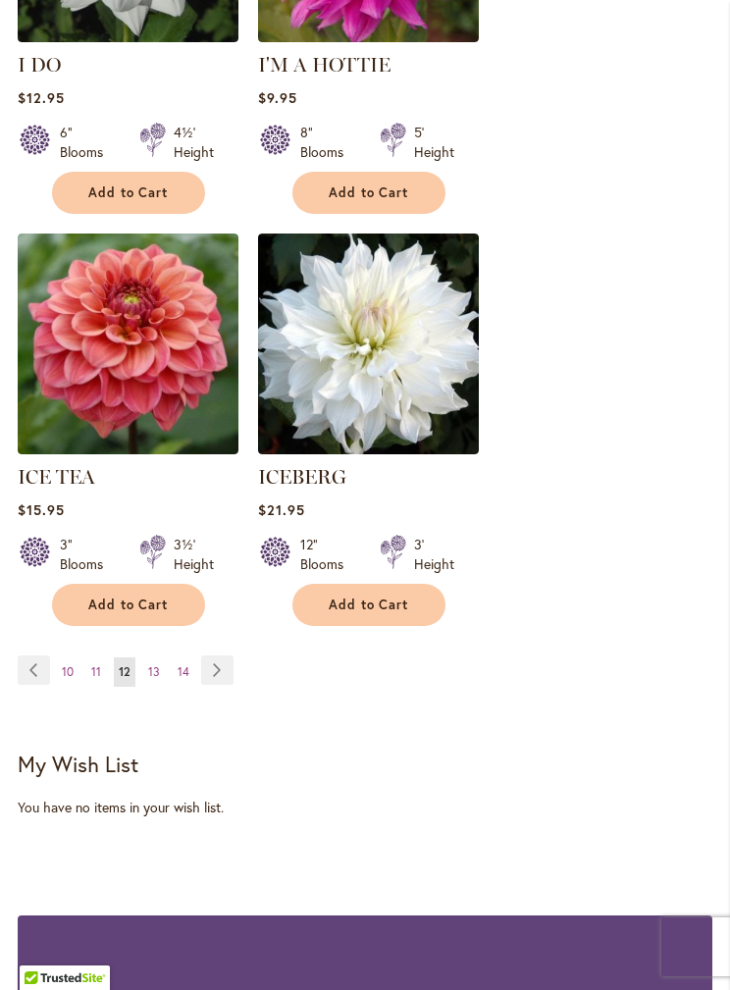
click at [183, 664] on span "14" at bounding box center [184, 671] width 12 height 15
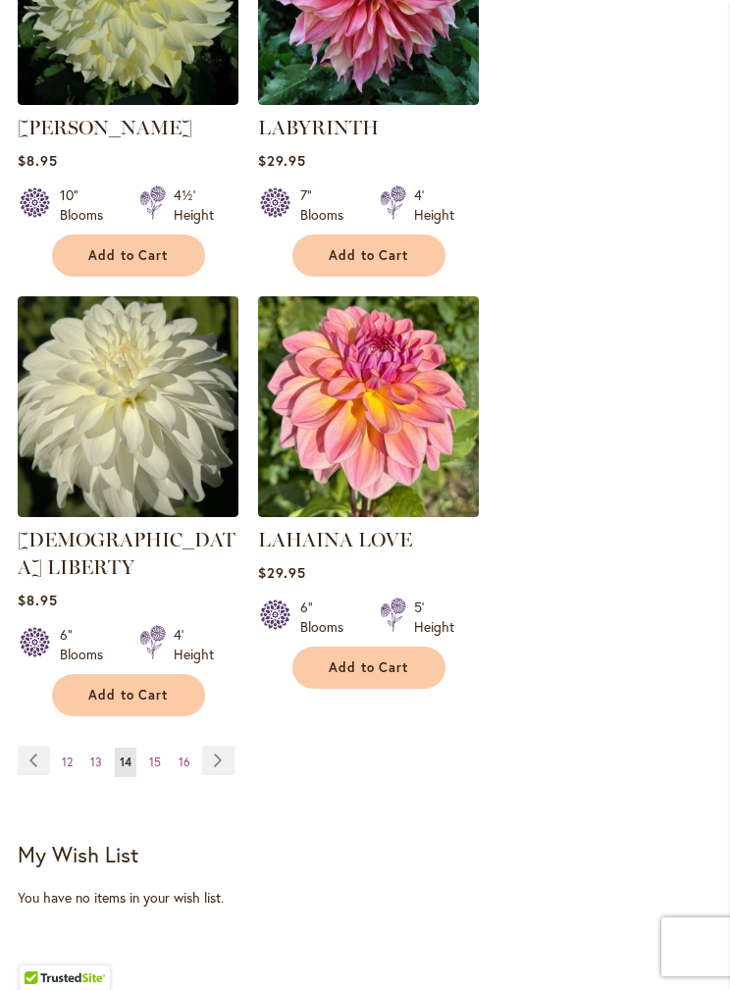
scroll to position [3789, 0]
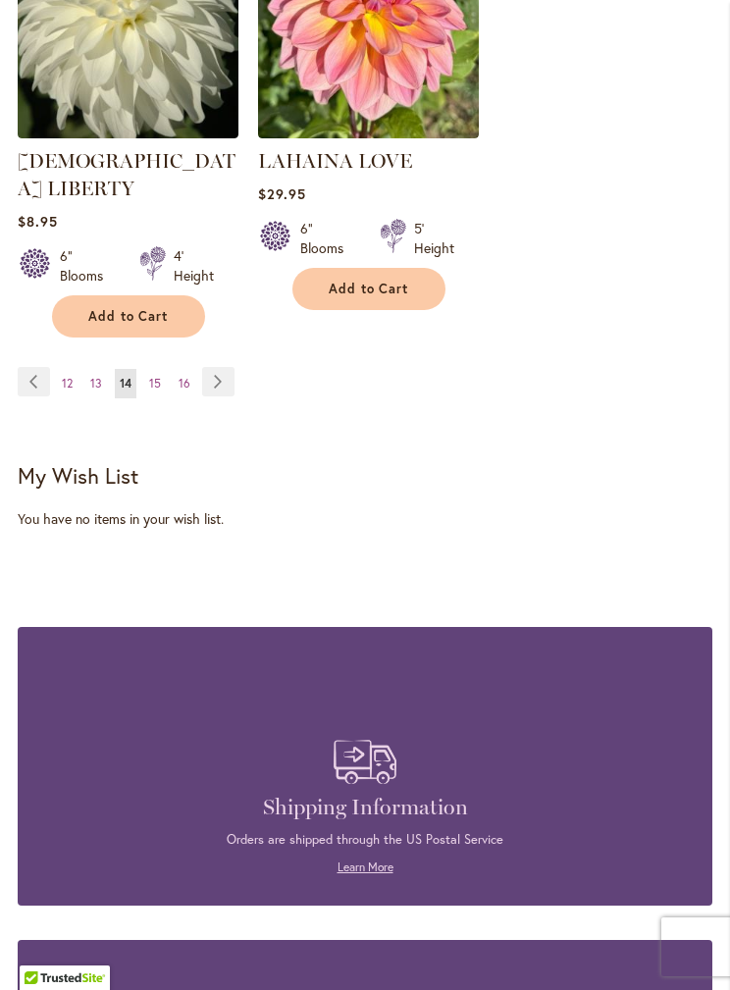
click at [188, 376] on span "16" at bounding box center [185, 383] width 12 height 15
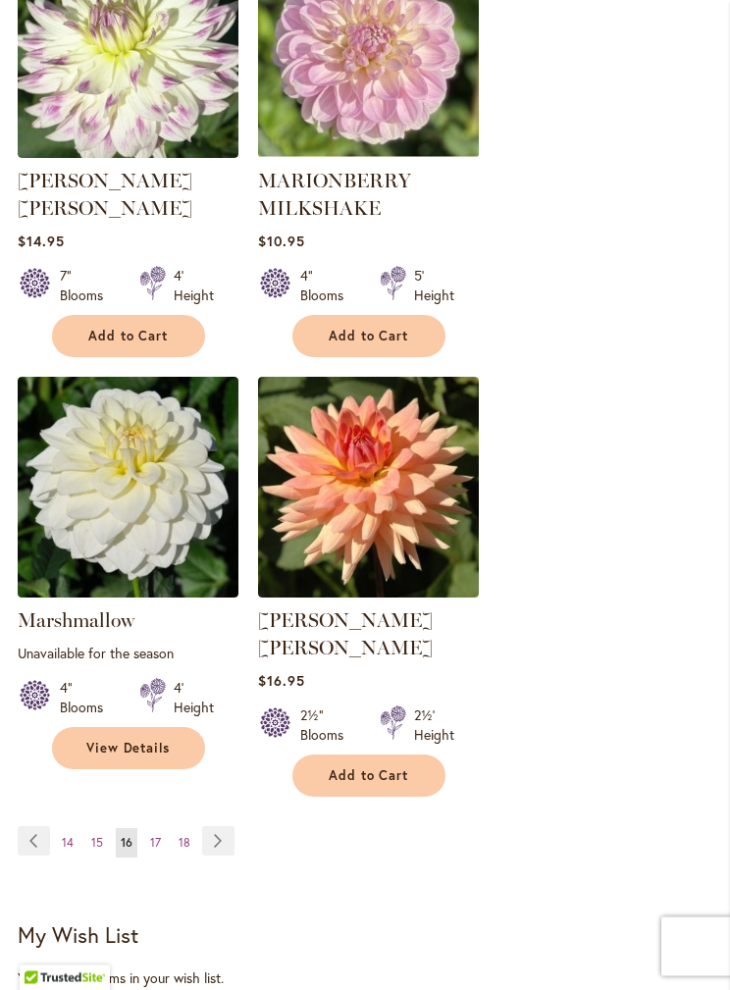
scroll to position [3569, 0]
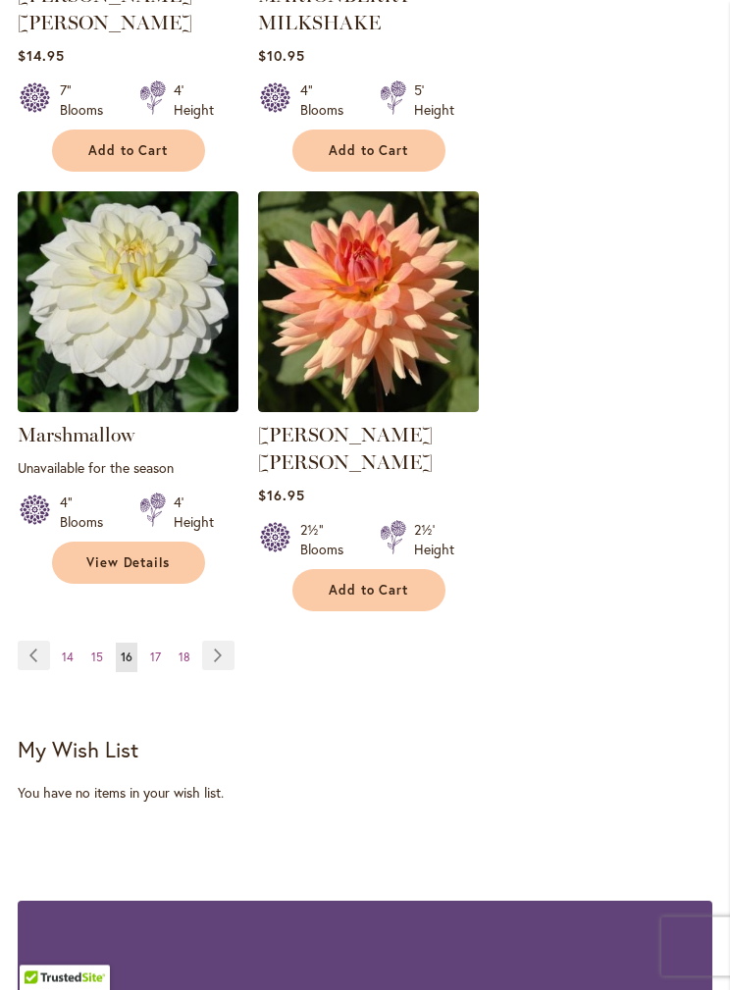
click at [181, 651] on span "18" at bounding box center [185, 658] width 12 height 15
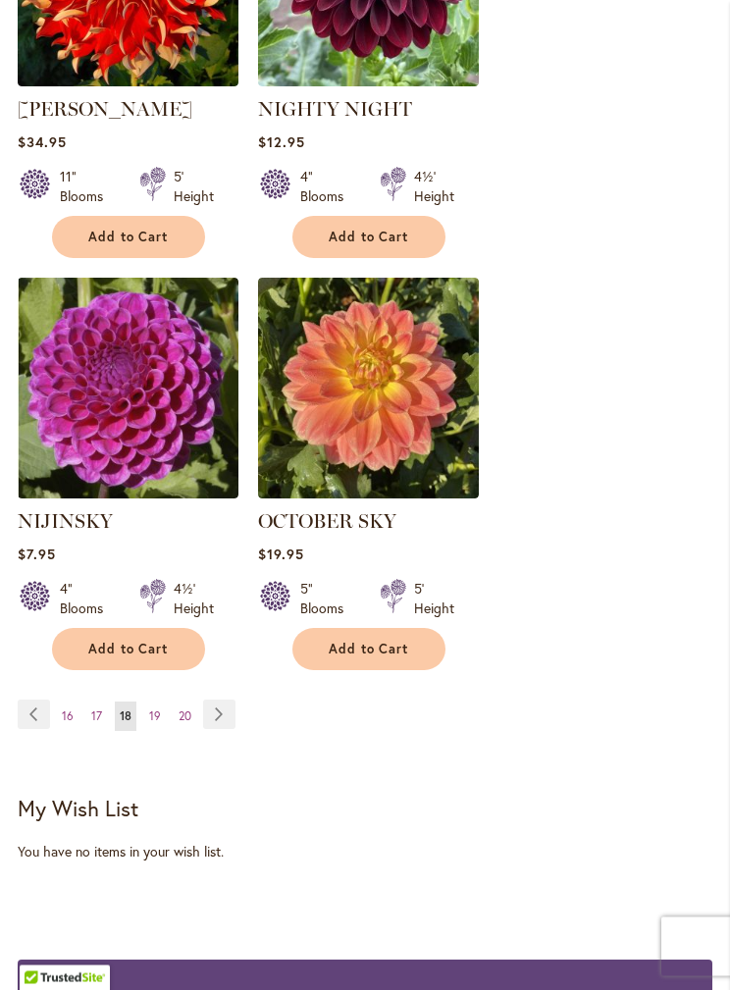
scroll to position [3429, 0]
click at [184, 704] on link "Page 20" at bounding box center [185, 716] width 23 height 29
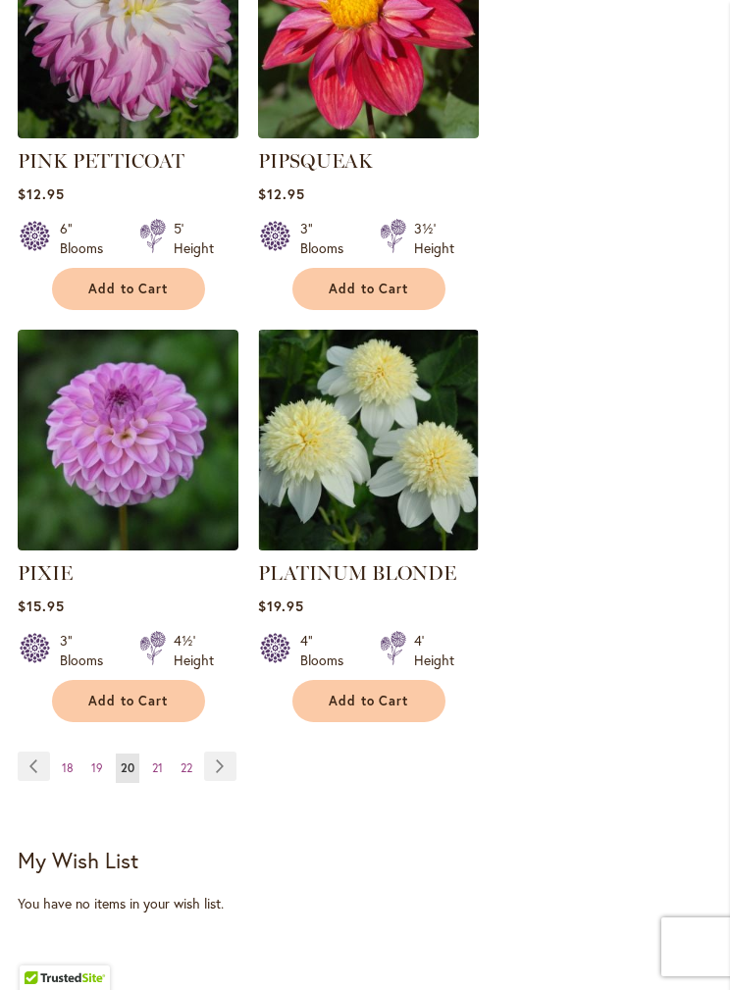
scroll to position [3543, 0]
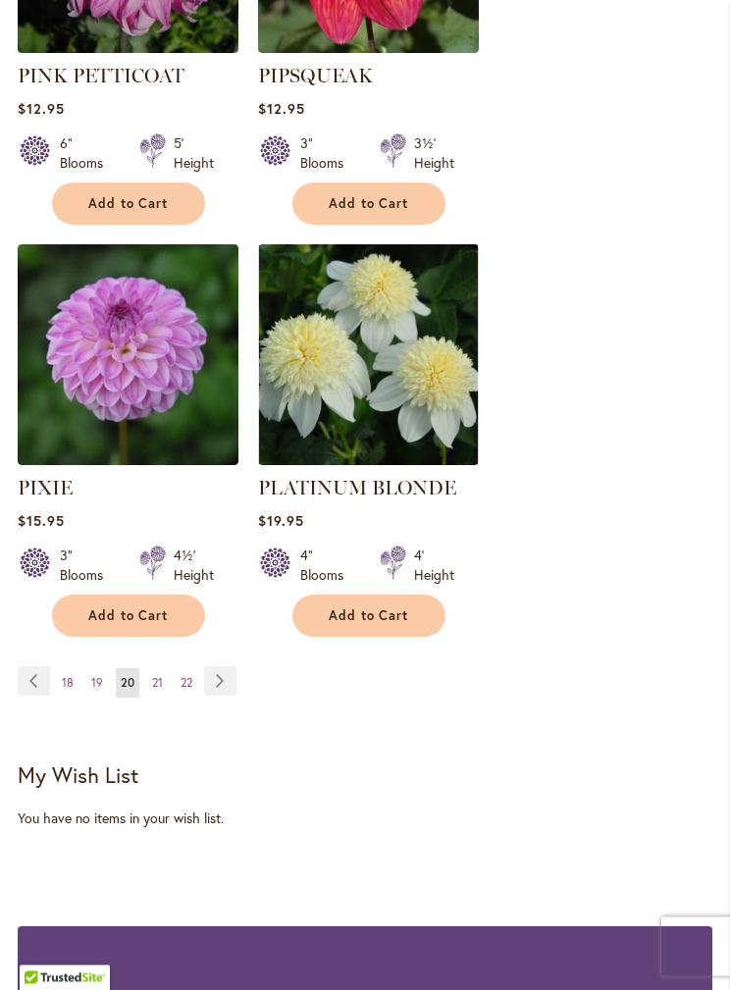
click at [96, 676] on span "19" at bounding box center [97, 683] width 12 height 15
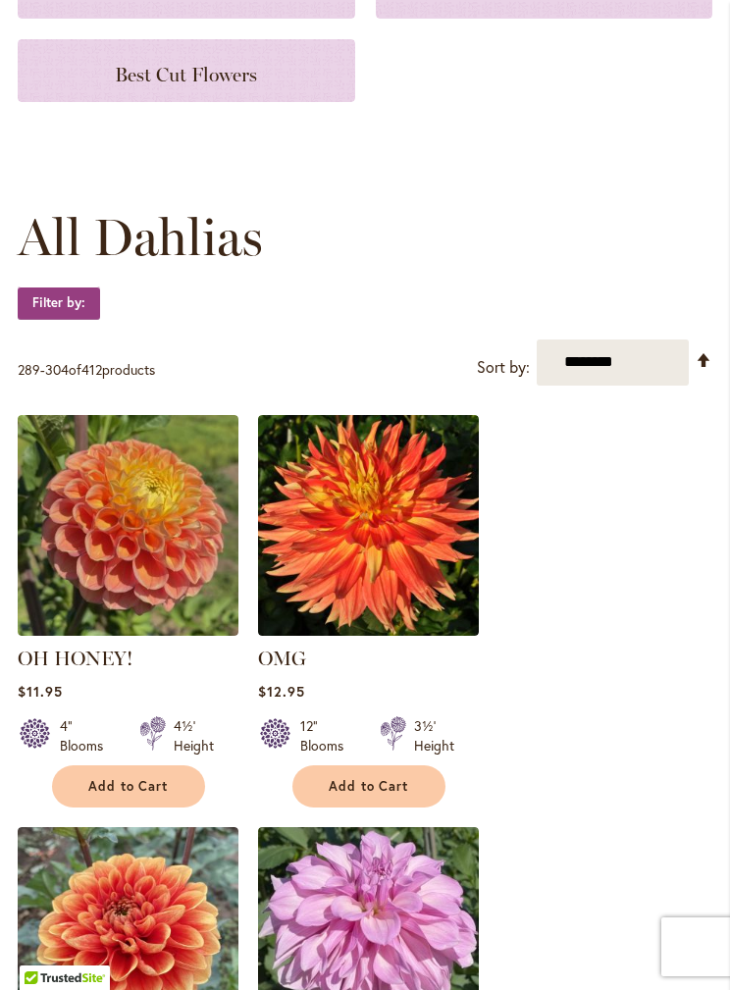
scroll to position [402, 0]
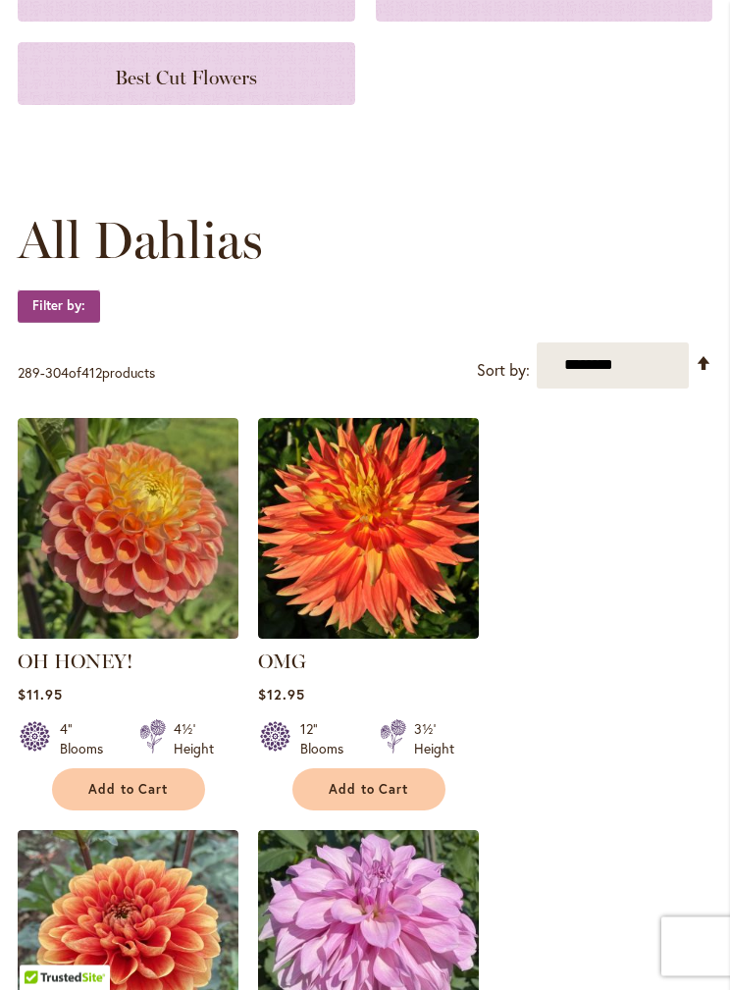
click at [146, 585] on img at bounding box center [128, 529] width 221 height 221
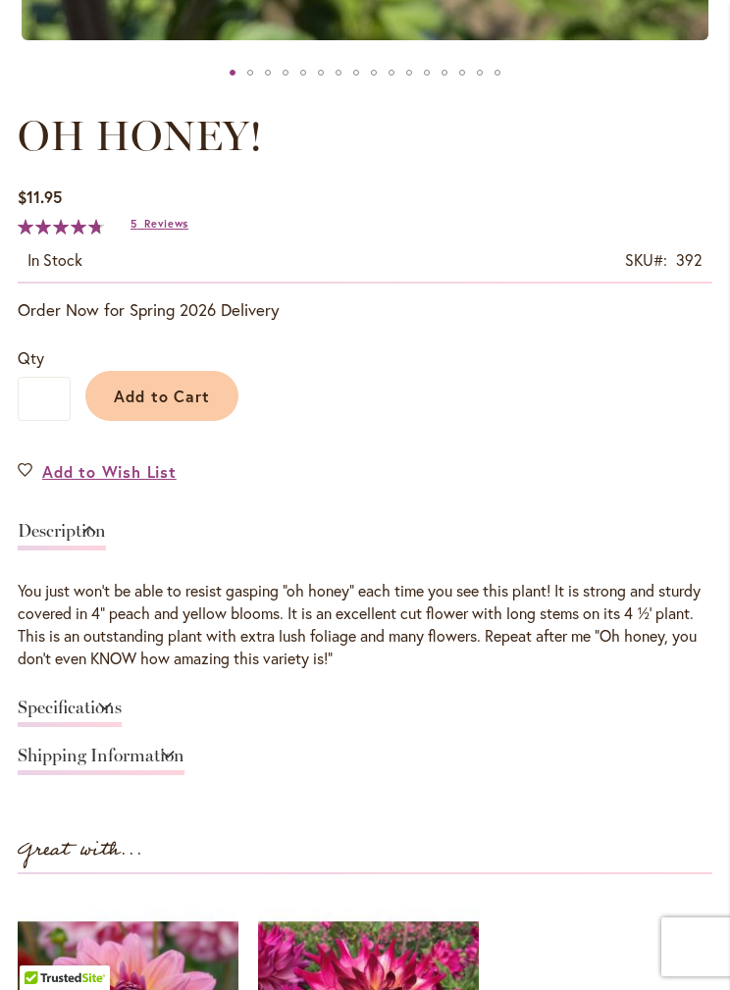
scroll to position [941, 0]
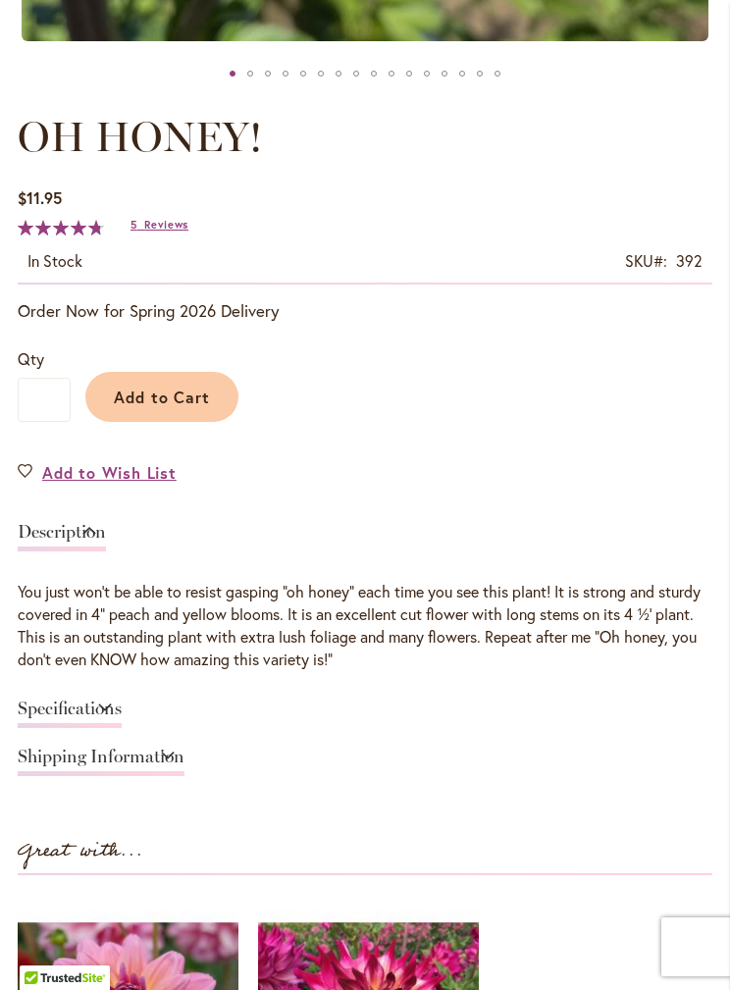
click at [700, 738] on div "Shipping Information" at bounding box center [365, 762] width 695 height 48
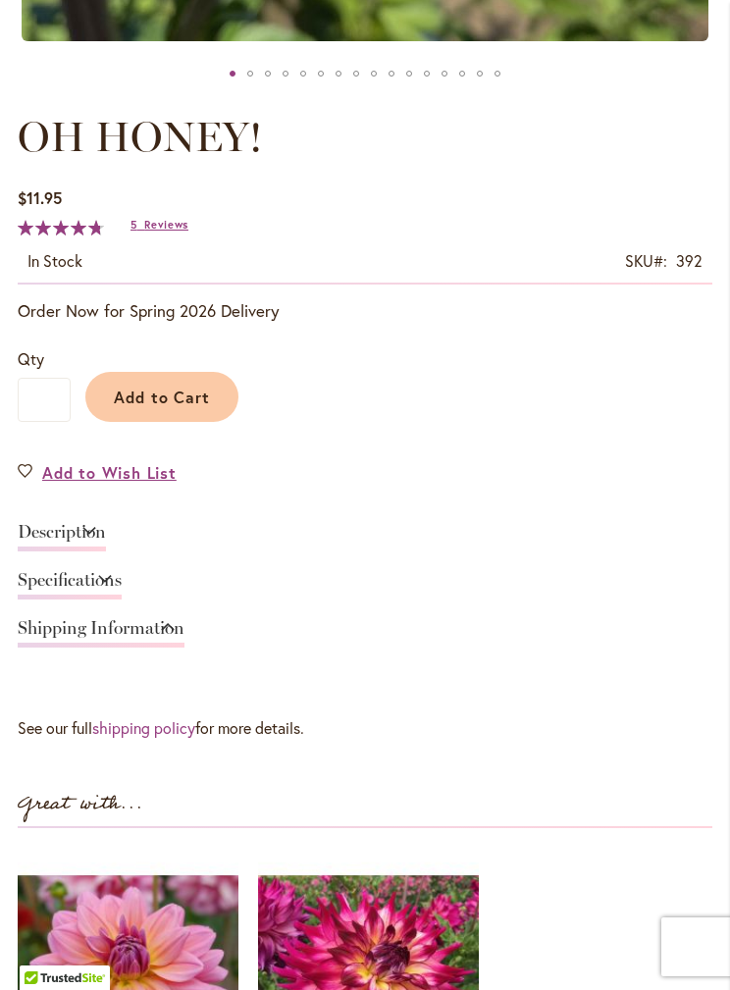
click at [684, 564] on div "Specifications" at bounding box center [365, 585] width 695 height 48
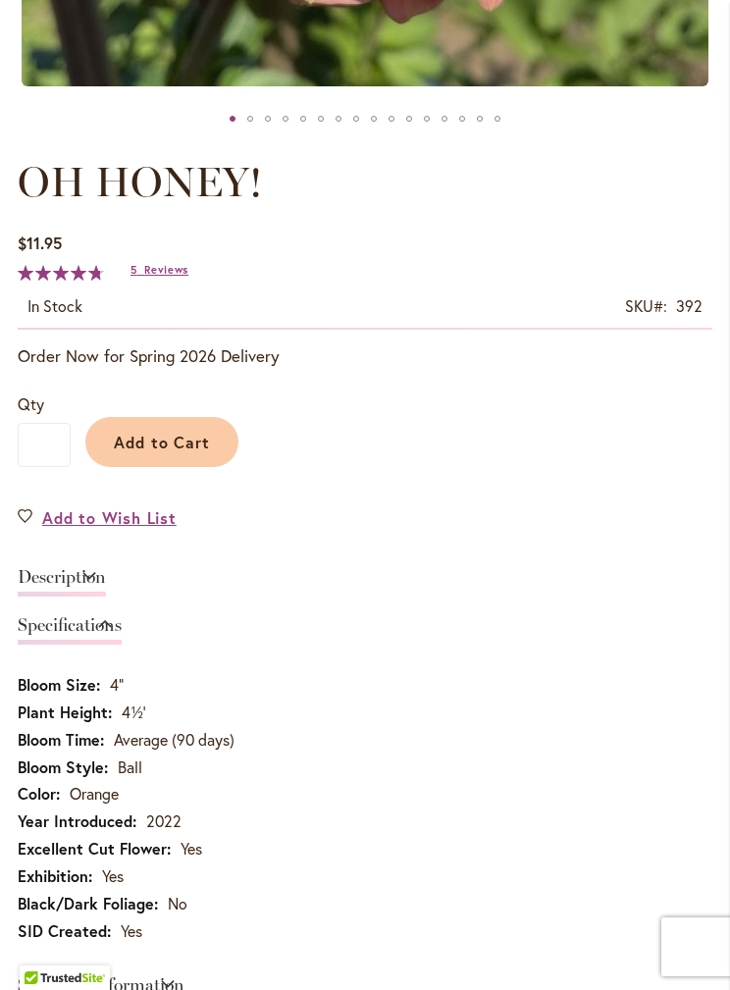
scroll to position [875, 0]
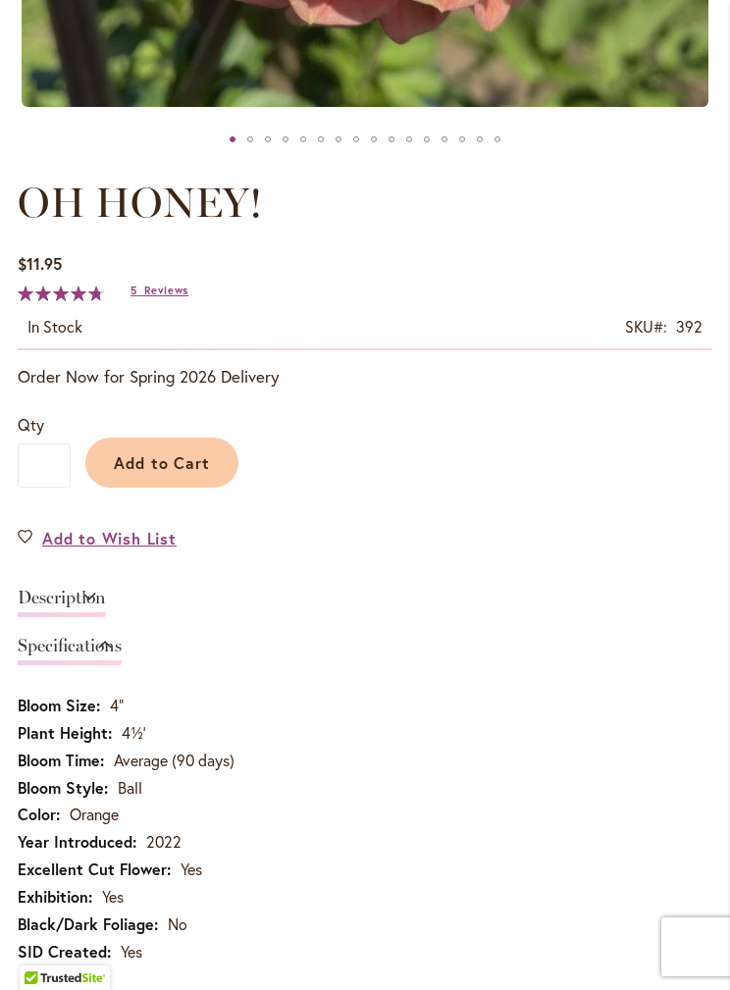
click at [688, 572] on div "OH HONEY! $11.95 In stock SKU 392 Rating: 95 % of 100 5 Reviews Add Your Review…" at bounding box center [365, 872] width 695 height 1397
click at [106, 595] on link "Description" at bounding box center [62, 603] width 88 height 28
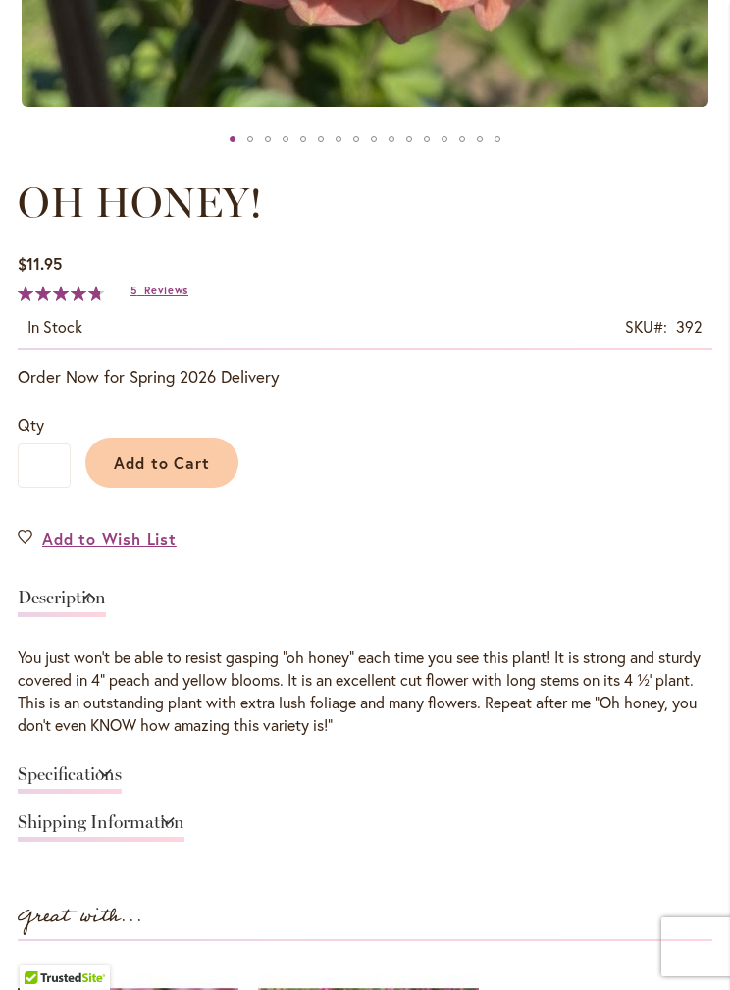
click at [122, 767] on link "Specifications" at bounding box center [70, 779] width 104 height 28
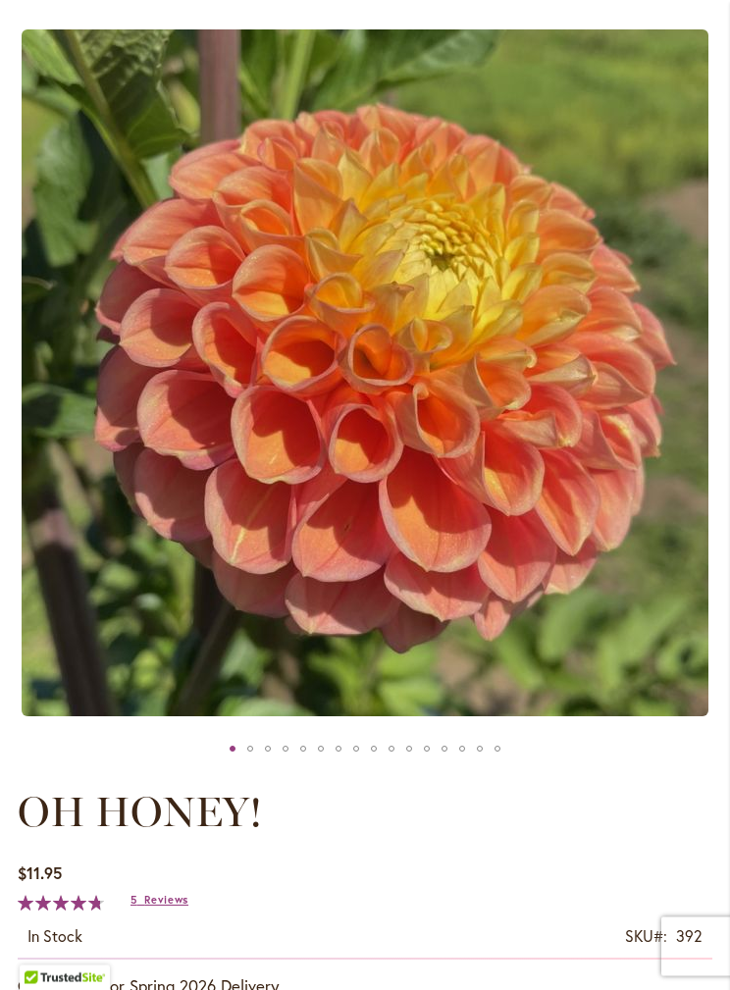
scroll to position [266, 0]
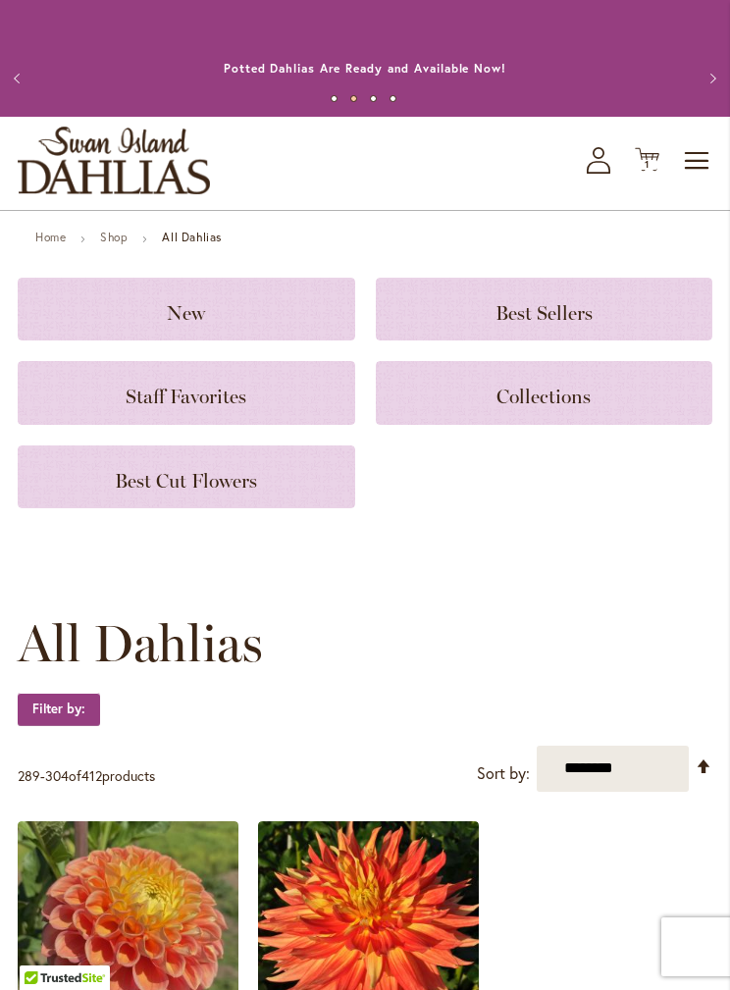
click at [696, 165] on span "Toggle Nav" at bounding box center [697, 160] width 29 height 39
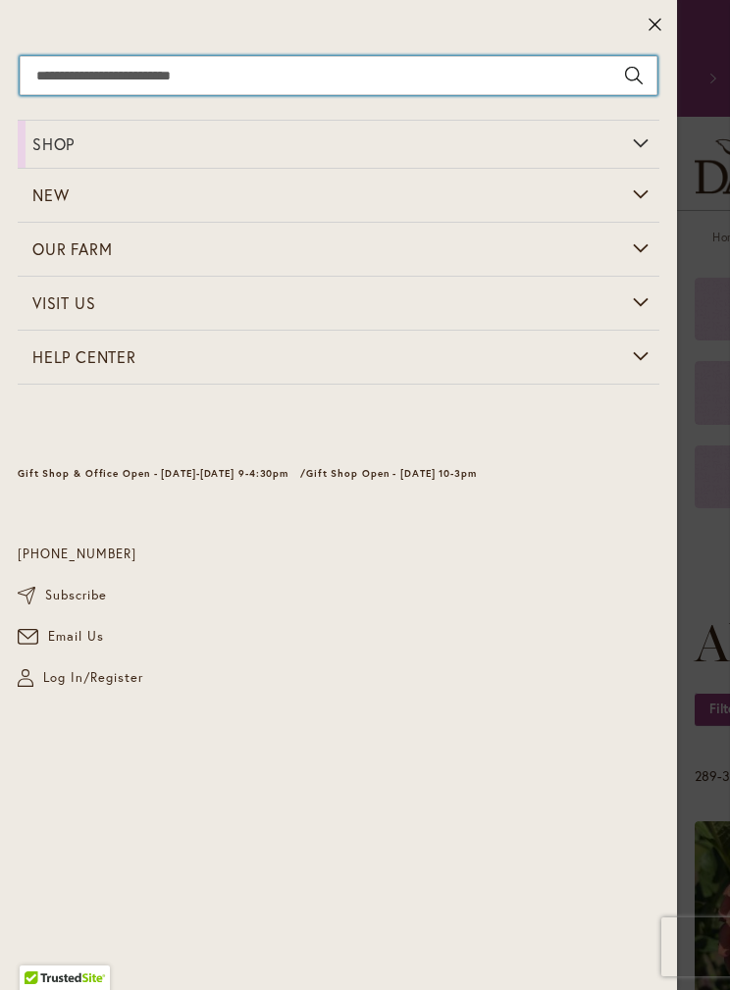
click at [154, 73] on input "Search" at bounding box center [339, 75] width 638 height 39
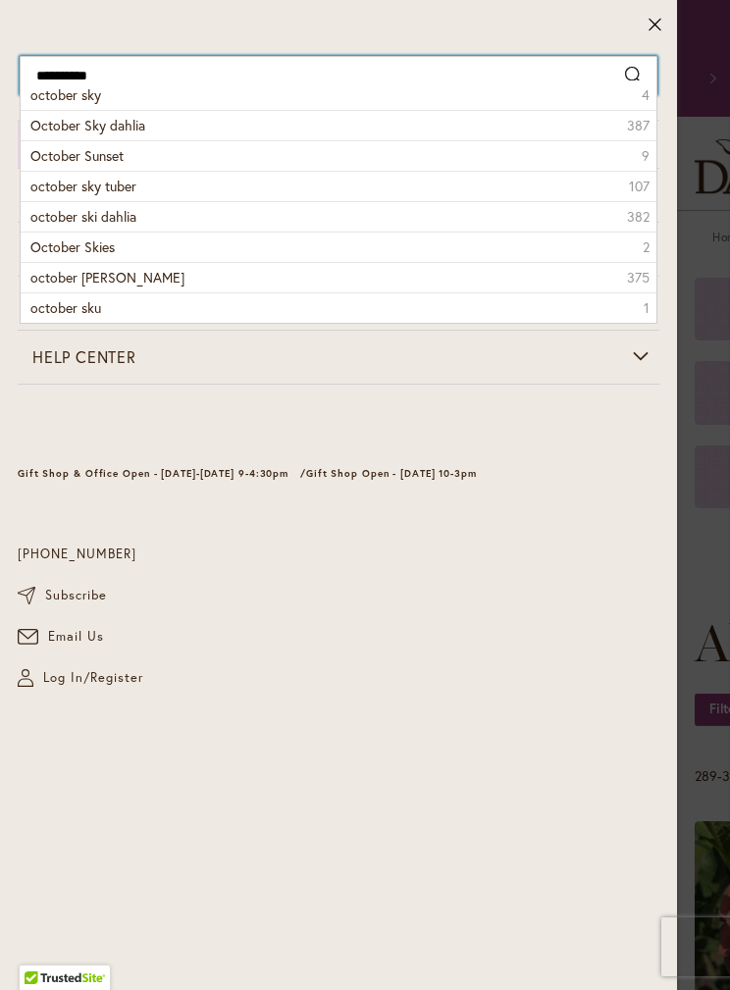
type input "**********"
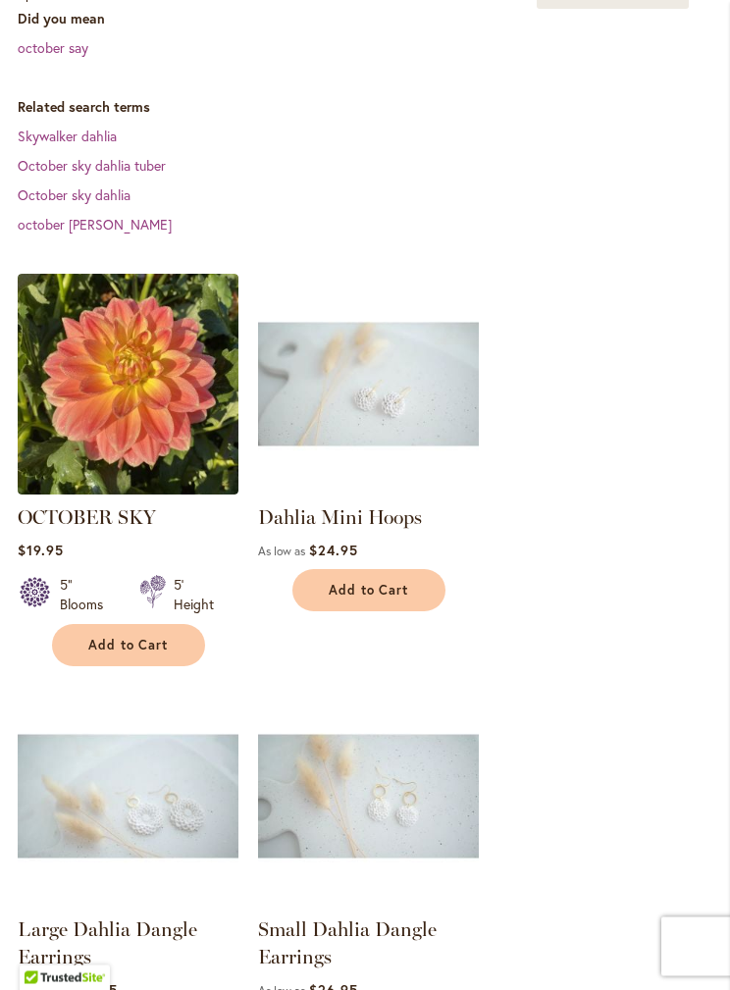
scroll to position [504, 0]
click at [726, 860] on main "**********" at bounding box center [365, 499] width 730 height 1453
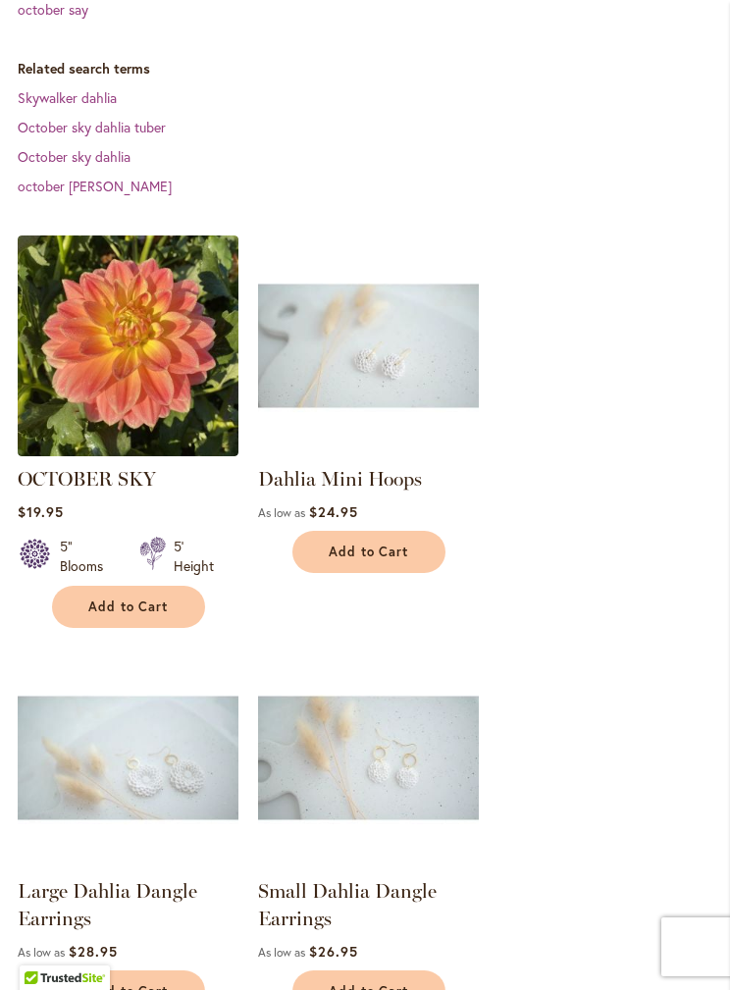
scroll to position [0, 0]
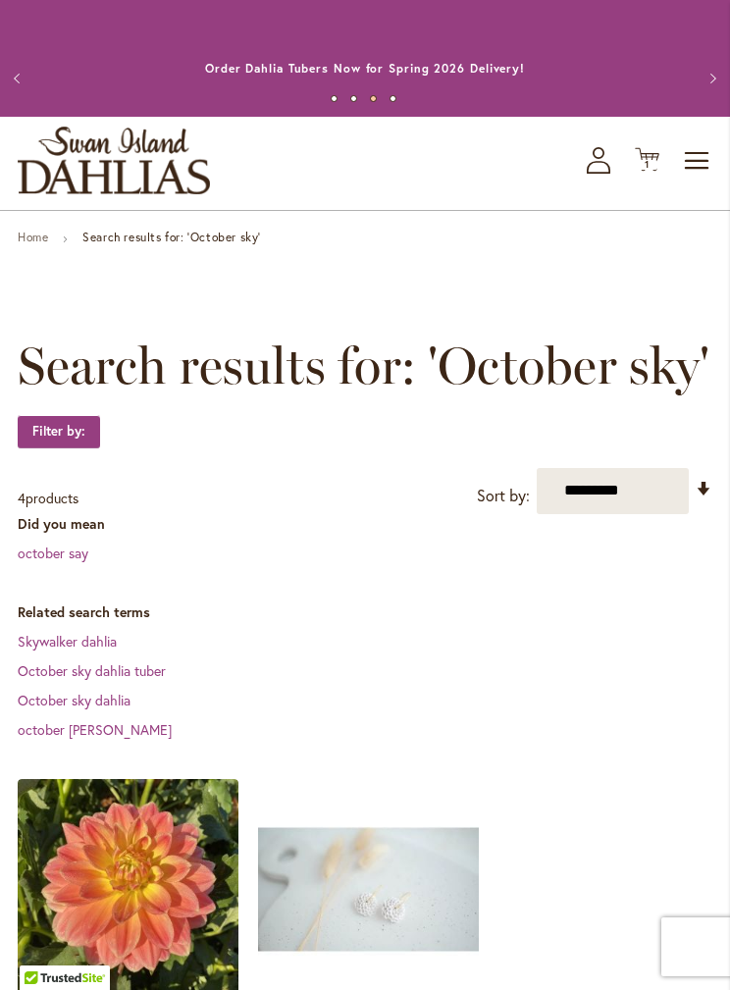
click at [13, 75] on button "Previous" at bounding box center [19, 78] width 39 height 39
click at [698, 142] on span "Toggle Nav" at bounding box center [697, 160] width 29 height 39
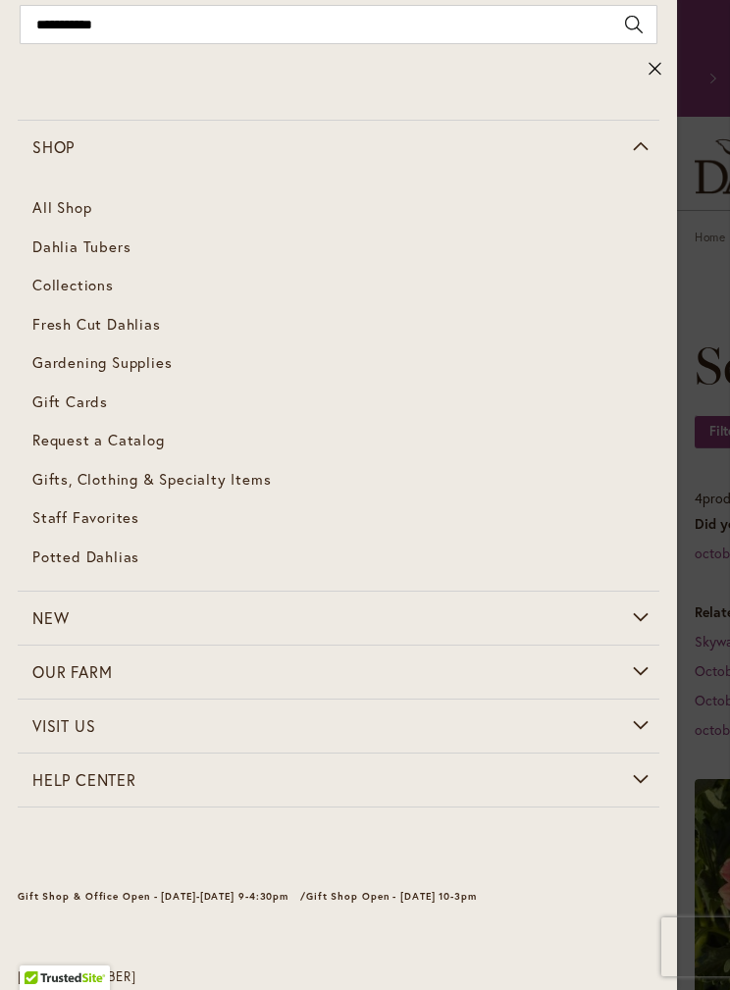
click at [123, 241] on span "Dahlia Tubers" at bounding box center [81, 246] width 98 height 20
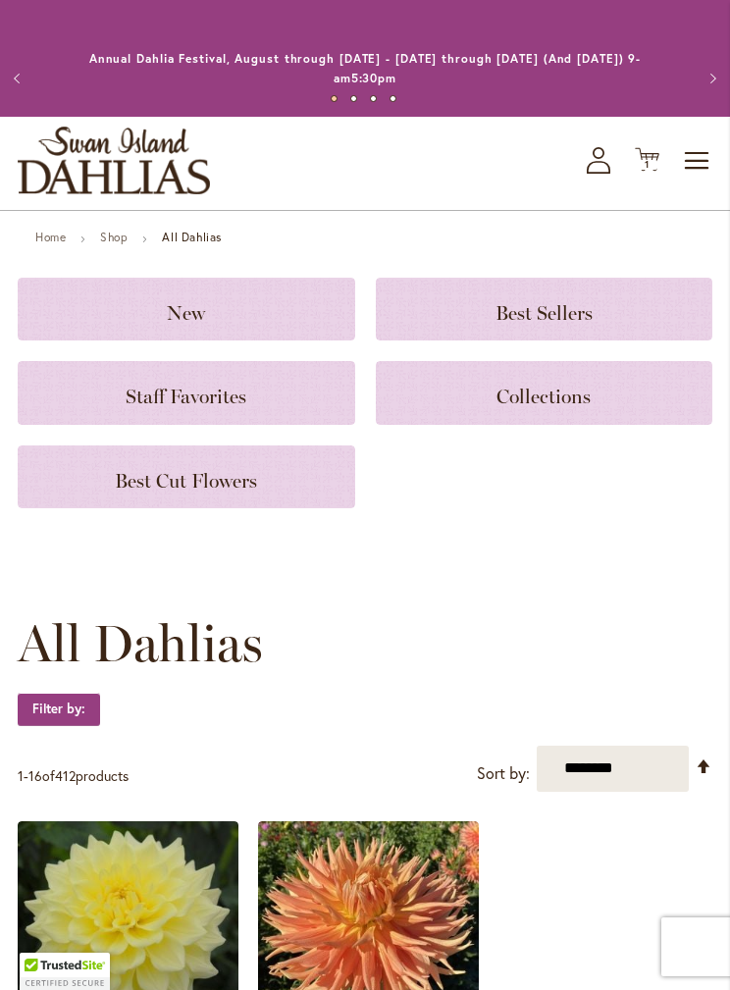
click at [691, 151] on span "Toggle Nav" at bounding box center [697, 160] width 29 height 39
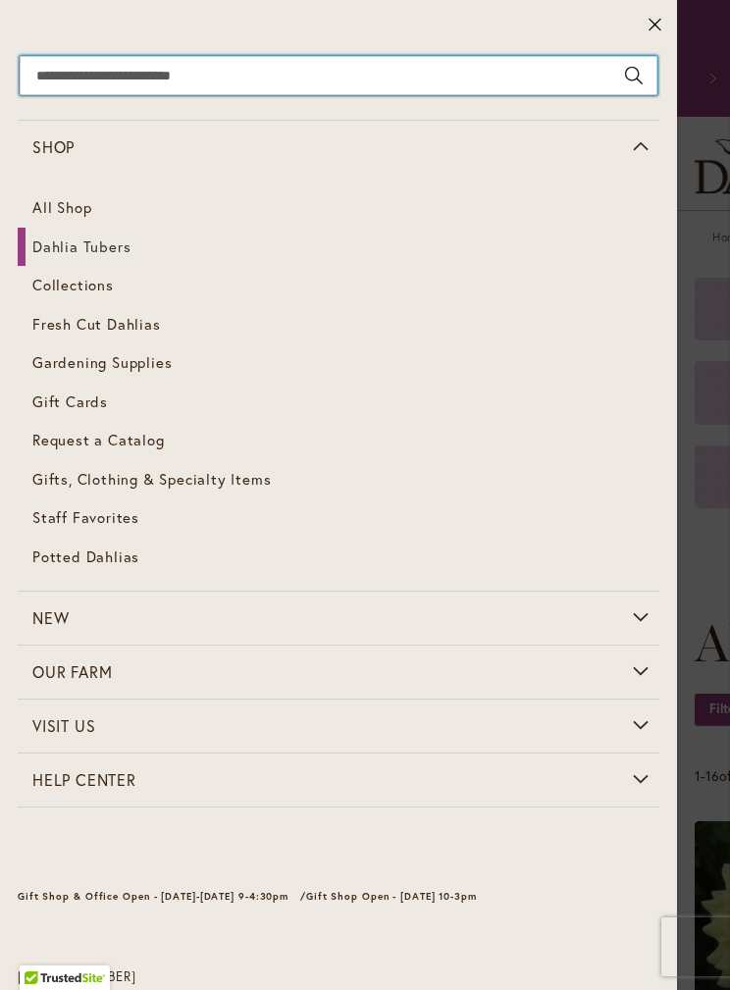
click at [358, 68] on input "Search" at bounding box center [339, 75] width 638 height 39
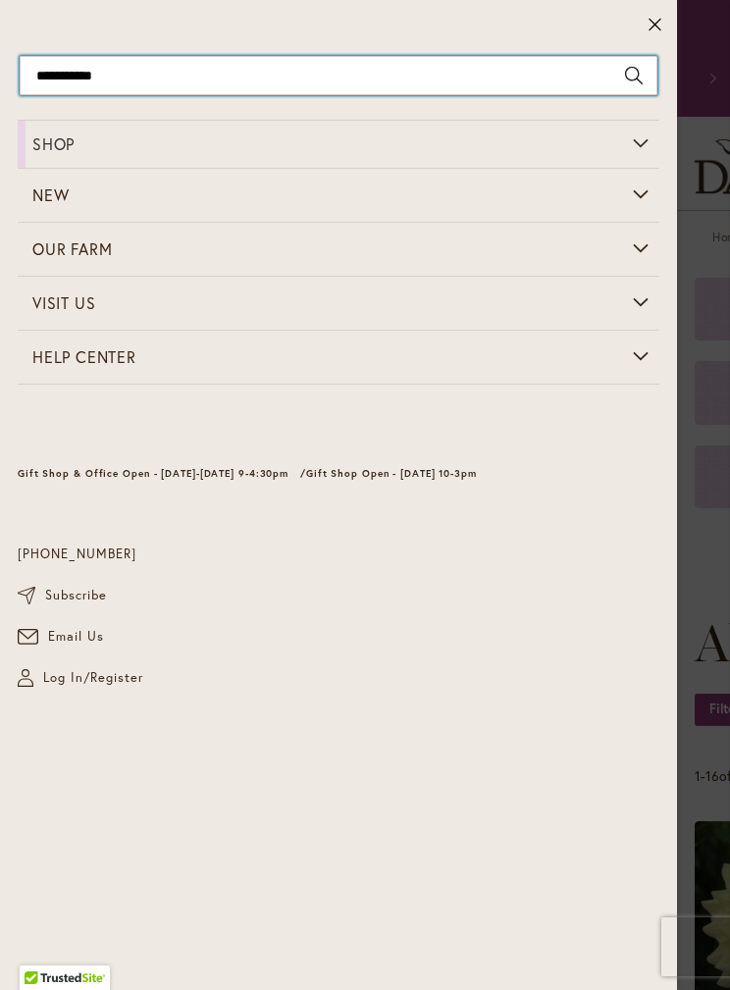
type input "**********"
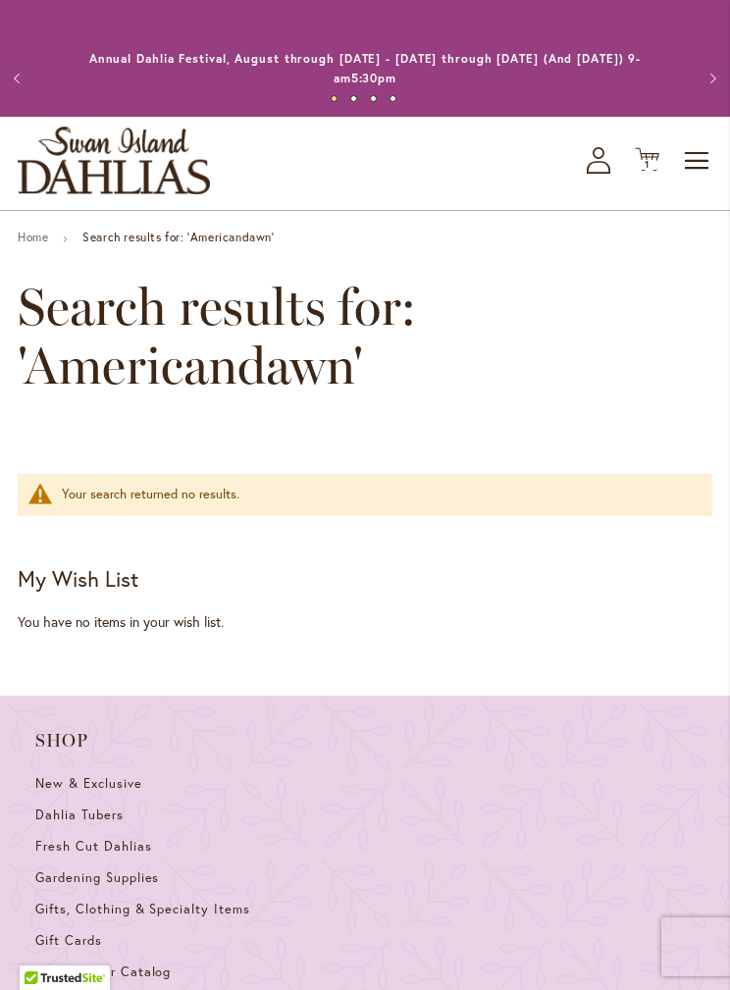
click at [266, 232] on strong "Search results for: 'Americandawn'" at bounding box center [177, 237] width 191 height 15
click at [330, 232] on ul "Home Search results for: 'Americandawn'" at bounding box center [365, 240] width 695 height 18
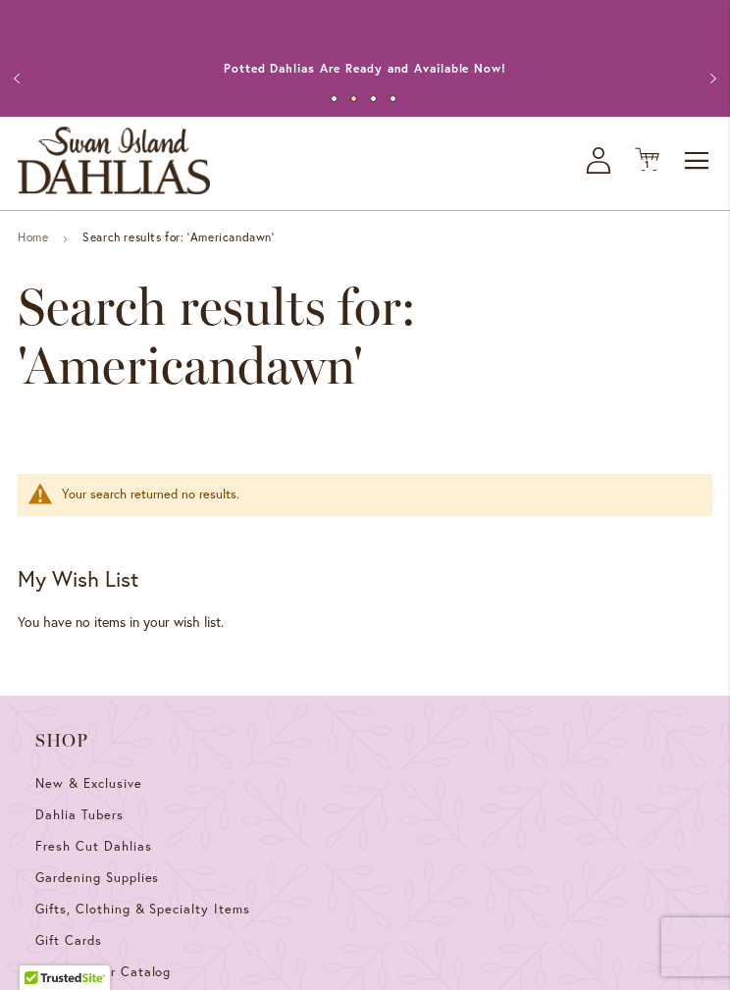
click at [326, 238] on ul "Home Search results for: 'Americandawn'" at bounding box center [365, 240] width 695 height 18
click at [330, 236] on ul "Home Search results for: 'Americandawn'" at bounding box center [365, 240] width 695 height 18
click at [706, 148] on span "Toggle Nav" at bounding box center [697, 160] width 29 height 39
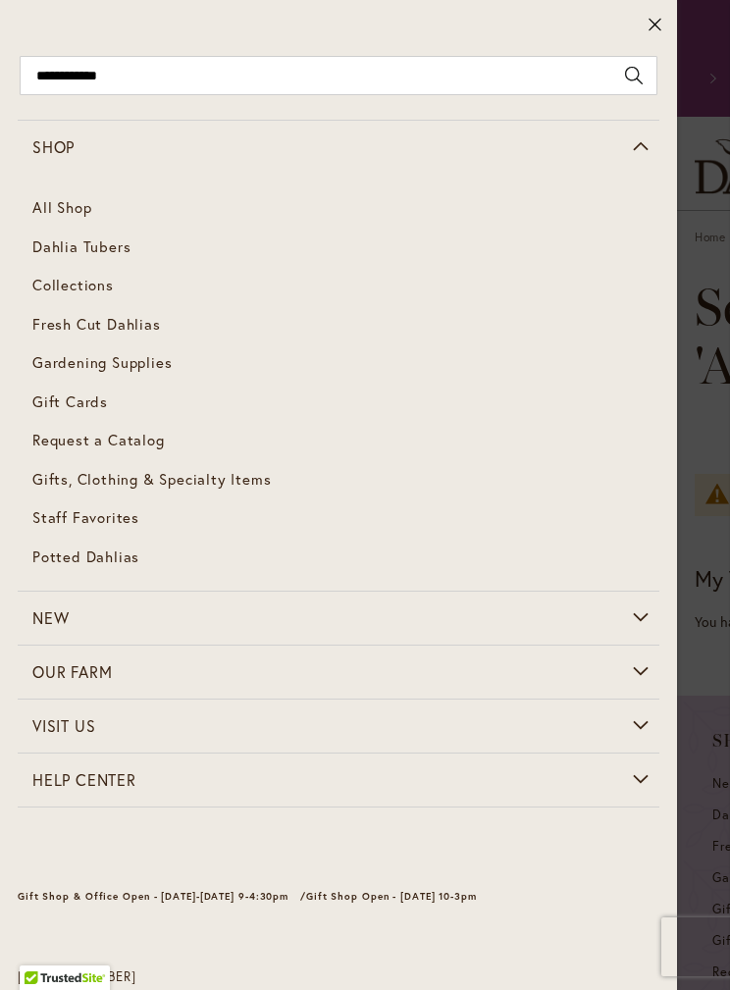
click at [95, 199] on link "All Shop" at bounding box center [339, 207] width 642 height 39
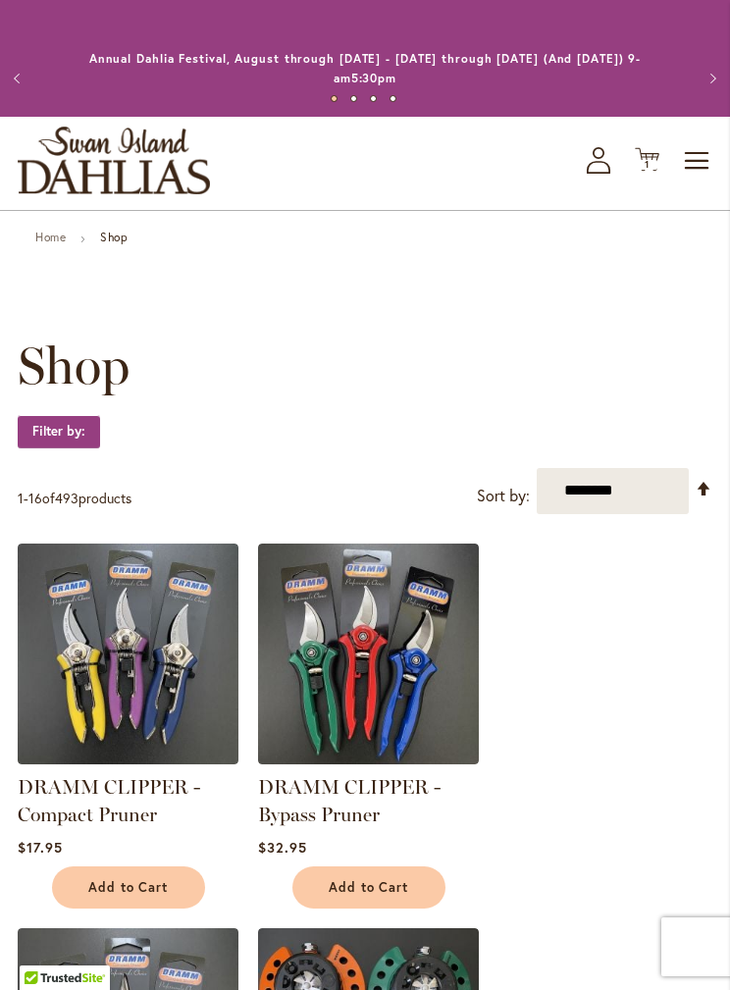
click at [708, 156] on span "Toggle Nav" at bounding box center [697, 160] width 29 height 39
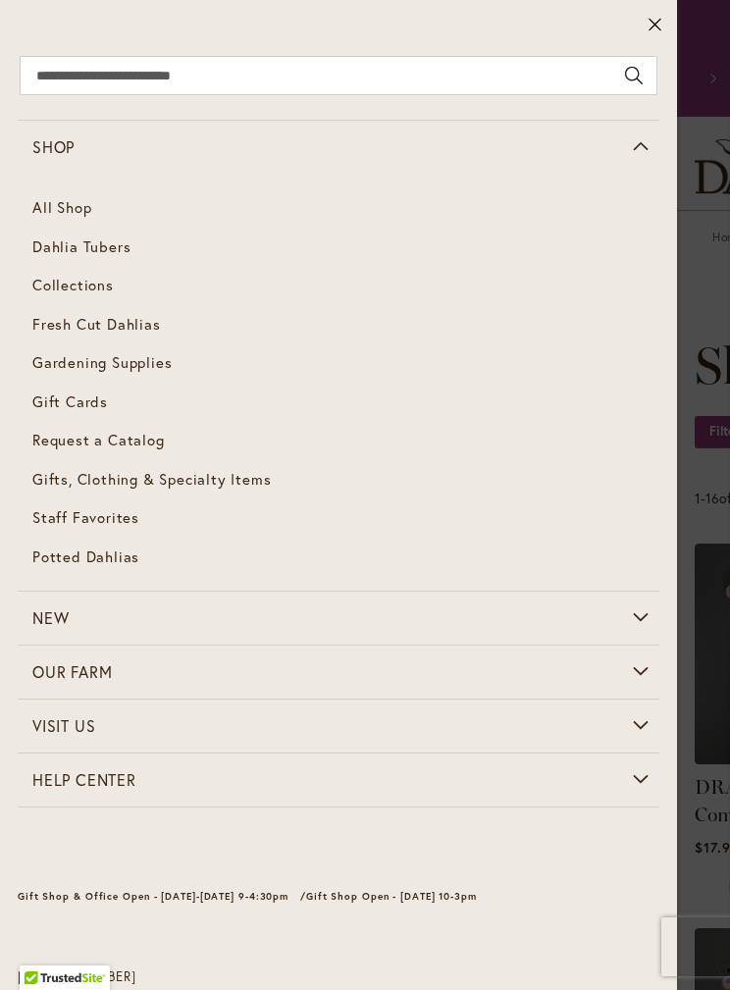
click at [153, 236] on link "Dahlia Tubers" at bounding box center [339, 247] width 642 height 39
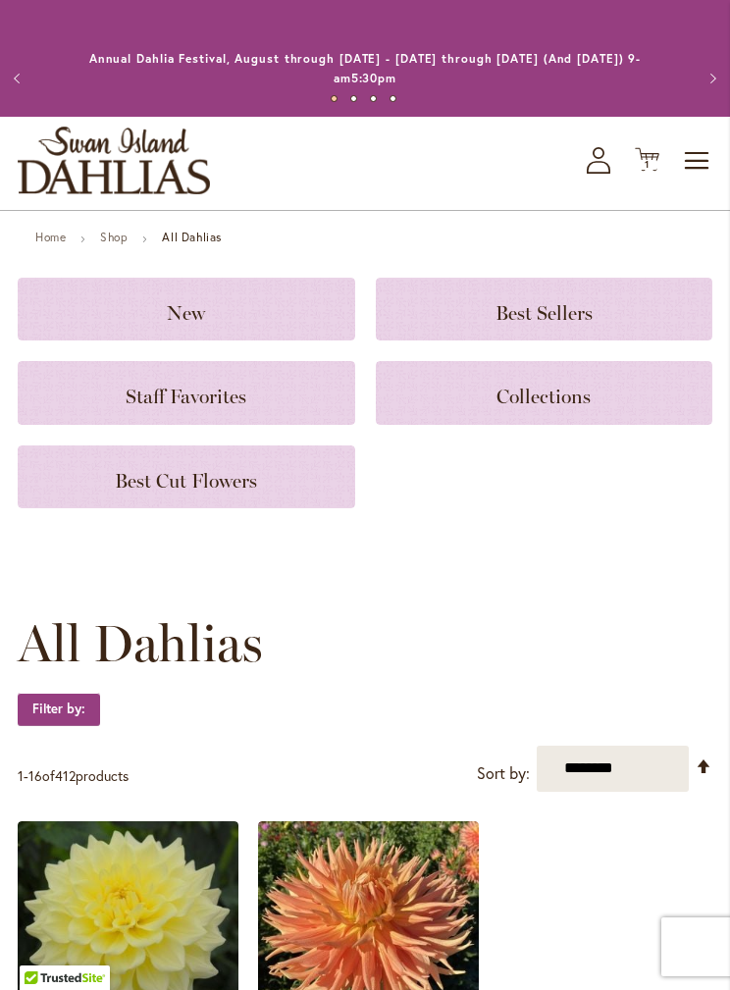
click at [722, 143] on div "Toggle Nav Shop All Shop Dahlia Tubers Collections Fresh Cut Dahlias Gardening …" at bounding box center [365, 163] width 730 height 93
click at [711, 156] on span "Toggle Nav" at bounding box center [697, 160] width 29 height 39
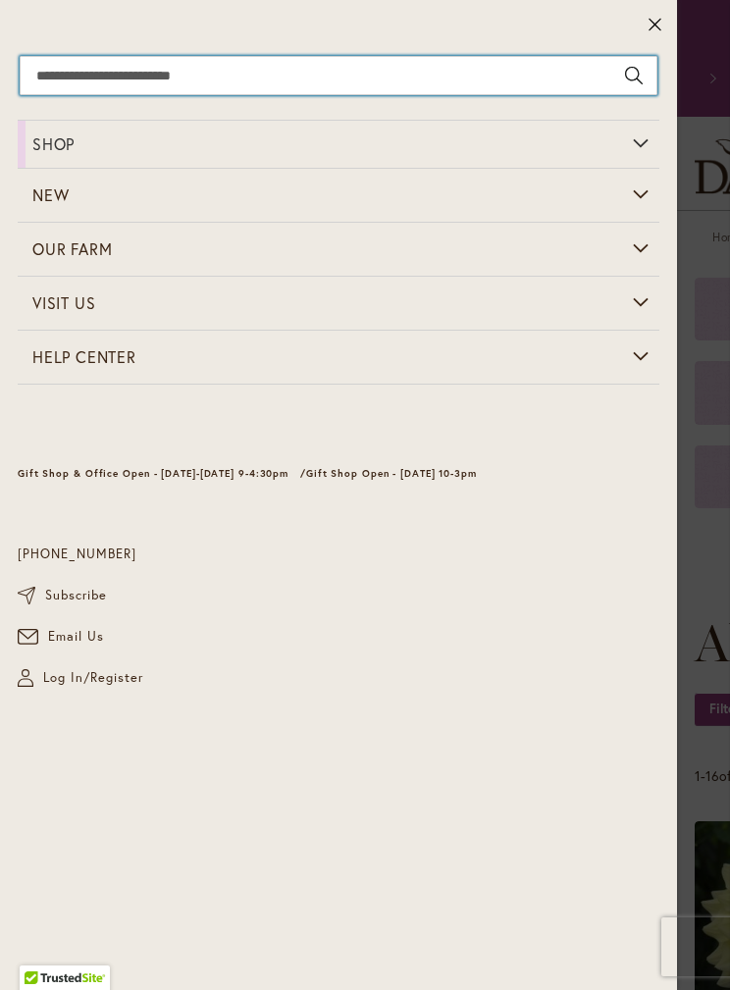
click at [168, 72] on input "Search" at bounding box center [339, 75] width 638 height 39
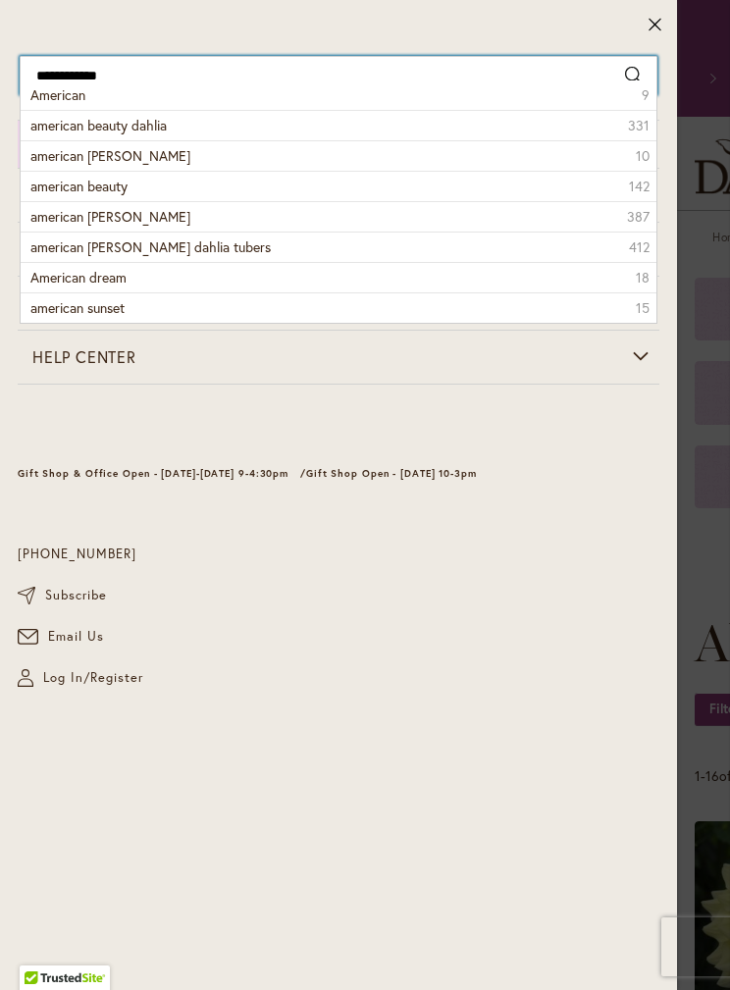
type input "**********"
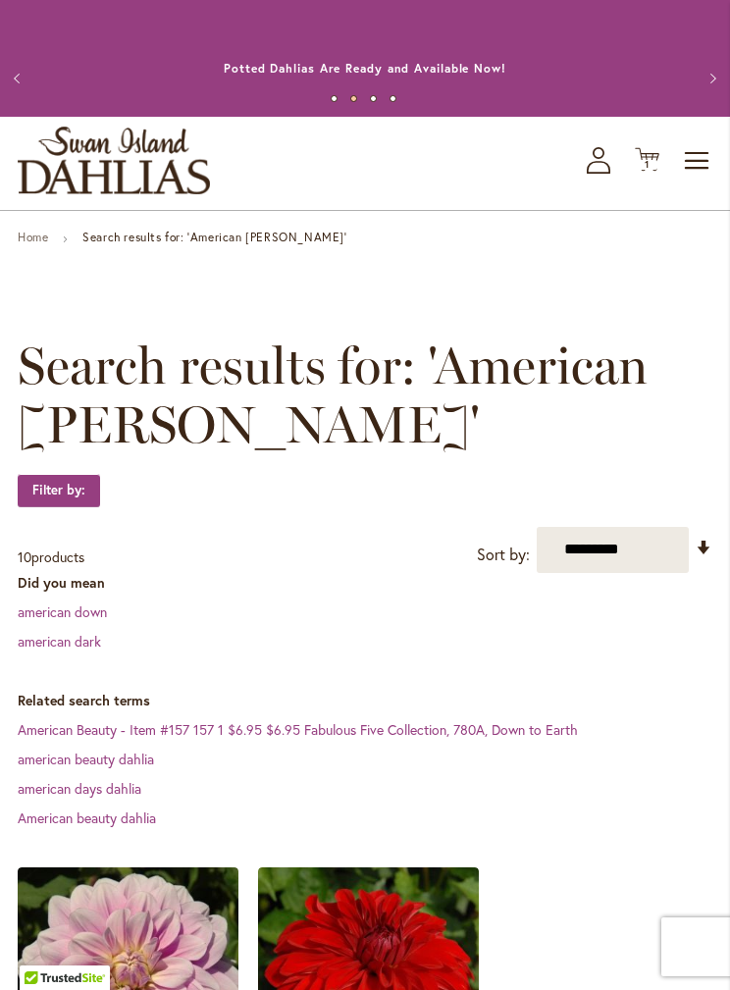
click at [690, 158] on span "Toggle Nav" at bounding box center [697, 160] width 29 height 39
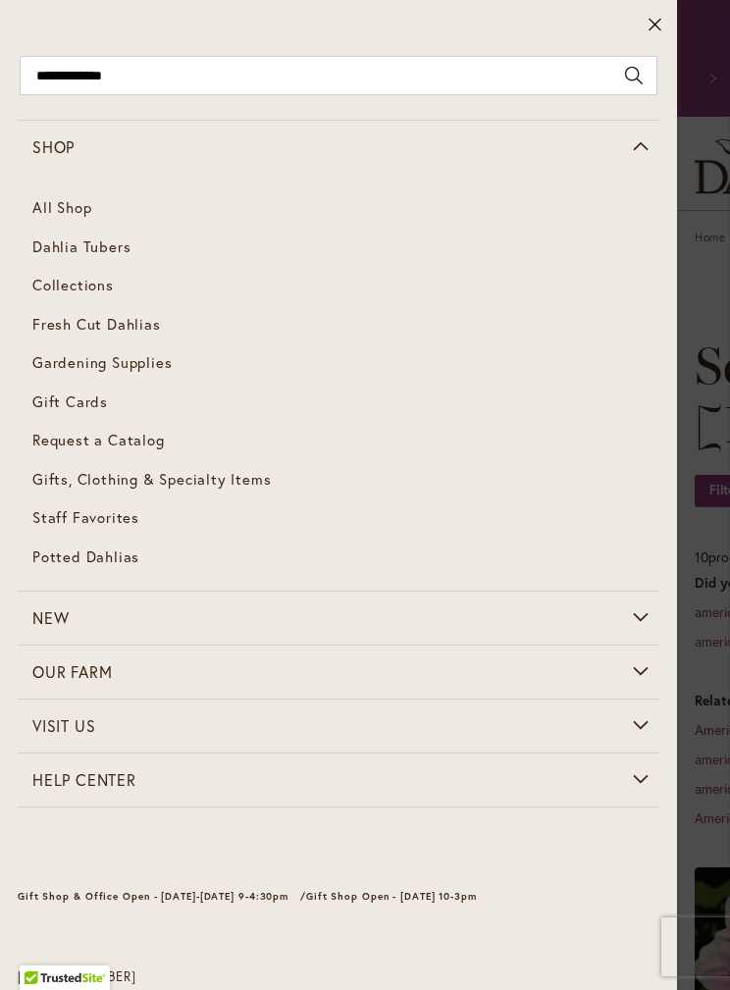
click at [120, 249] on span "Dahlia Tubers" at bounding box center [81, 246] width 98 height 20
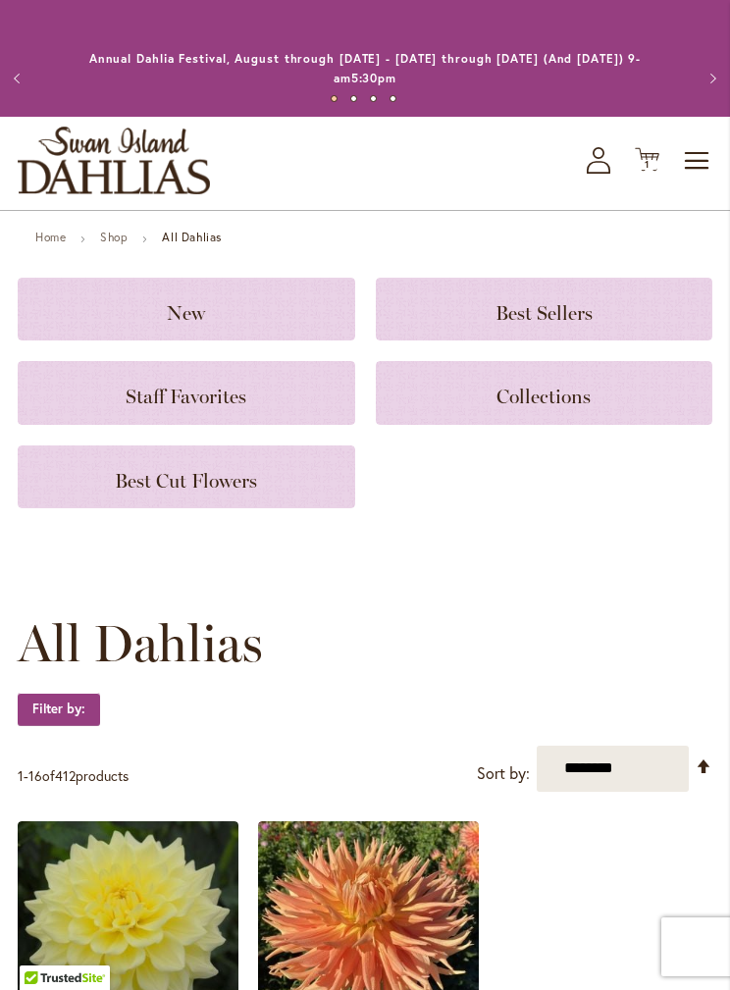
click at [688, 165] on span "Toggle Nav" at bounding box center [697, 160] width 29 height 39
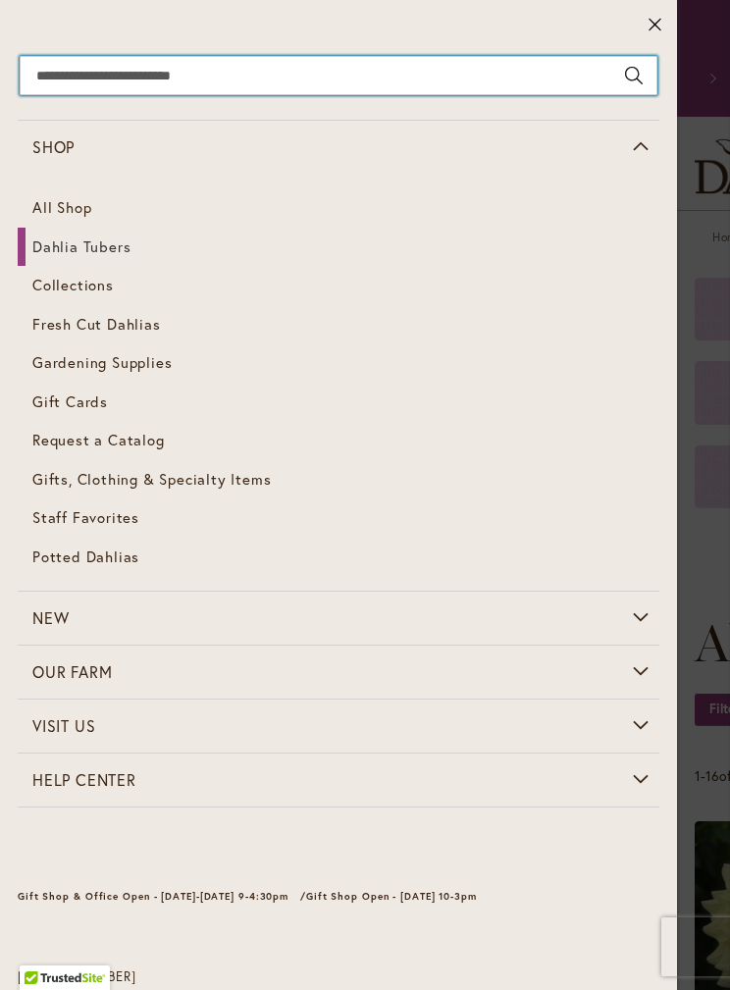
click at [218, 71] on input "Search" at bounding box center [339, 75] width 638 height 39
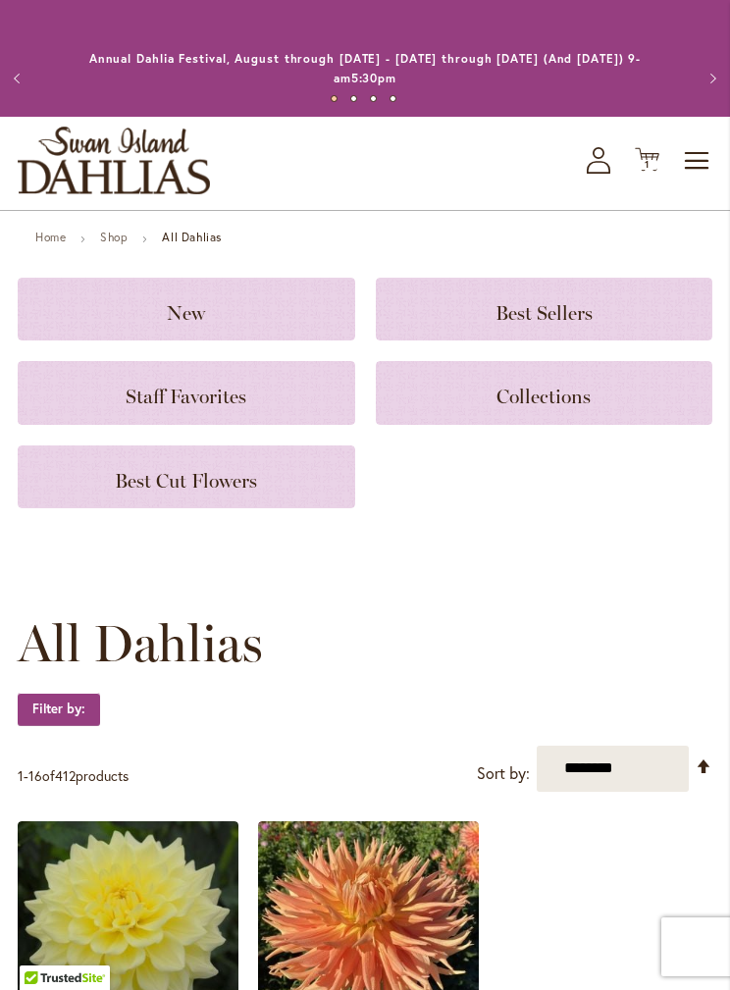
click at [648, 170] on icon "Cart .cls-1 { fill: #231f20; }" at bounding box center [647, 159] width 25 height 25
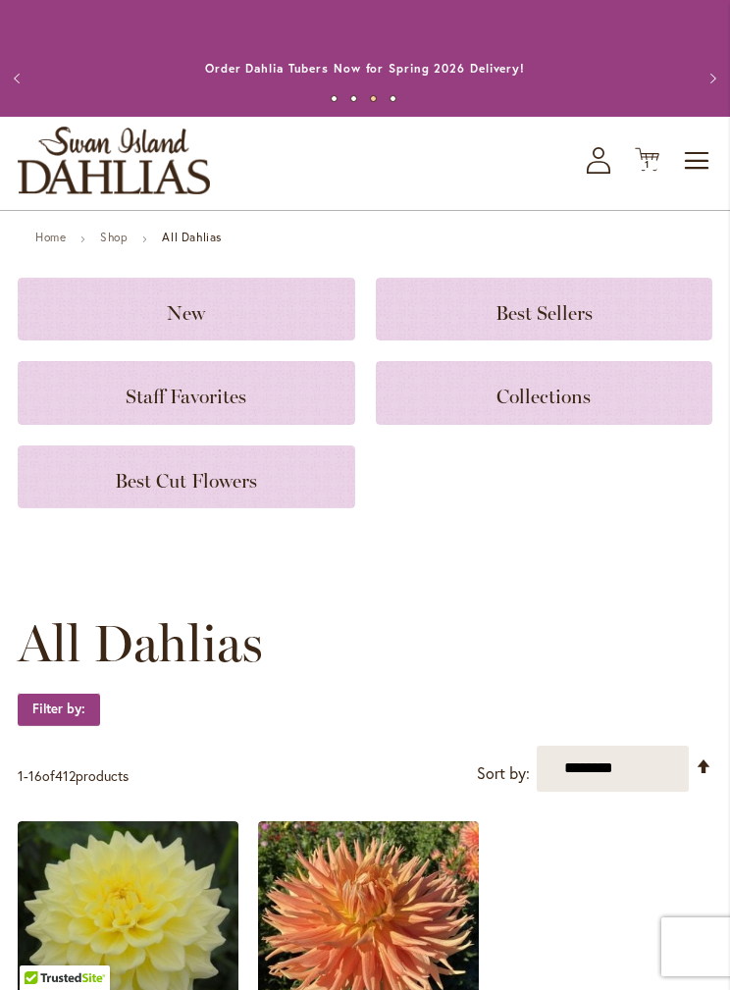
click at [699, 155] on span "Toggle Nav" at bounding box center [697, 160] width 29 height 39
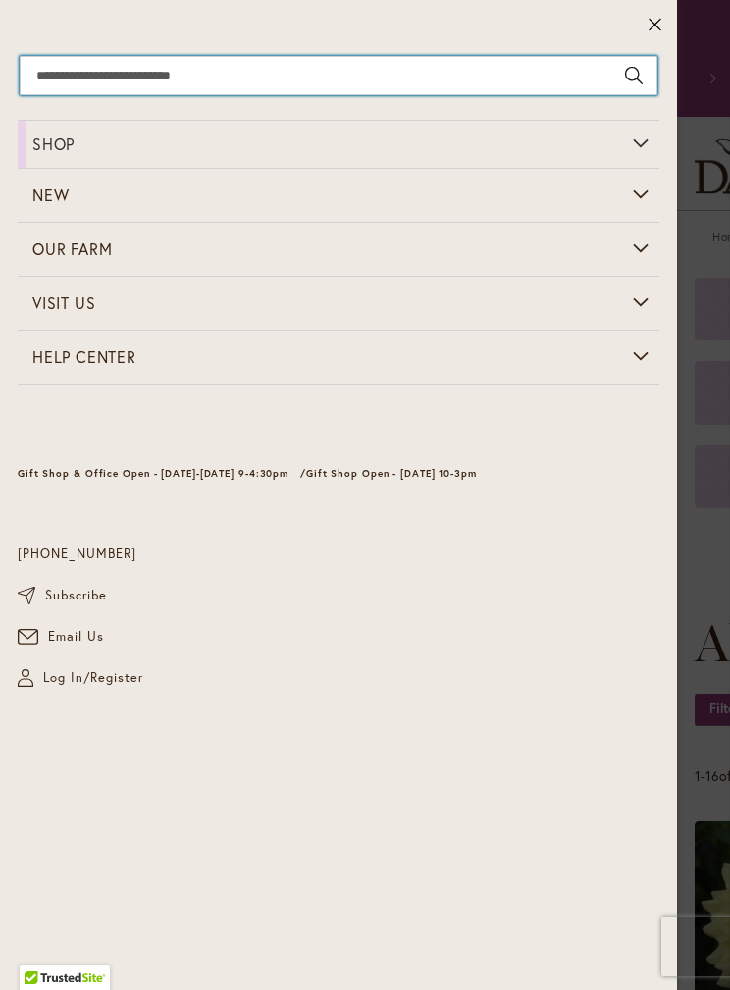
click at [306, 70] on input "Search" at bounding box center [339, 75] width 638 height 39
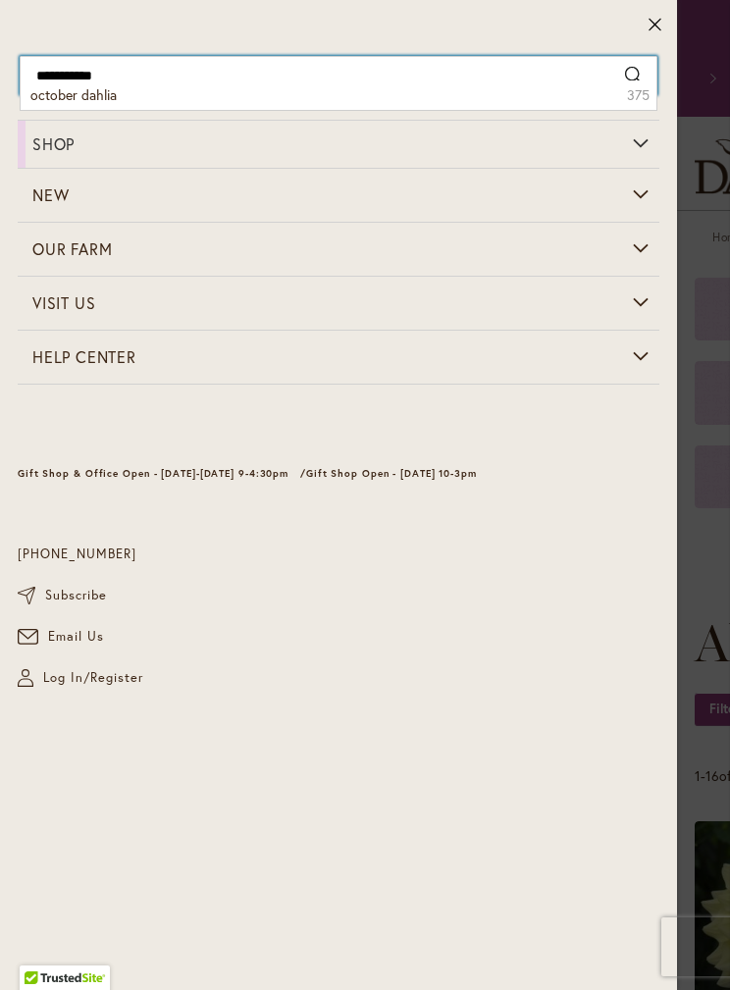
type input "**********"
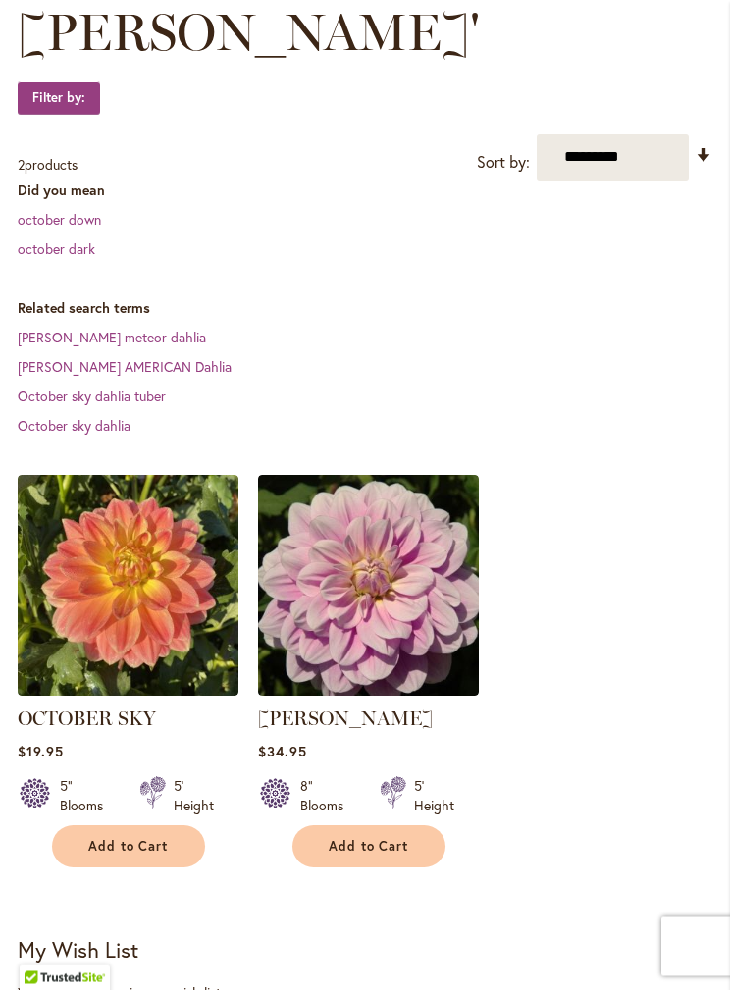
click at [166, 844] on span "Add to Cart" at bounding box center [128, 847] width 80 height 17
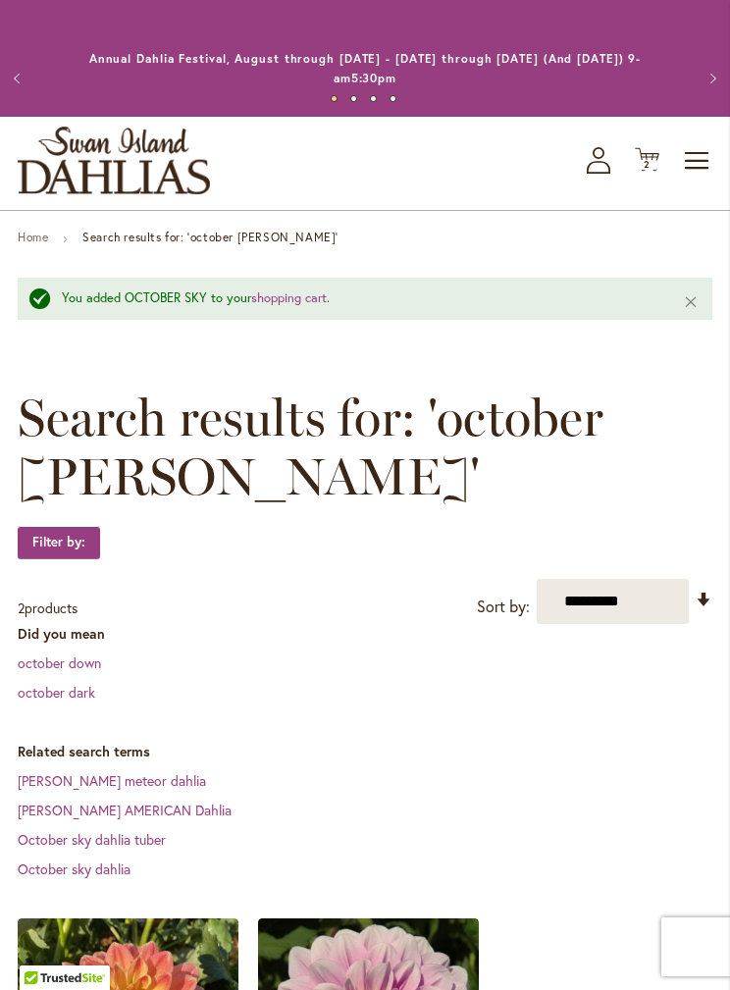
click at [693, 150] on span "Toggle Nav" at bounding box center [697, 160] width 29 height 39
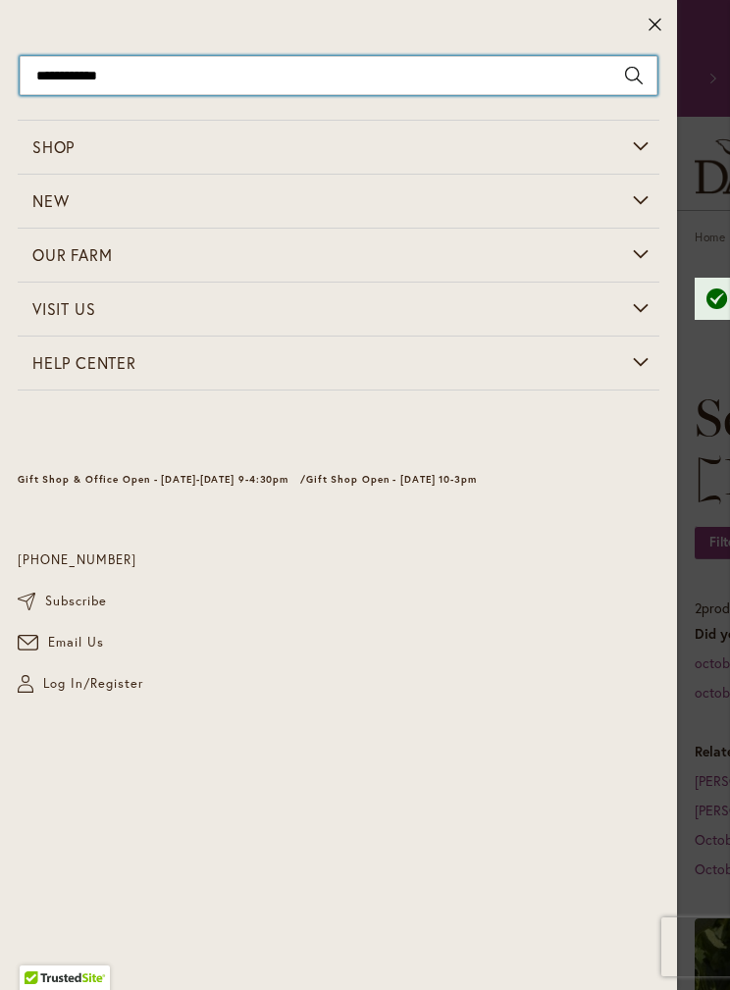
click at [195, 71] on input "**********" at bounding box center [339, 75] width 638 height 39
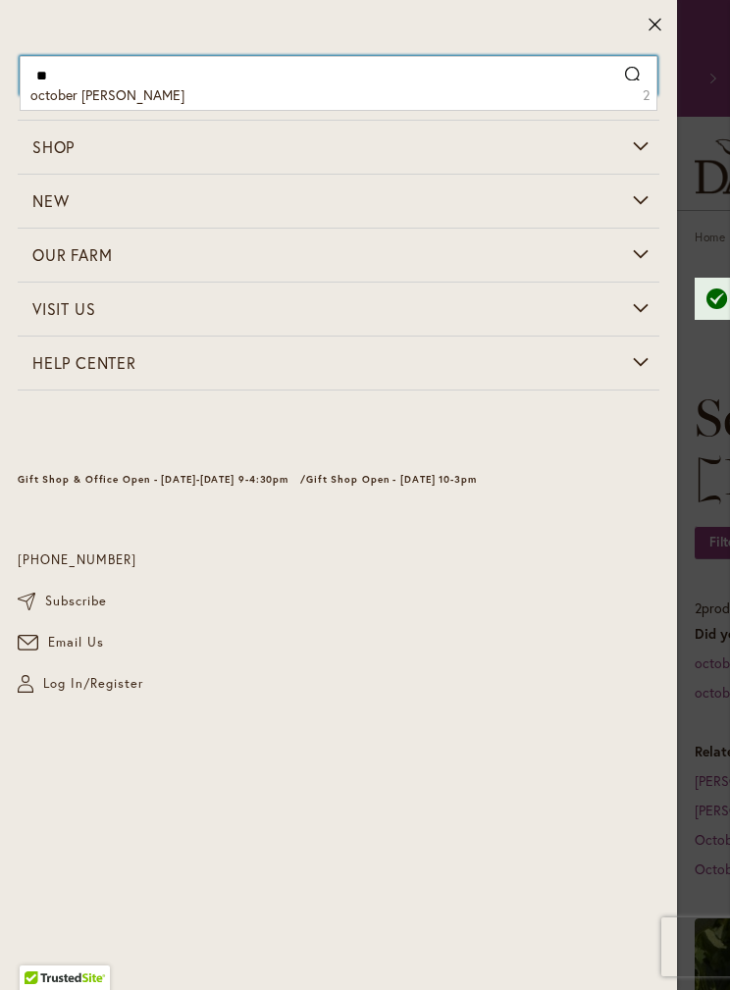
type input "*"
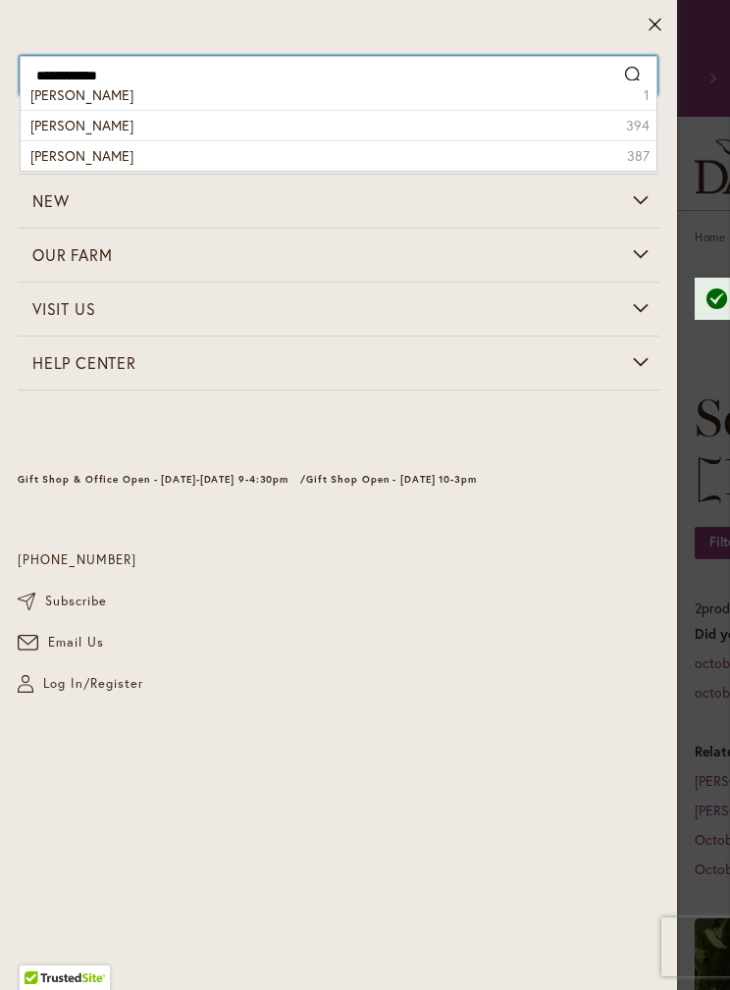
type input "**********"
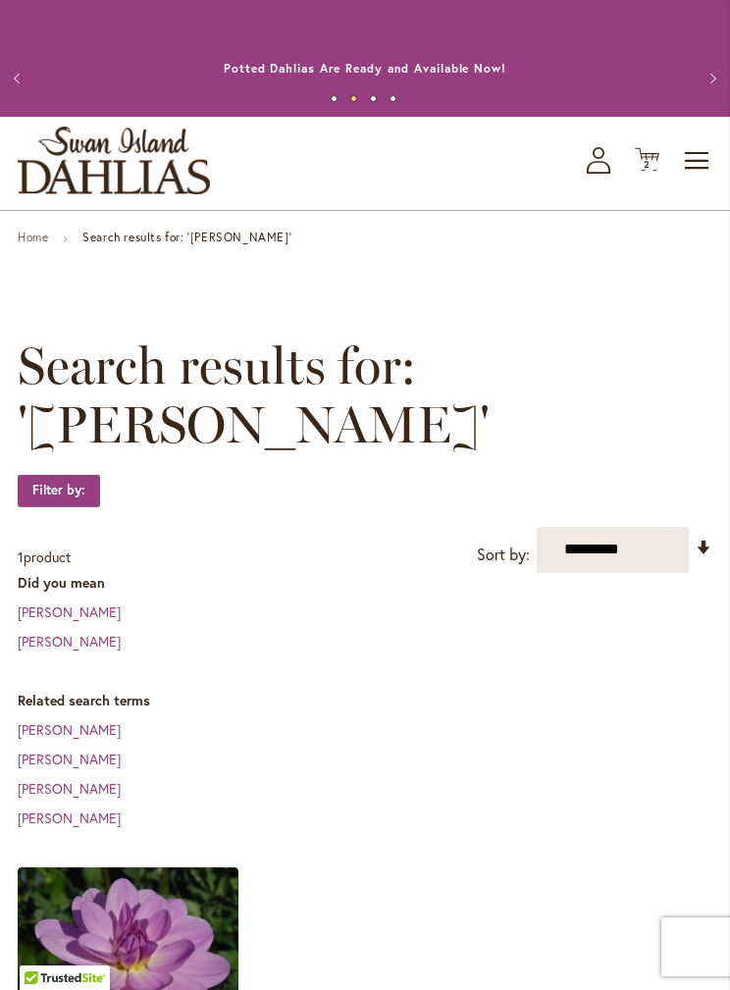
click at [649, 168] on icon "Cart .cls-1 { fill: #231f20; }" at bounding box center [647, 159] width 25 height 25
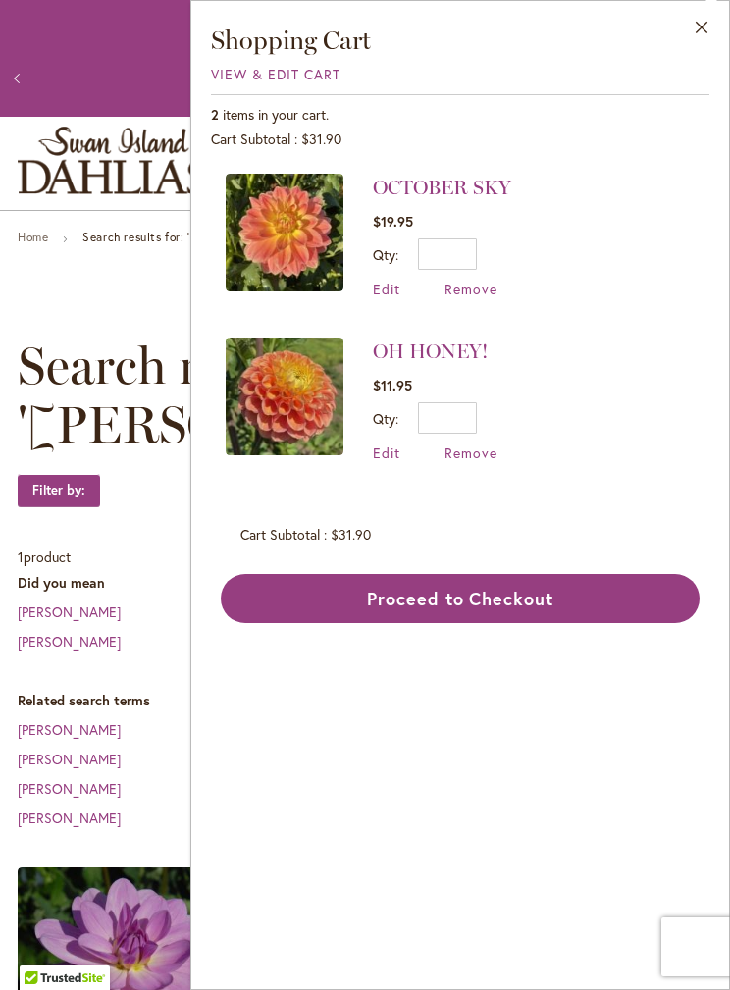
click at [138, 626] on dl "Did you mean sandra some sandra showi" at bounding box center [365, 612] width 695 height 79
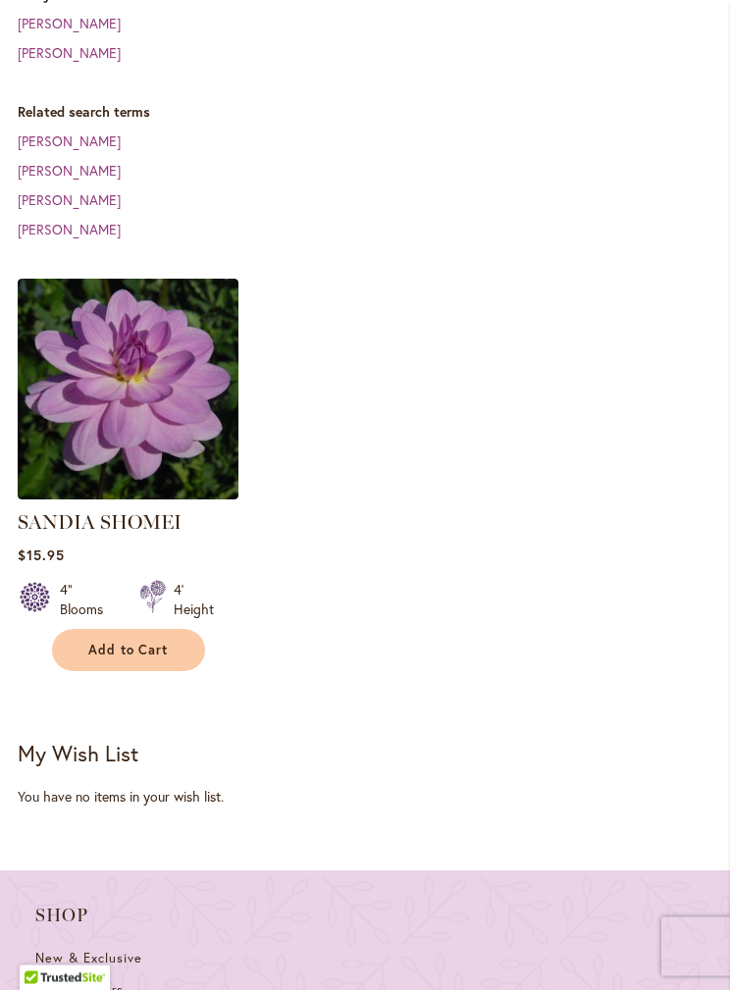
click at [147, 646] on span "Add to Cart" at bounding box center [128, 651] width 80 height 17
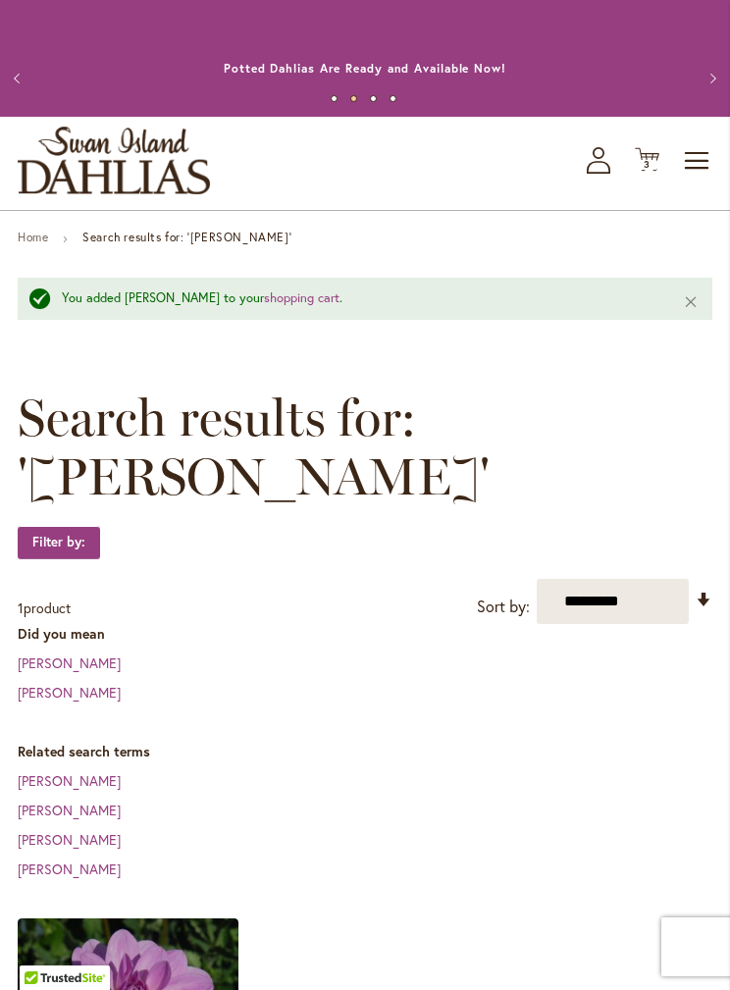
click at [653, 167] on span "3 3 items" at bounding box center [648, 165] width 20 height 10
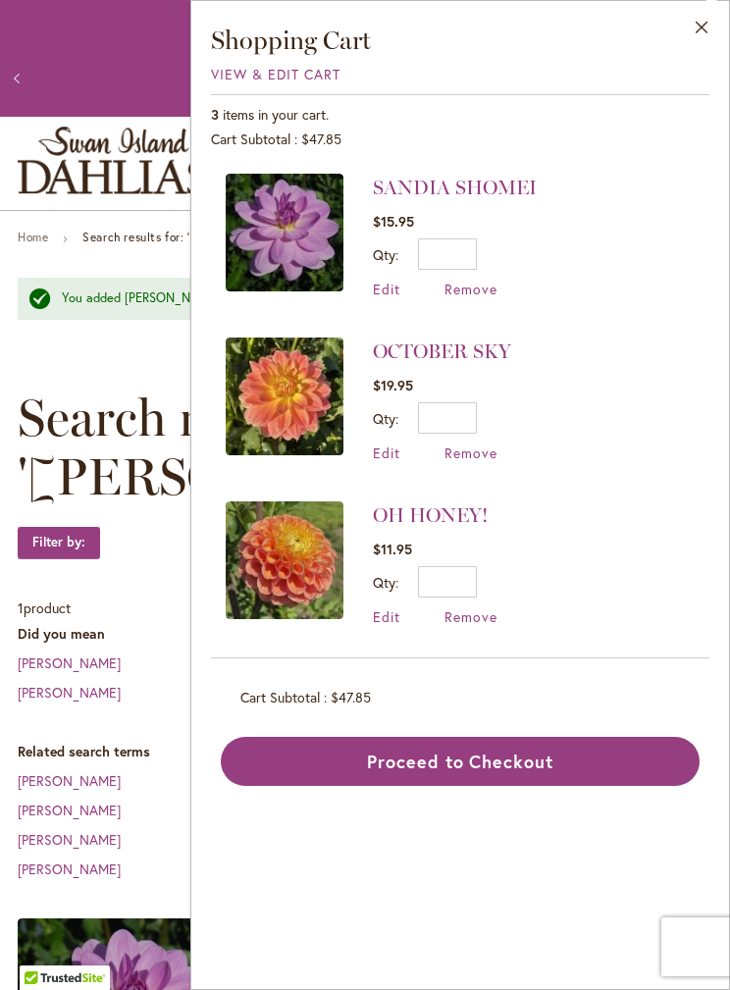
click at [463, 512] on link "OH HONEY!" at bounding box center [430, 515] width 115 height 24
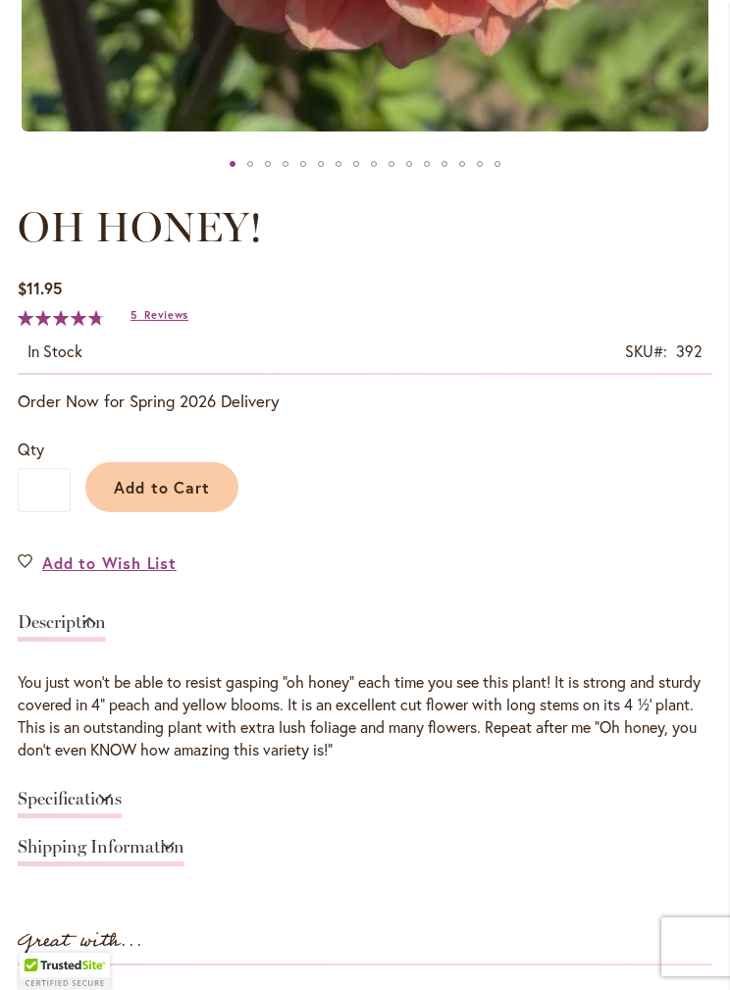
scroll to position [846, 0]
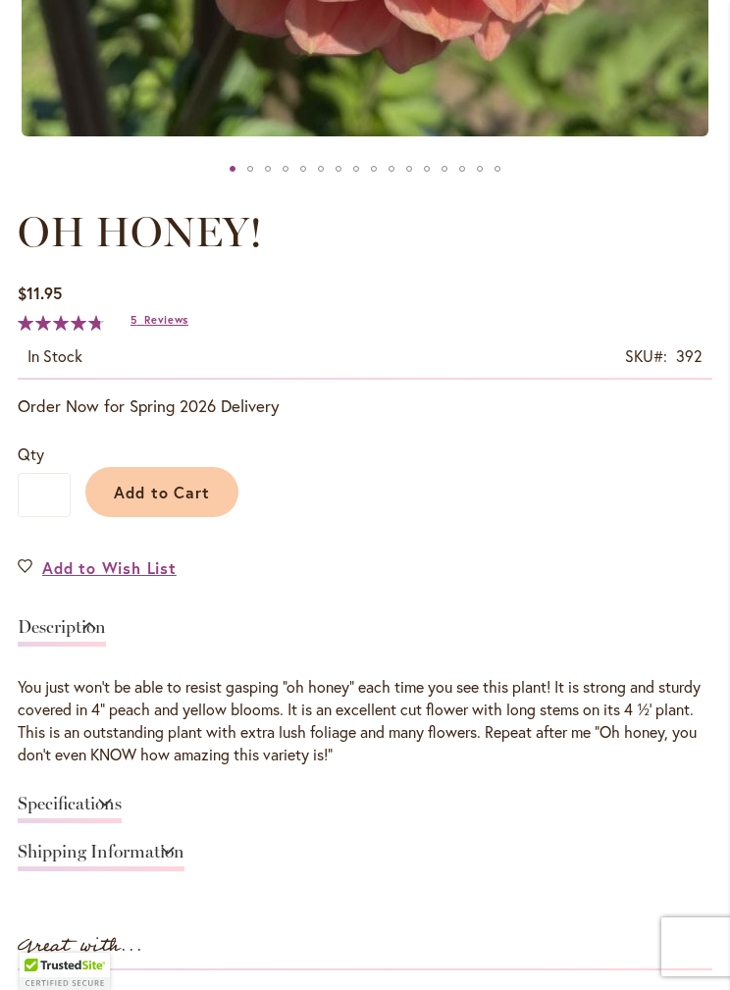
click at [106, 644] on link "Description" at bounding box center [62, 632] width 88 height 28
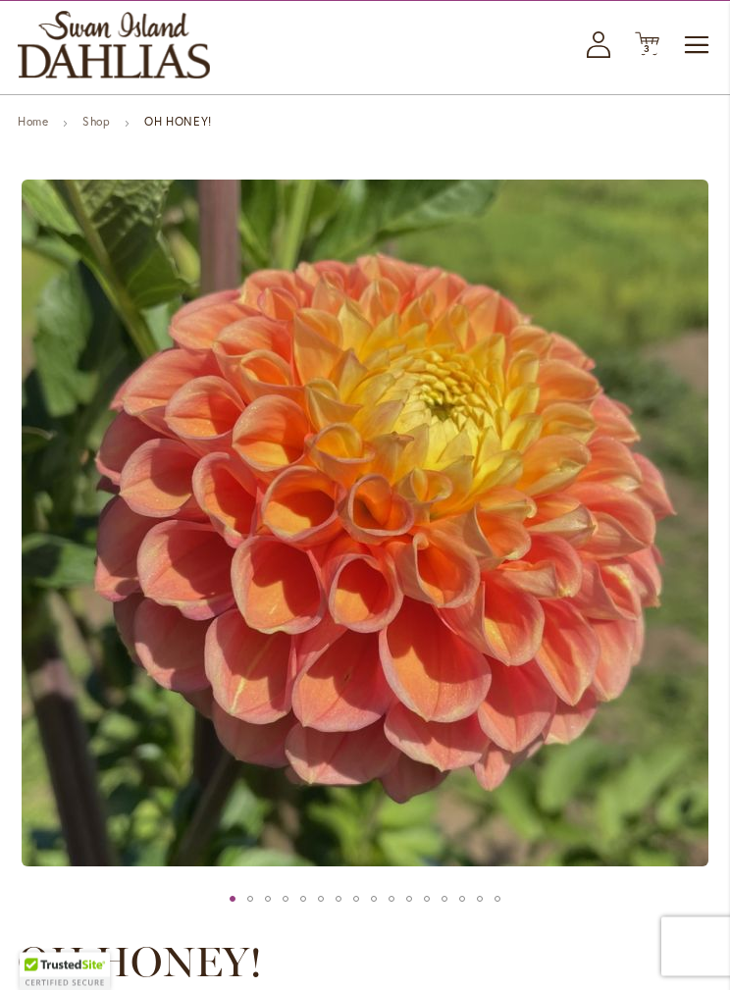
scroll to position [0, 0]
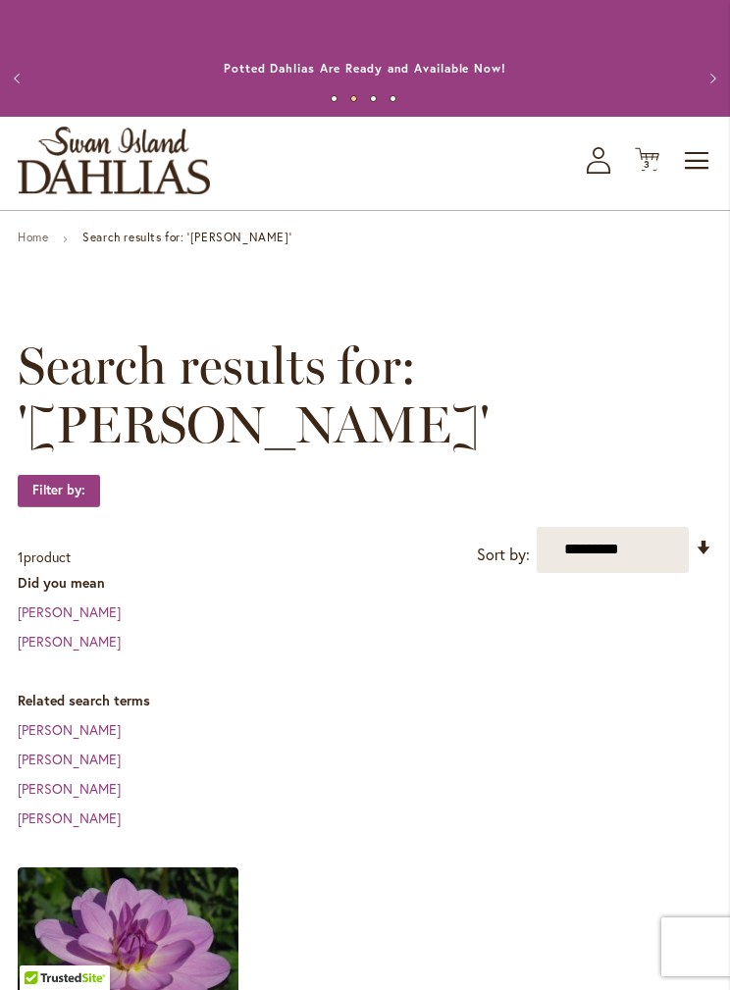
click at [656, 160] on span "3 3 items" at bounding box center [648, 165] width 20 height 10
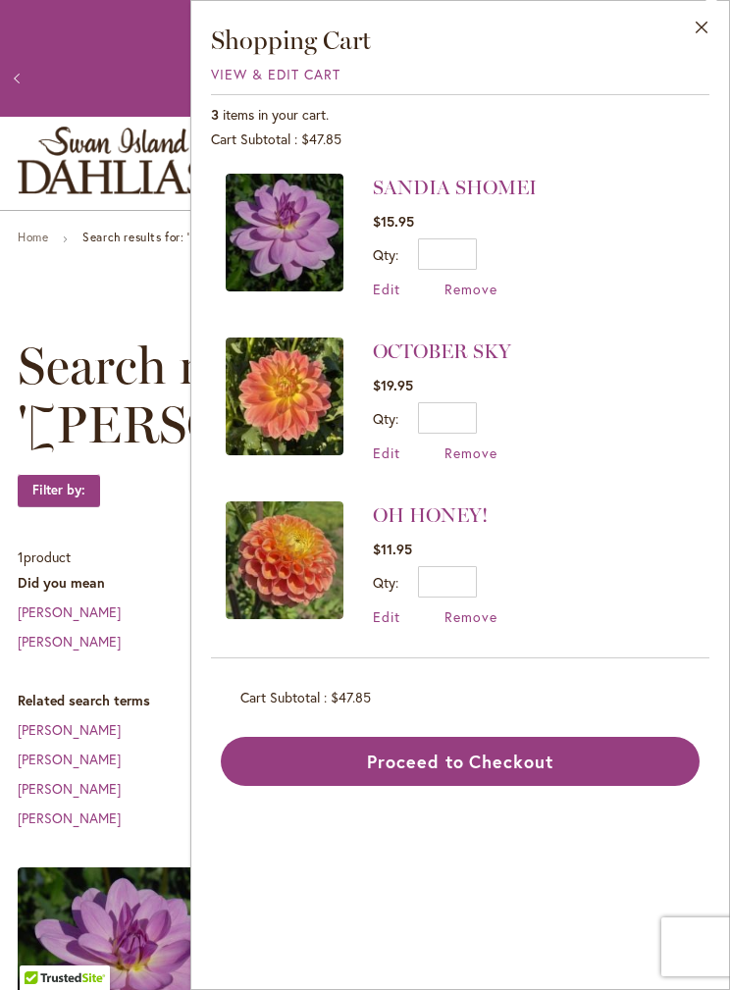
click at [462, 341] on link "OCTOBER SKY" at bounding box center [442, 352] width 138 height 24
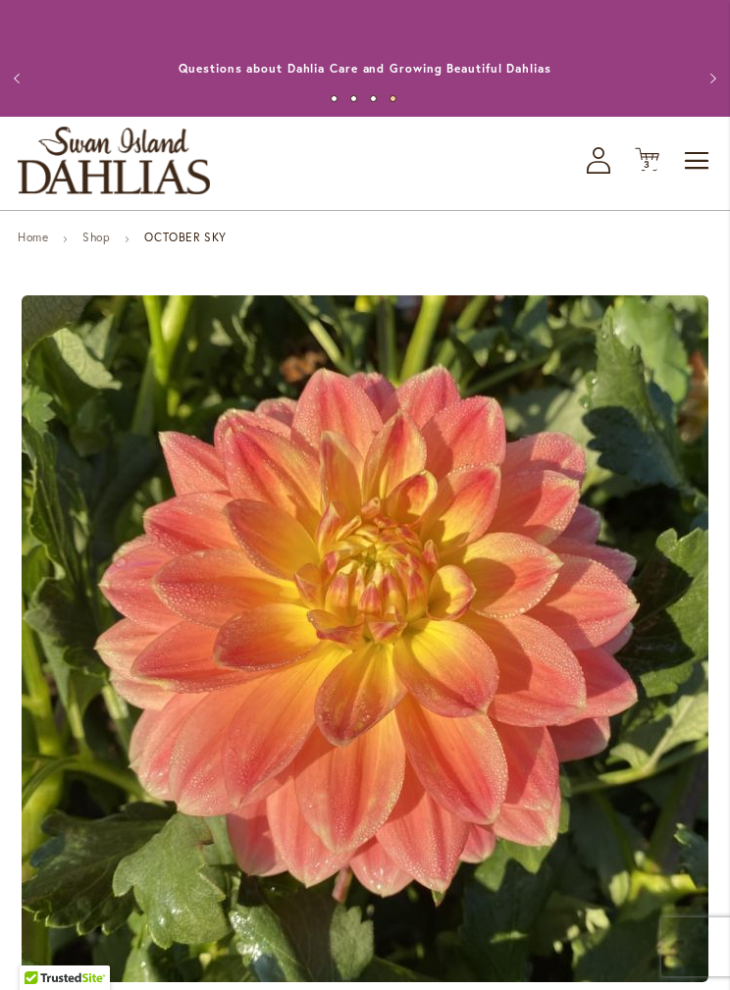
click at [658, 153] on icon "Cart .cls-1 { fill: #231f20; }" at bounding box center [647, 159] width 25 height 25
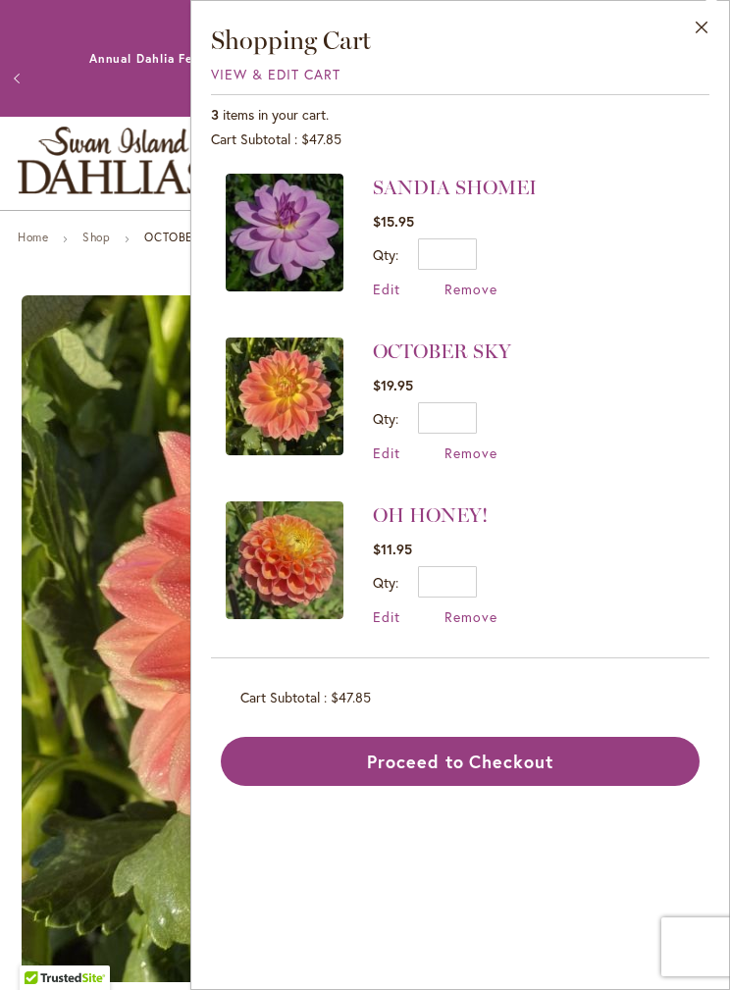
click at [729, 572] on div "Close Shopping Cart View & Edit Cart 3 items in your cart. Cart Subtotal $47.85…" at bounding box center [460, 495] width 540 height 990
click at [434, 503] on link "OH HONEY!" at bounding box center [430, 515] width 115 height 24
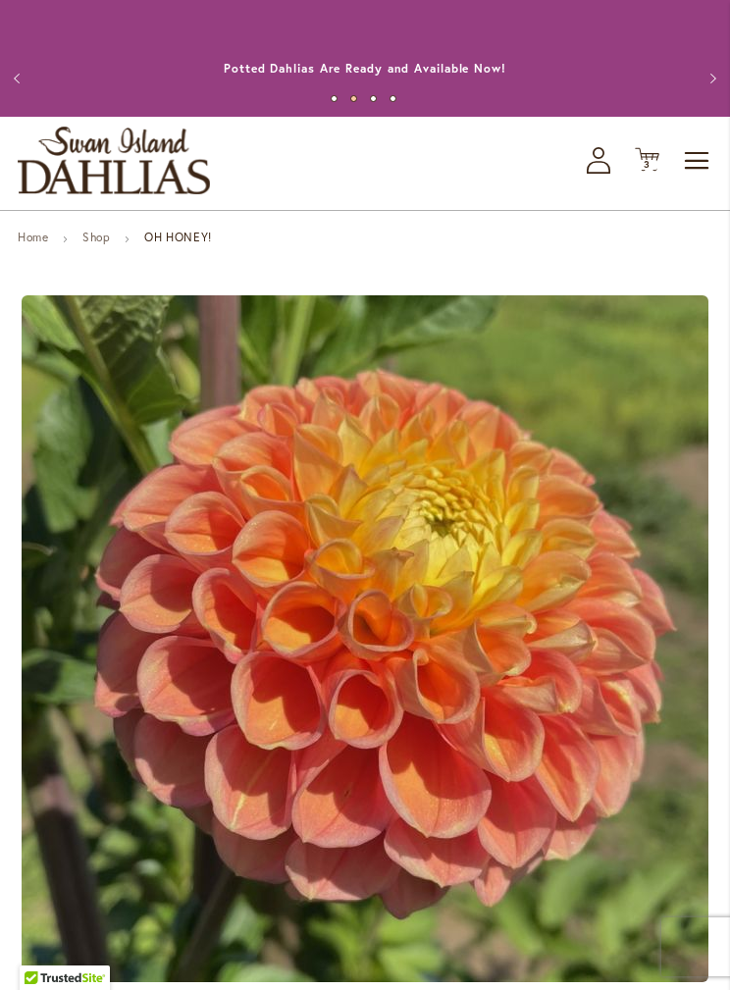
click at [700, 156] on span "Toggle Nav" at bounding box center [697, 160] width 29 height 39
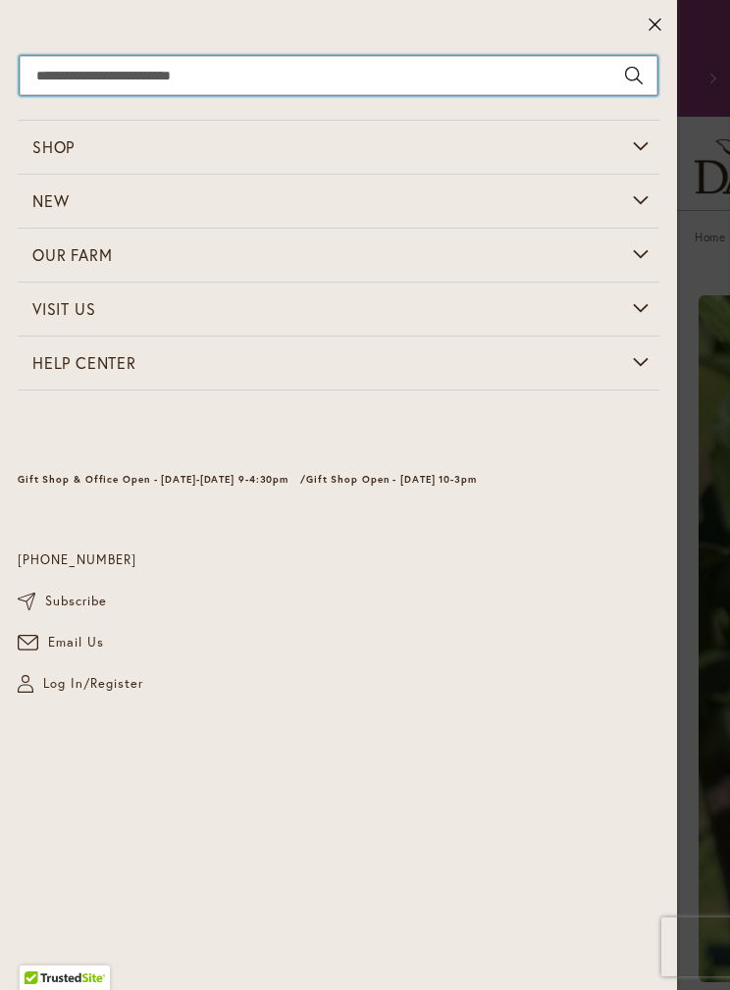
click at [301, 60] on input "Search" at bounding box center [339, 75] width 638 height 39
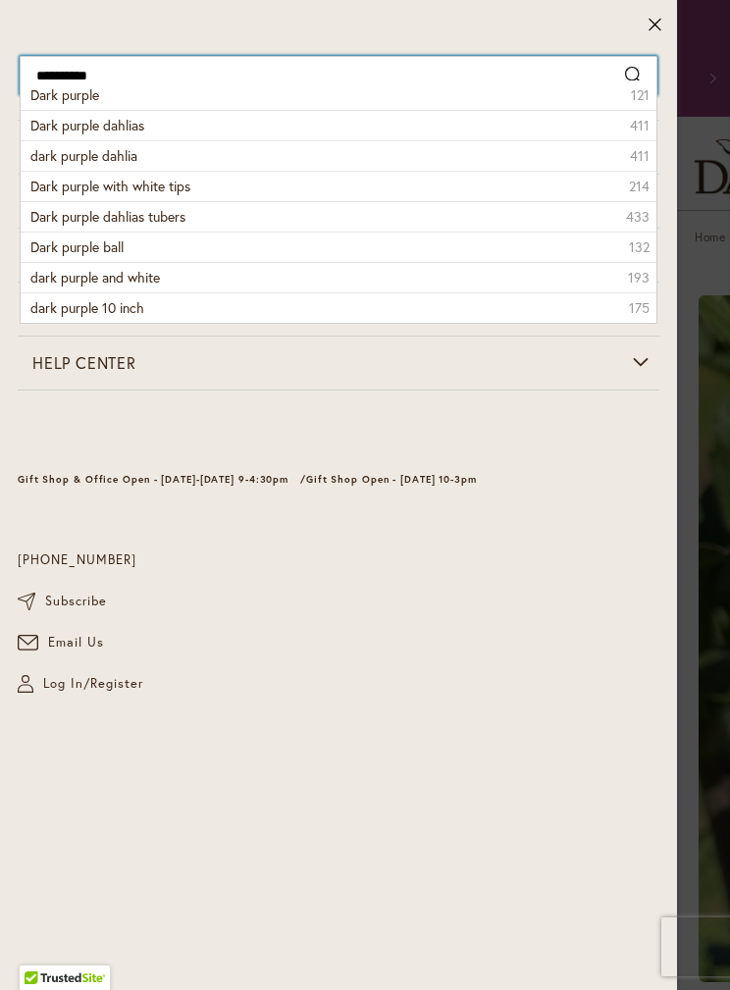
type input "**********"
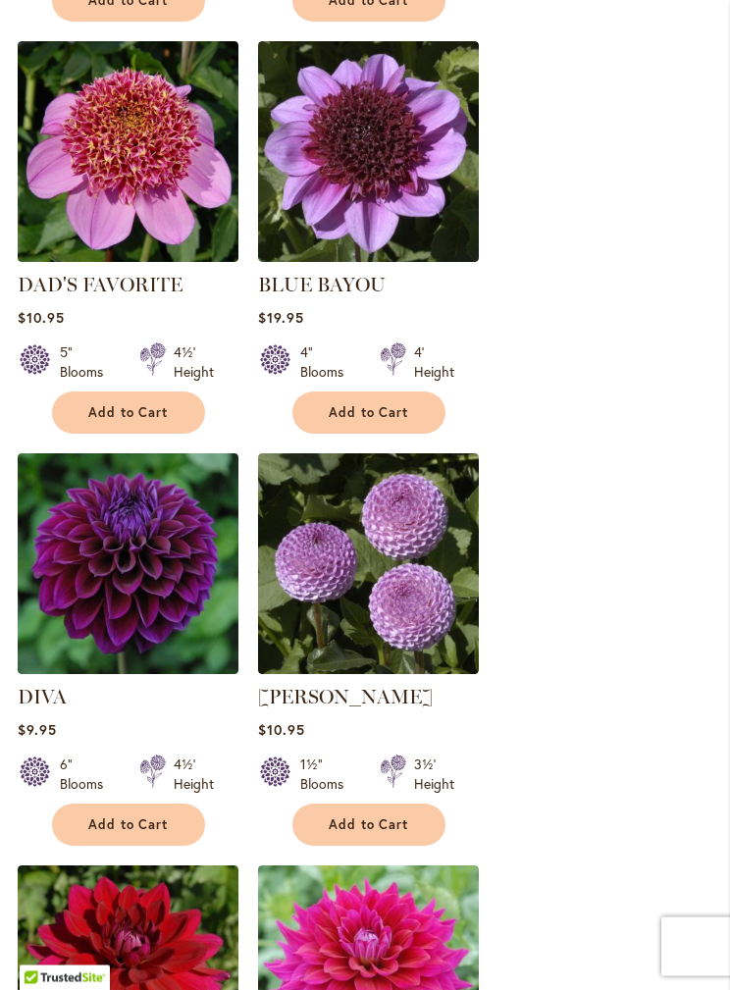
scroll to position [2111, 0]
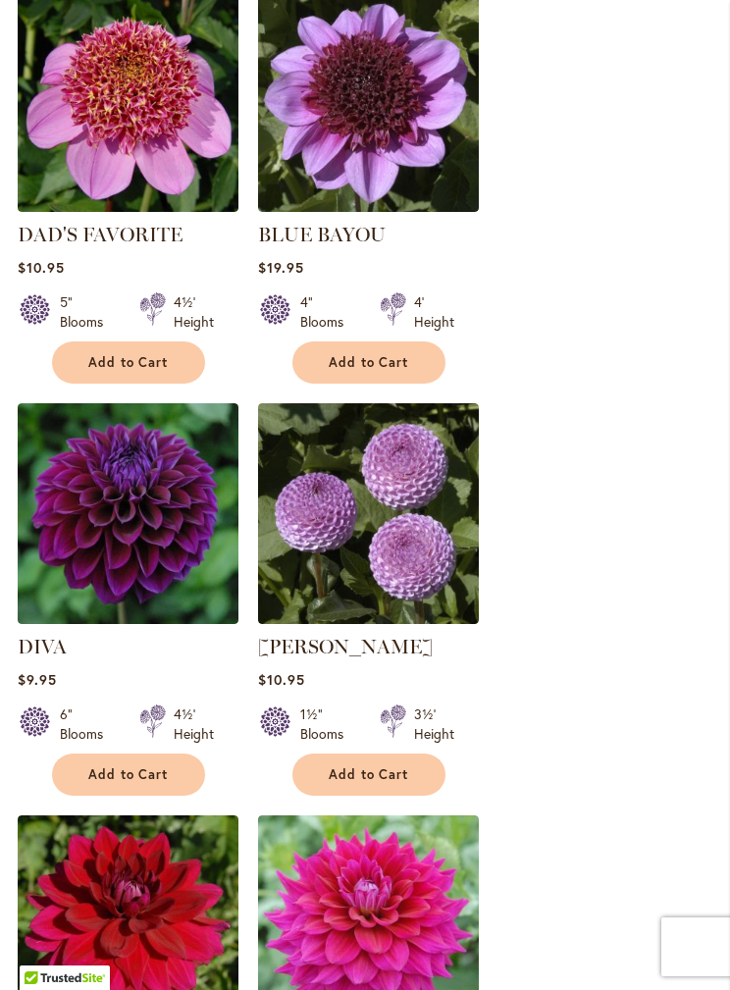
click at [160, 499] on img at bounding box center [128, 513] width 221 height 221
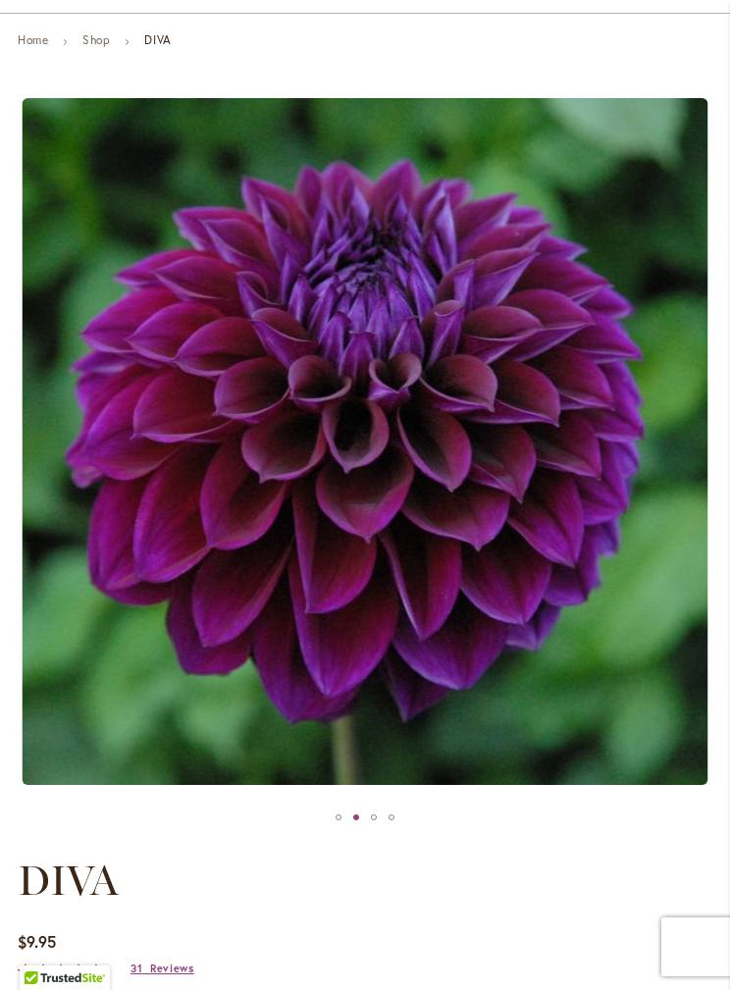
scroll to position [193, 0]
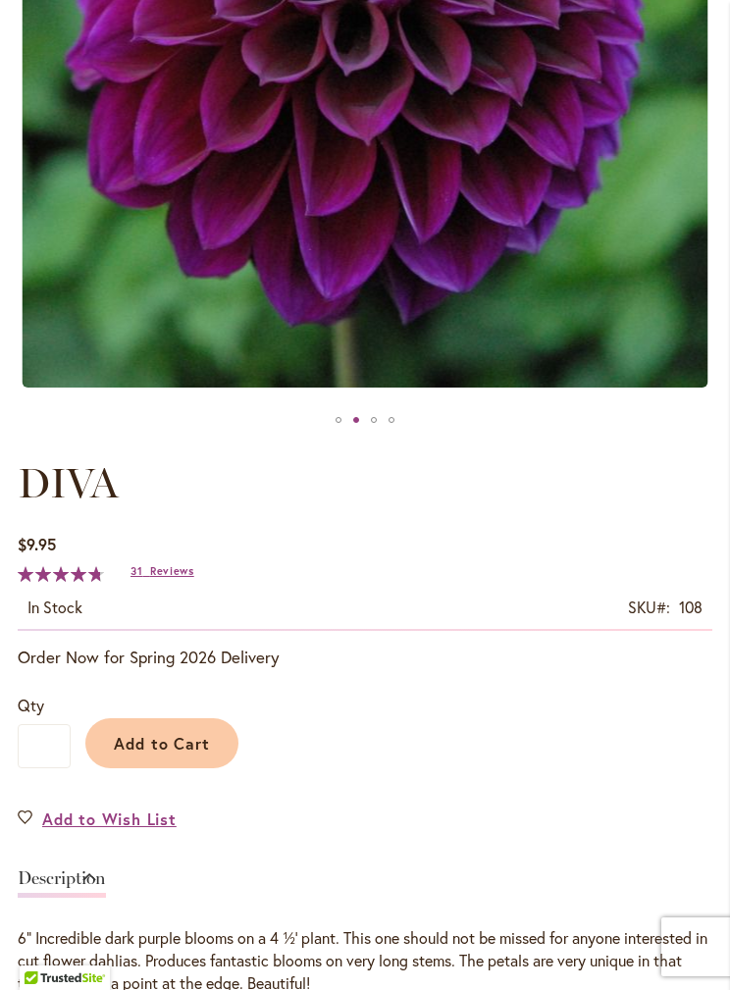
click at [160, 572] on span "Reviews" at bounding box center [172, 571] width 44 height 14
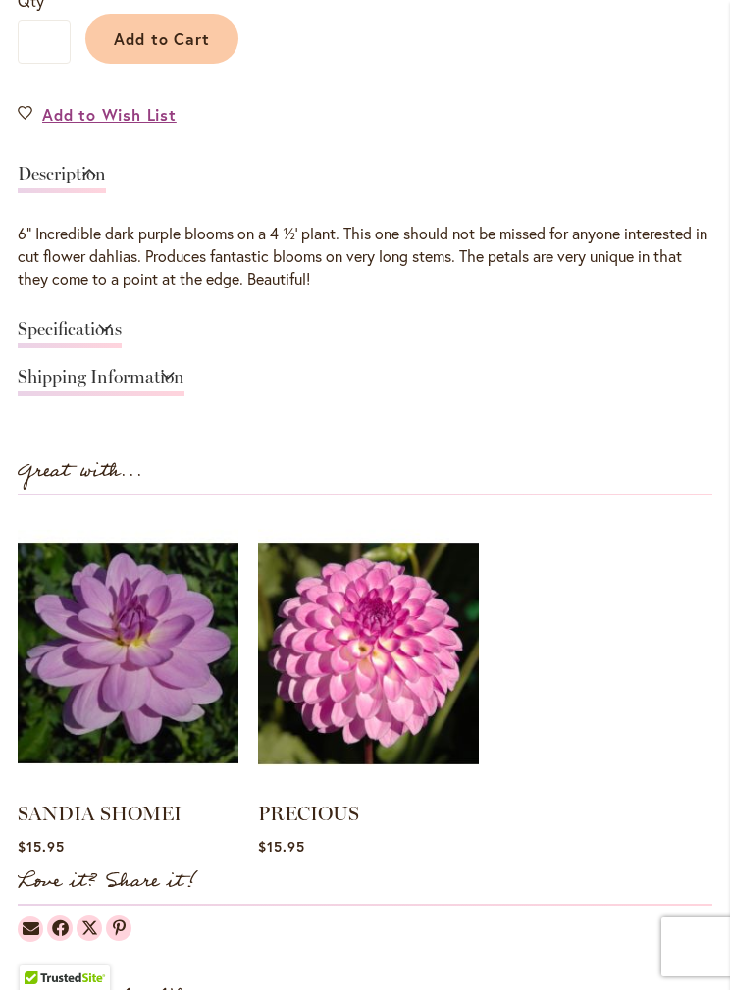
scroll to position [1219, 0]
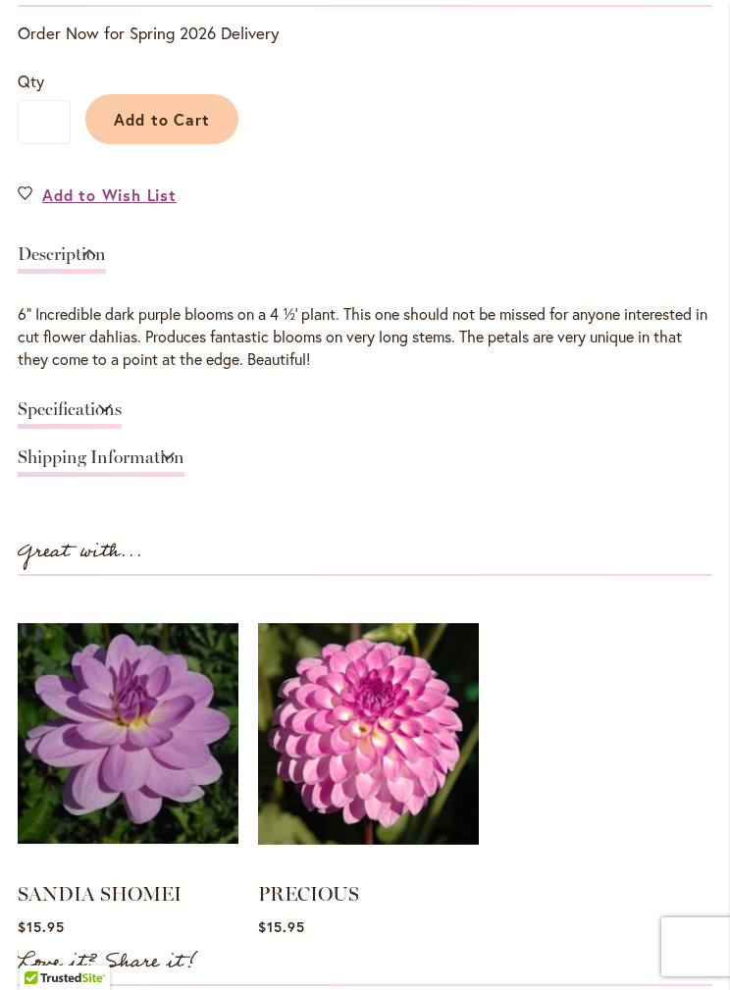
click at [122, 403] on link "Specifications" at bounding box center [70, 414] width 104 height 28
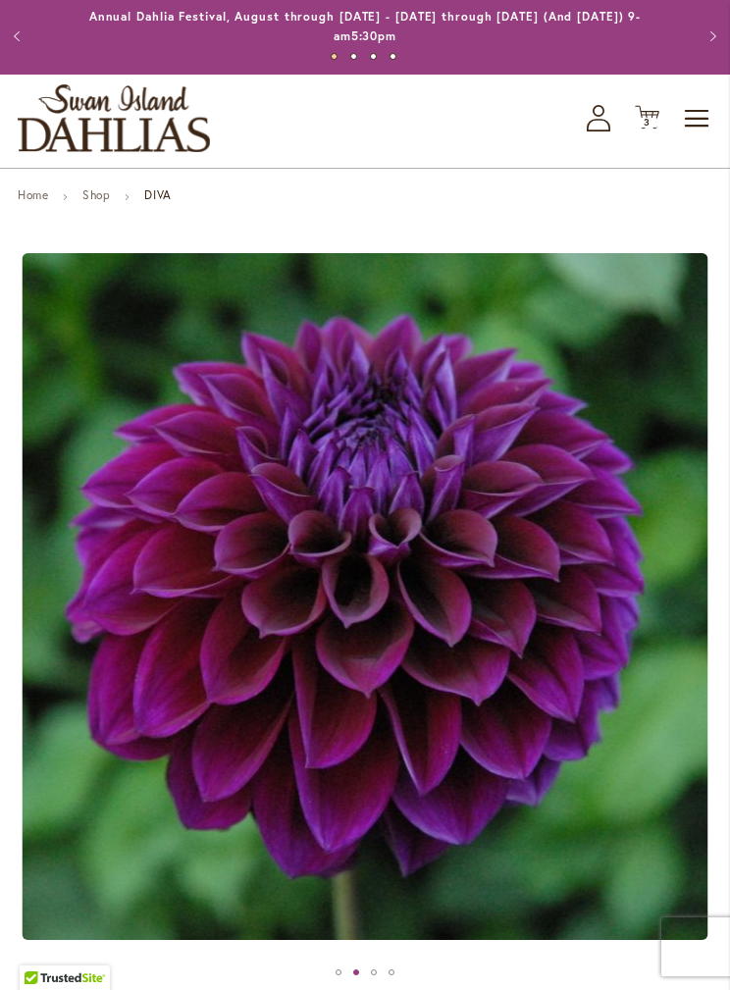
scroll to position [0, 0]
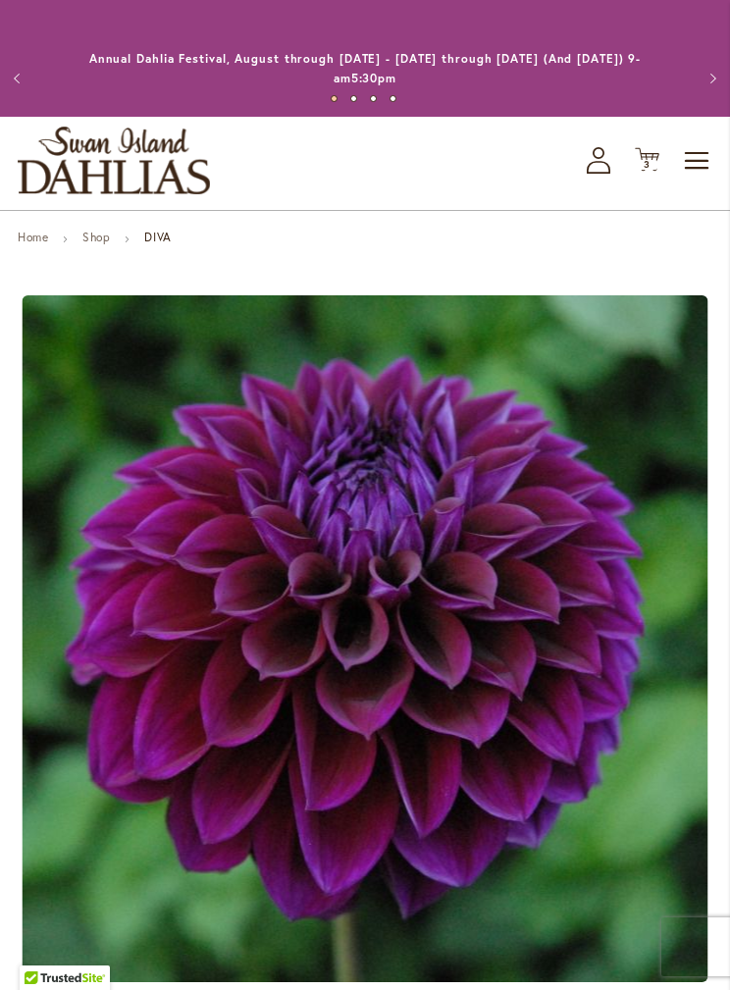
click at [642, 163] on span "3 3 items" at bounding box center [648, 165] width 20 height 10
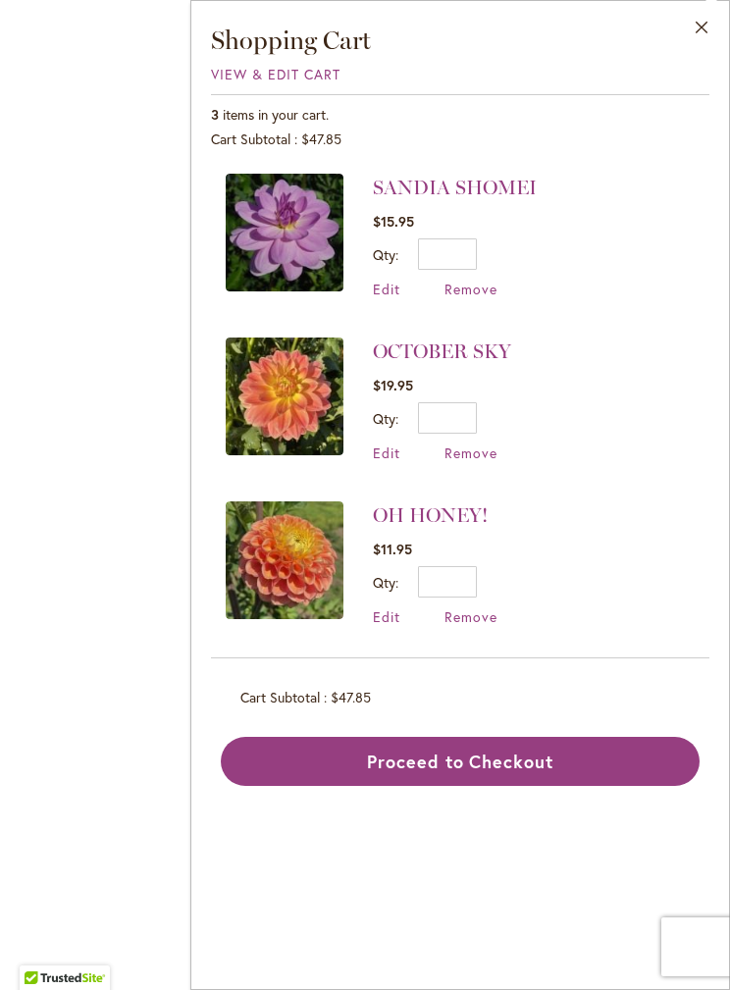
click at [117, 791] on div "Diva" at bounding box center [365, 480] width 730 height 961
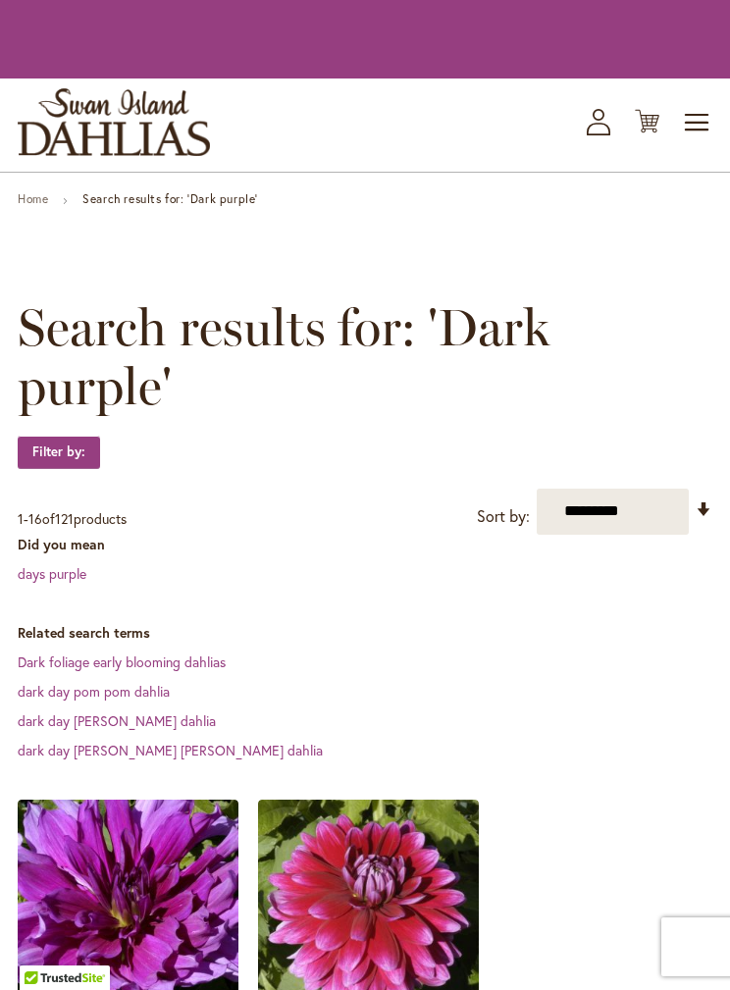
scroll to position [2189, 0]
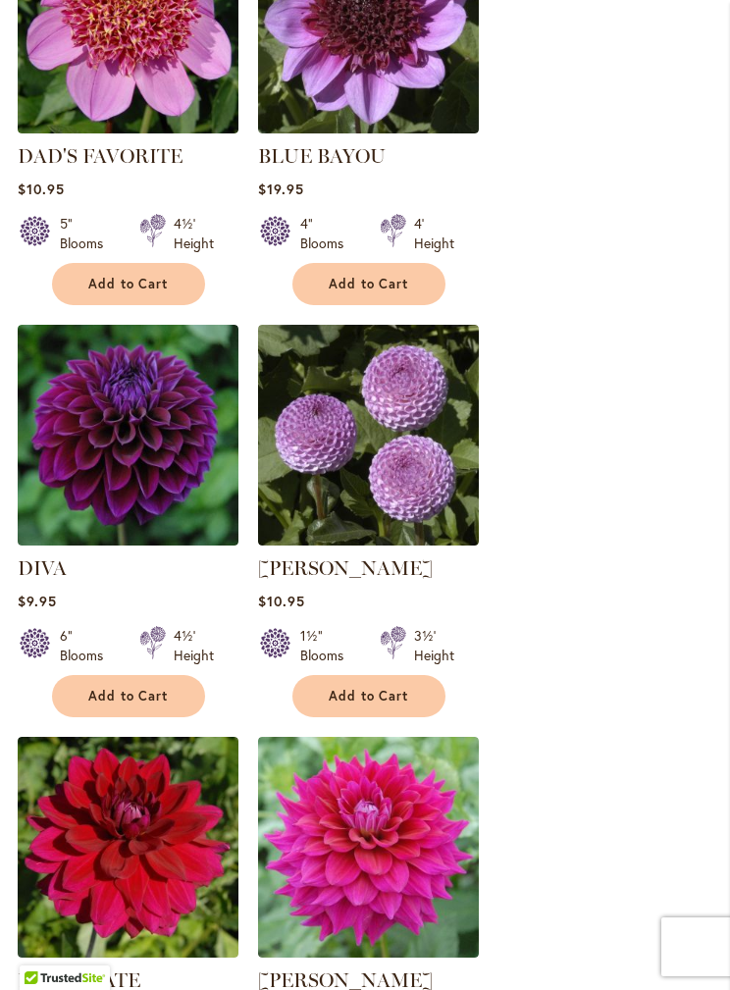
click at [149, 409] on img at bounding box center [128, 435] width 221 height 221
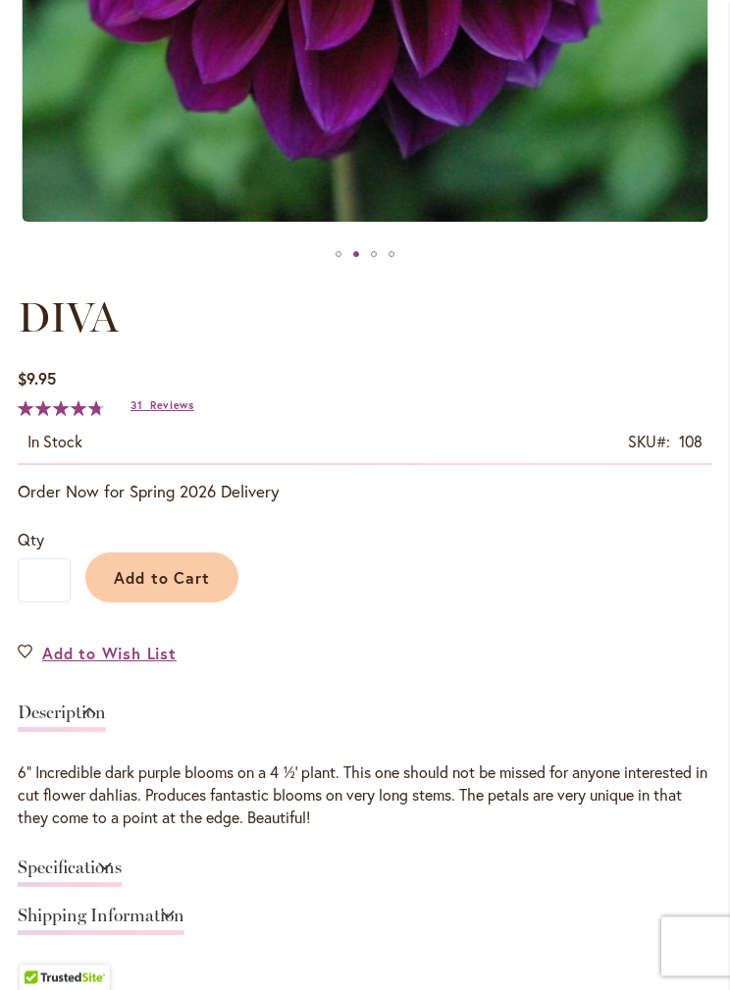
click at [163, 572] on span "Add to Cart" at bounding box center [162, 578] width 97 height 21
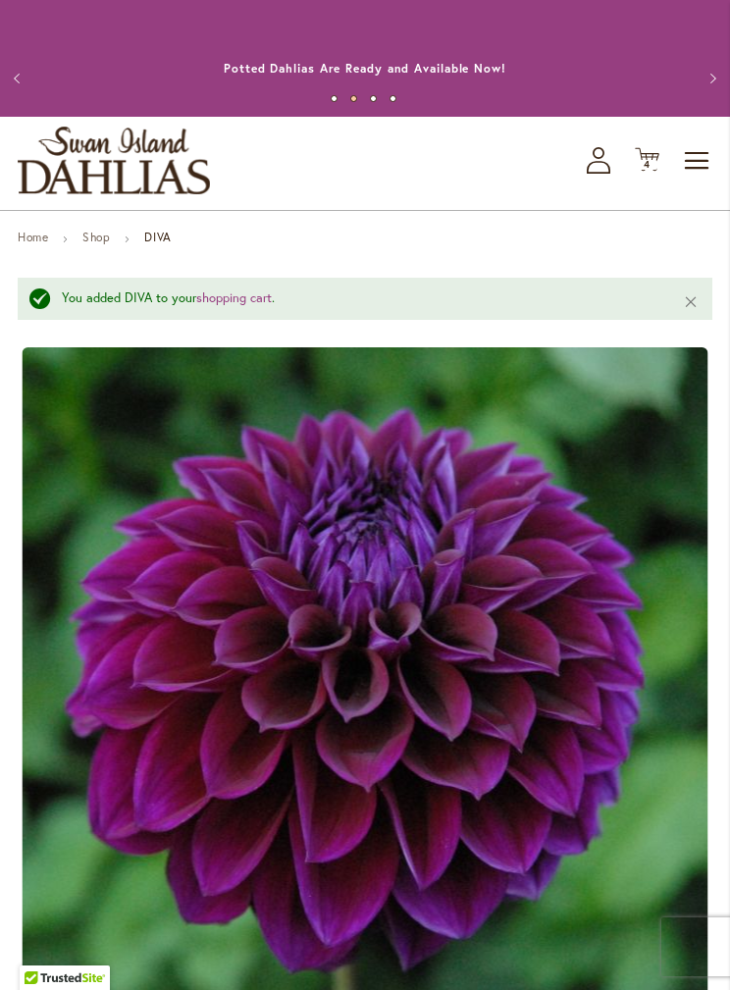
click at [652, 150] on icon "Cart .cls-1 { fill: #231f20; }" at bounding box center [647, 159] width 25 height 25
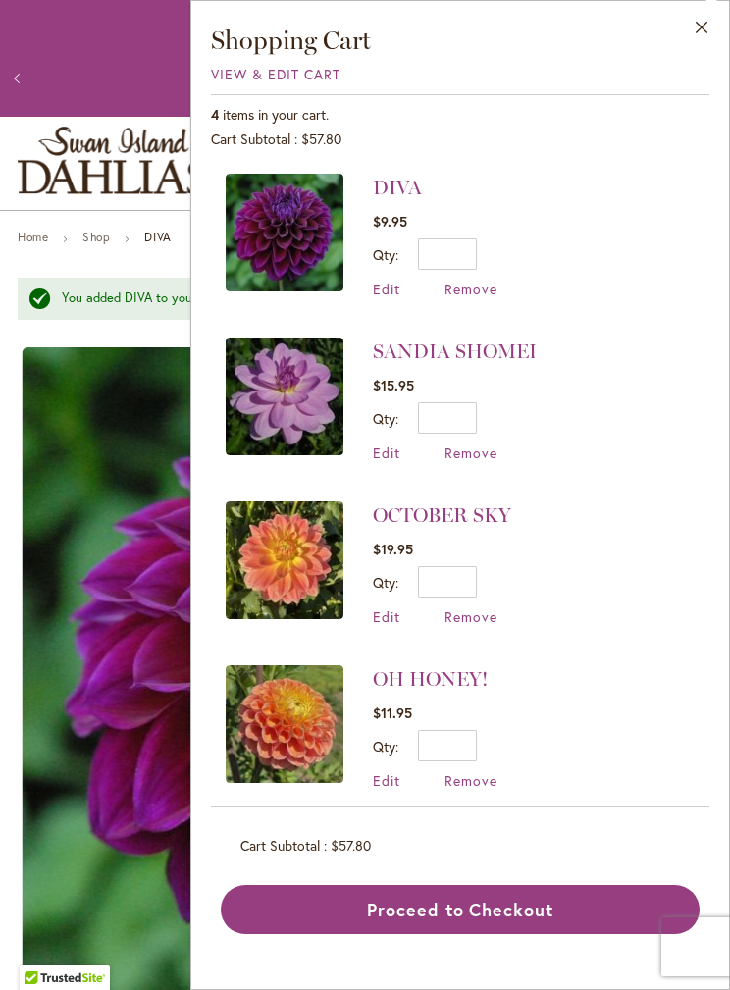
click at [501, 908] on button "Proceed to Checkout" at bounding box center [460, 909] width 479 height 49
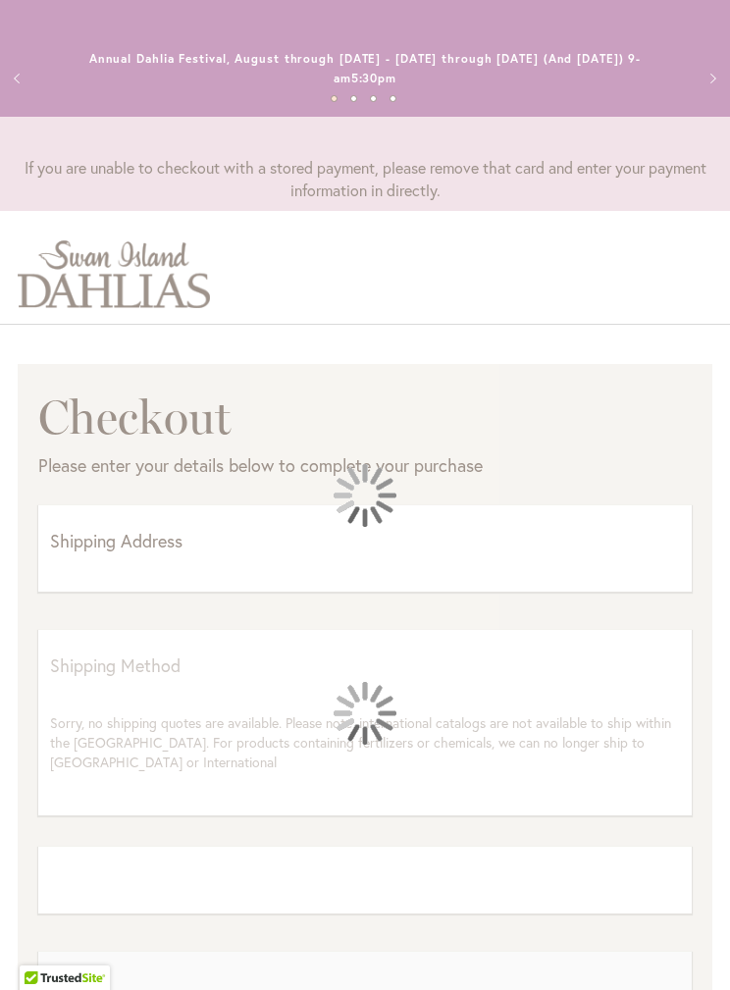
select select "**"
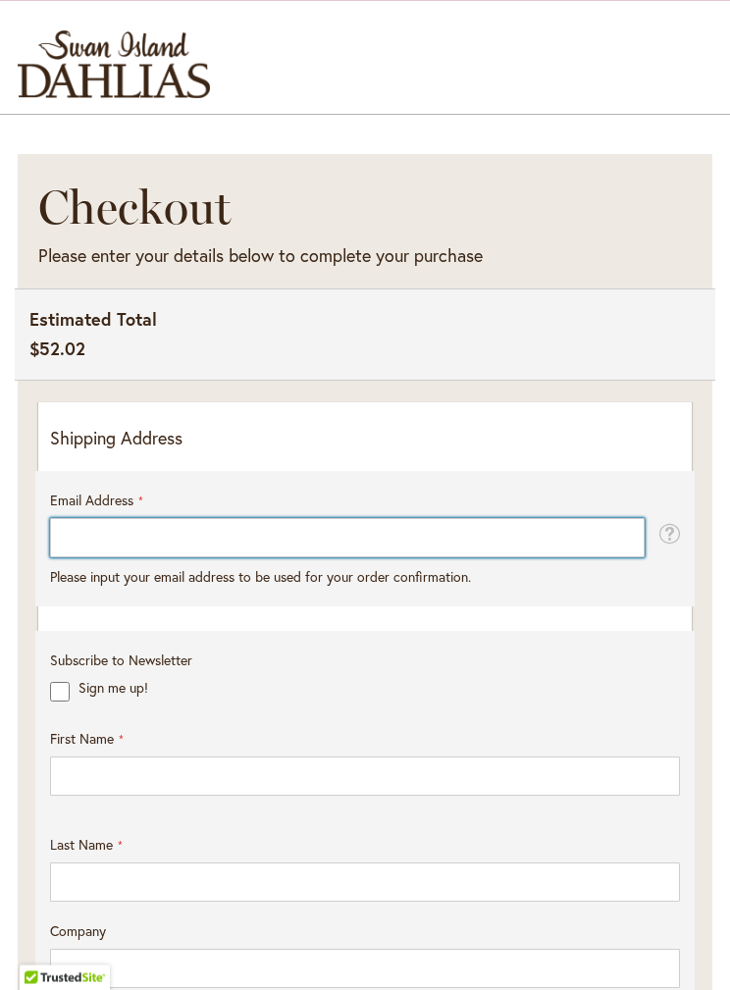
click at [200, 535] on input "Email Address" at bounding box center [347, 538] width 595 height 39
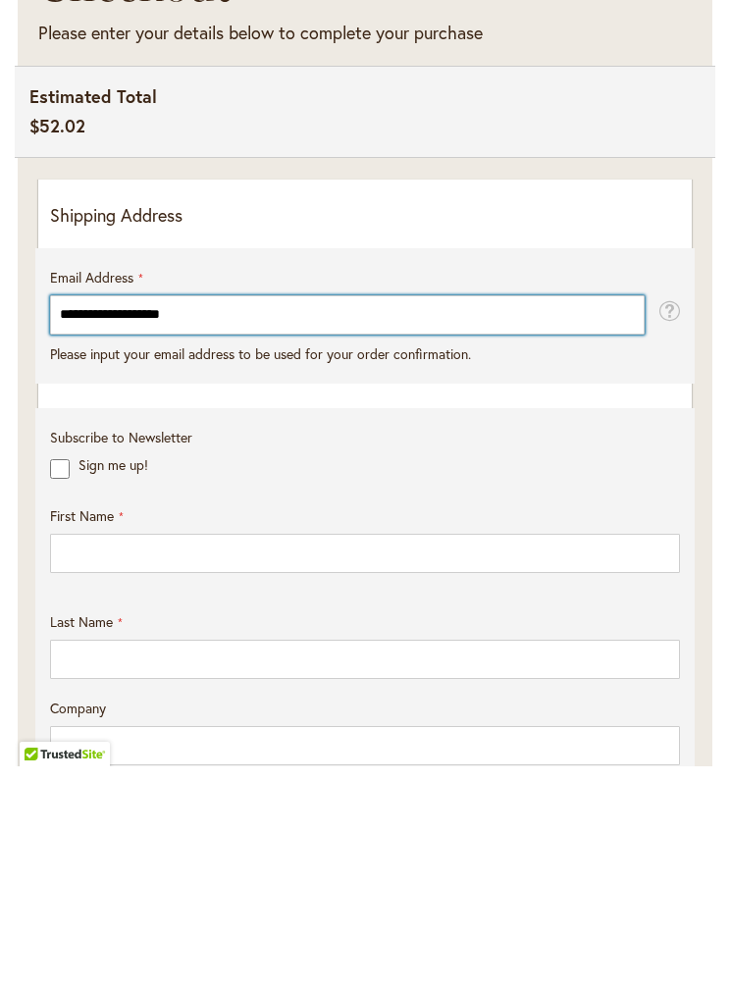
type input "**********"
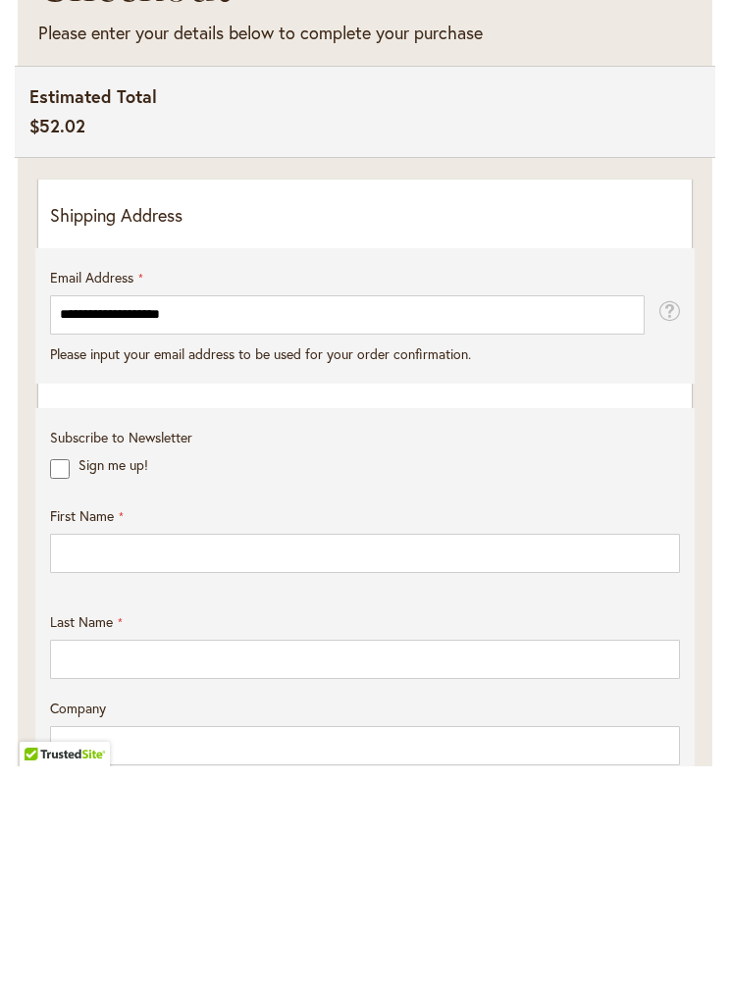
scroll to position [434, 0]
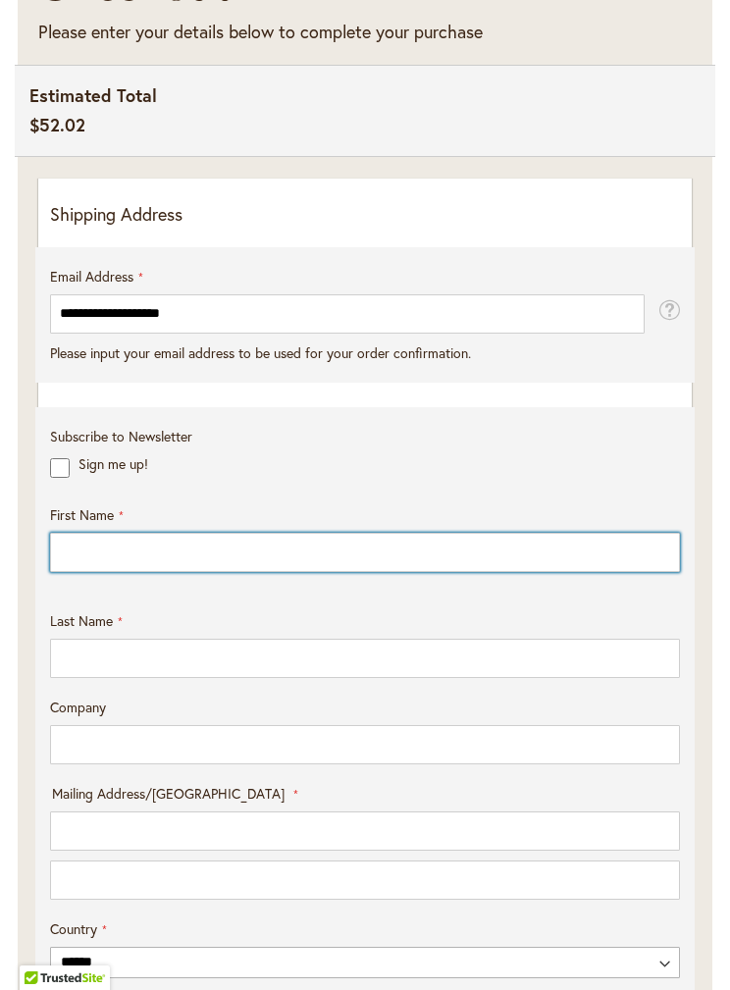
click at [151, 546] on input "First Name" at bounding box center [365, 552] width 630 height 39
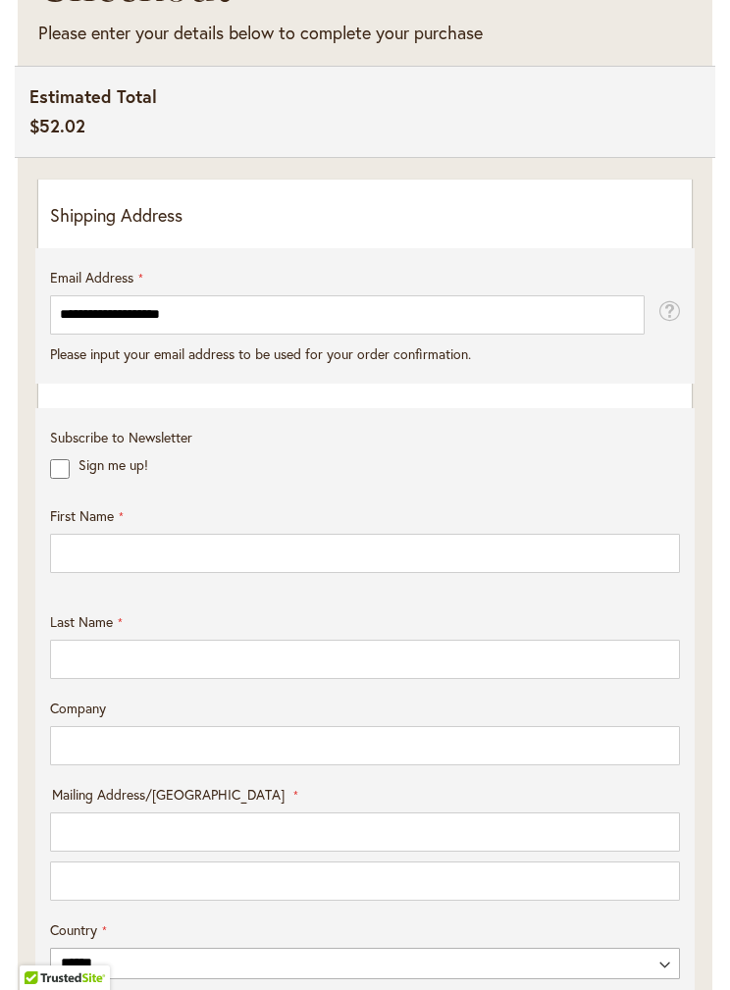
click at [156, 379] on fieldset "**********" at bounding box center [365, 326] width 630 height 116
click at [123, 398] on div "**********" at bounding box center [365, 792] width 630 height 1088
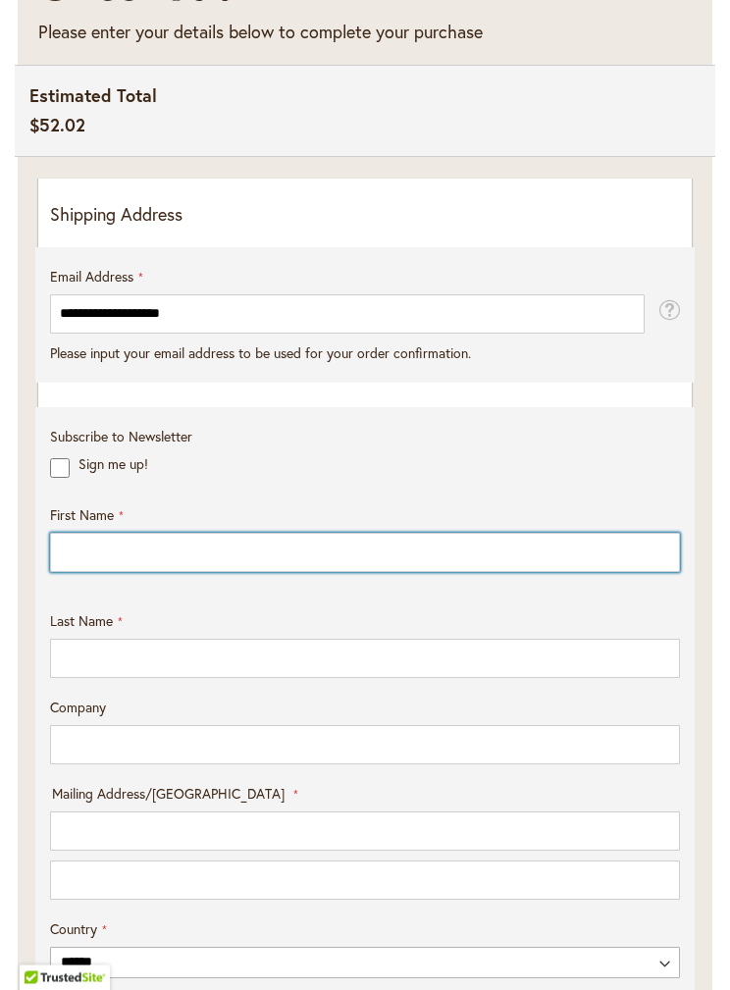
click at [156, 564] on input "First Name" at bounding box center [365, 553] width 630 height 39
type input "******"
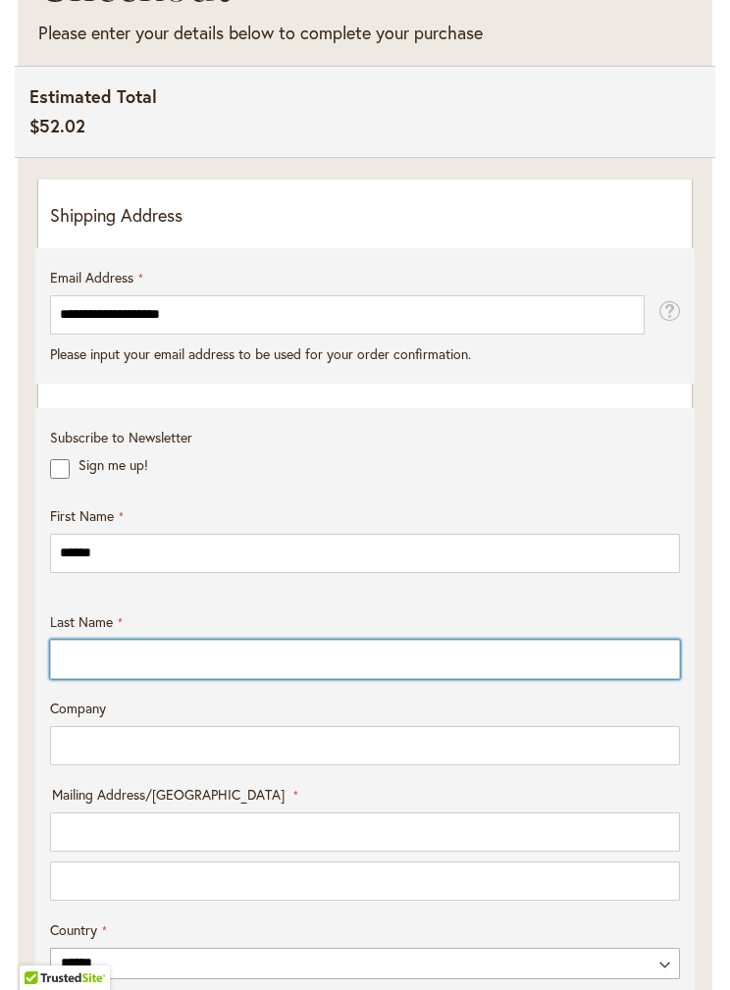
click at [215, 660] on input "Last Name" at bounding box center [365, 659] width 630 height 39
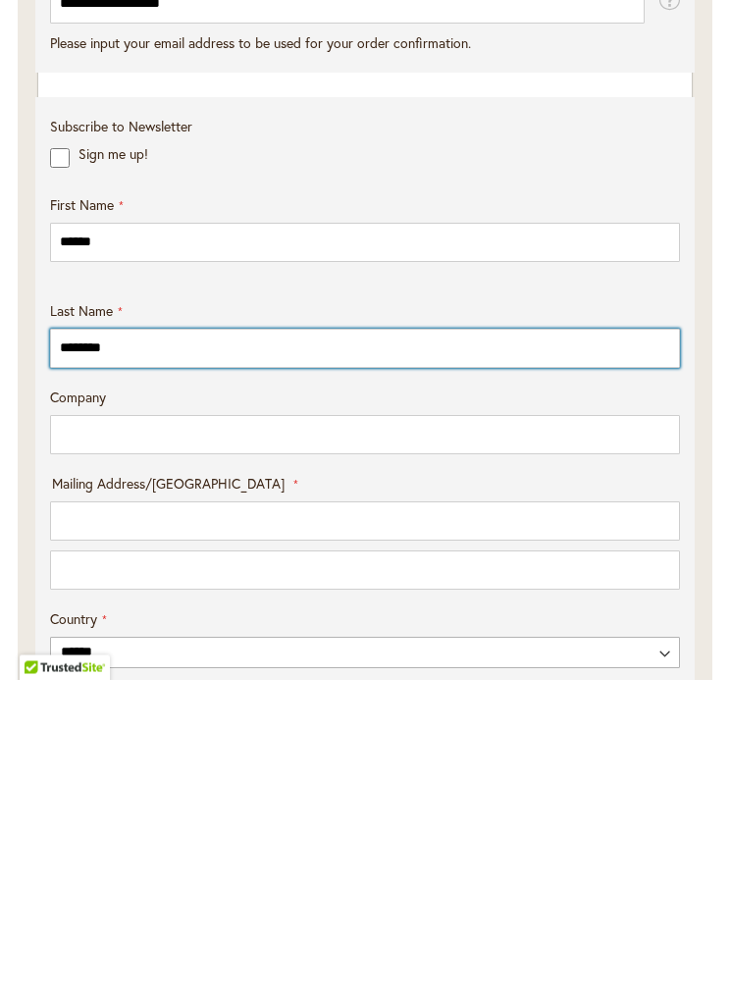
type input "********"
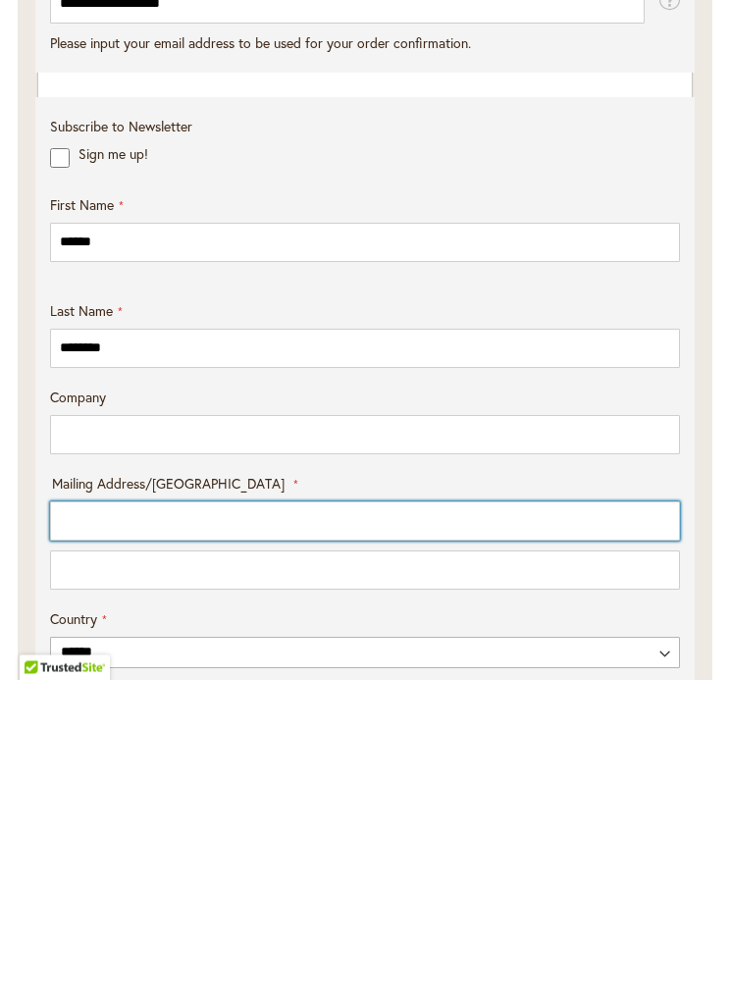
click at [156, 813] on input "Mailing Address/PO BOX: Line 1" at bounding box center [365, 832] width 630 height 39
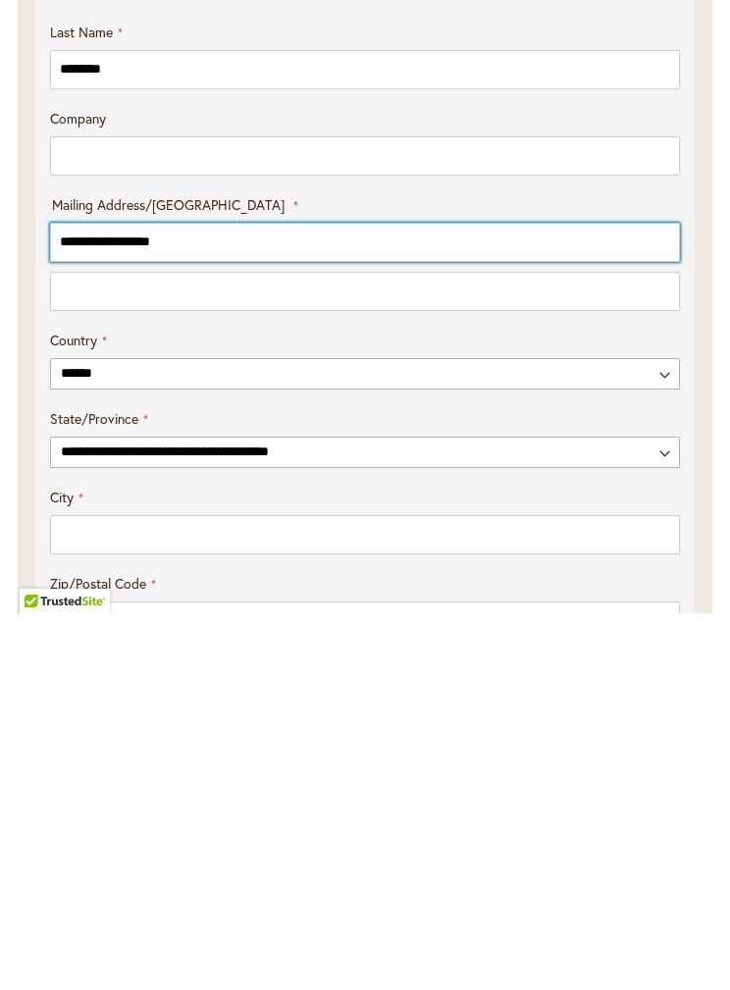
scroll to position [731, 0]
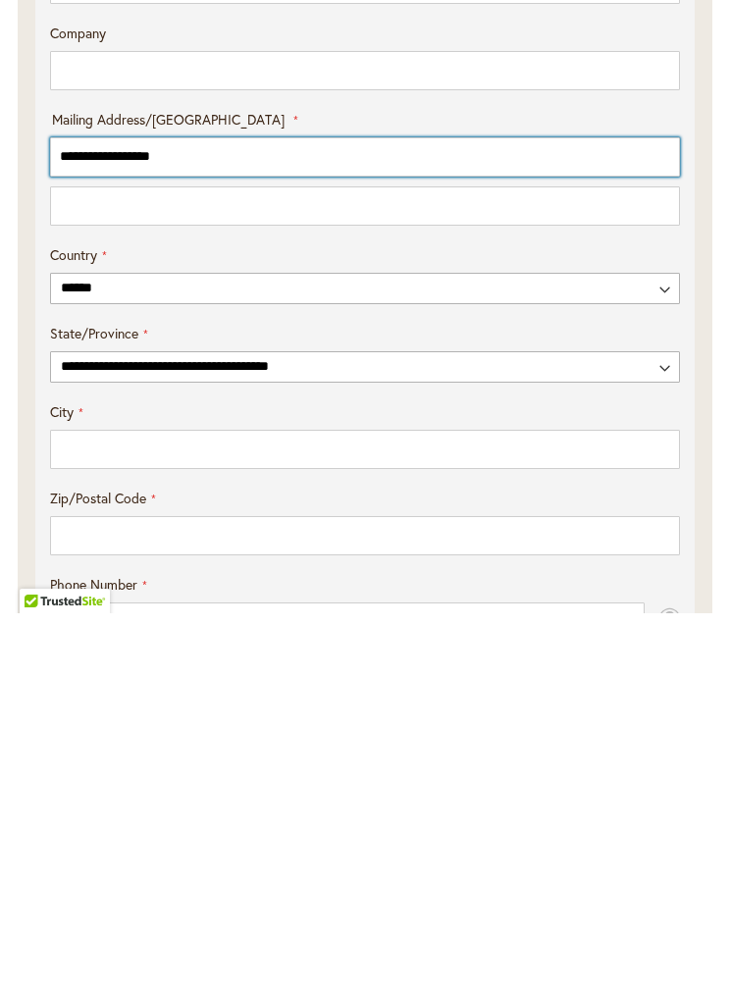
type input "**********"
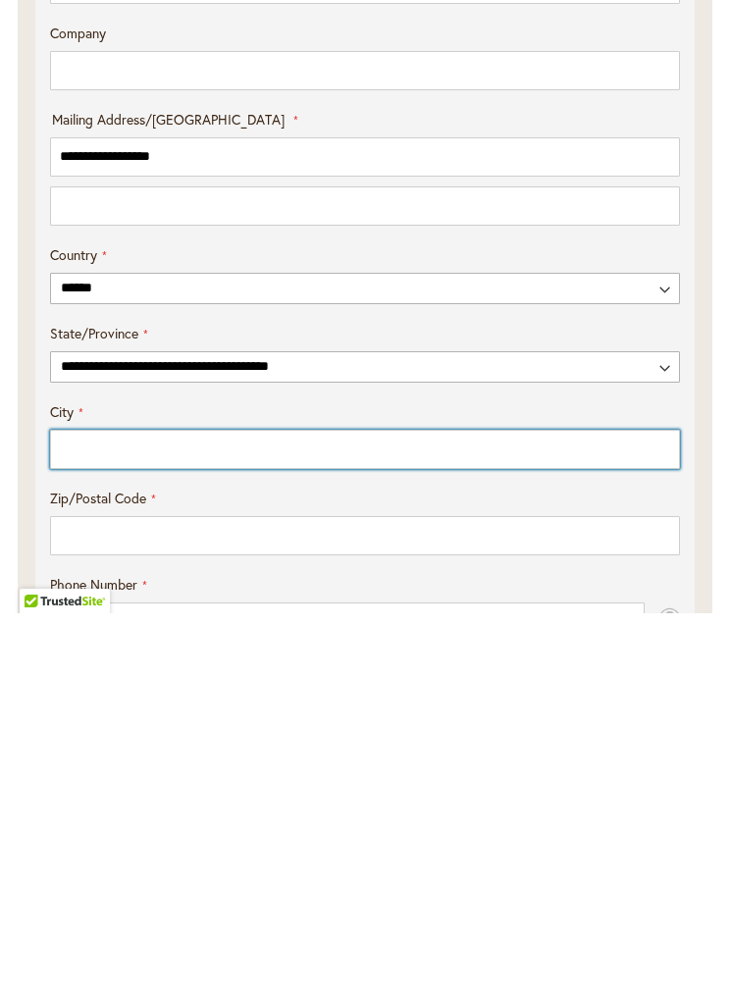
click at [173, 807] on input "City" at bounding box center [365, 826] width 630 height 39
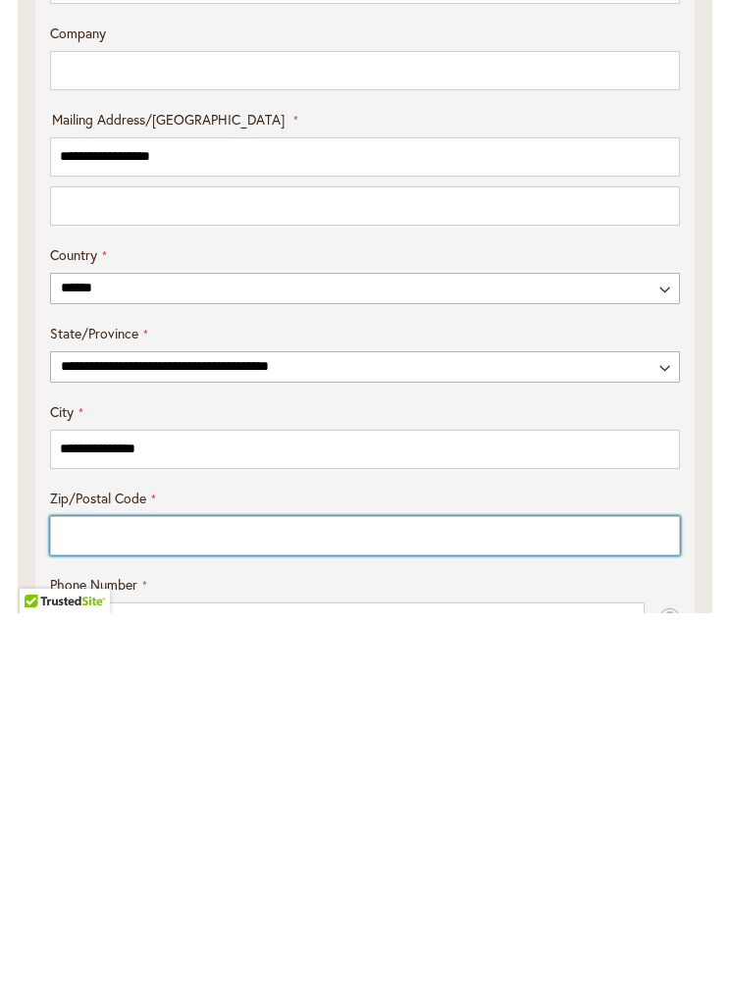
click at [245, 893] on input "Zip/Postal Code" at bounding box center [365, 912] width 630 height 39
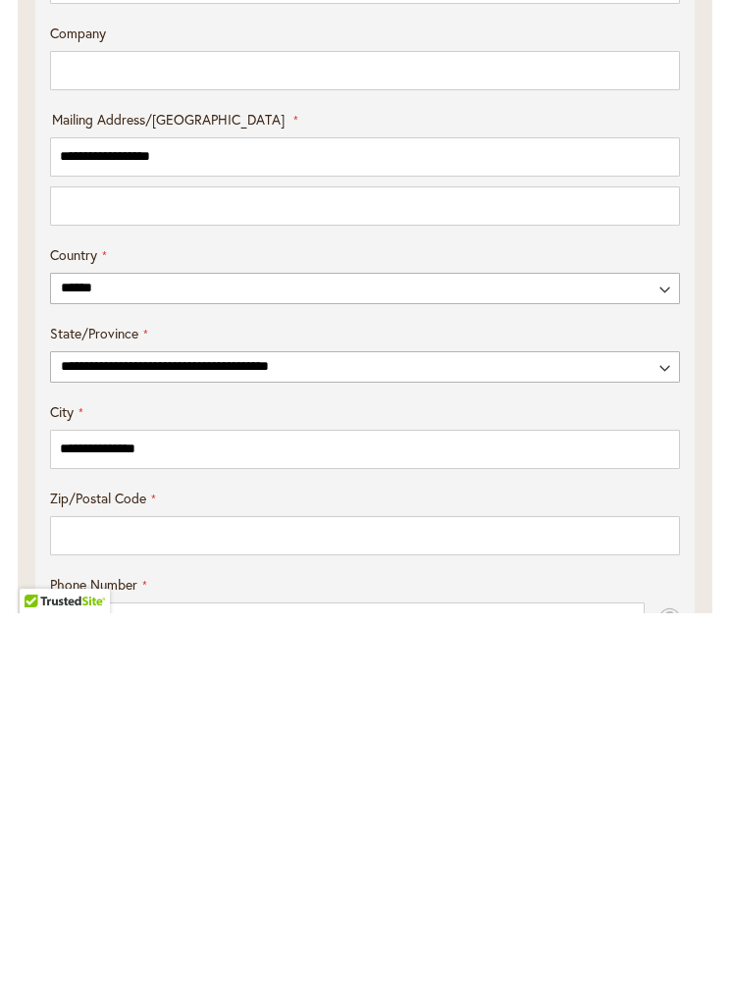
click at [220, 807] on input "**********" at bounding box center [365, 826] width 630 height 39
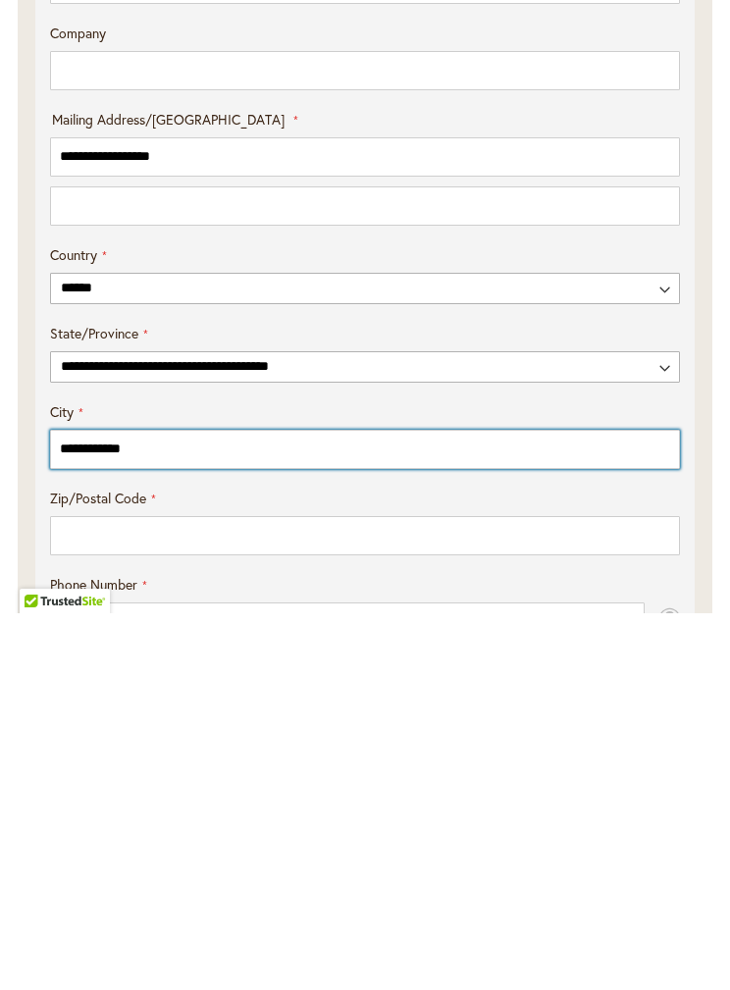
type input "**********"
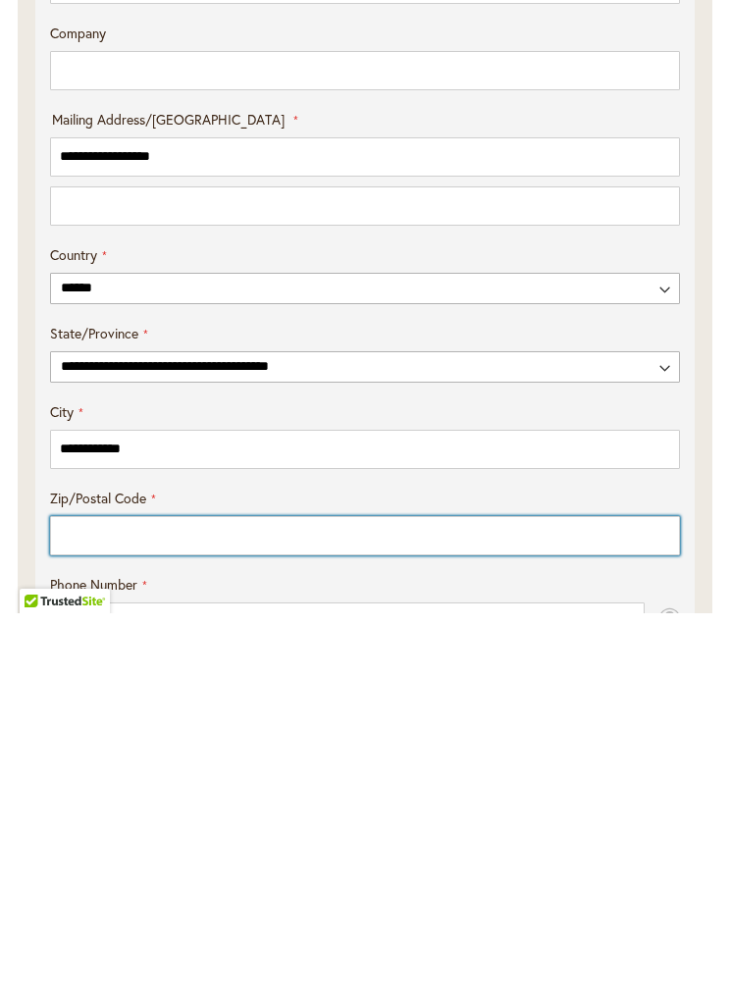
click at [168, 893] on input "Zip/Postal Code" at bounding box center [365, 912] width 630 height 39
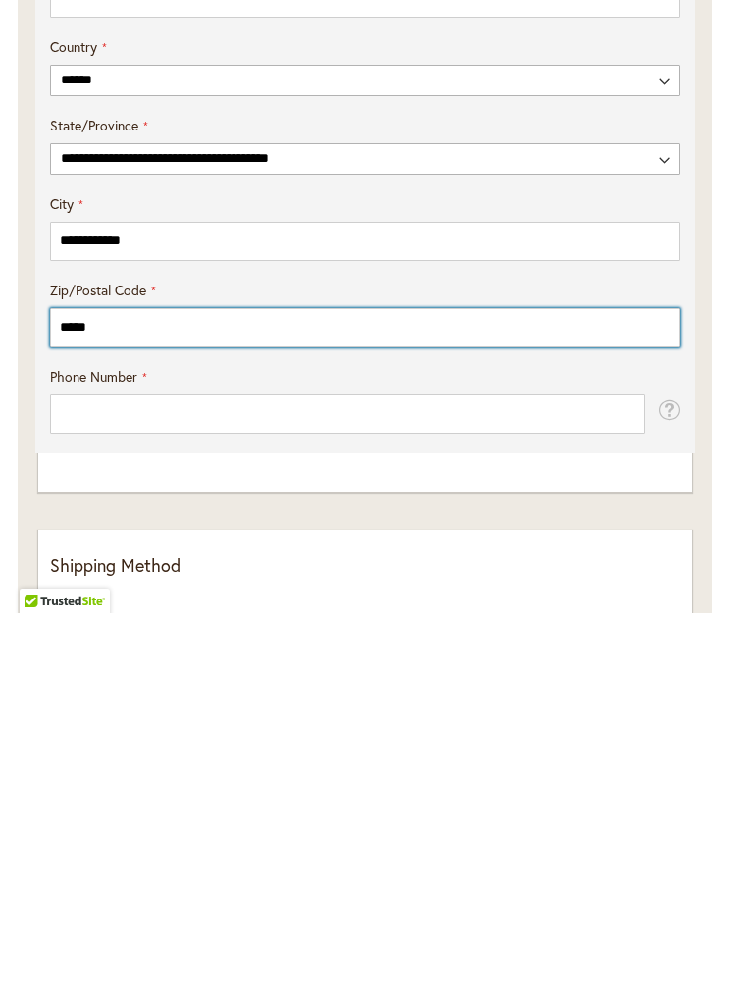
scroll to position [954, 0]
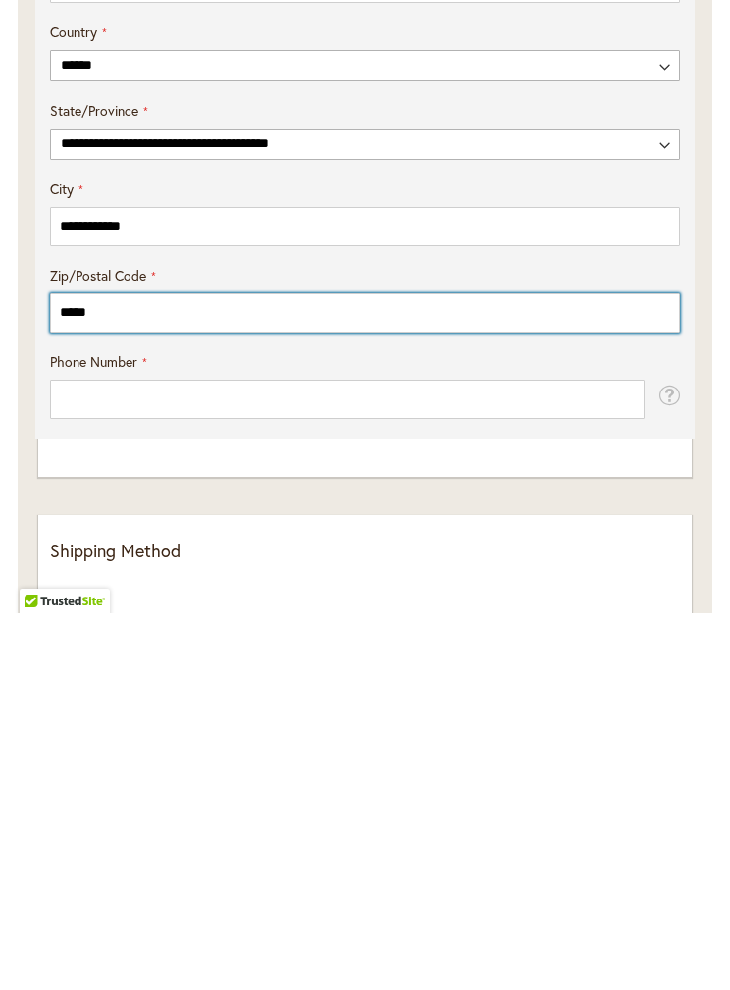
type input "*****"
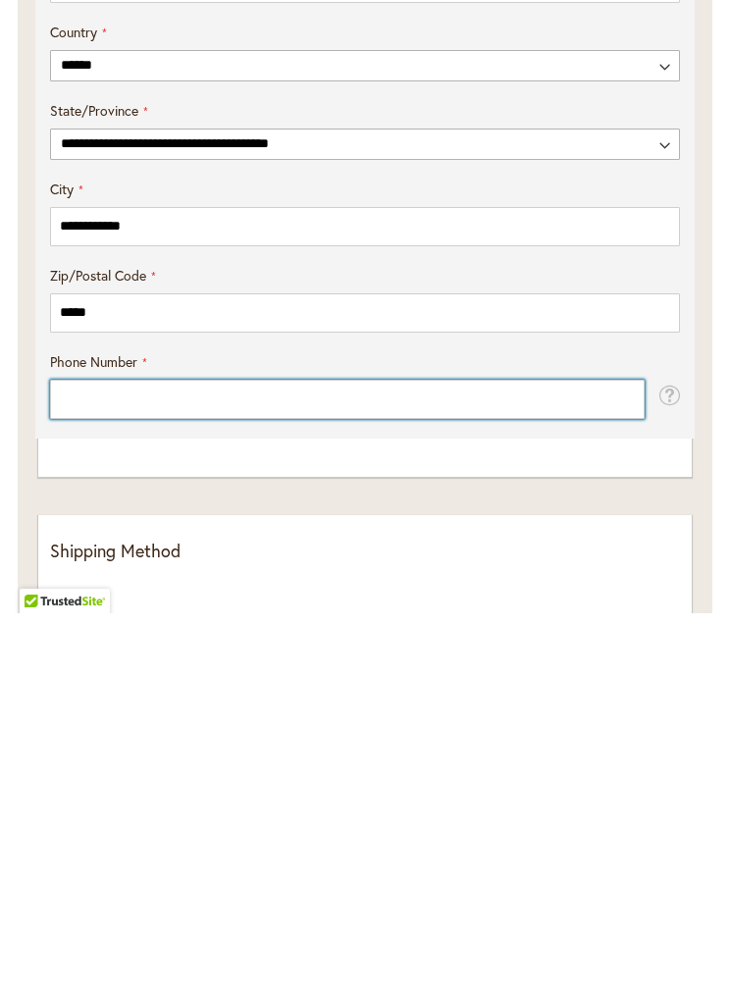
click at [190, 757] on input "Phone Number" at bounding box center [347, 776] width 595 height 39
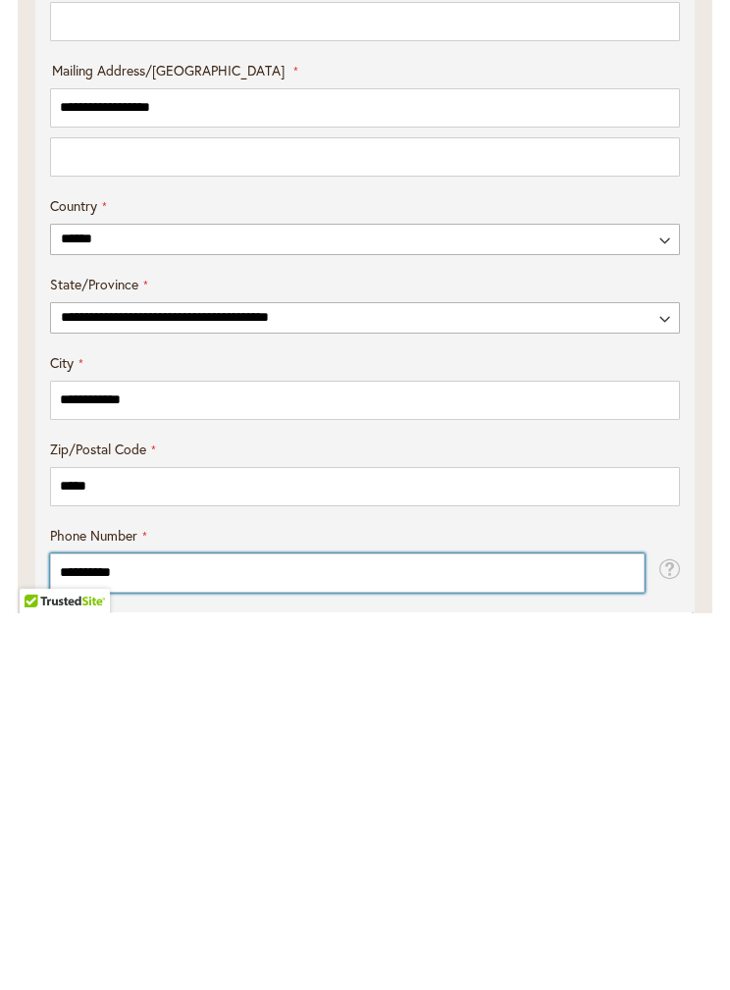
scroll to position [794, 0]
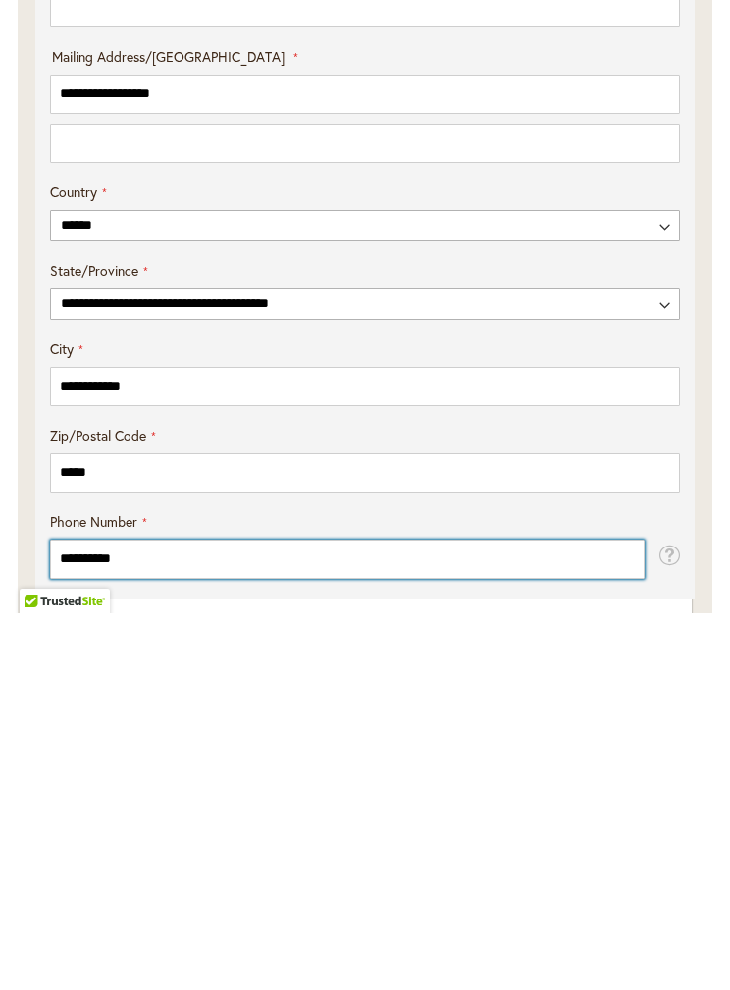
type input "**********"
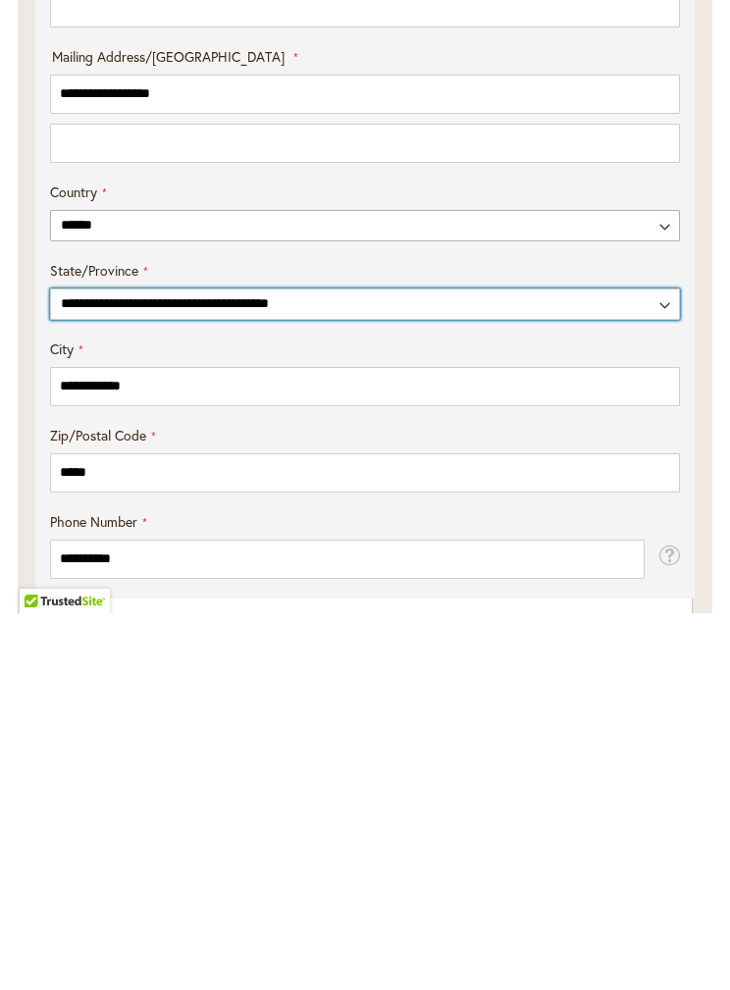
click at [653, 665] on select "**********" at bounding box center [365, 680] width 630 height 31
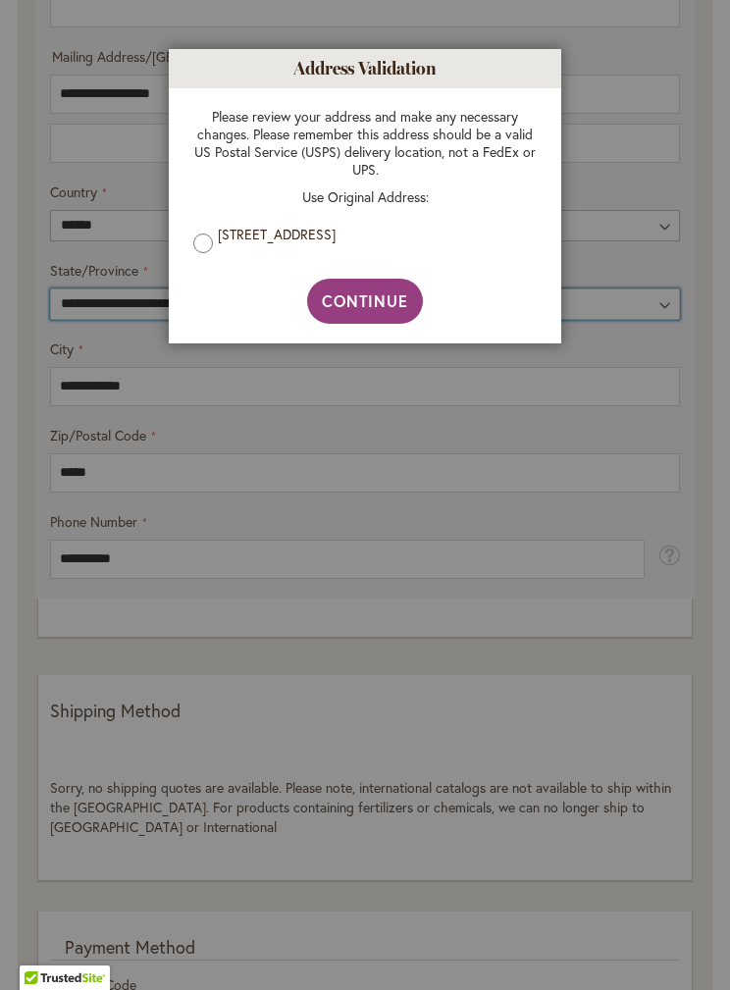
select select "**"
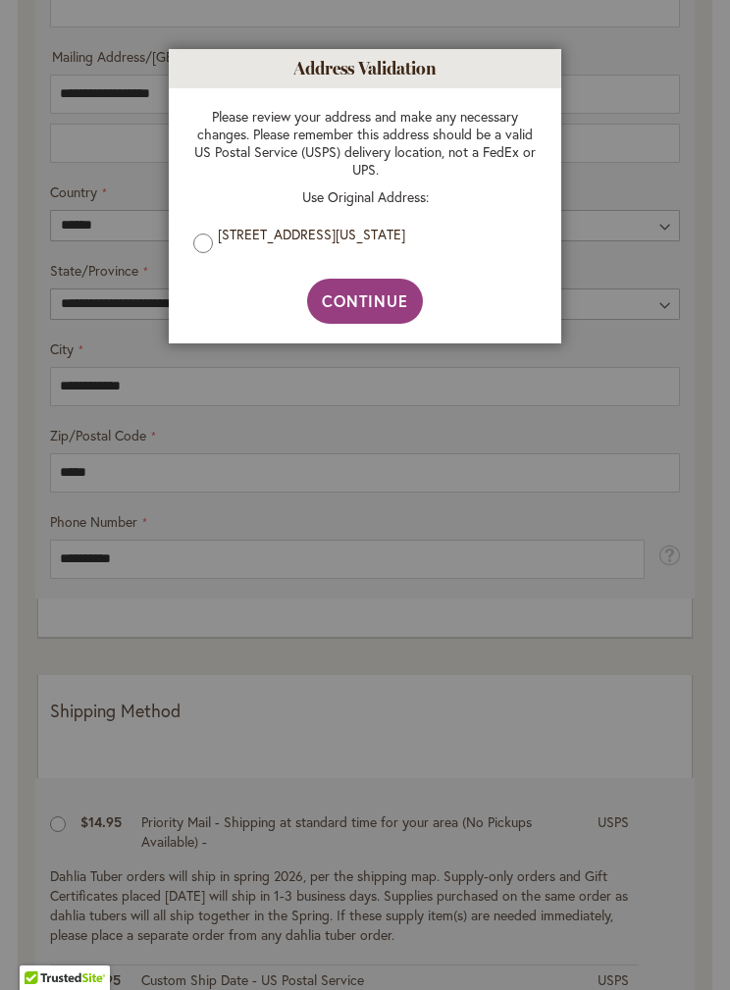
click at [374, 299] on span "Continue" at bounding box center [365, 300] width 87 height 21
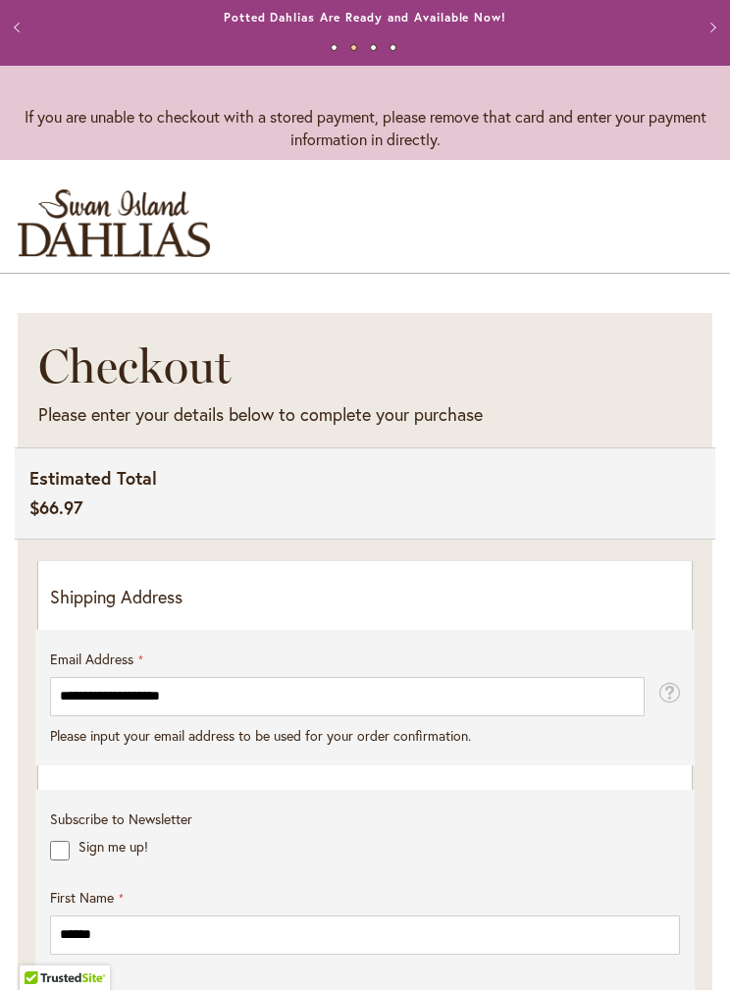
scroll to position [0, 0]
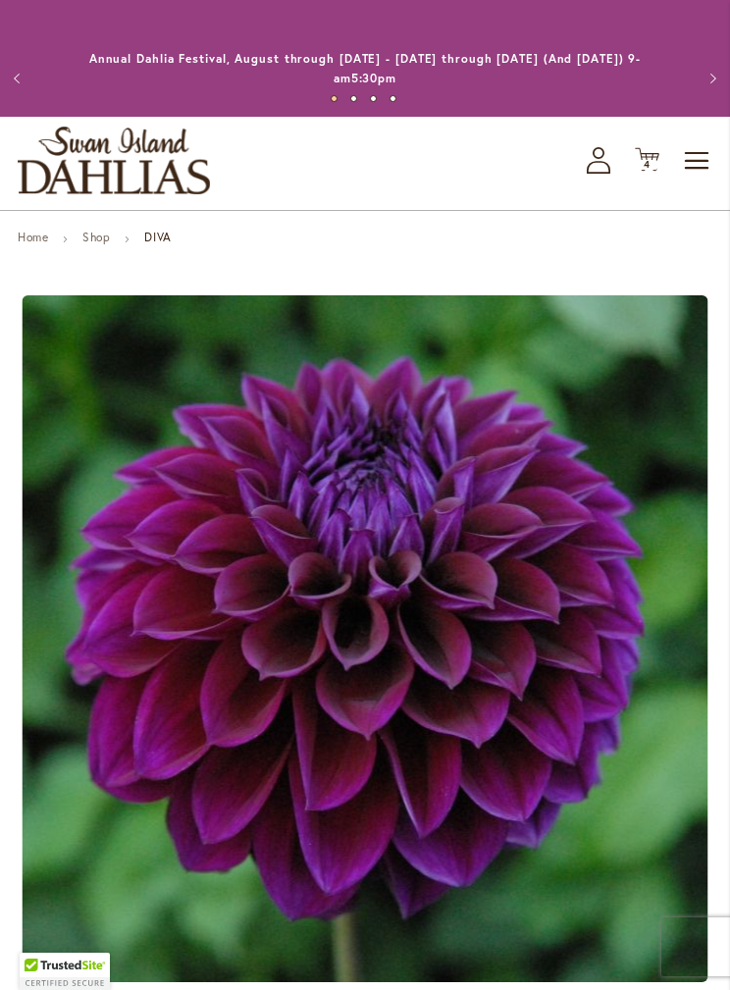
click at [710, 153] on span "Toggle Nav" at bounding box center [697, 160] width 29 height 39
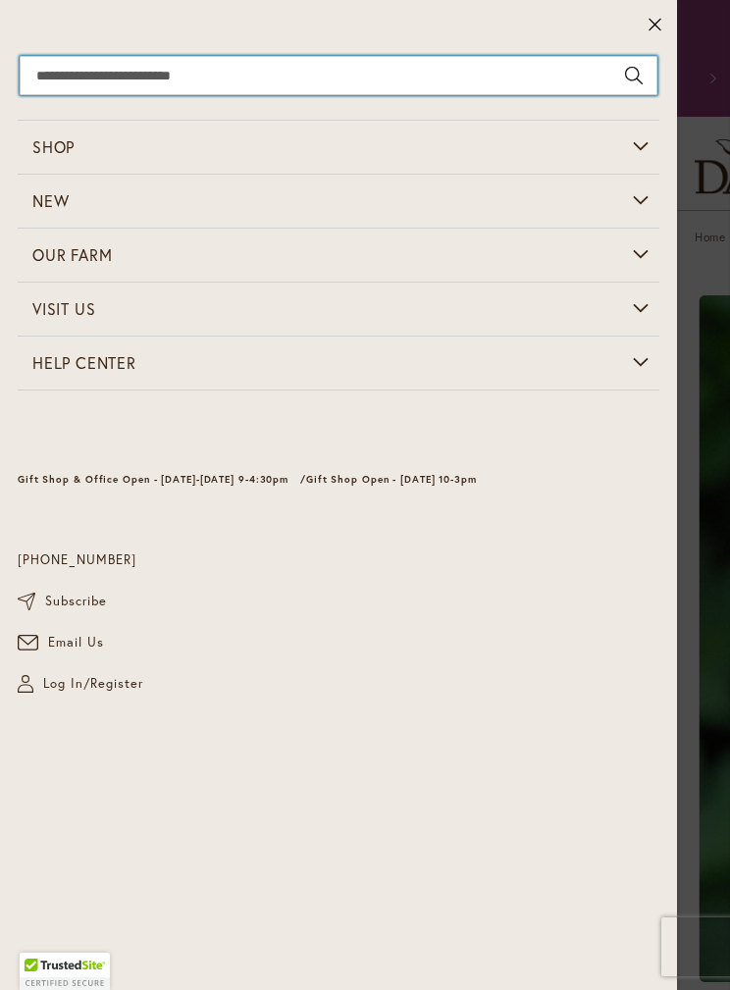
click at [308, 71] on input "Search" at bounding box center [339, 75] width 638 height 39
type input "*********"
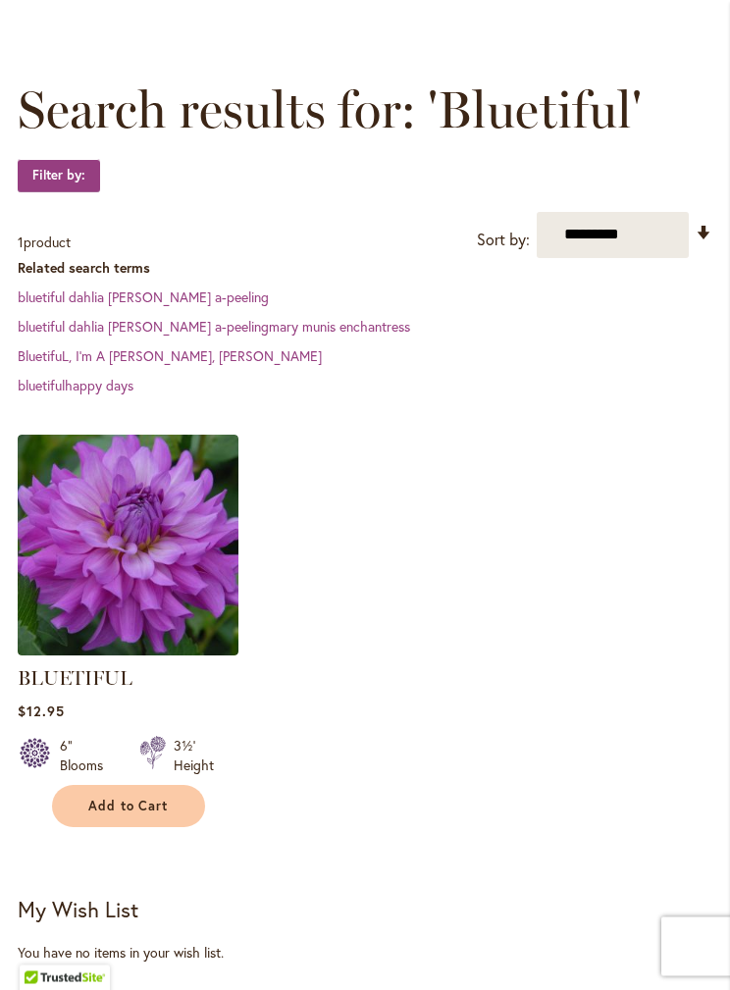
scroll to position [256, 0]
click at [170, 568] on img at bounding box center [128, 545] width 221 height 221
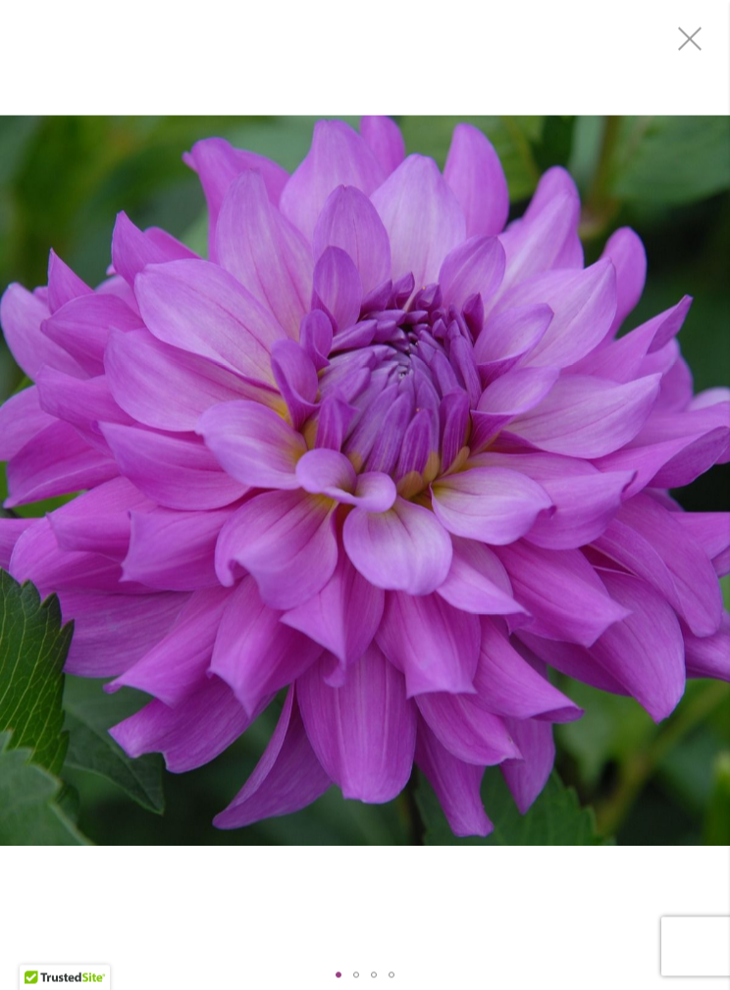
scroll to position [230, 0]
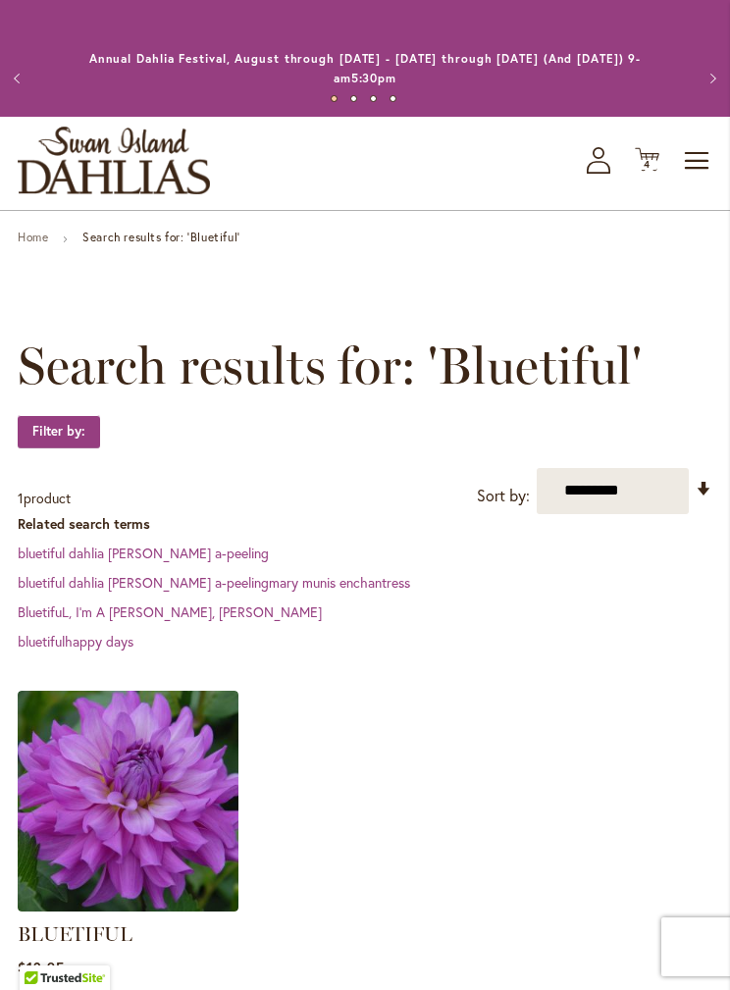
click at [15, 78] on button "Previous" at bounding box center [19, 78] width 39 height 39
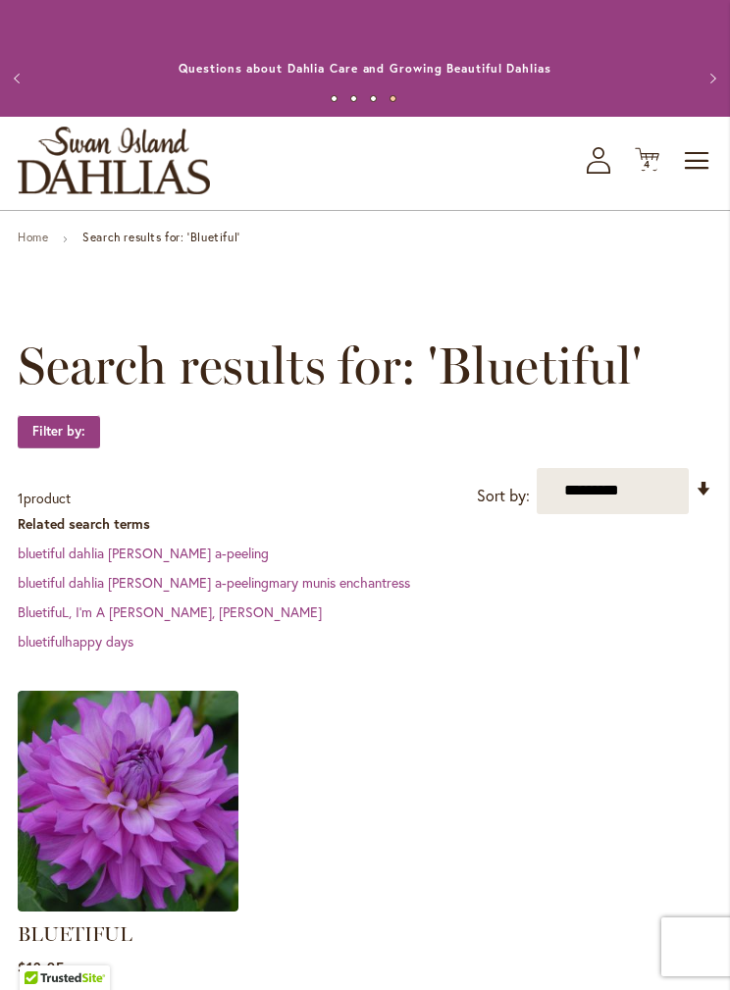
click at [693, 160] on span "Toggle Nav" at bounding box center [697, 160] width 29 height 39
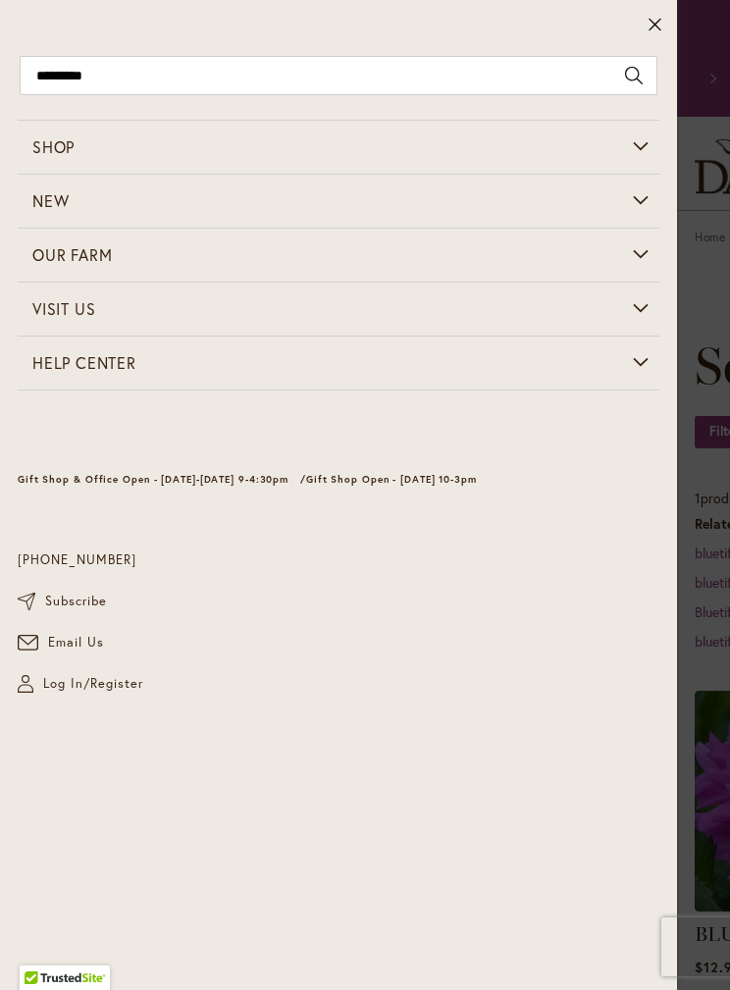
click at [266, 46] on div at bounding box center [338, 25] width 677 height 51
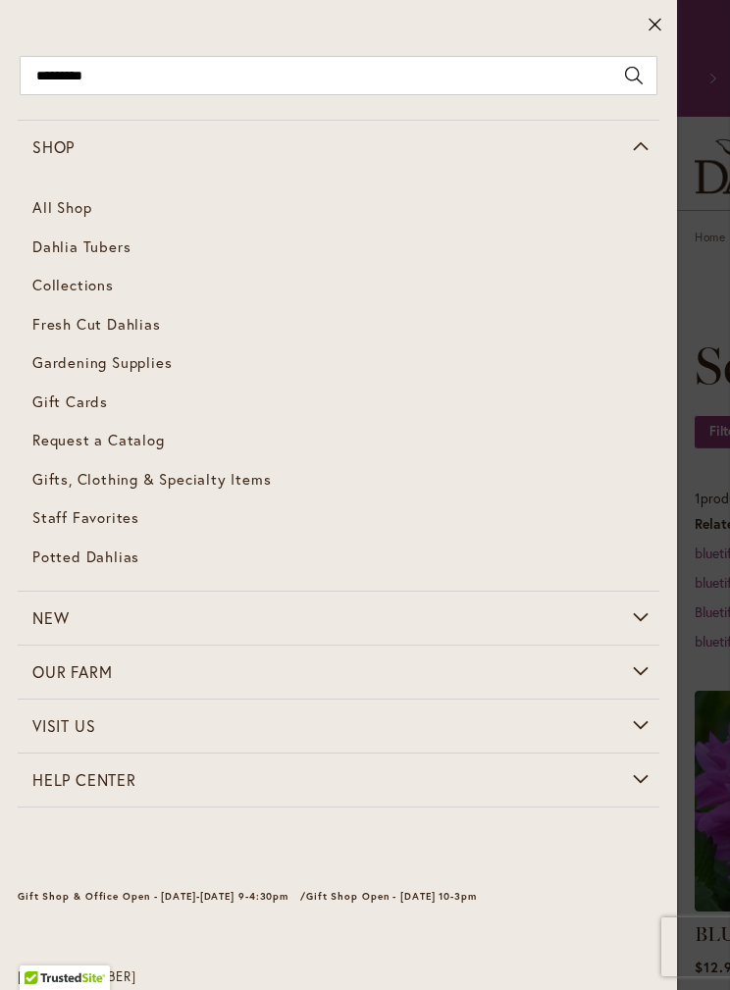
click at [119, 237] on span "Dahlia Tubers" at bounding box center [81, 246] width 98 height 20
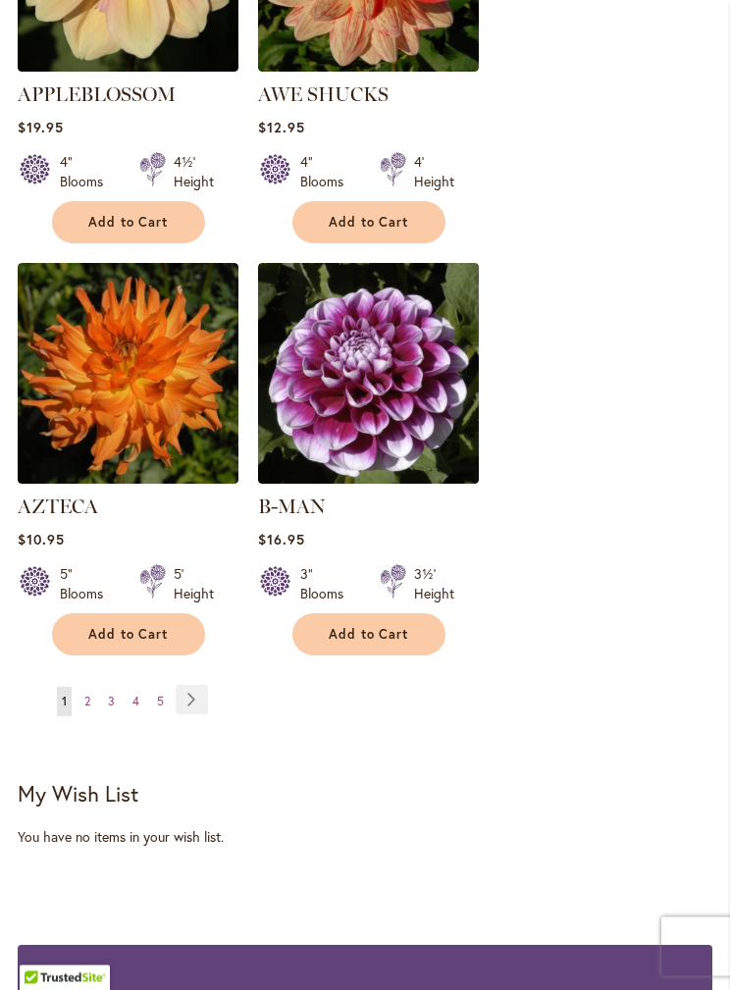
scroll to position [3491, 0]
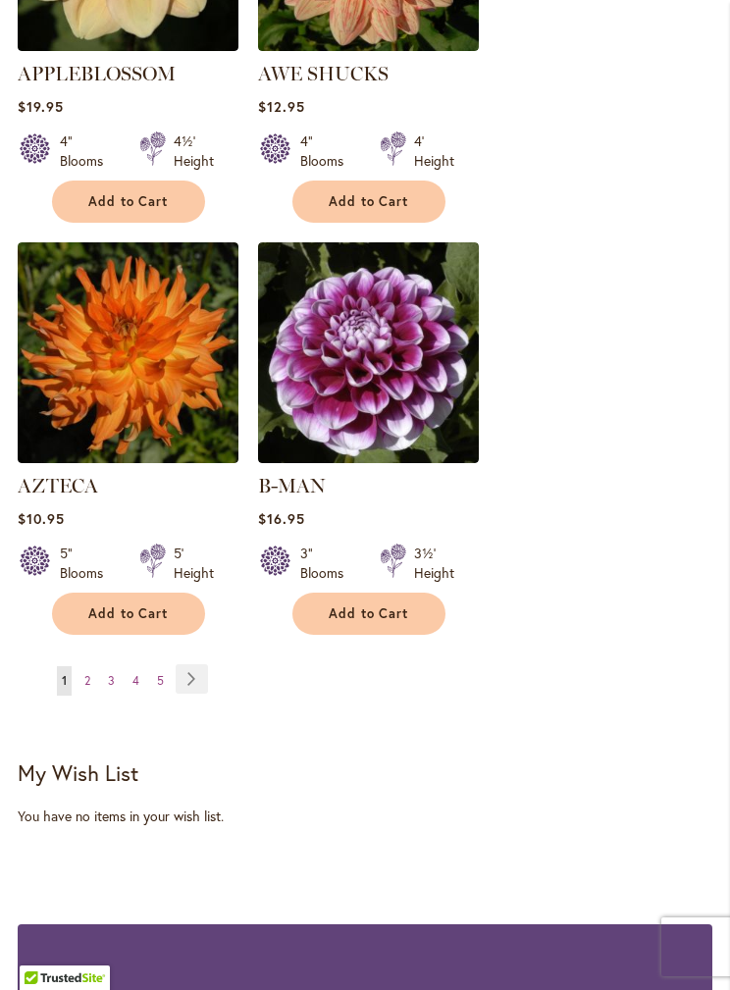
click at [118, 666] on link "Page 3" at bounding box center [111, 680] width 17 height 29
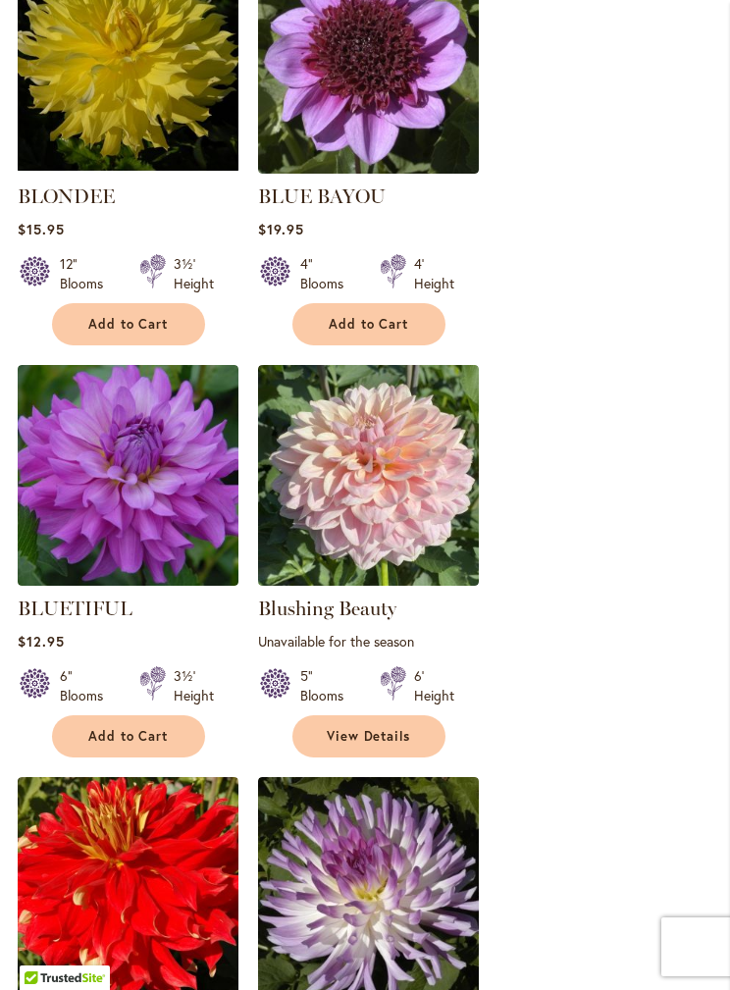
scroll to position [2104, 0]
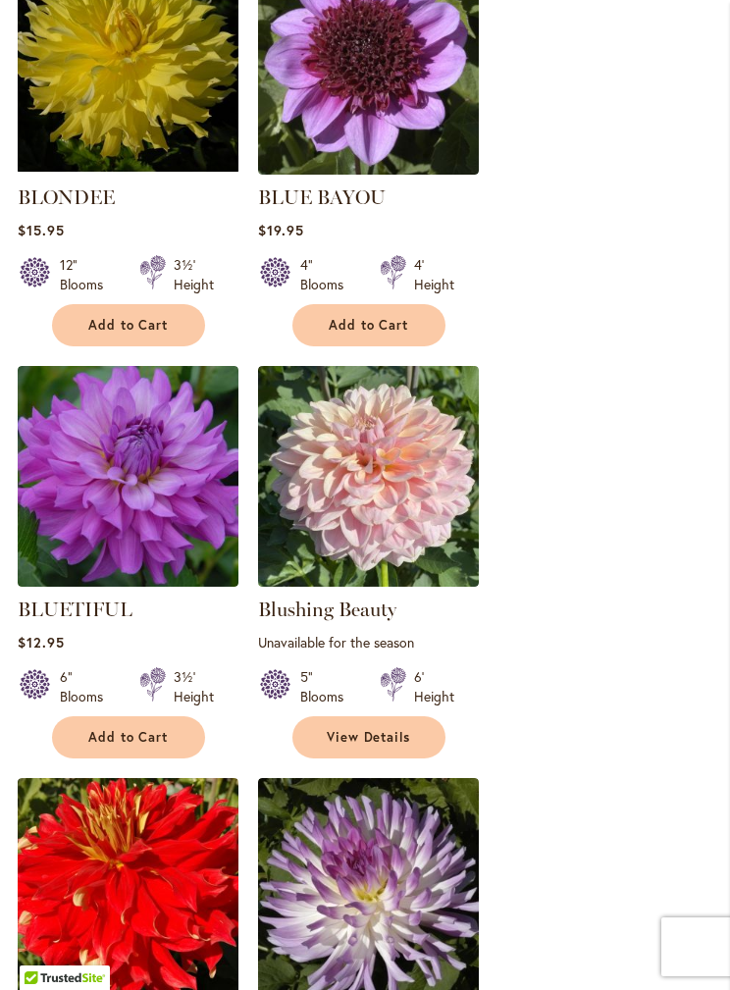
click at [169, 499] on img at bounding box center [128, 476] width 221 height 221
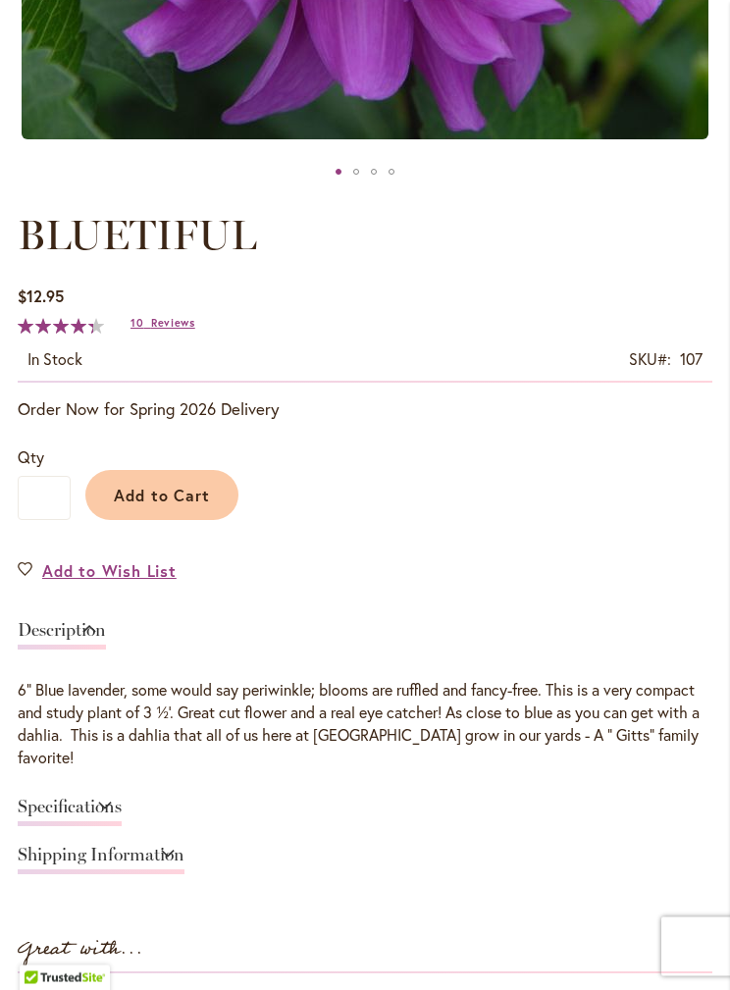
scroll to position [843, 0]
click at [709, 788] on div "Specifications" at bounding box center [365, 812] width 695 height 48
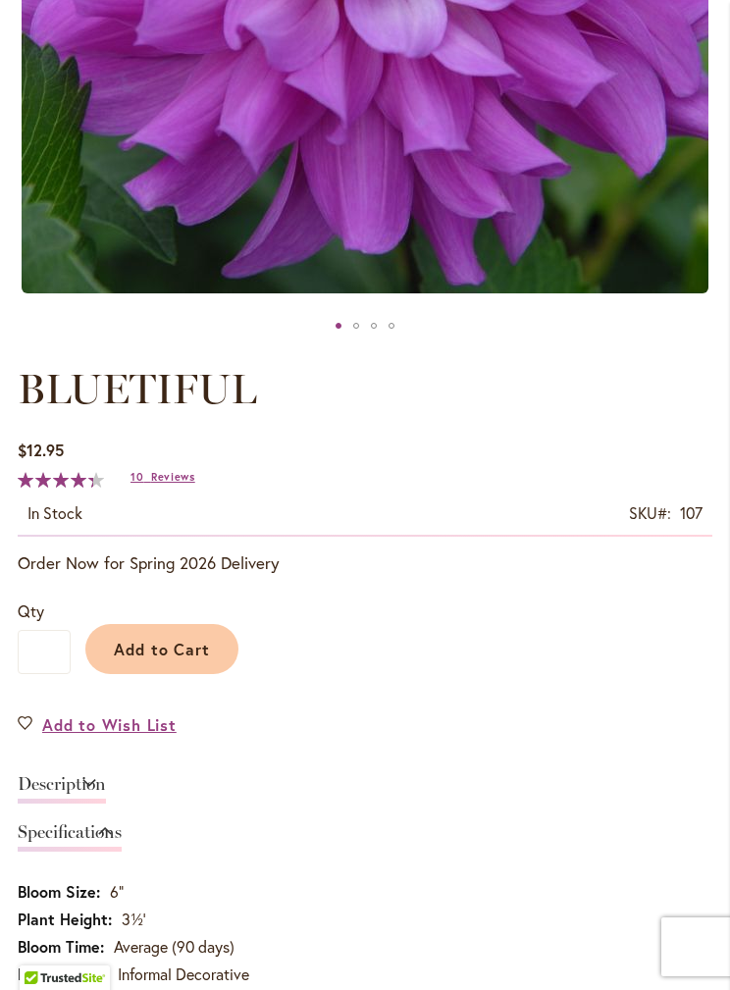
scroll to position [644, 0]
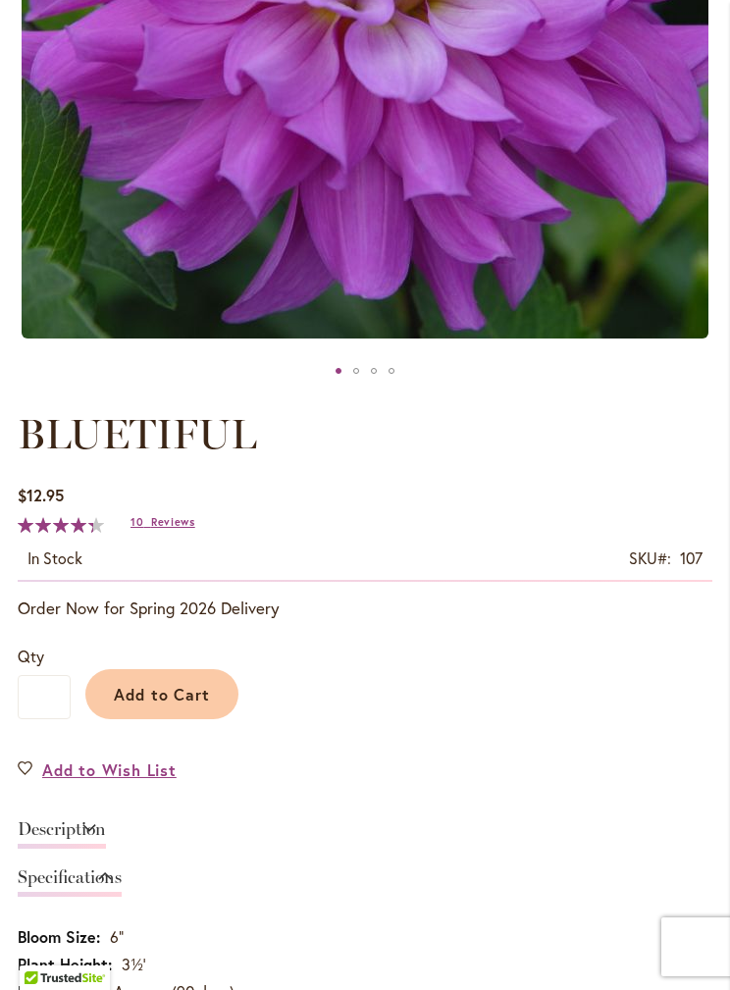
click at [168, 521] on span "Reviews" at bounding box center [173, 522] width 44 height 14
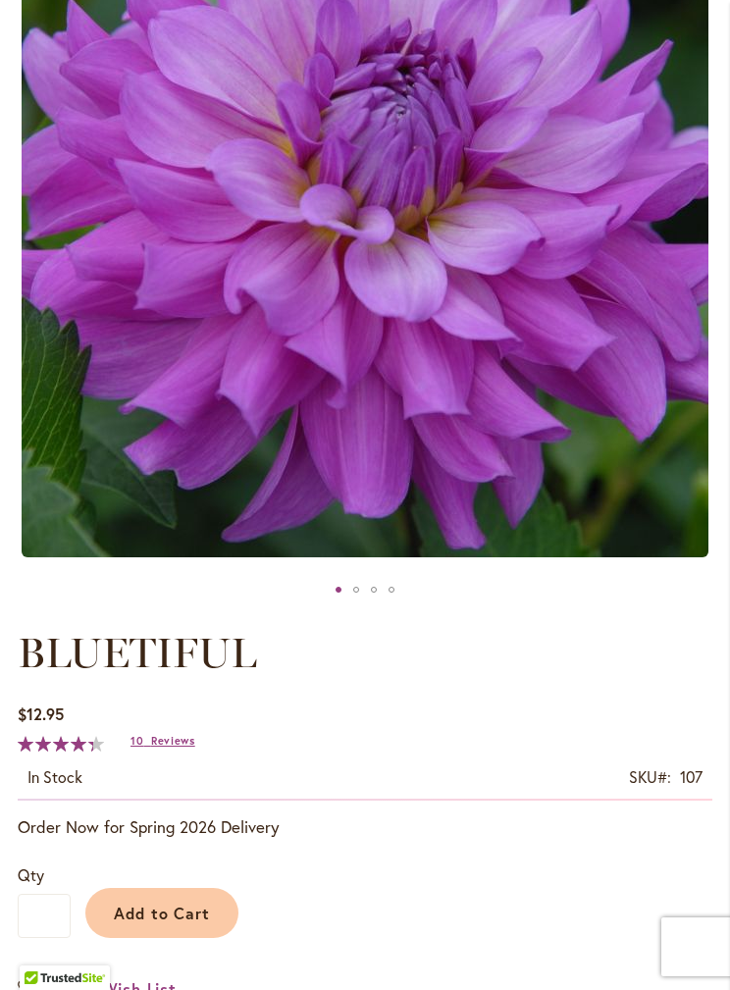
scroll to position [0, 0]
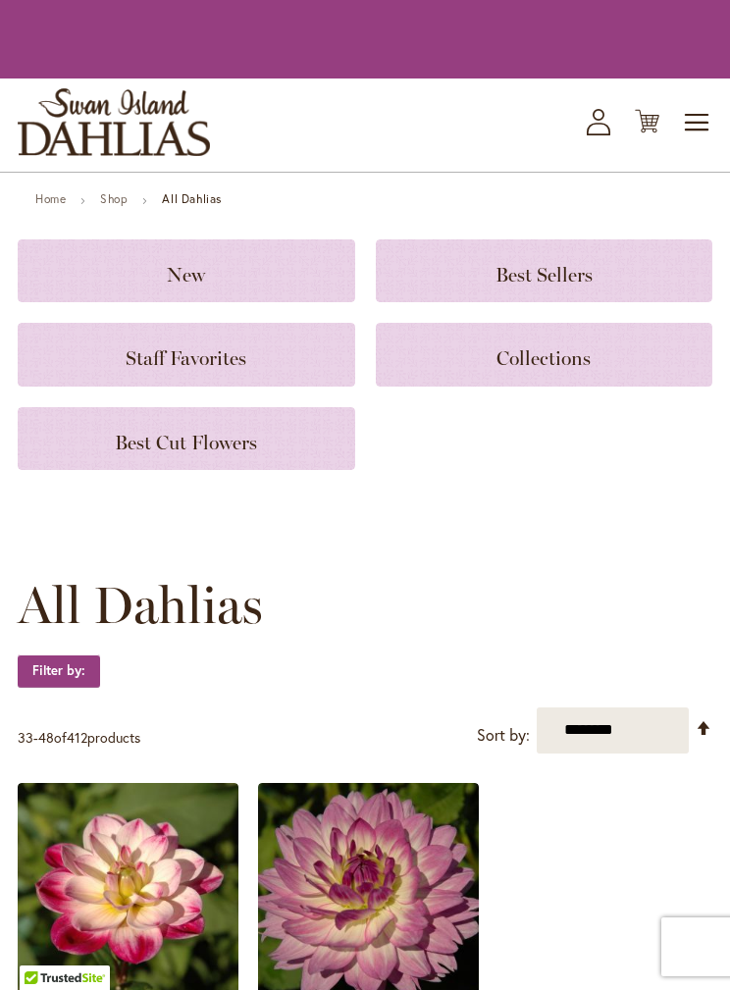
scroll to position [2104, 0]
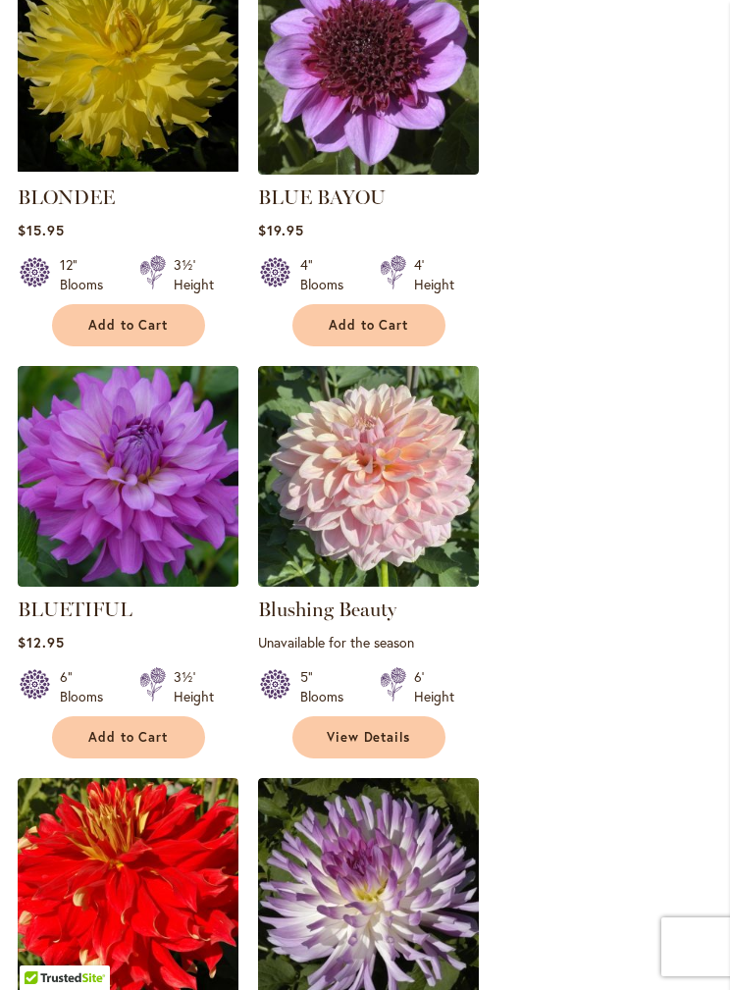
click at [126, 598] on link "BLUETIFUL" at bounding box center [75, 610] width 115 height 24
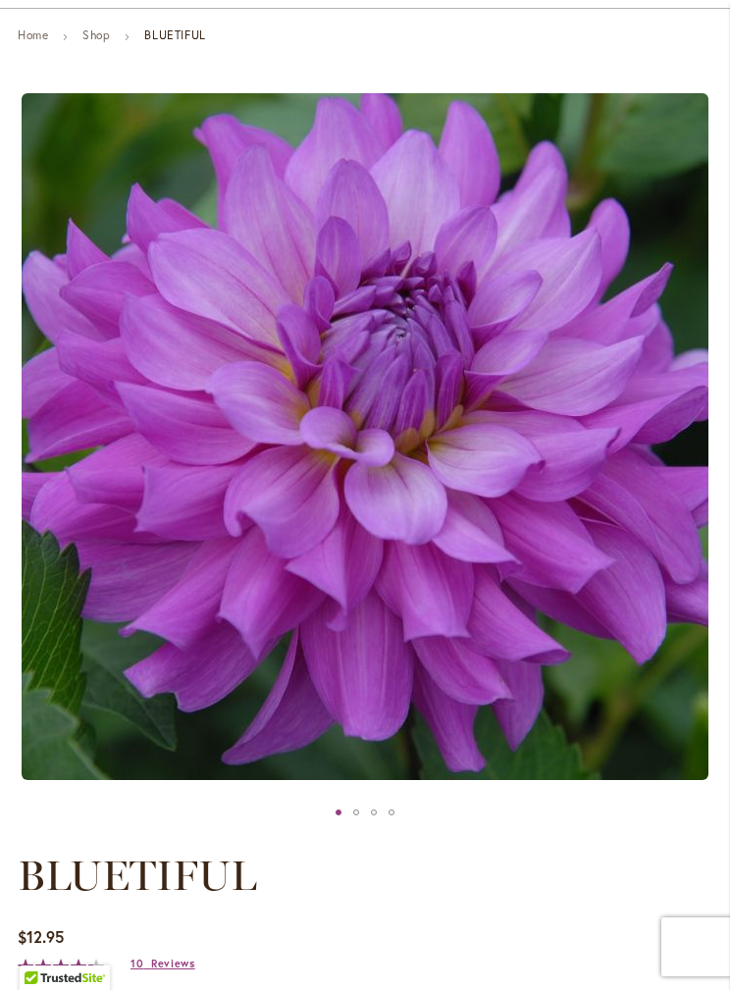
scroll to position [206, 0]
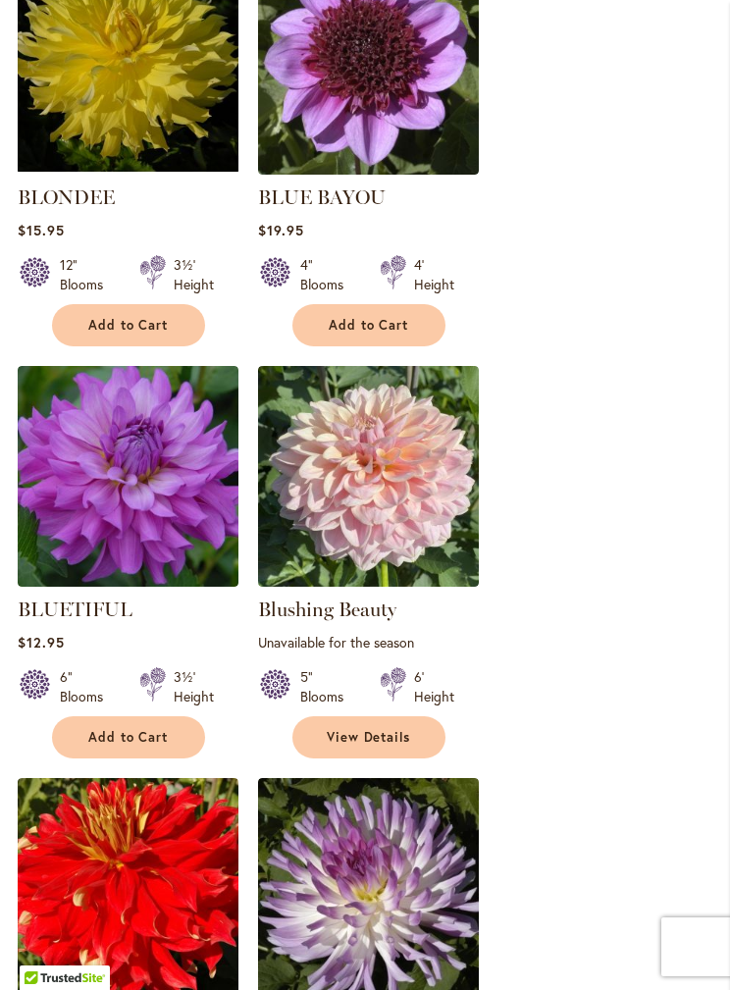
scroll to position [2104, 0]
click at [182, 486] on img at bounding box center [128, 476] width 221 height 221
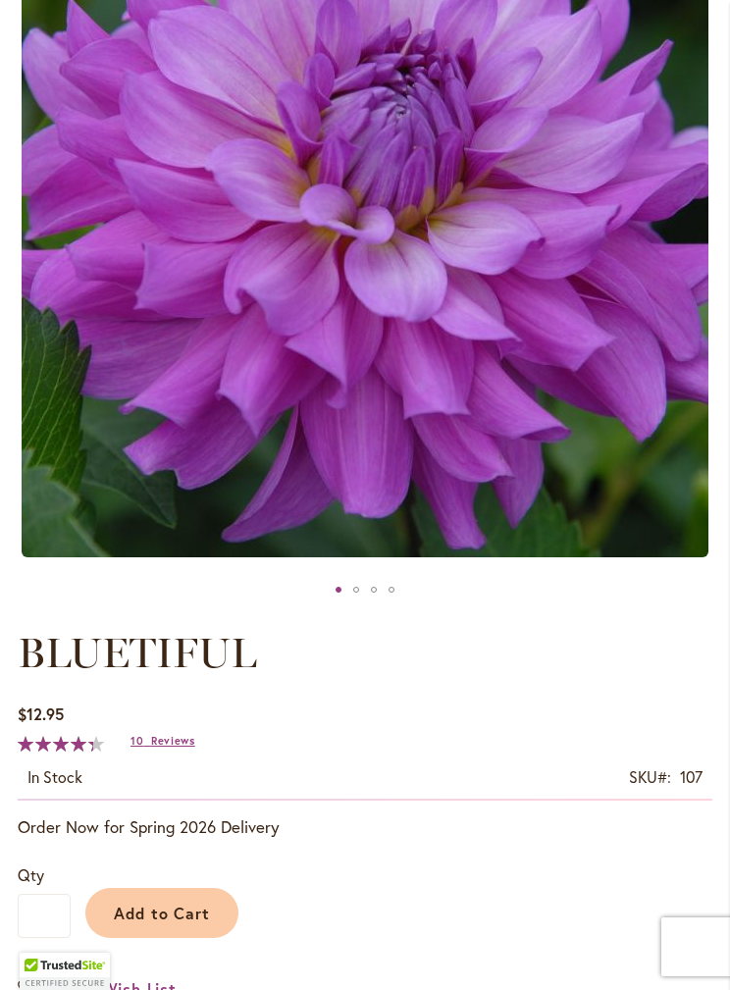
scroll to position [586, 0]
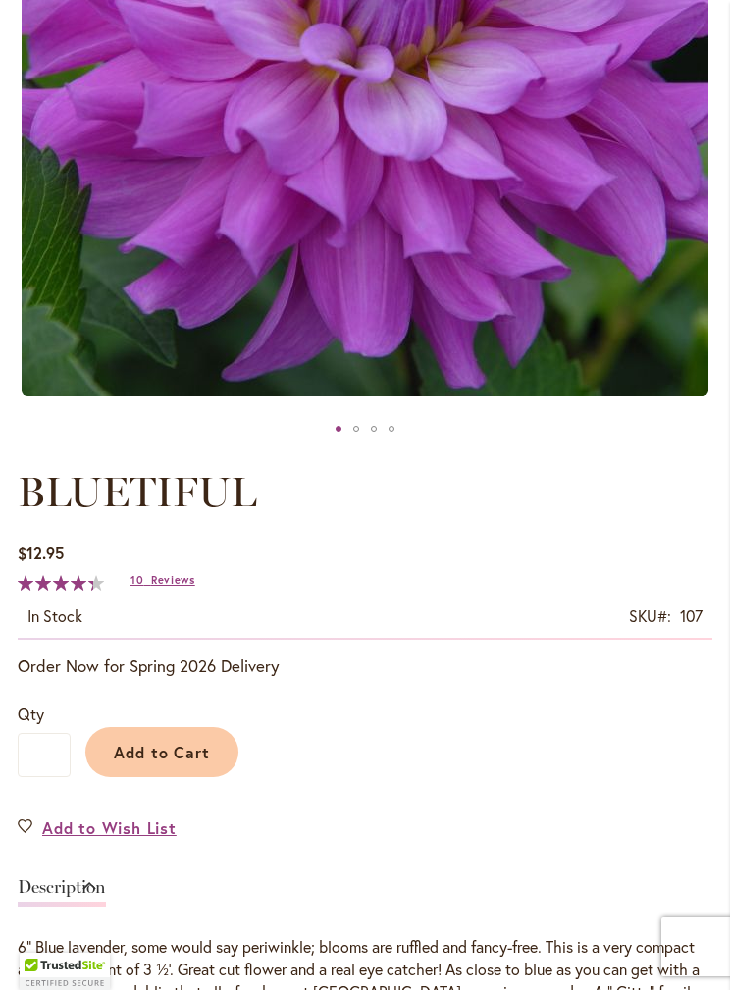
click at [185, 730] on button "Add to Cart" at bounding box center [161, 752] width 153 height 50
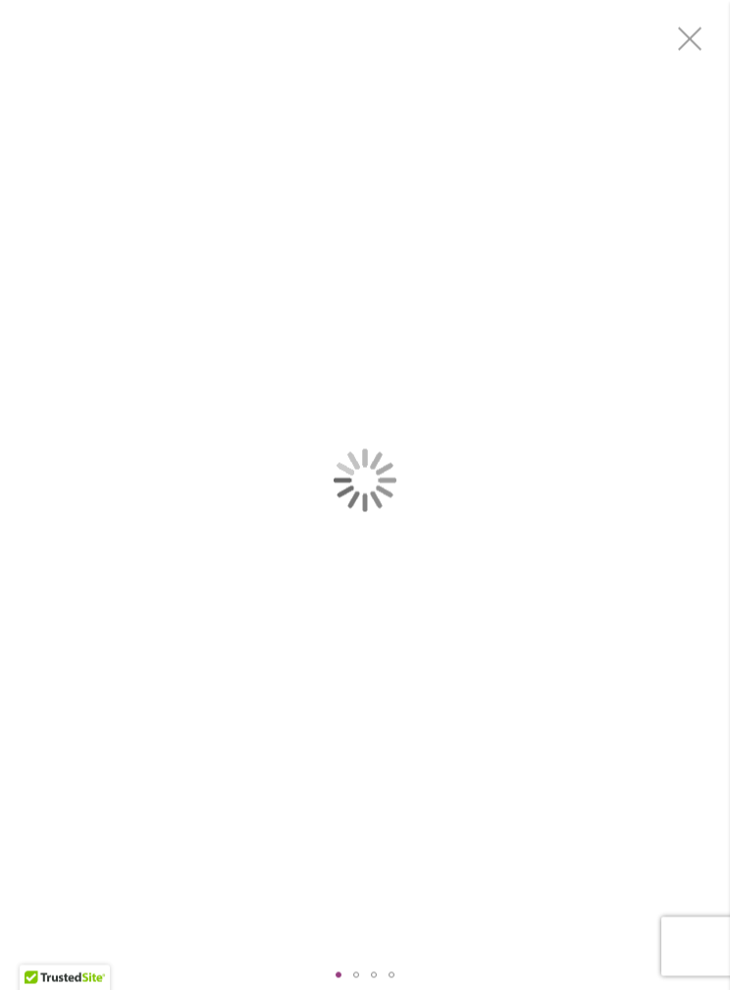
scroll to position [0, 0]
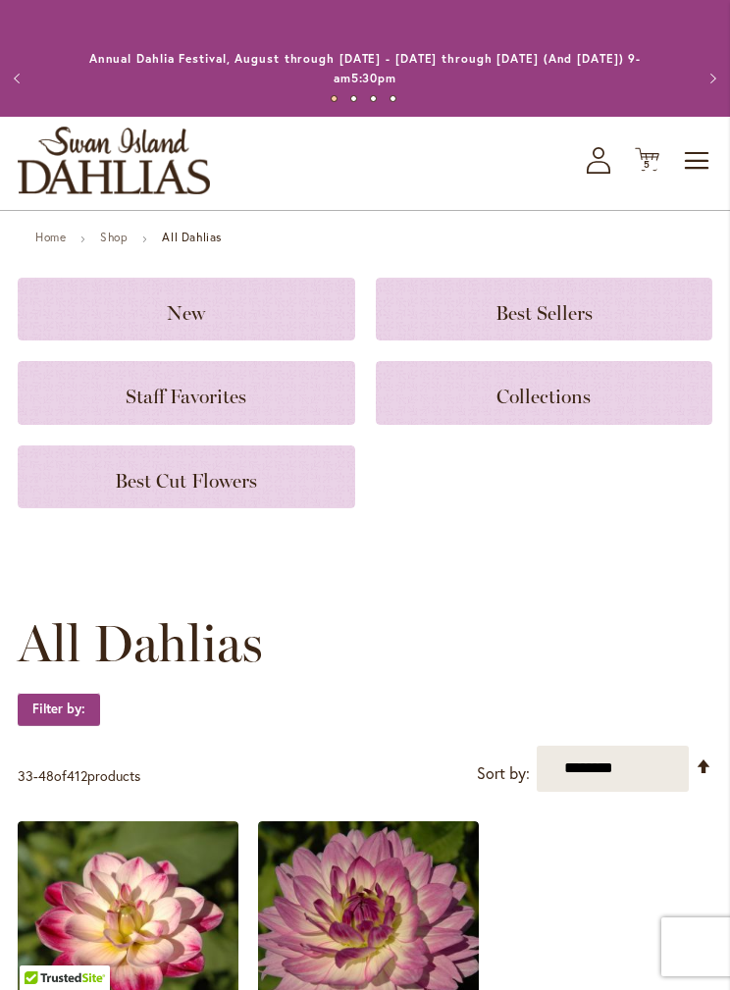
click at [652, 162] on span "5 5 items" at bounding box center [648, 165] width 20 height 10
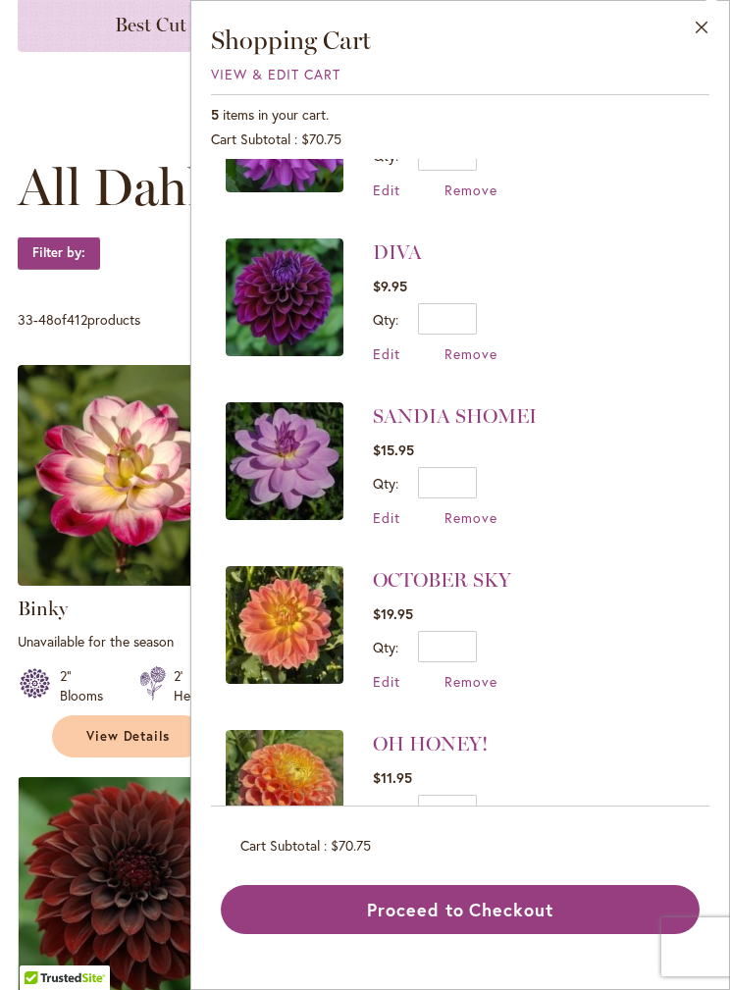
scroll to position [516, 0]
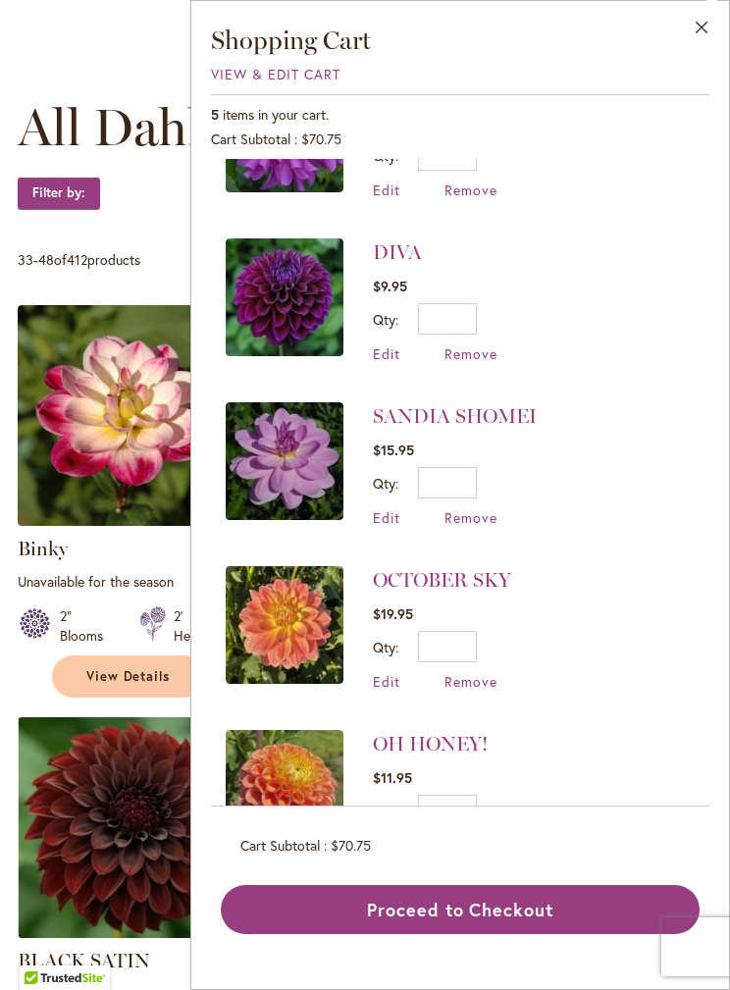
click at [547, 934] on button "Proceed to Checkout" at bounding box center [460, 909] width 479 height 49
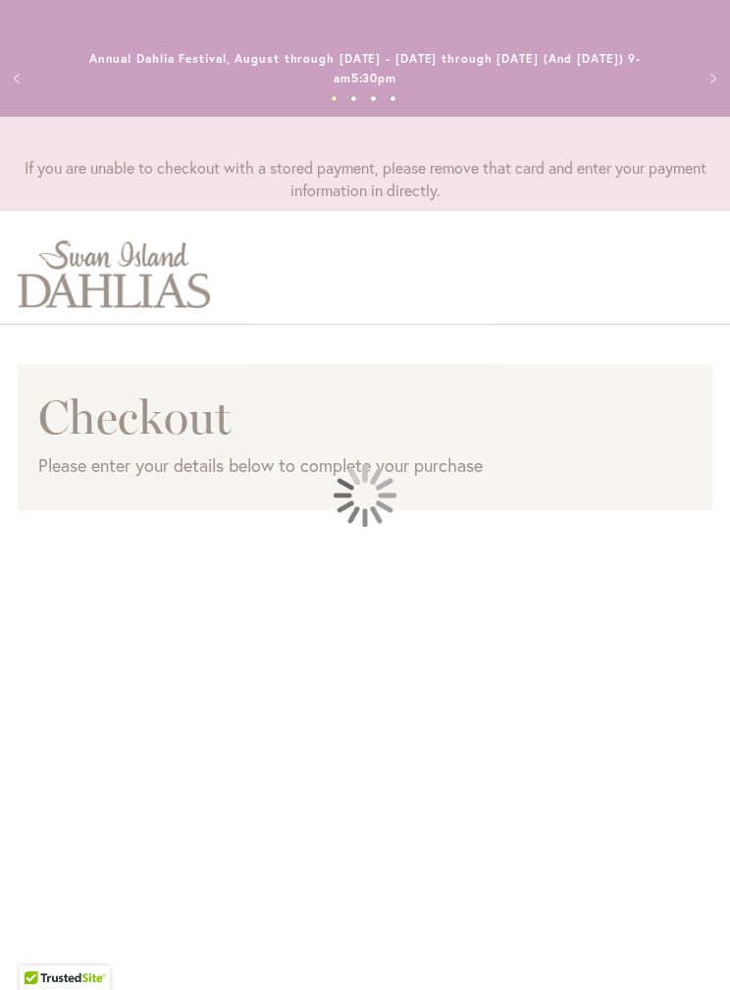
select select "**"
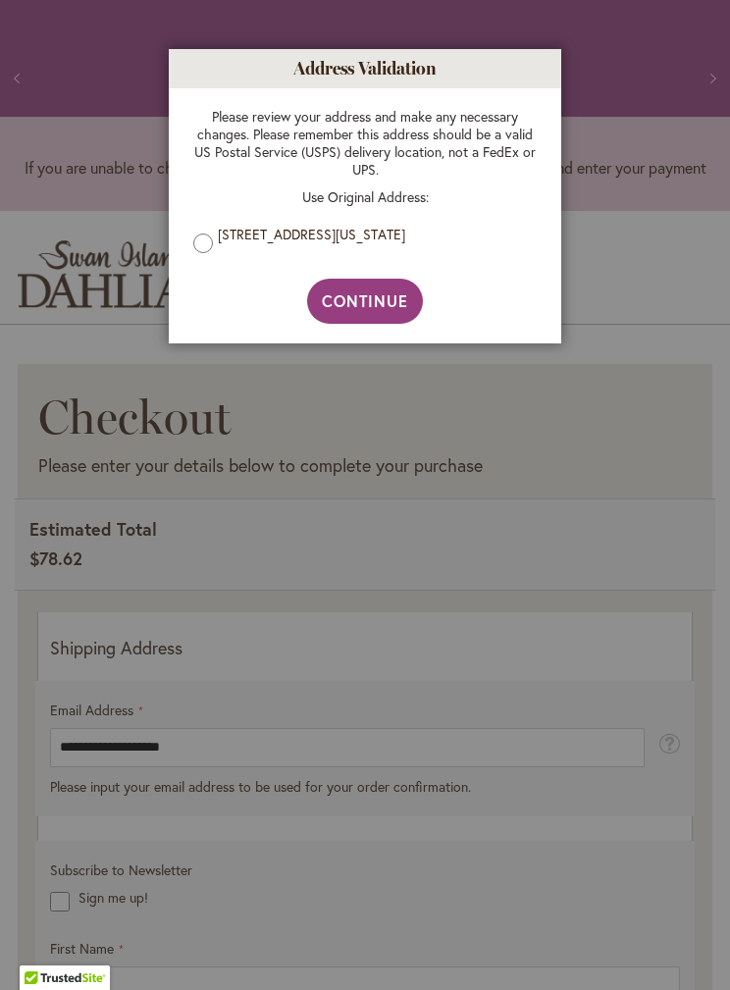
click at [383, 316] on button "Continue" at bounding box center [365, 301] width 117 height 45
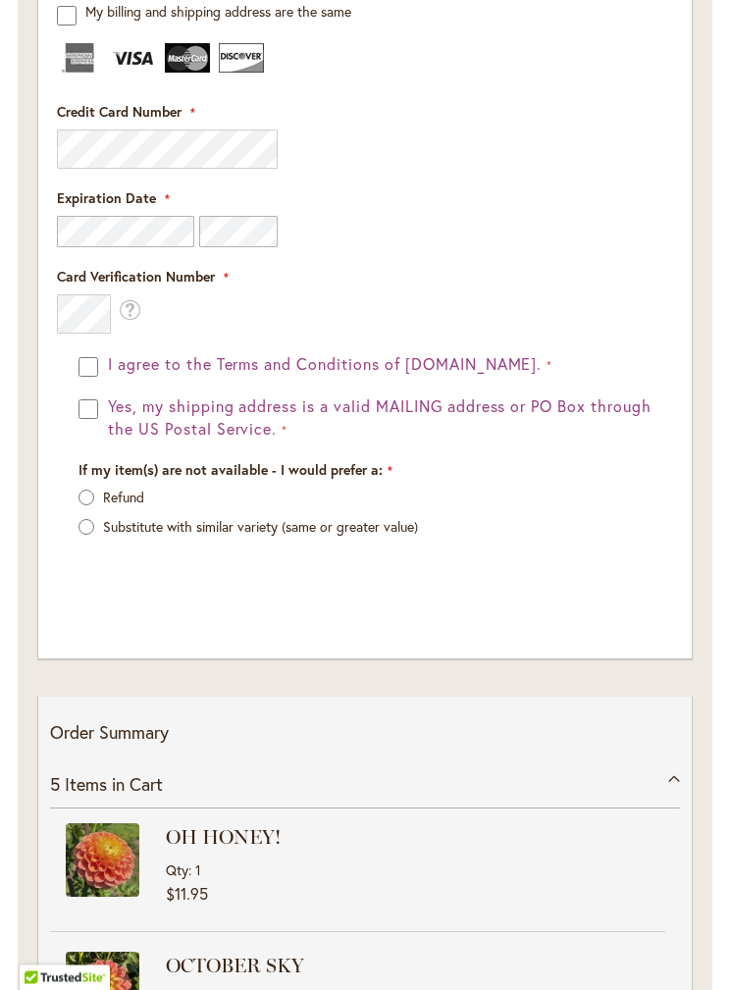
scroll to position [2706, 0]
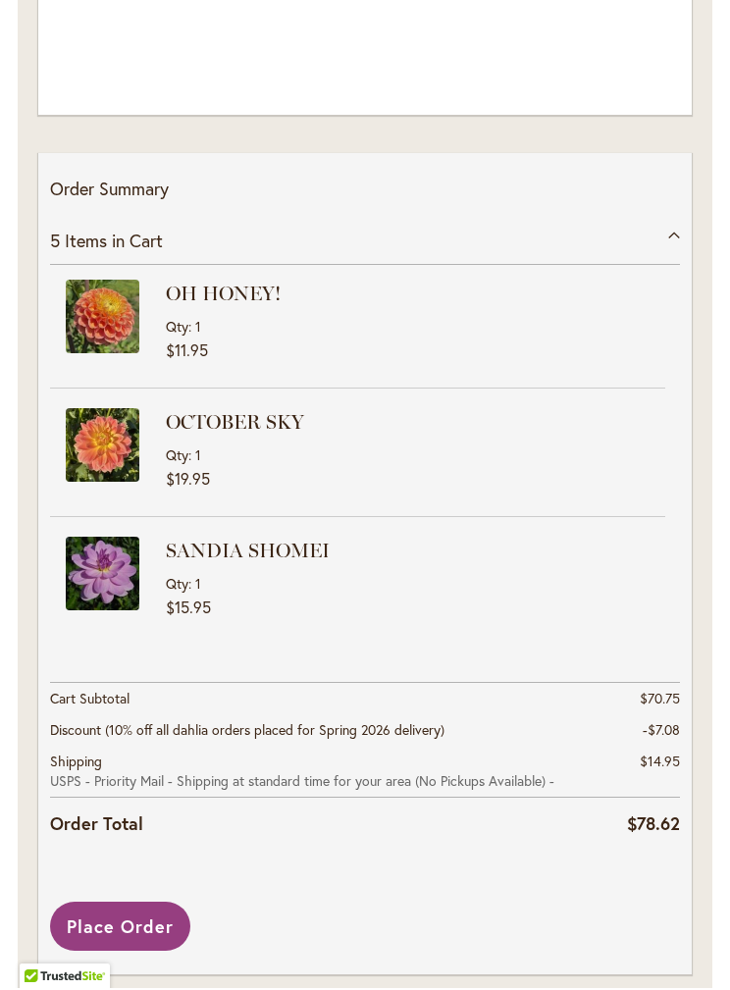
scroll to position [3327, 0]
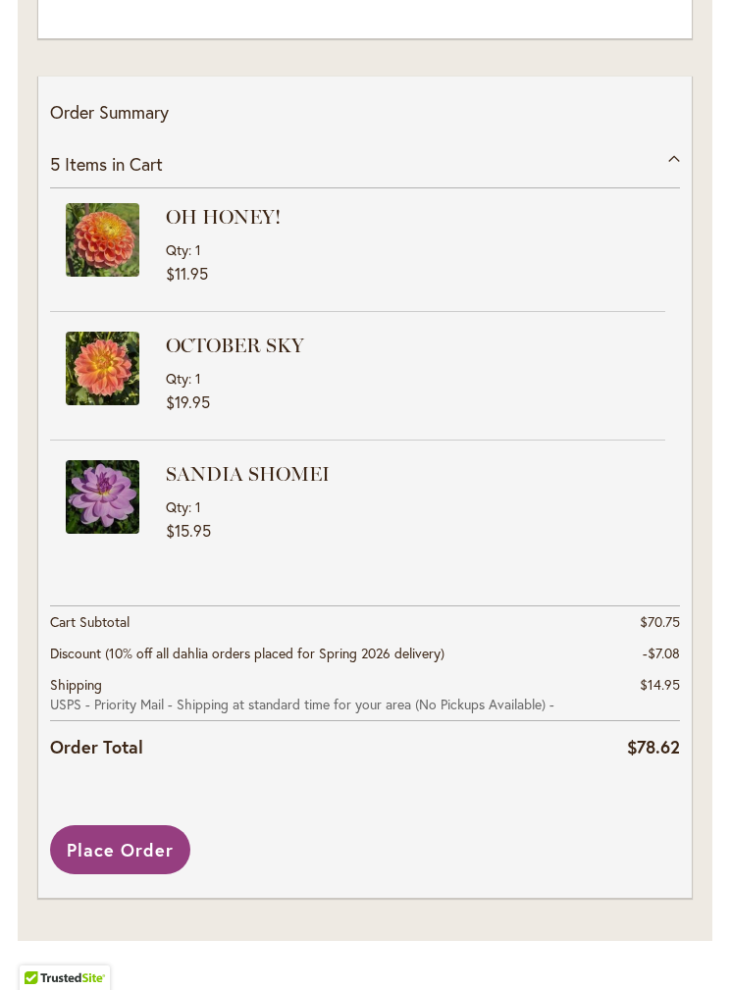
click at [129, 838] on span "Place Order" at bounding box center [120, 850] width 107 height 24
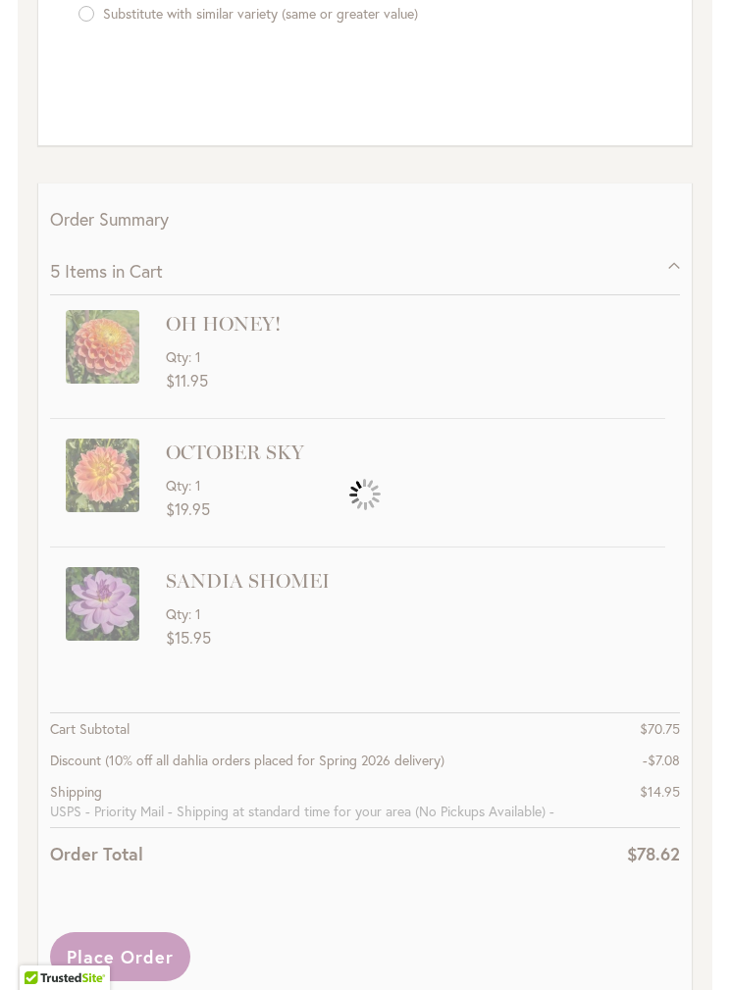
scroll to position [3248, 0]
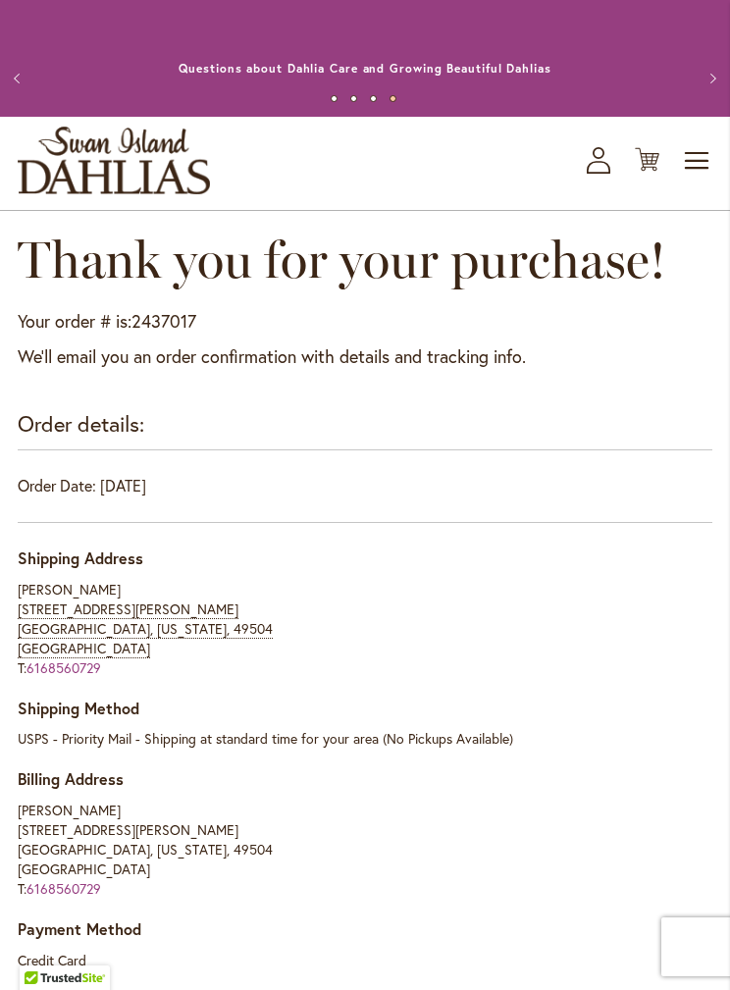
click at [587, 740] on div "USPS - Priority Mail - Shipping at standard time for your area (No Pickups Avai…" at bounding box center [365, 739] width 695 height 20
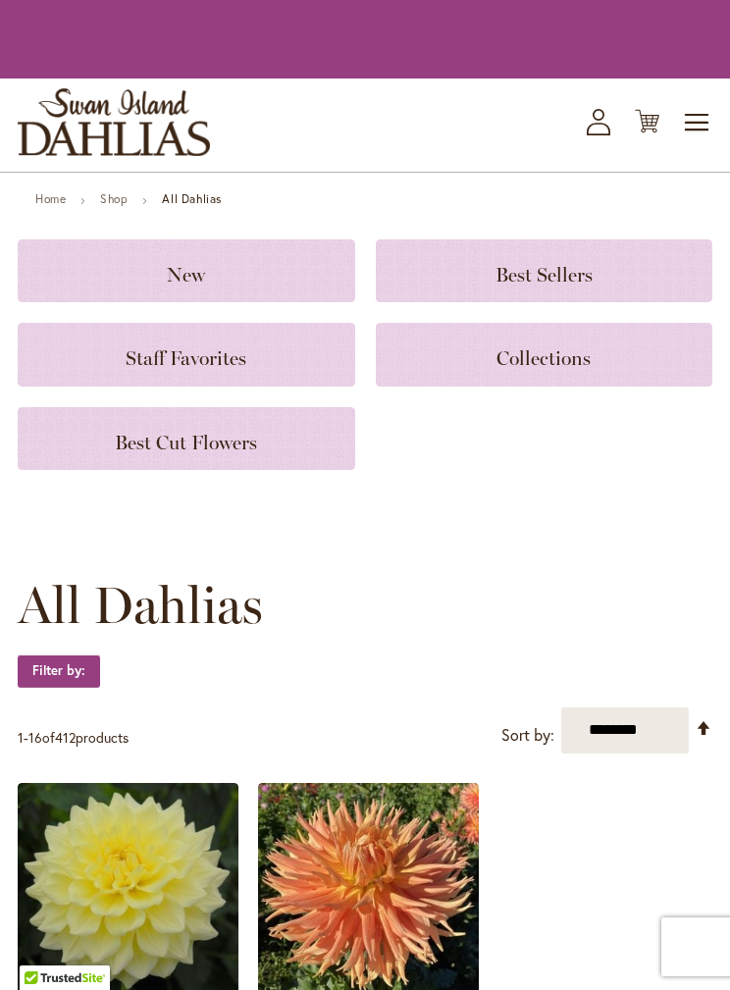
scroll to position [3570, 0]
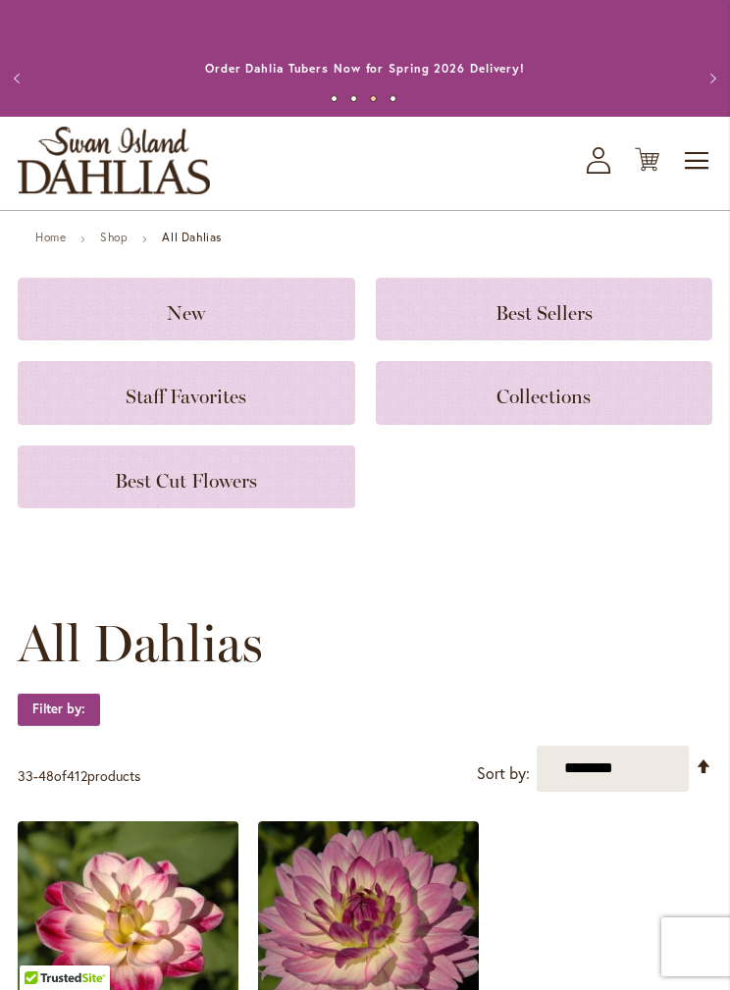
click at [698, 158] on span "Toggle Nav" at bounding box center [697, 160] width 29 height 39
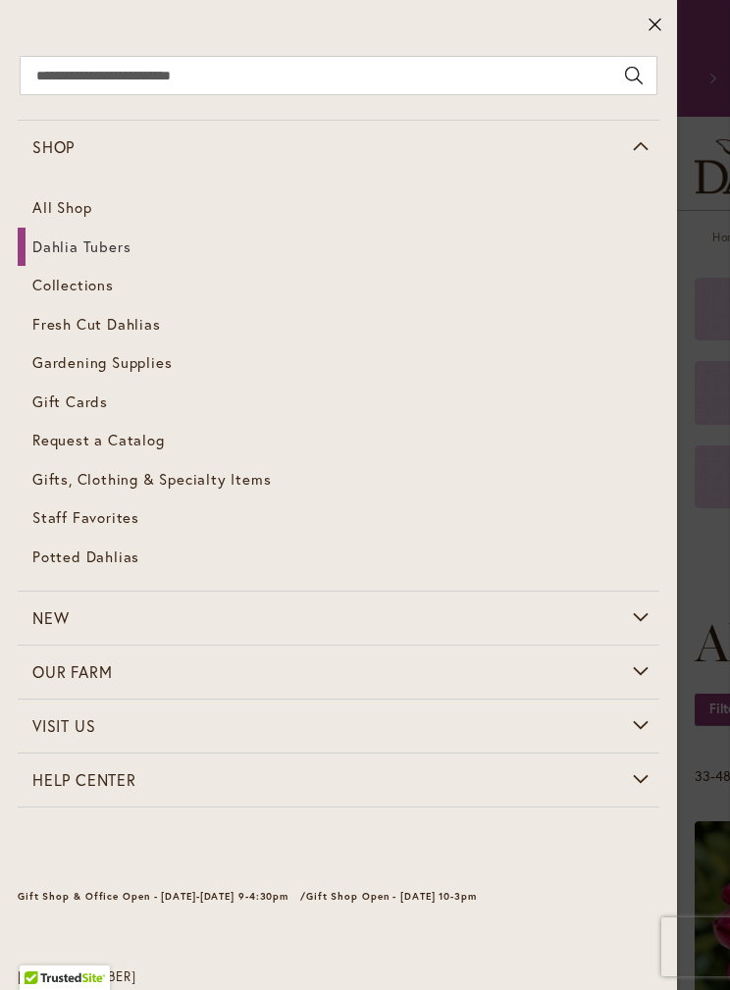
click at [113, 238] on span "Dahlia Tubers" at bounding box center [81, 246] width 98 height 20
